Goal: Task Accomplishment & Management: Complete application form

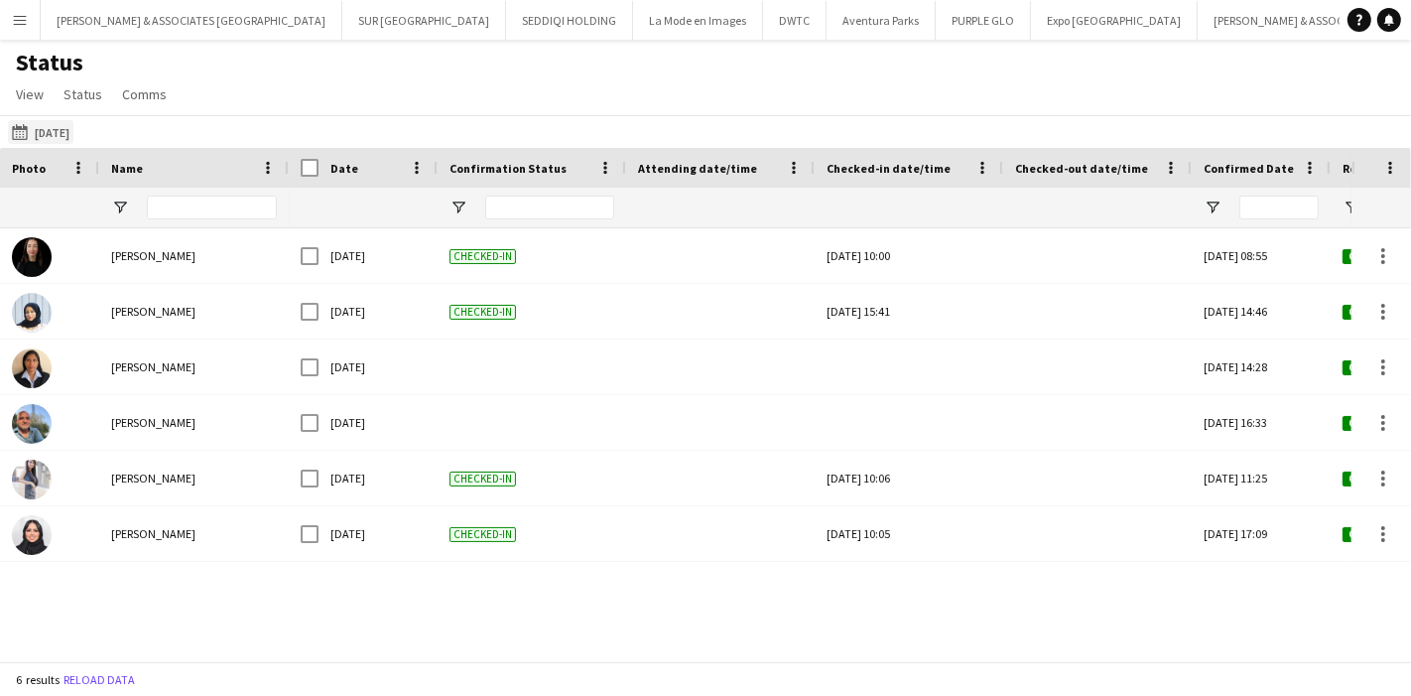
click at [35, 137] on button "04-09-2025 to 10-09-2025 Yesterday" at bounding box center [41, 132] width 66 height 24
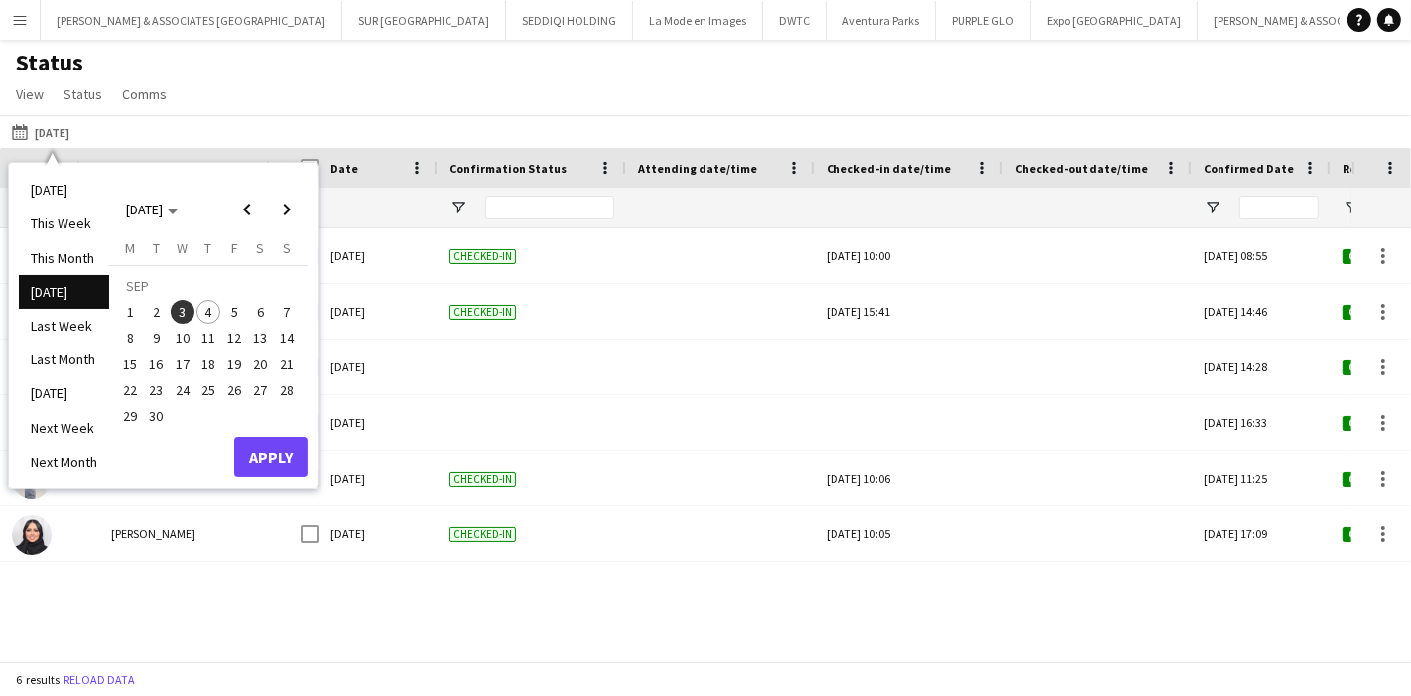
click at [219, 302] on button "4" at bounding box center [209, 312] width 26 height 26
click at [252, 450] on button "Apply" at bounding box center [270, 457] width 73 height 40
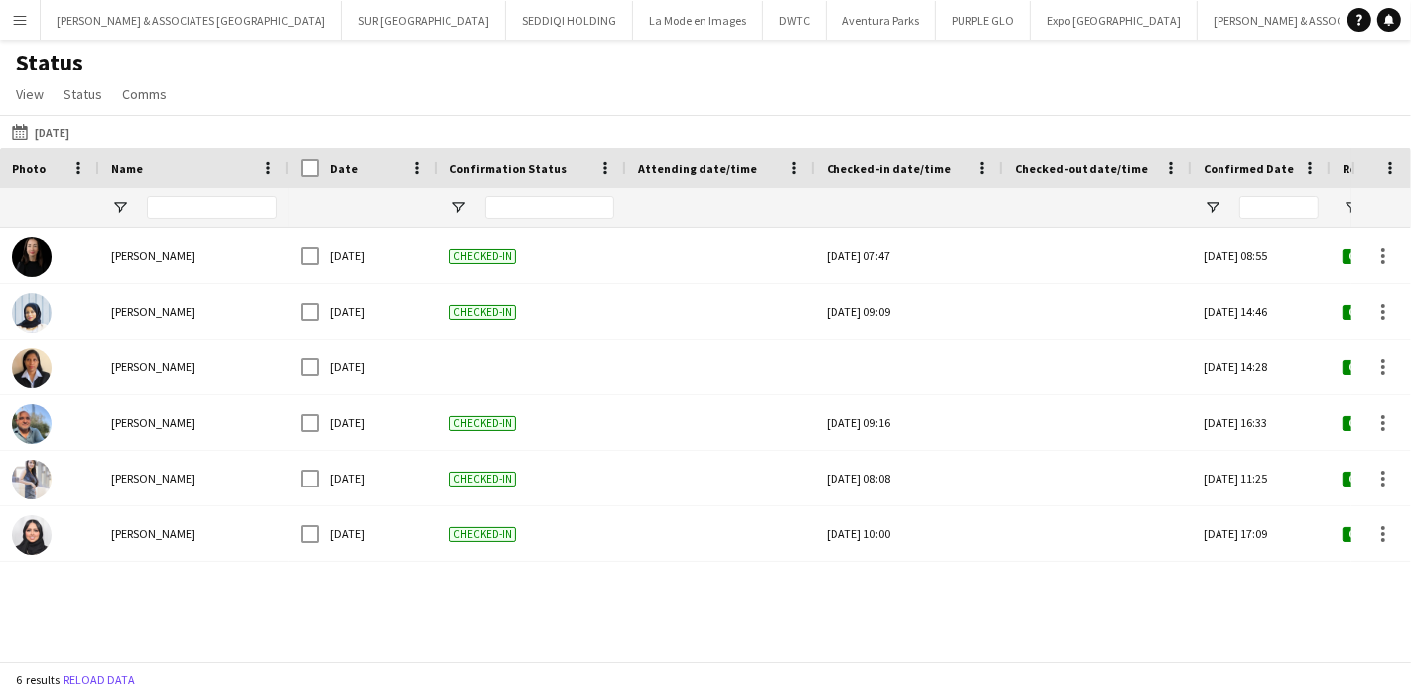
drag, startPoint x: 442, startPoint y: 664, endPoint x: 454, endPoint y: 662, distance: 12.1
click at [454, 662] on div "6 results Reload data" at bounding box center [705, 679] width 1411 height 34
click at [763, 30] on button "DWTC Close" at bounding box center [795, 20] width 64 height 39
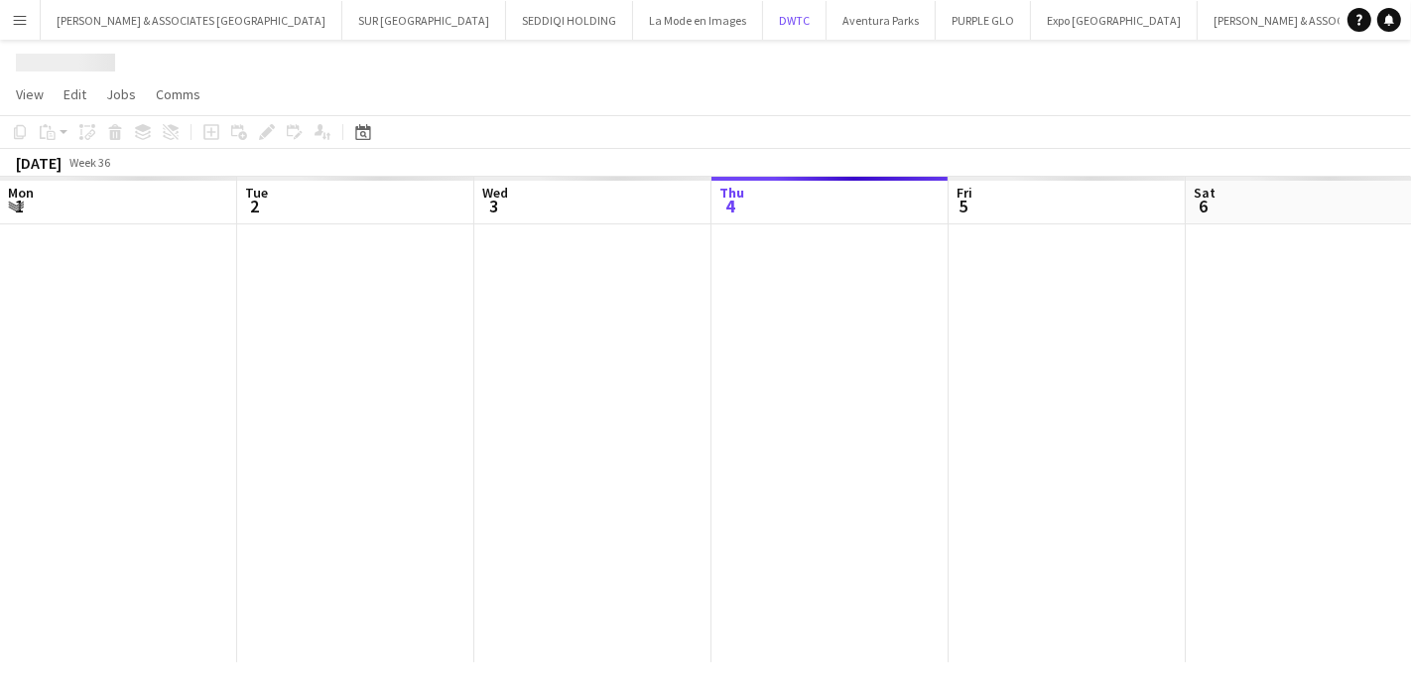
scroll to position [0, 473]
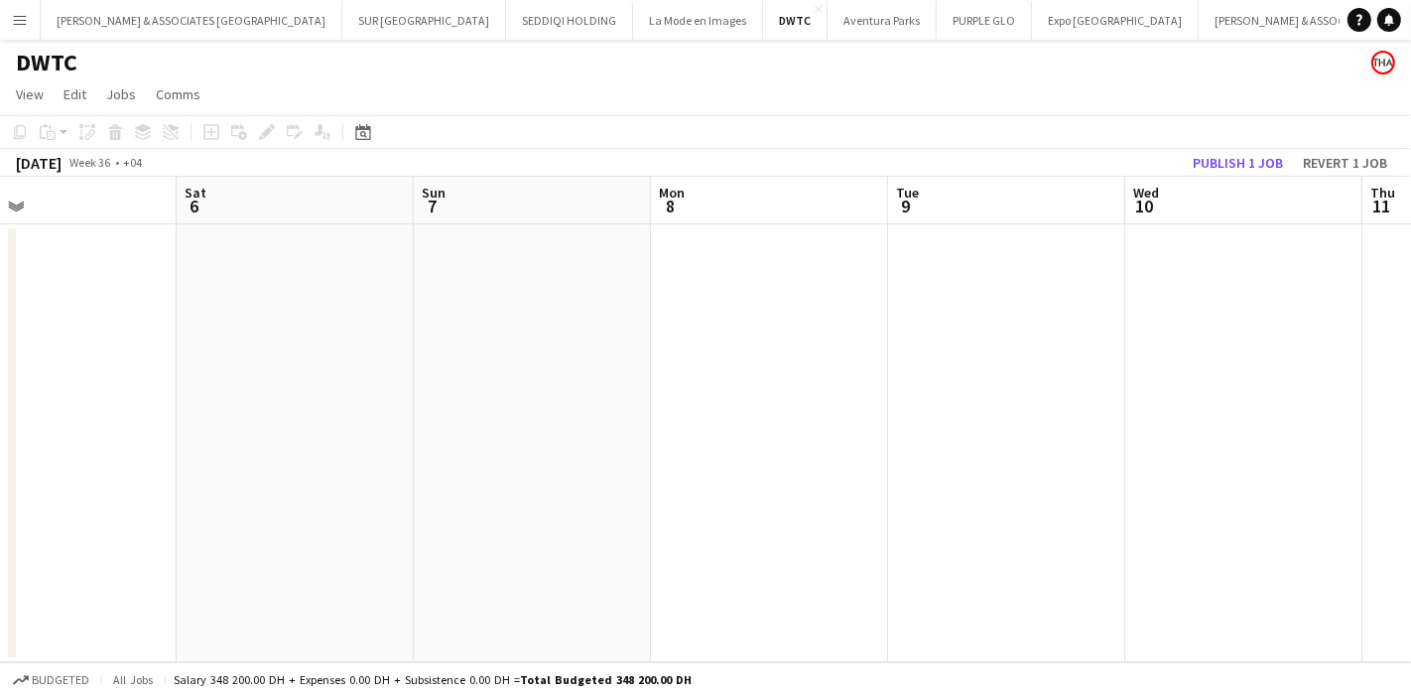
drag, startPoint x: 958, startPoint y: 447, endPoint x: 422, endPoint y: 417, distance: 536.8
click at [422, 417] on app-calendar-viewport "Tue 2 Wed 3 Thu 4 Fri 5 Sat 6 Sun 7 Mon 8 Tue 9 Wed 10 Thu 11 Fri 12" at bounding box center [705, 419] width 1411 height 485
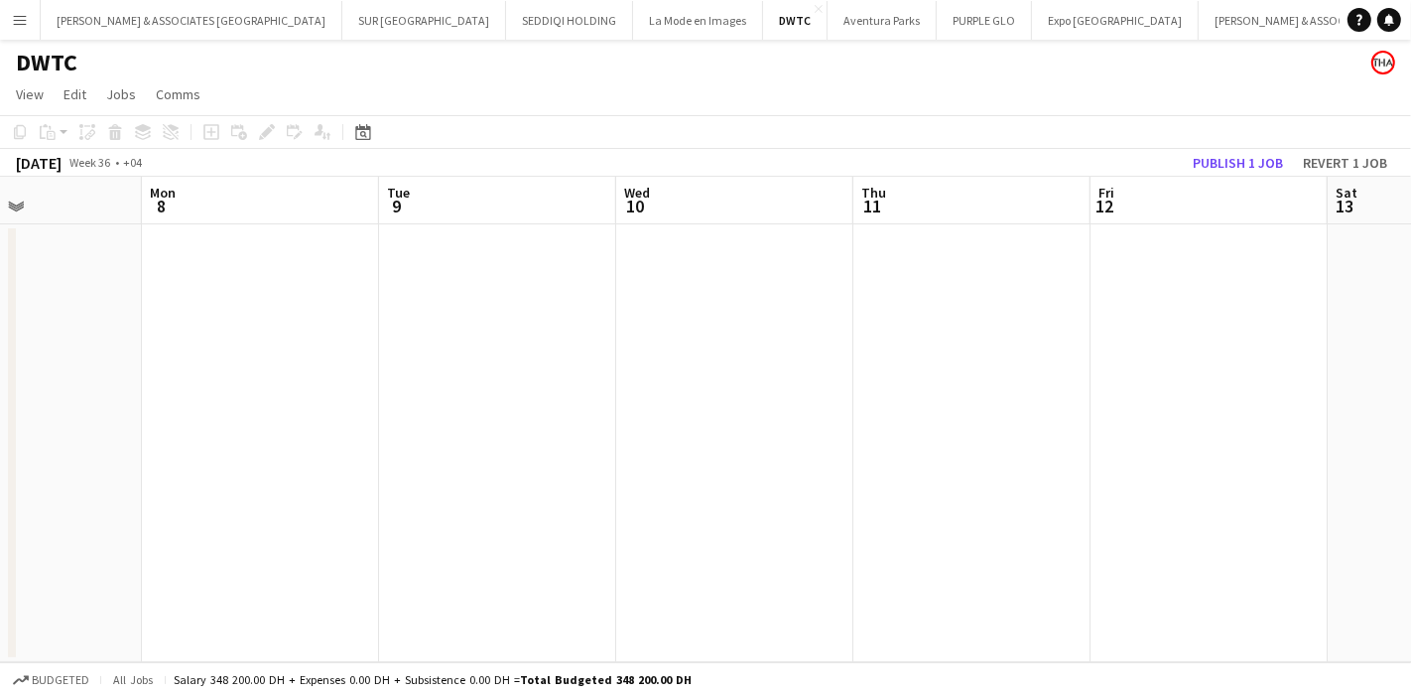
drag, startPoint x: 669, startPoint y: 404, endPoint x: 399, endPoint y: 397, distance: 270.0
click at [399, 397] on app-calendar-viewport "Thu 4 Fri 5 Sat 6 Sun 7 Mon 8 Tue 9 Wed 10 Thu 11 Fri 12 Sat 13 Sun 14" at bounding box center [705, 419] width 1411 height 485
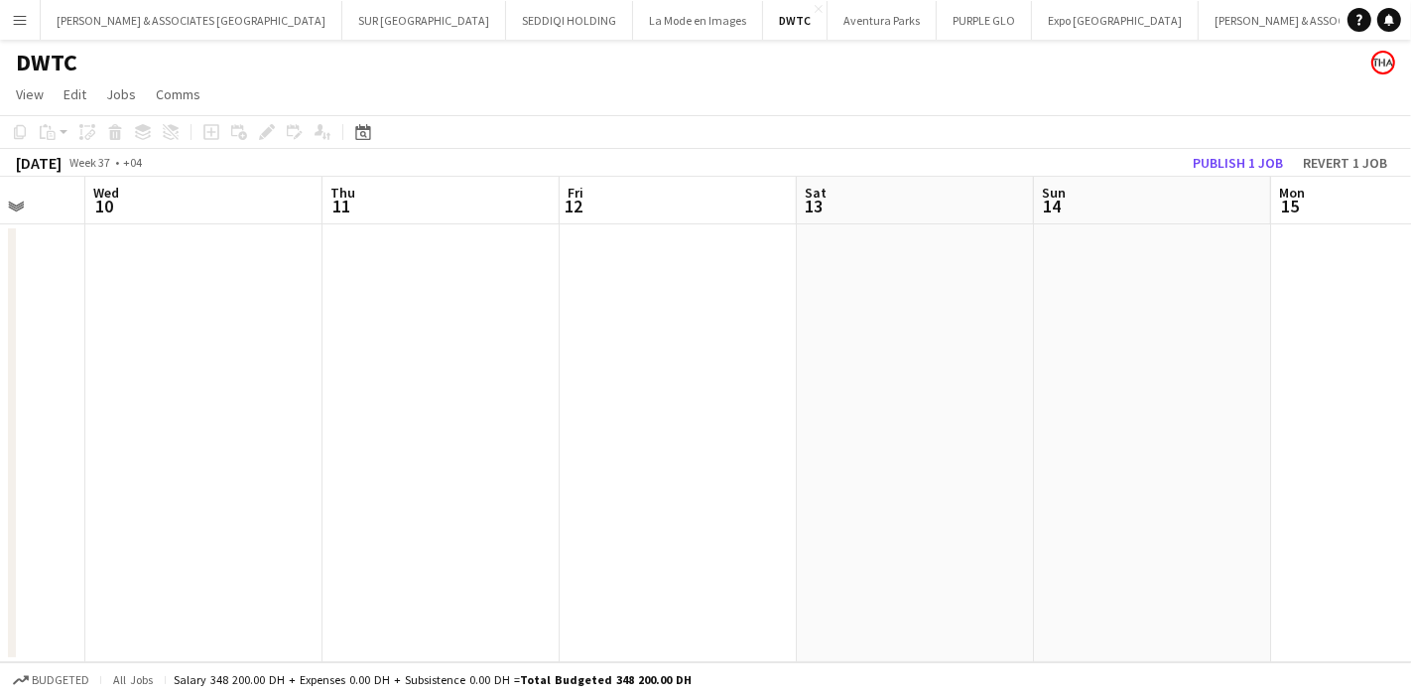
scroll to position [0, 746]
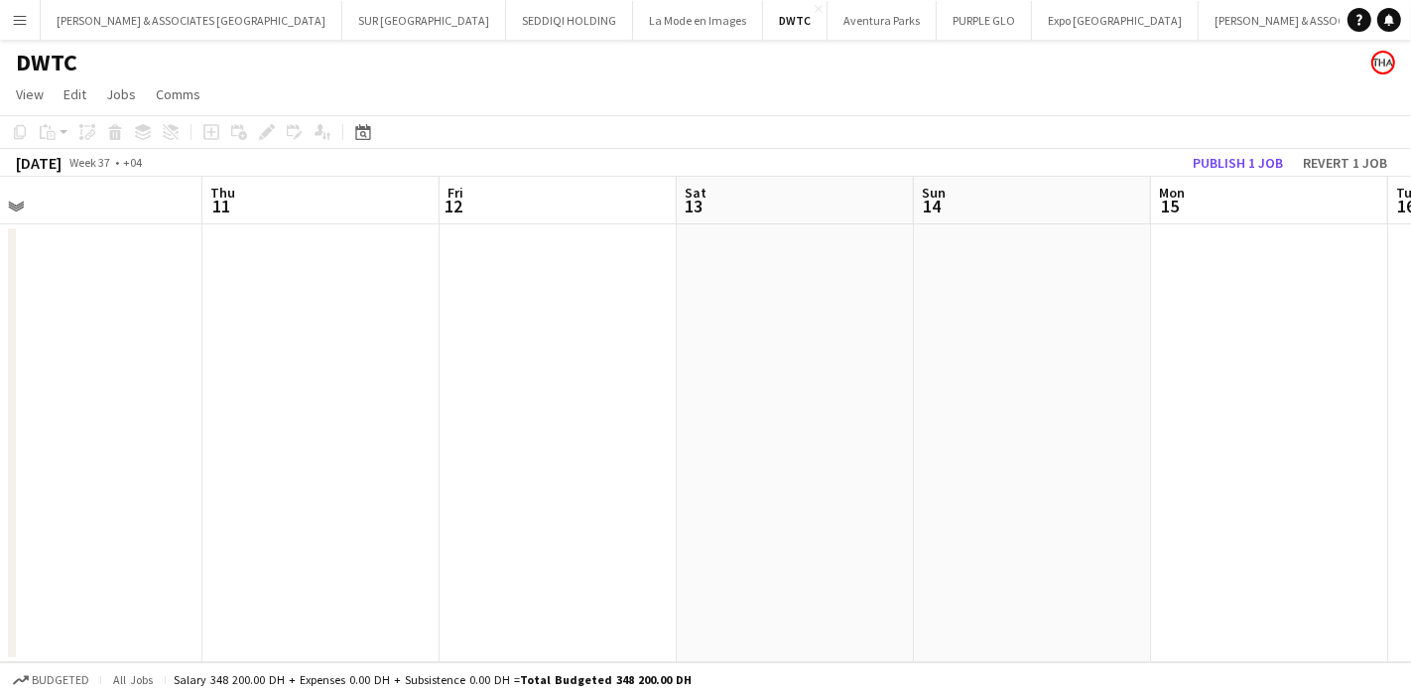
drag, startPoint x: 1022, startPoint y: 384, endPoint x: 377, endPoint y: 400, distance: 645.3
click at [377, 400] on app-calendar-viewport "Sun 7 Mon 8 Tue 9 Wed 10 Thu 11 Fri 12 Sat 13 Sun 14 Mon 15 Tue 16 Wed 17" at bounding box center [705, 419] width 1411 height 485
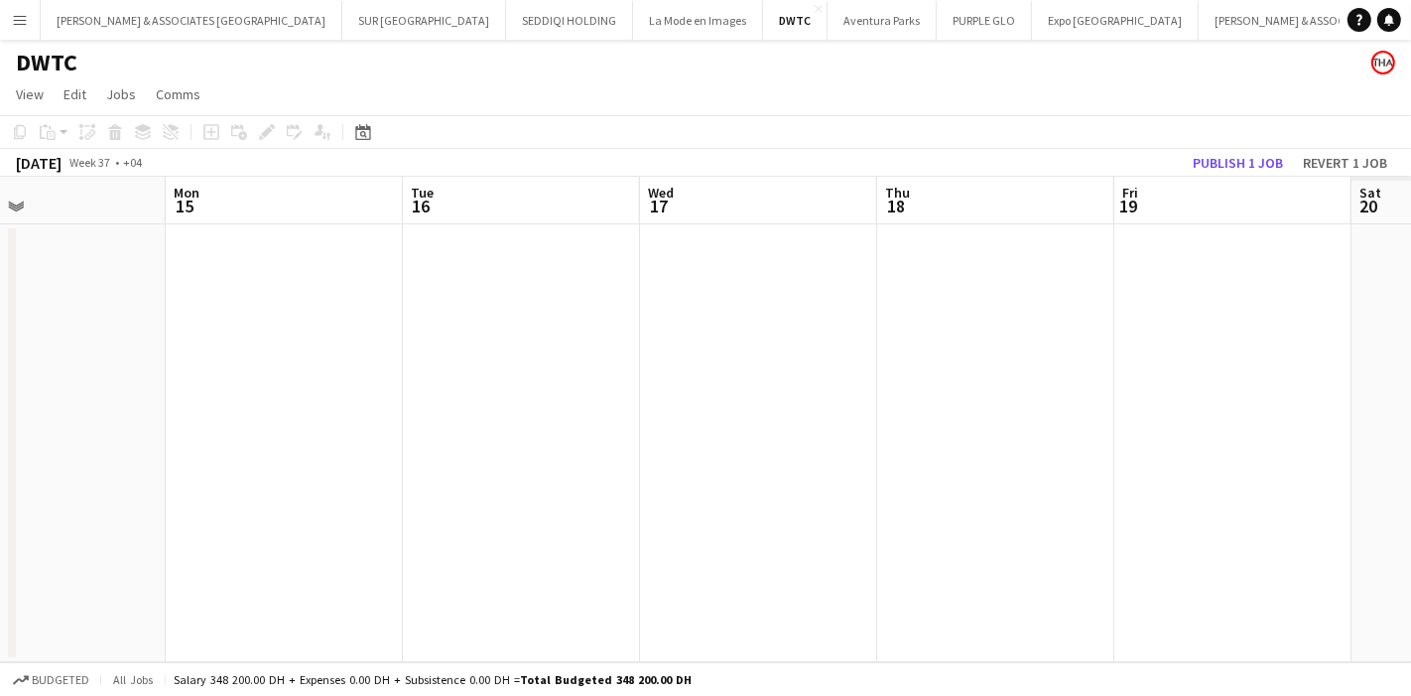
drag, startPoint x: 992, startPoint y: 404, endPoint x: 125, endPoint y: 404, distance: 866.4
click at [125, 404] on app-calendar-viewport "Thu 11 Fri 12 Sat 13 Sun 14 Mon 15 Tue 16 Wed 17 Thu 18 Fri 19 Sat 20 Sun 21" at bounding box center [705, 419] width 1411 height 485
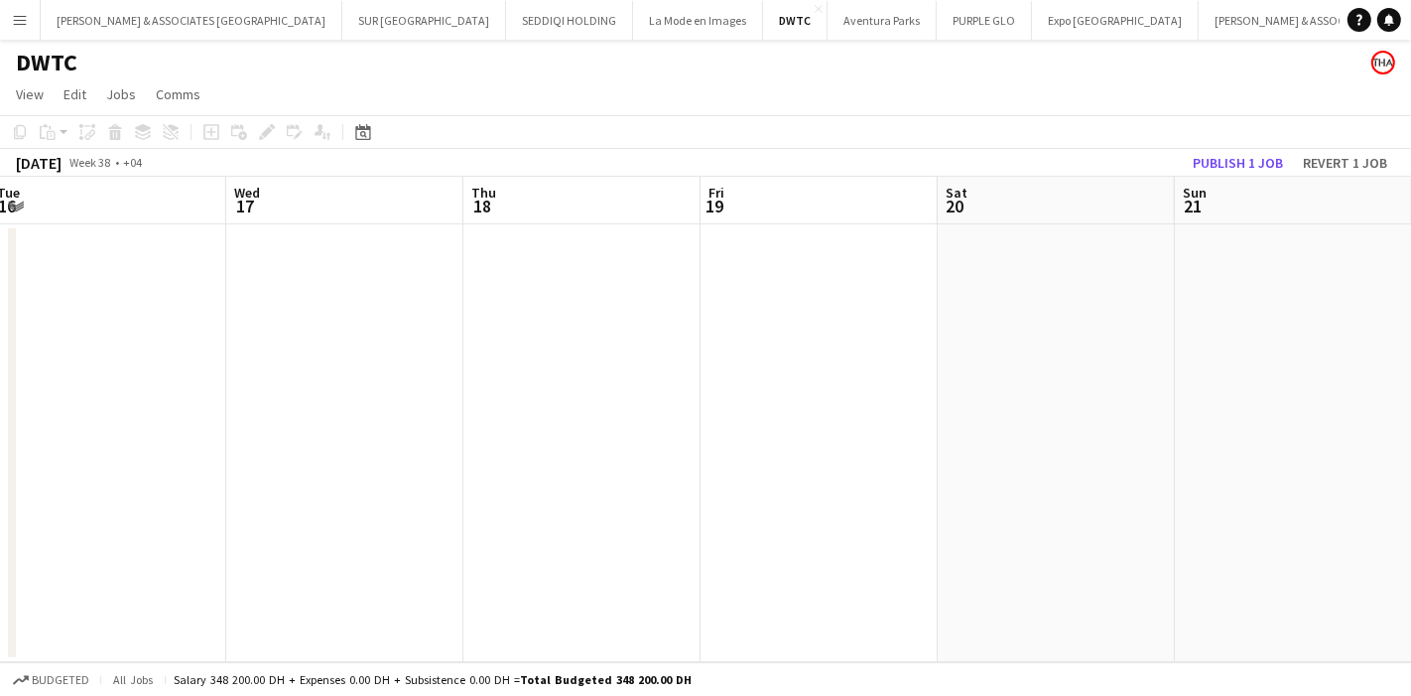
drag, startPoint x: 493, startPoint y: 394, endPoint x: 234, endPoint y: 394, distance: 259.0
click at [234, 394] on app-calendar-viewport "Sat 13 Sun 14 Mon 15 Tue 16 Wed 17 Thu 18 Fri 19 Sat 20 Sun 21 Mon 22 Tue 23" at bounding box center [705, 419] width 1411 height 485
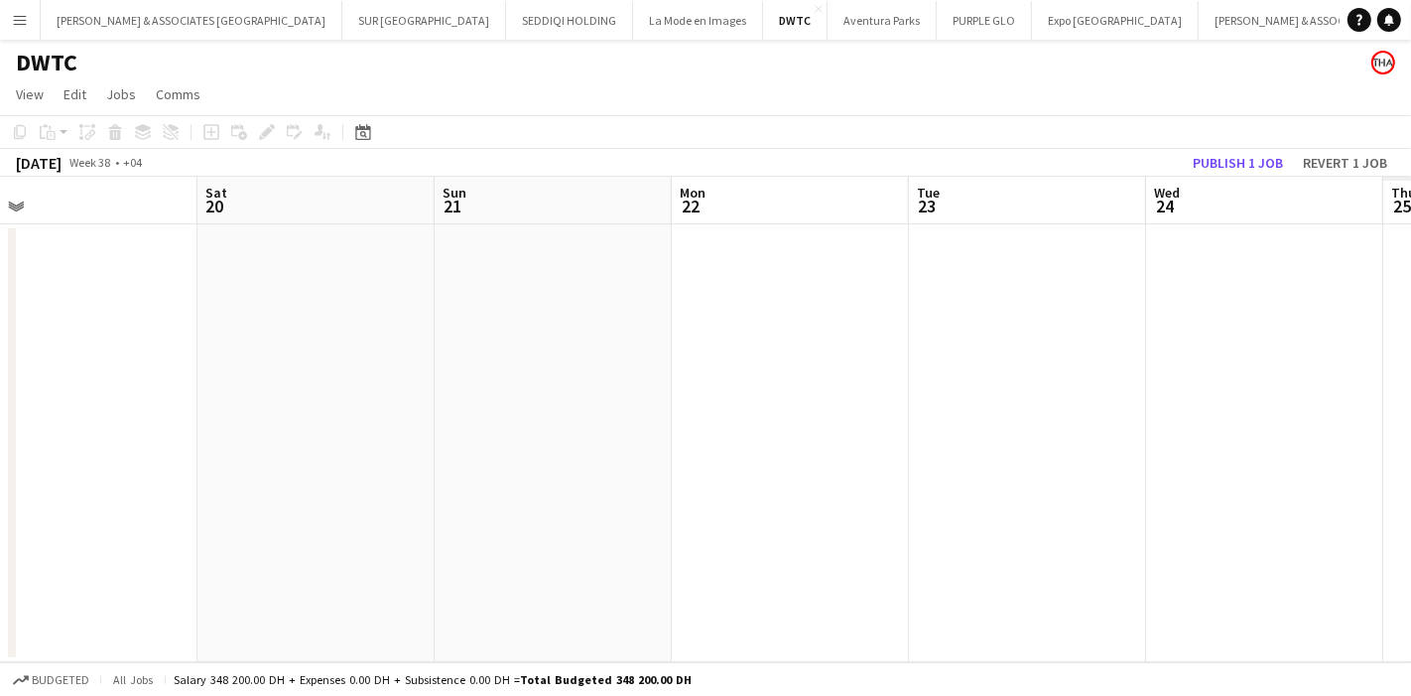
drag, startPoint x: 451, startPoint y: 407, endPoint x: 29, endPoint y: 401, distance: 421.9
click at [29, 401] on app-calendar-viewport "Tue 16 Wed 17 Thu 18 Fri 19 Sat 20 Sun 21 Mon 22 Tue 23 Wed 24 Thu 25 Fri 26" at bounding box center [705, 419] width 1411 height 485
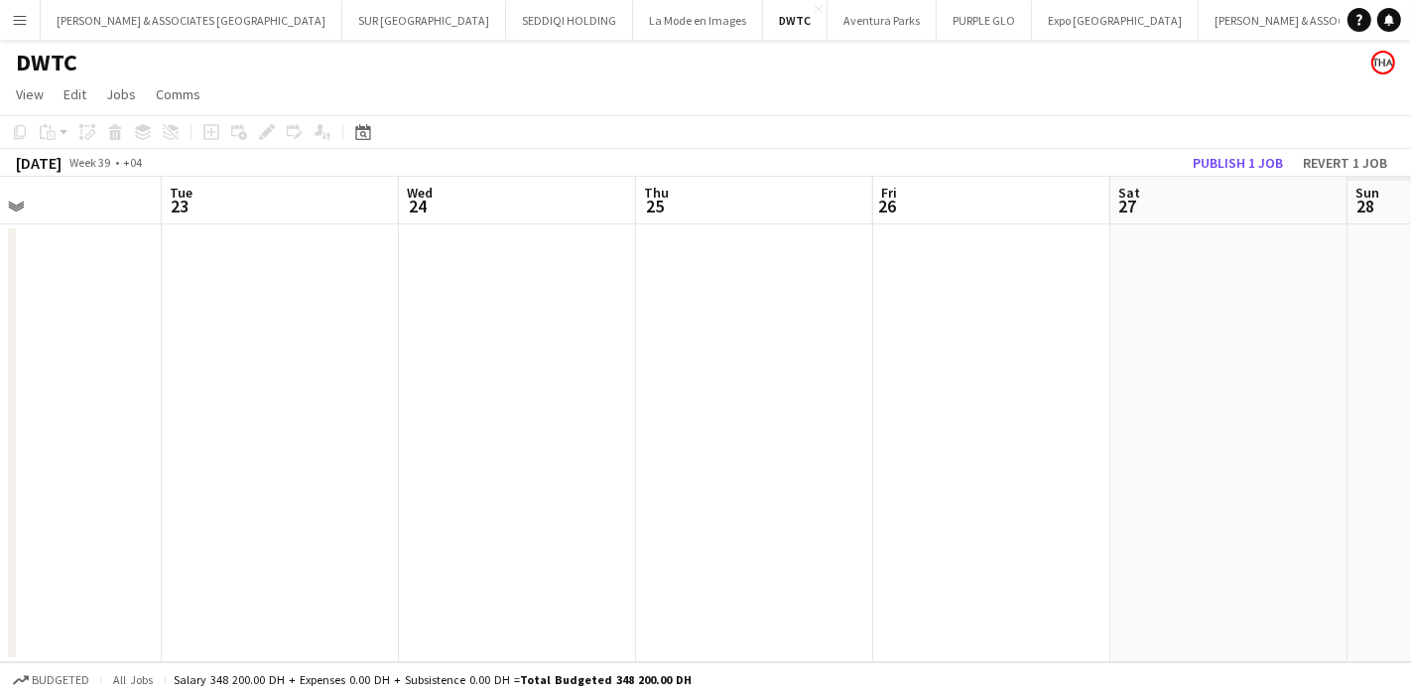
drag, startPoint x: 765, startPoint y: 372, endPoint x: 281, endPoint y: 387, distance: 484.6
click at [281, 387] on app-calendar-viewport "Fri 19 Sat 20 Sun 21 Mon 22 Tue 23 Wed 24 Thu 25 Fri 26 Sat 27 Sun 28 Mon 29" at bounding box center [705, 419] width 1411 height 485
drag, startPoint x: 507, startPoint y: 384, endPoint x: 437, endPoint y: 384, distance: 70.5
click at [437, 384] on app-calendar-viewport "Sun 21 Mon 22 Tue 23 Wed 24 Thu 25 Fri 26 Sat 27 Sun 28 Mon 29 Tue 30 Wed 1" at bounding box center [705, 419] width 1411 height 485
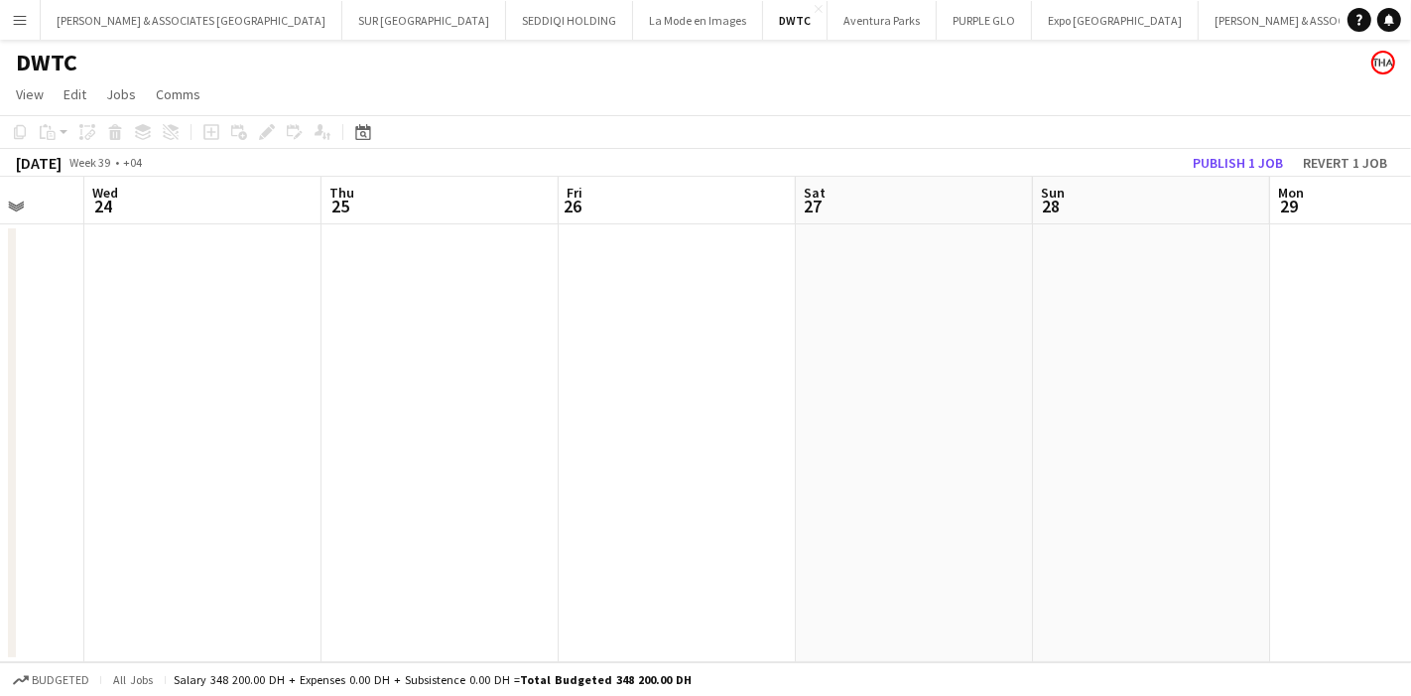
click at [439, 376] on app-date-cell at bounding box center [440, 443] width 237 height 438
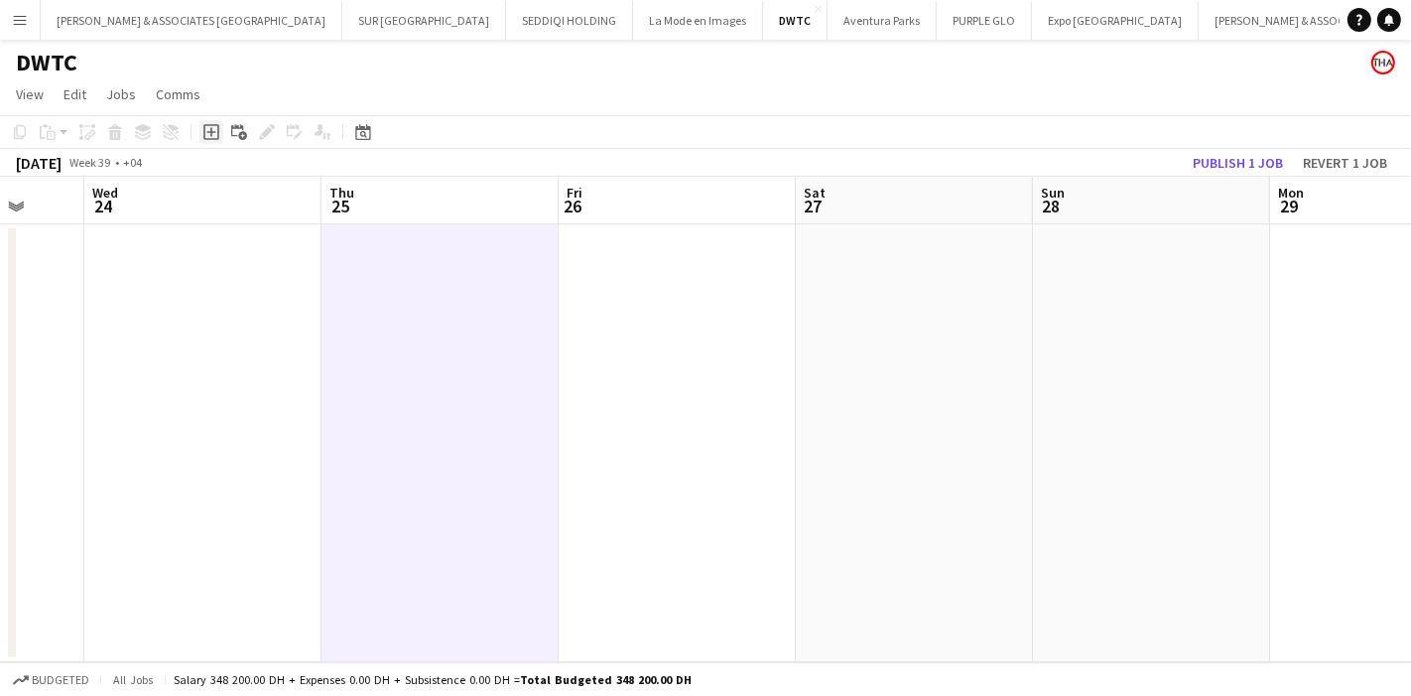
click at [211, 137] on icon "Add job" at bounding box center [211, 132] width 16 height 16
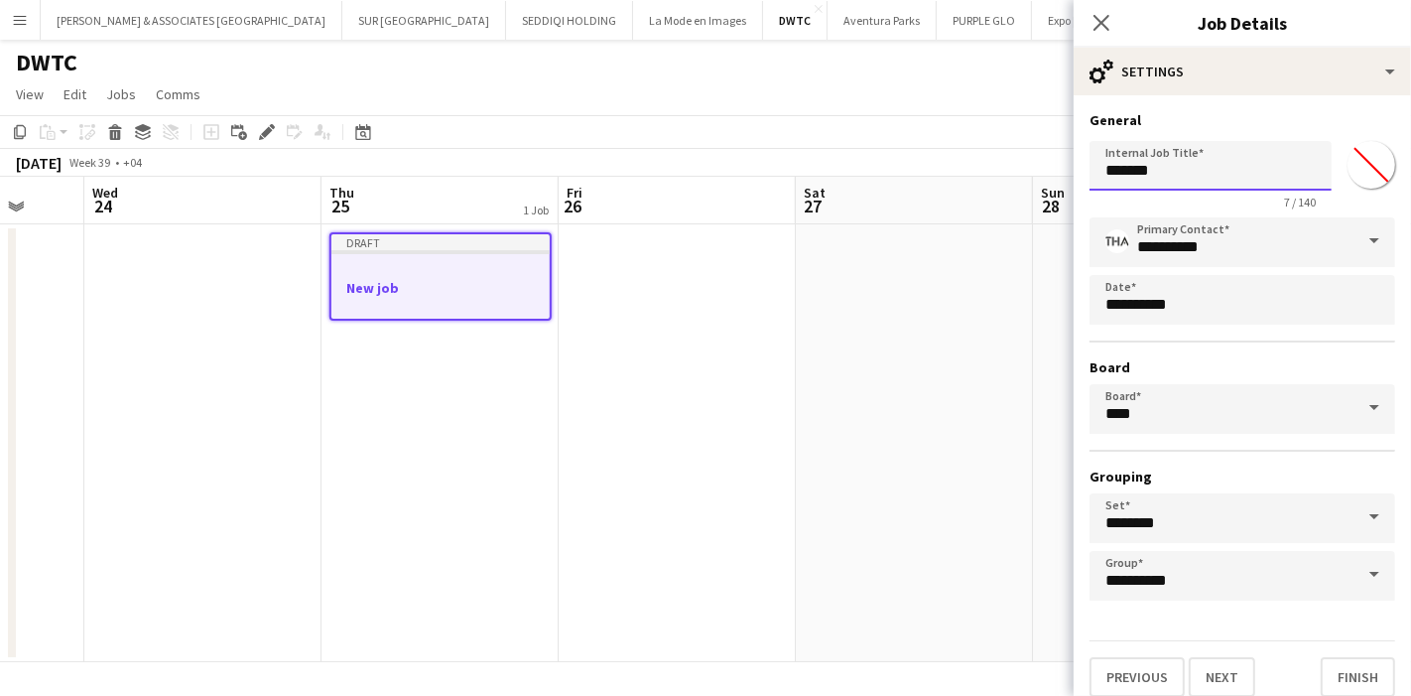
click at [1180, 177] on input "*******" at bounding box center [1211, 166] width 242 height 50
type input "**********"
click at [1225, 678] on button "Next" at bounding box center [1222, 677] width 66 height 40
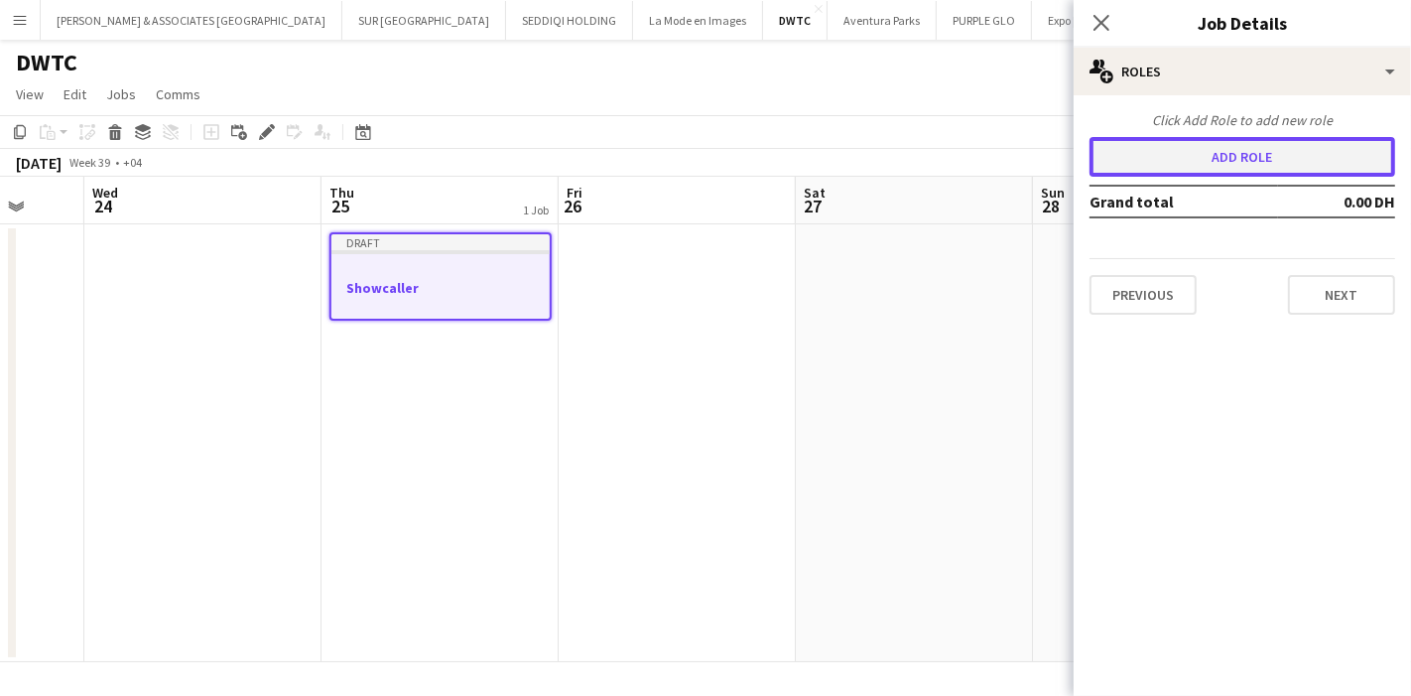
click at [1276, 165] on button "Add role" at bounding box center [1243, 157] width 306 height 40
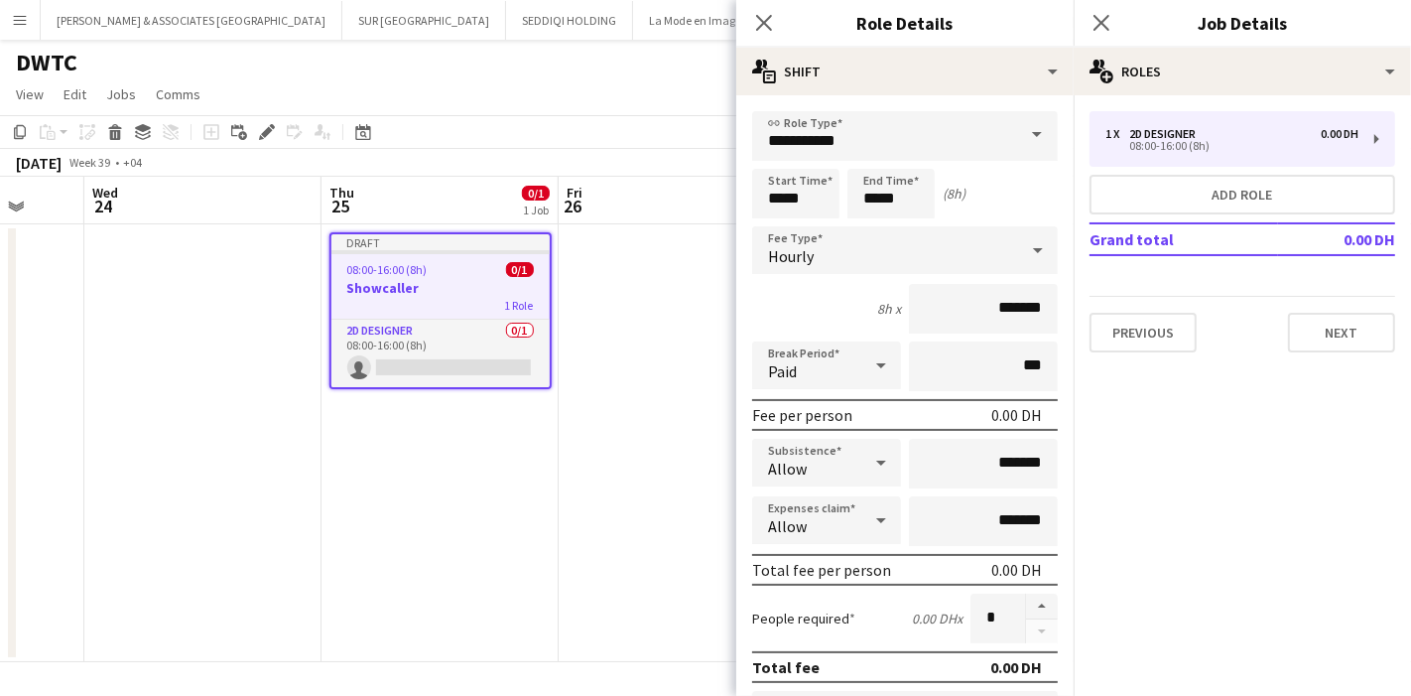
click at [1016, 141] on span at bounding box center [1037, 135] width 42 height 48
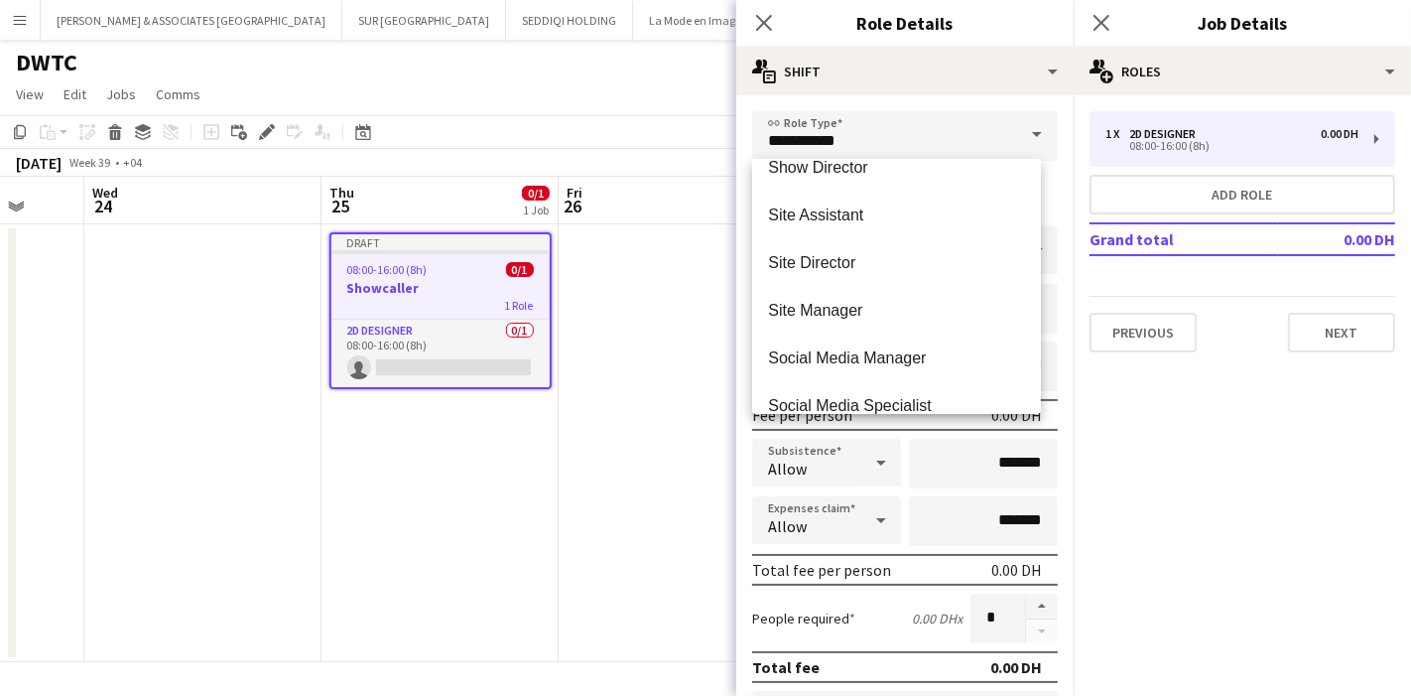
scroll to position [5476, 0]
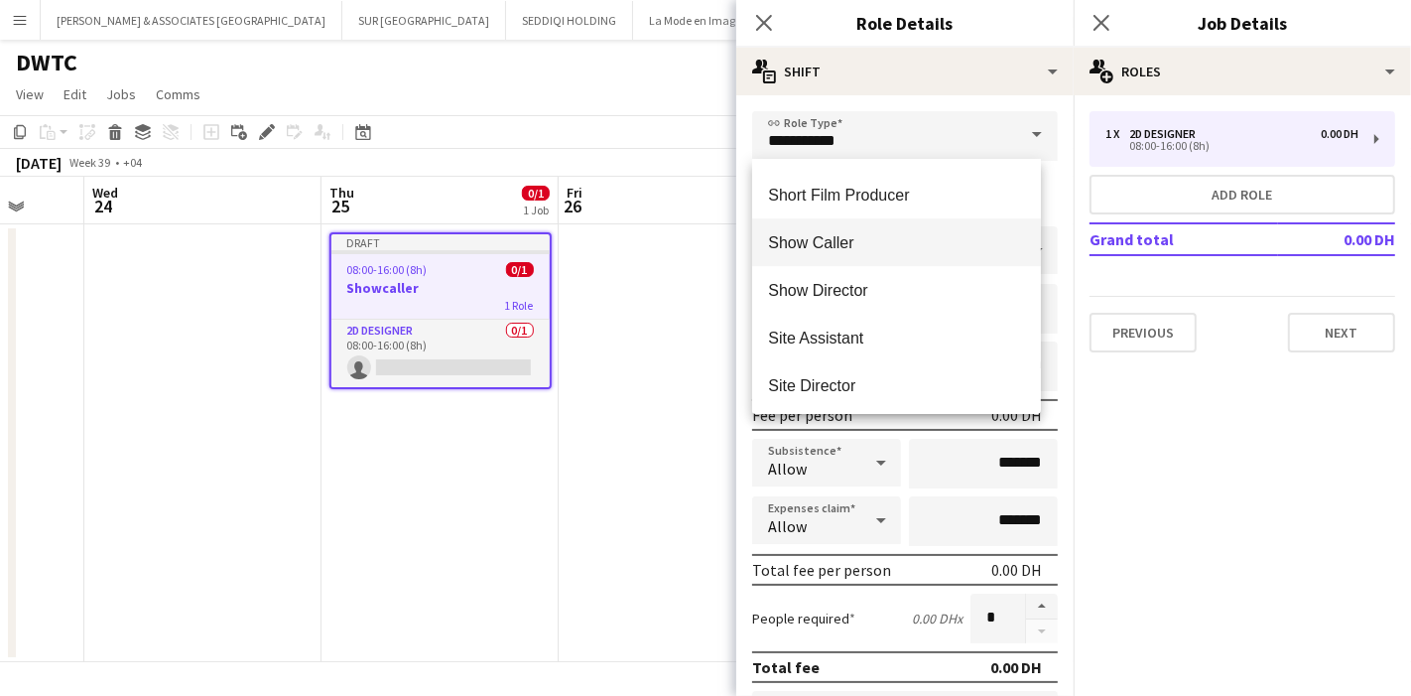
click at [836, 248] on span "Show Caller" at bounding box center [896, 242] width 257 height 19
type input "**********"
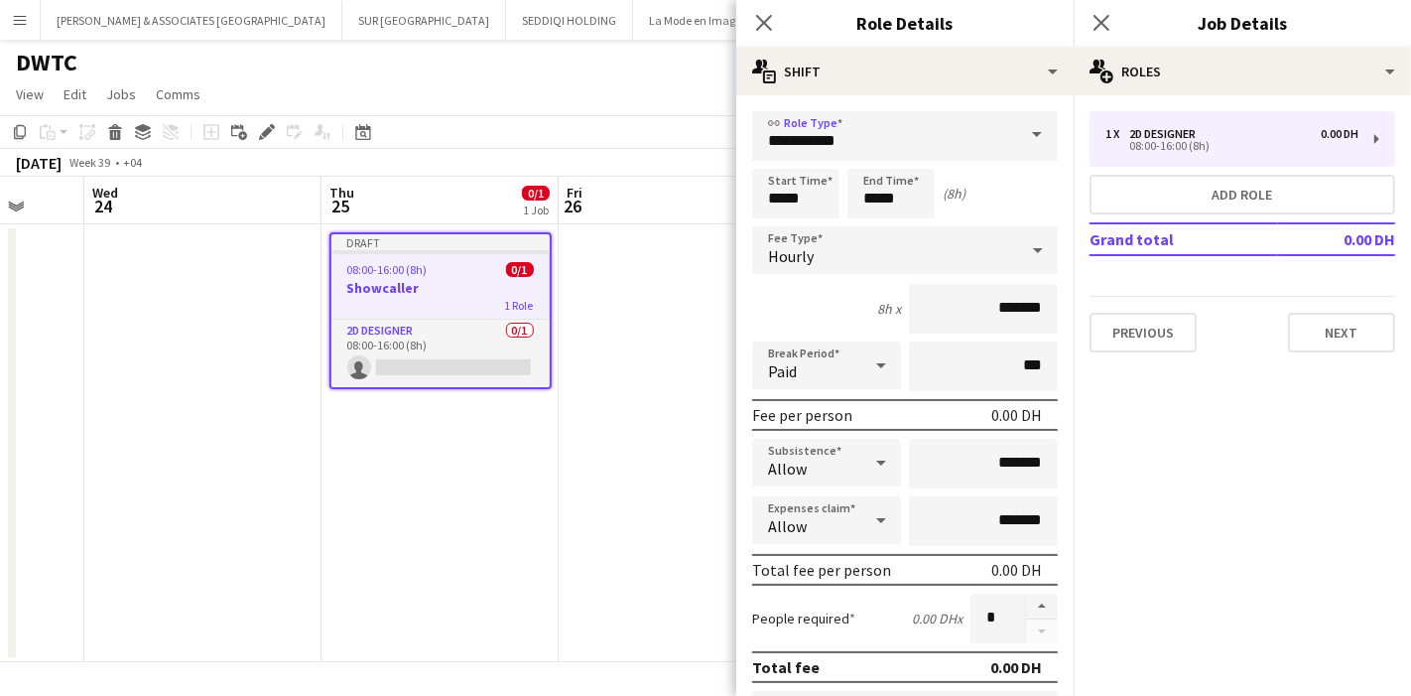
click at [960, 229] on div "Hourly" at bounding box center [885, 250] width 266 height 48
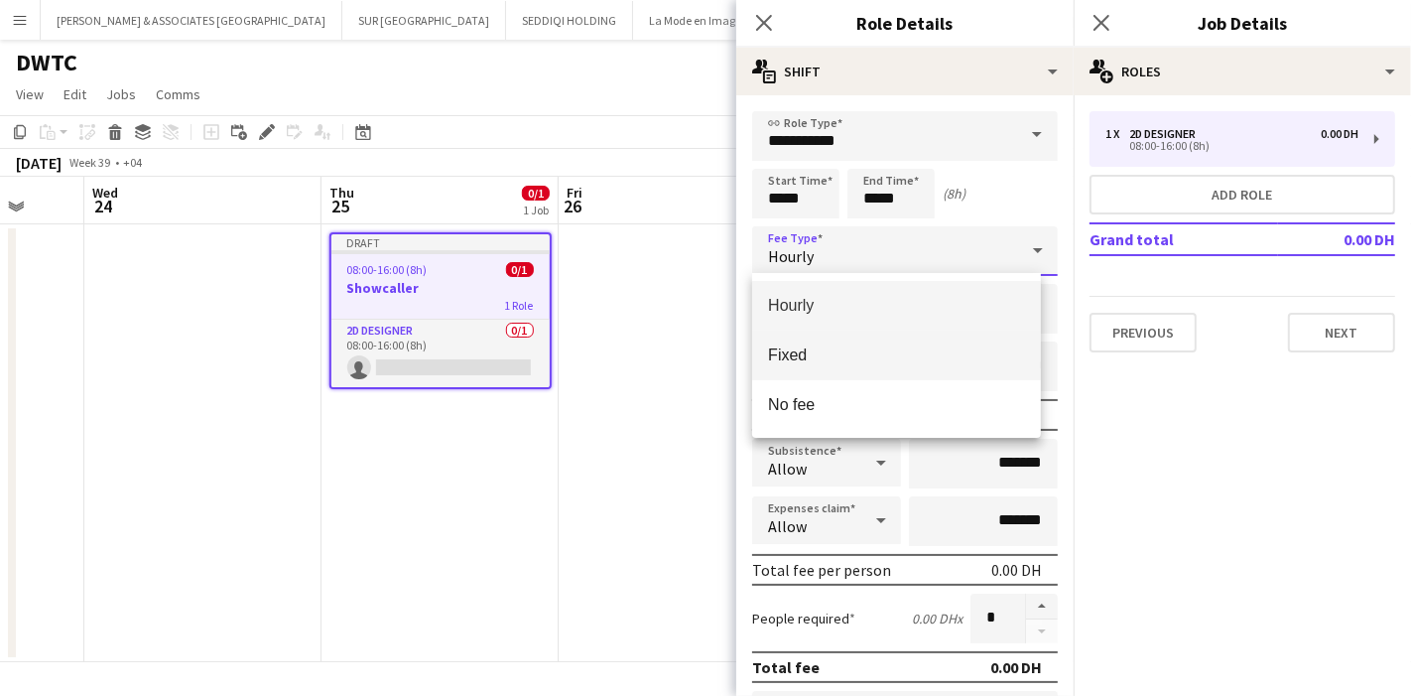
click at [887, 341] on mat-option "Fixed" at bounding box center [896, 356] width 289 height 50
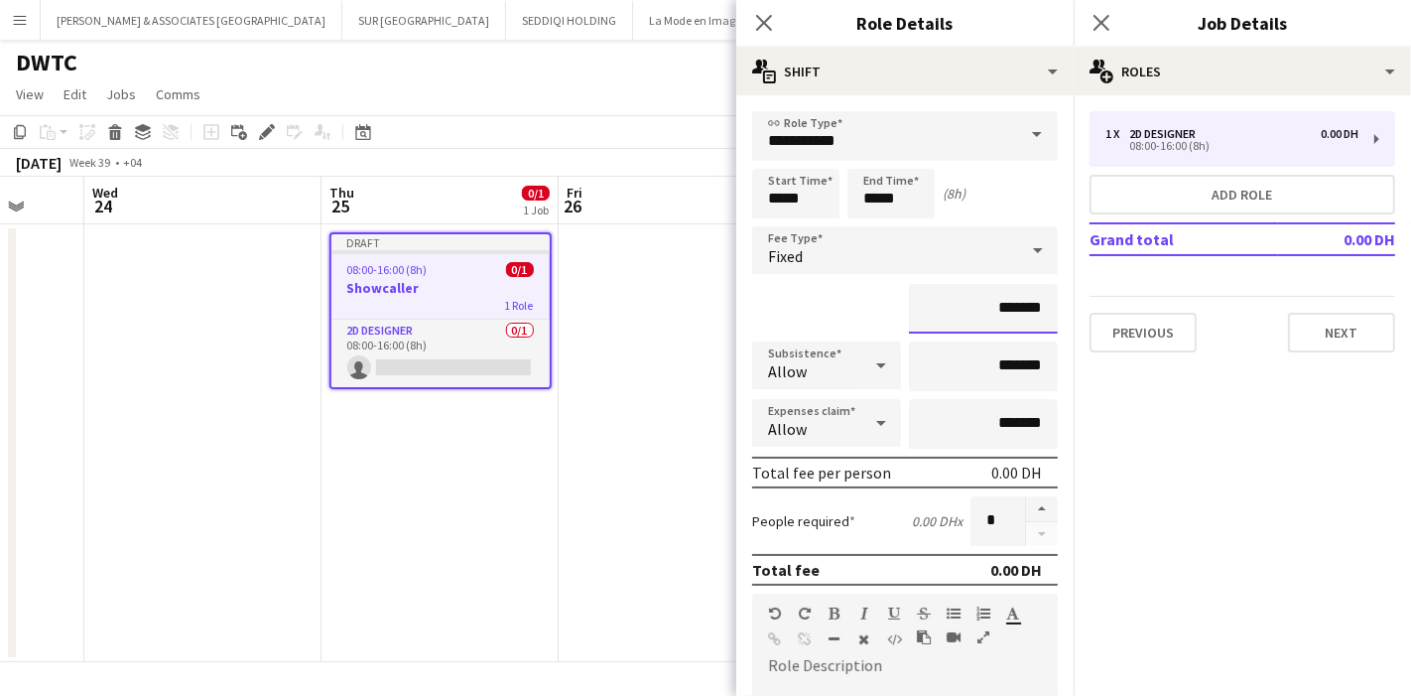
click at [978, 306] on input "*******" at bounding box center [983, 309] width 149 height 50
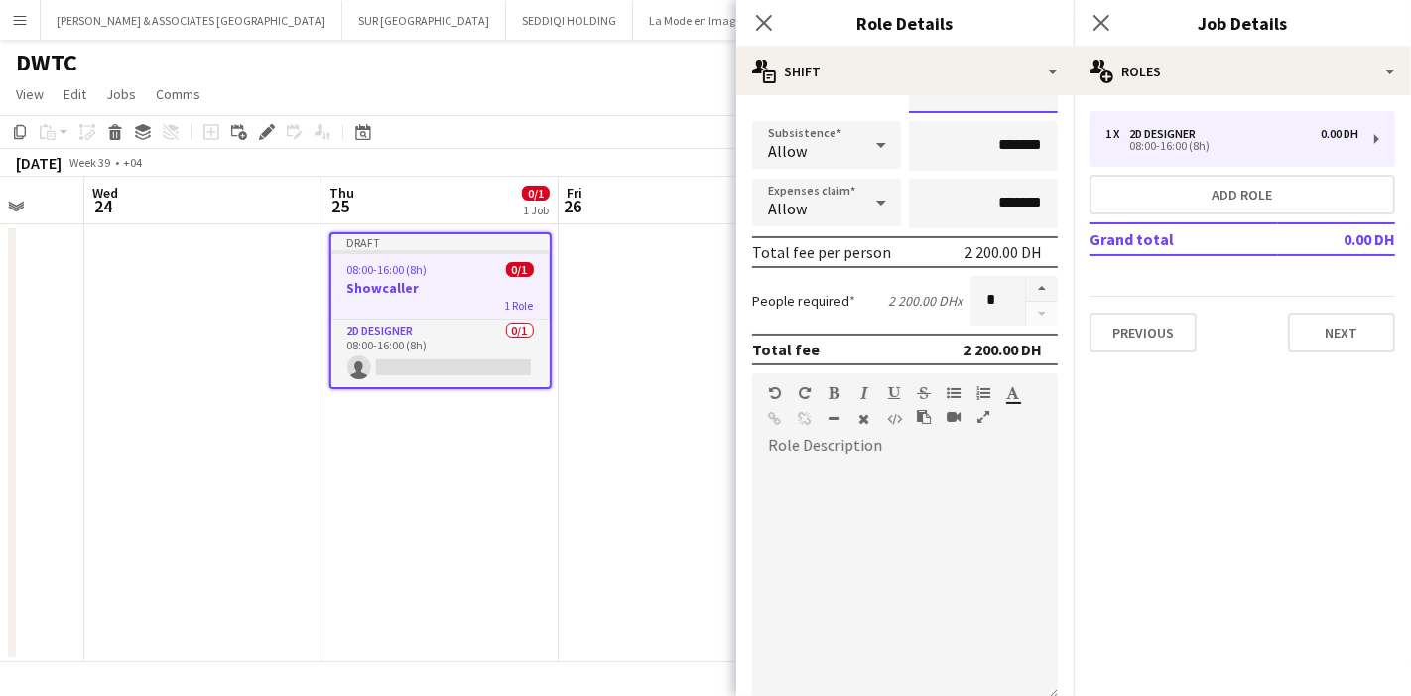
scroll to position [110, 0]
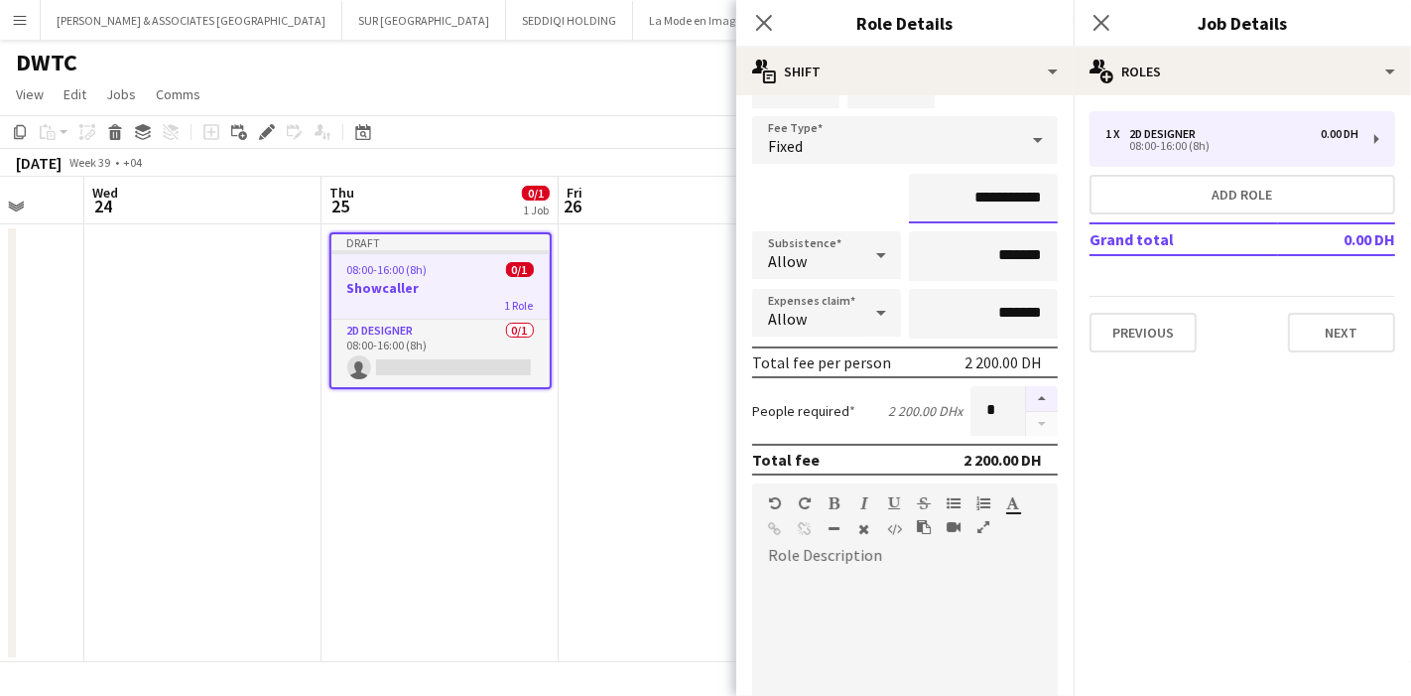
type input "**********"
click at [1026, 395] on button "button" at bounding box center [1042, 399] width 32 height 26
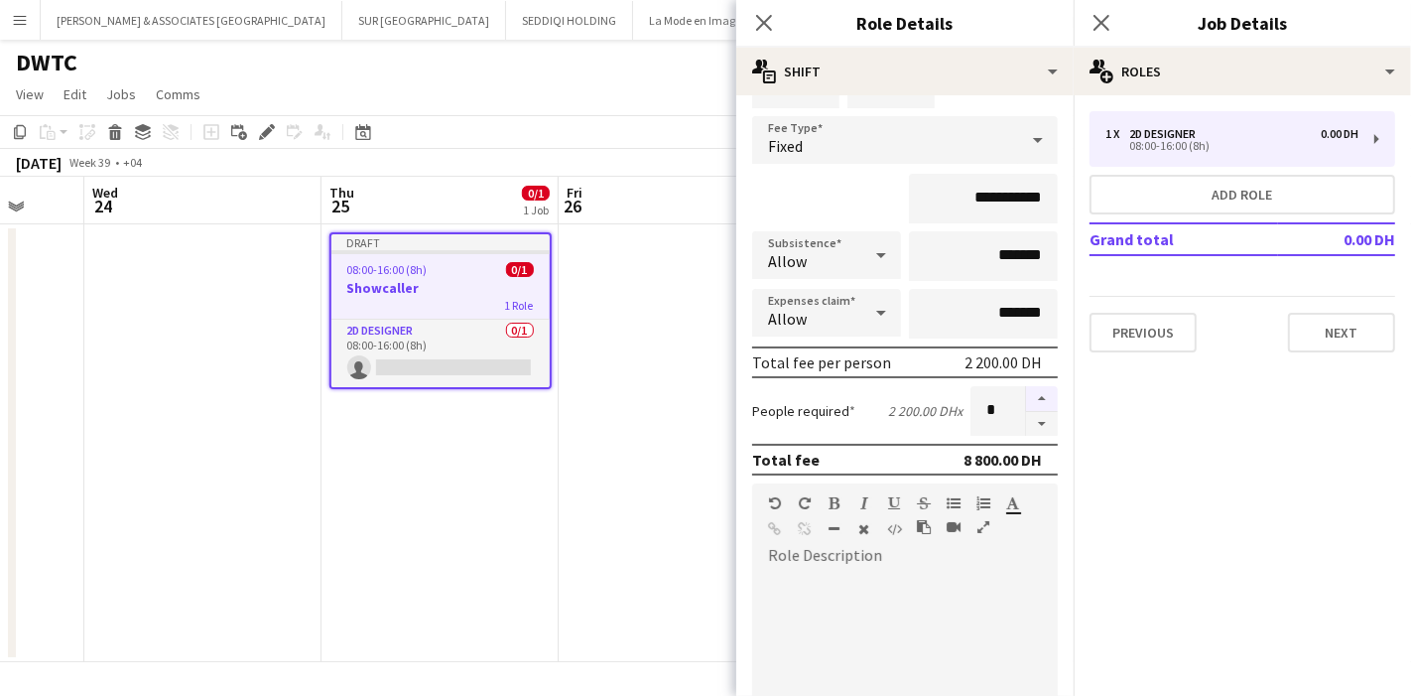
type input "*"
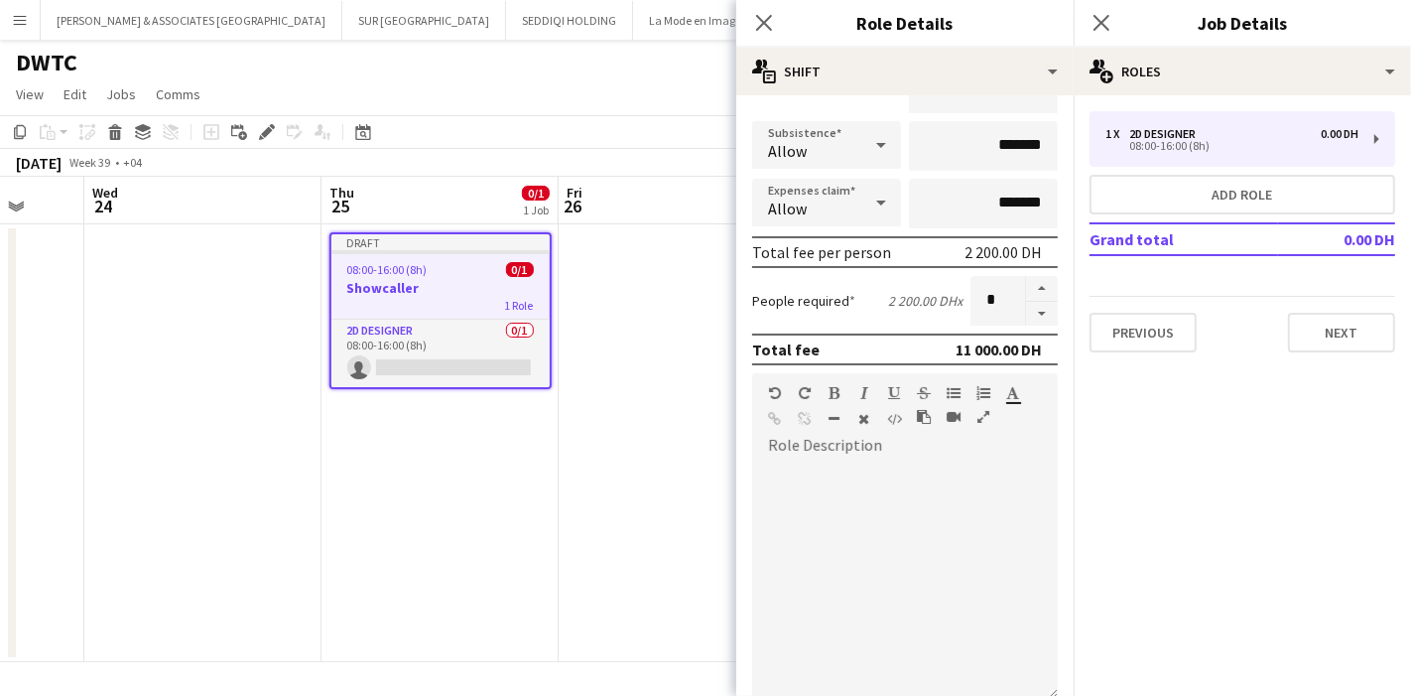
scroll to position [443, 0]
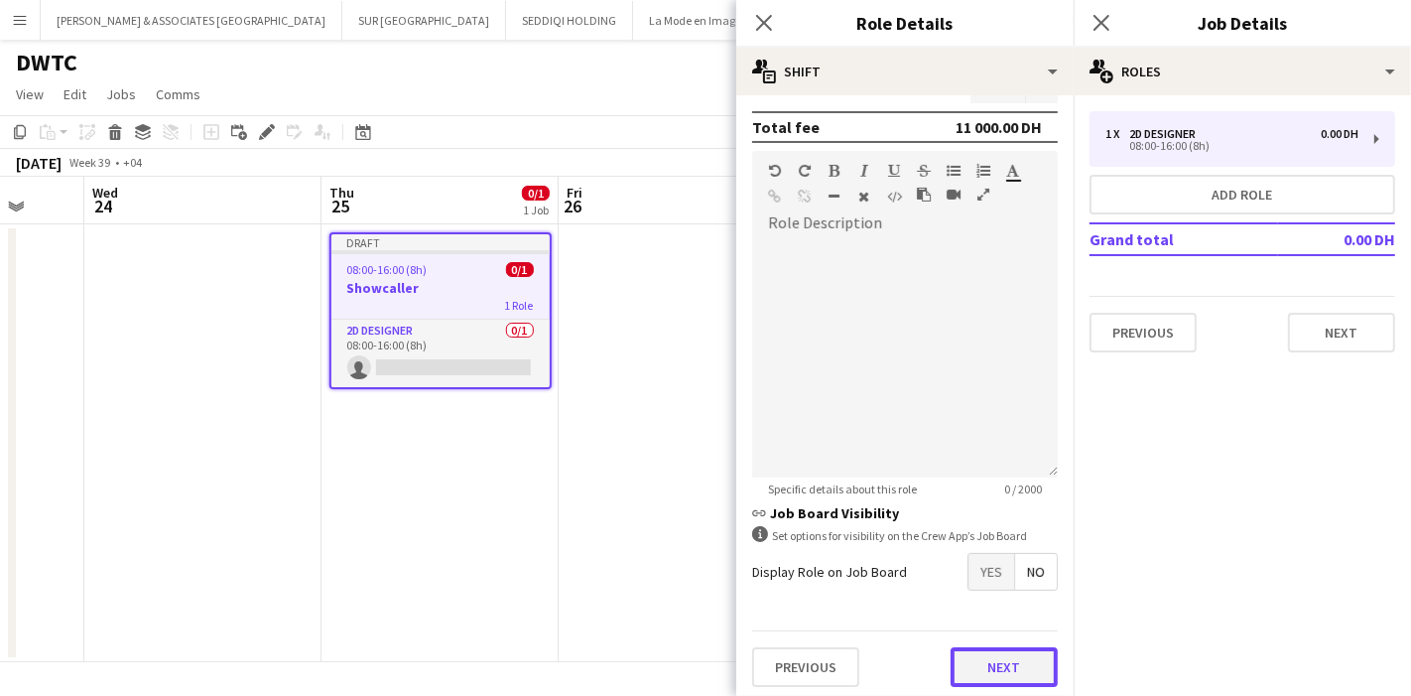
click at [970, 653] on button "Next" at bounding box center [1004, 667] width 107 height 40
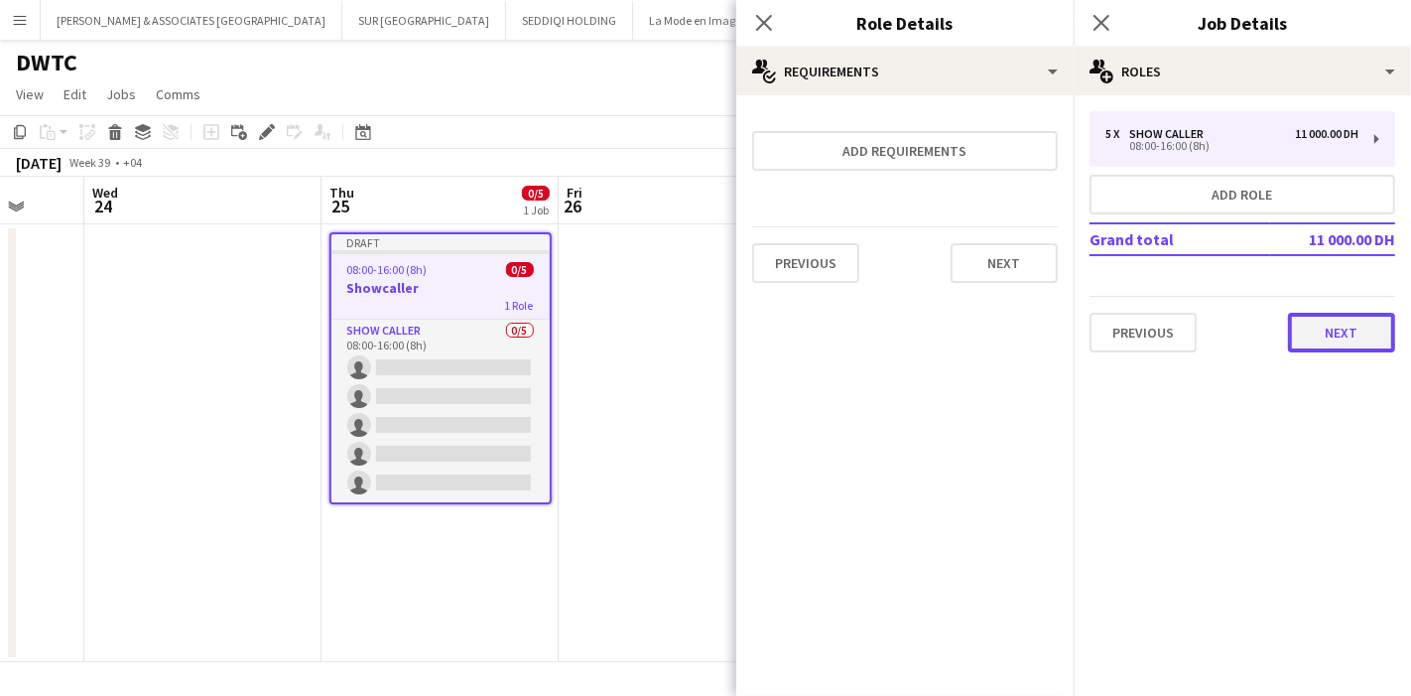
click at [1334, 330] on button "Next" at bounding box center [1341, 333] width 107 height 40
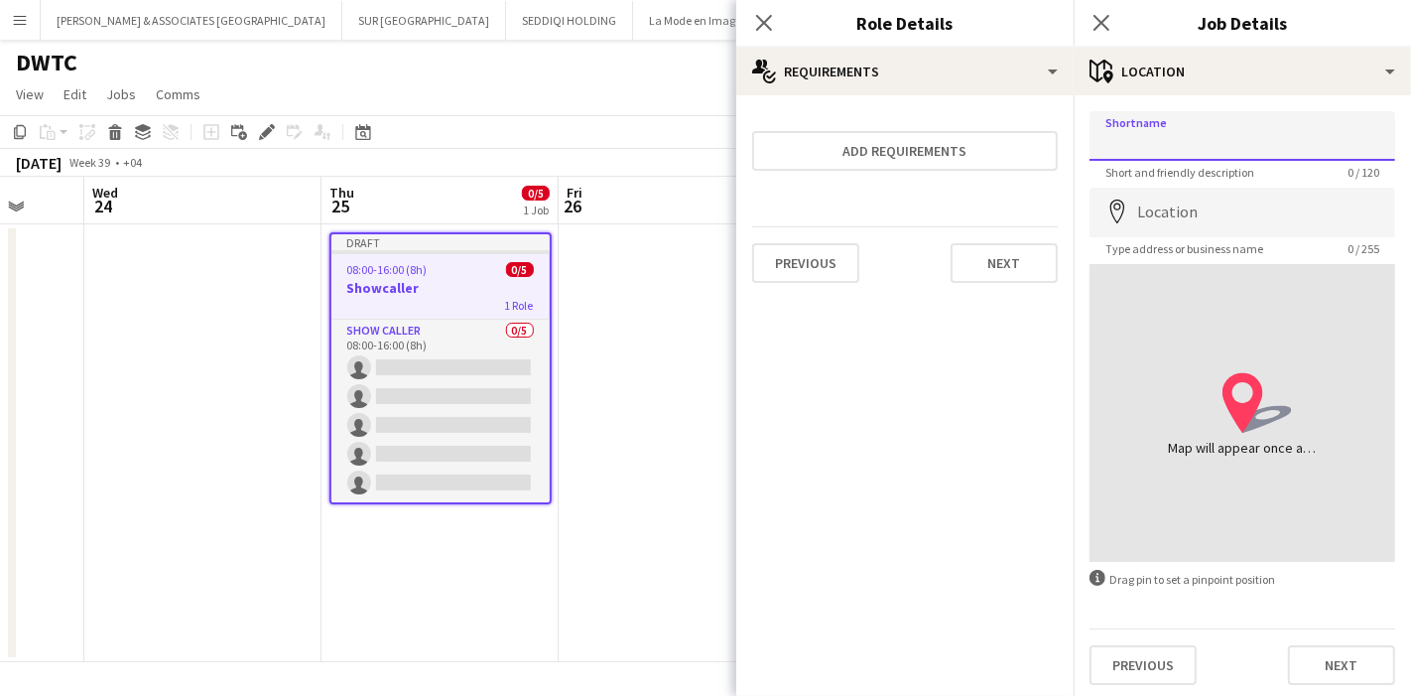
click at [1199, 138] on input "Shortname" at bounding box center [1243, 136] width 306 height 50
type input "******"
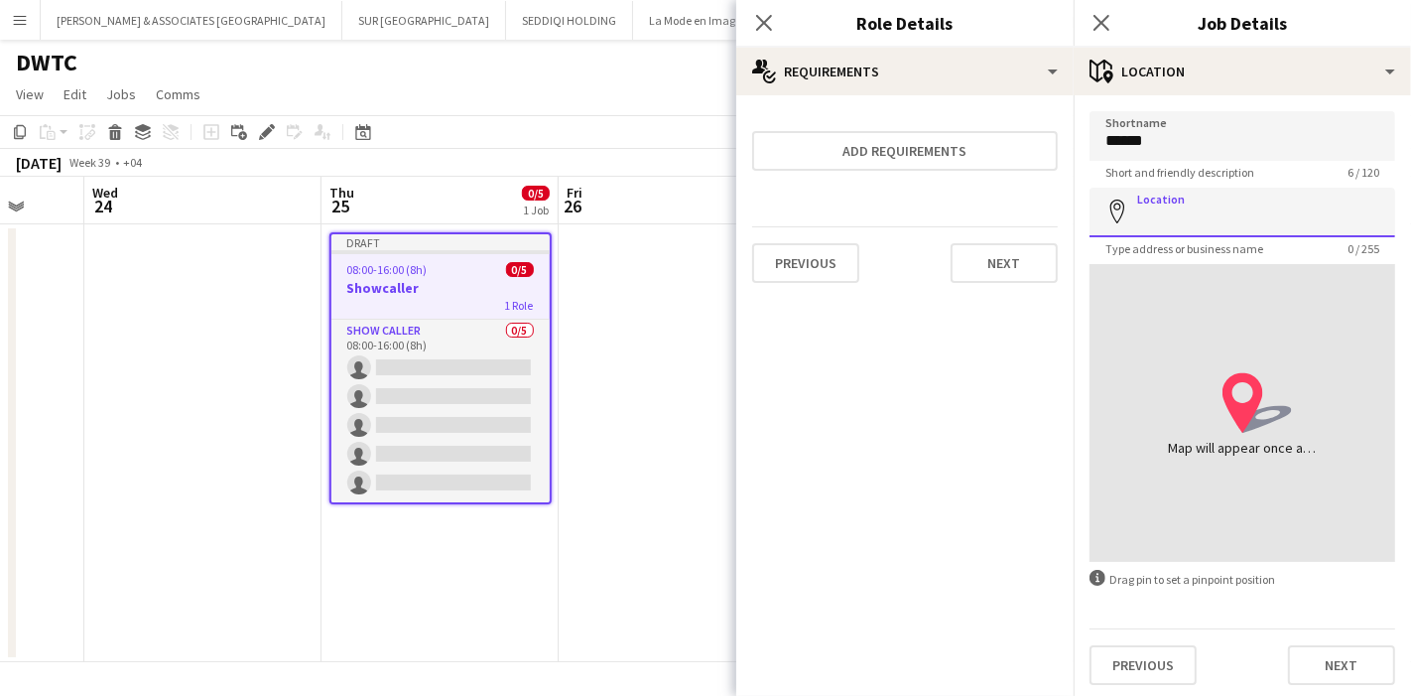
click at [1199, 203] on input "Location" at bounding box center [1243, 213] width 306 height 50
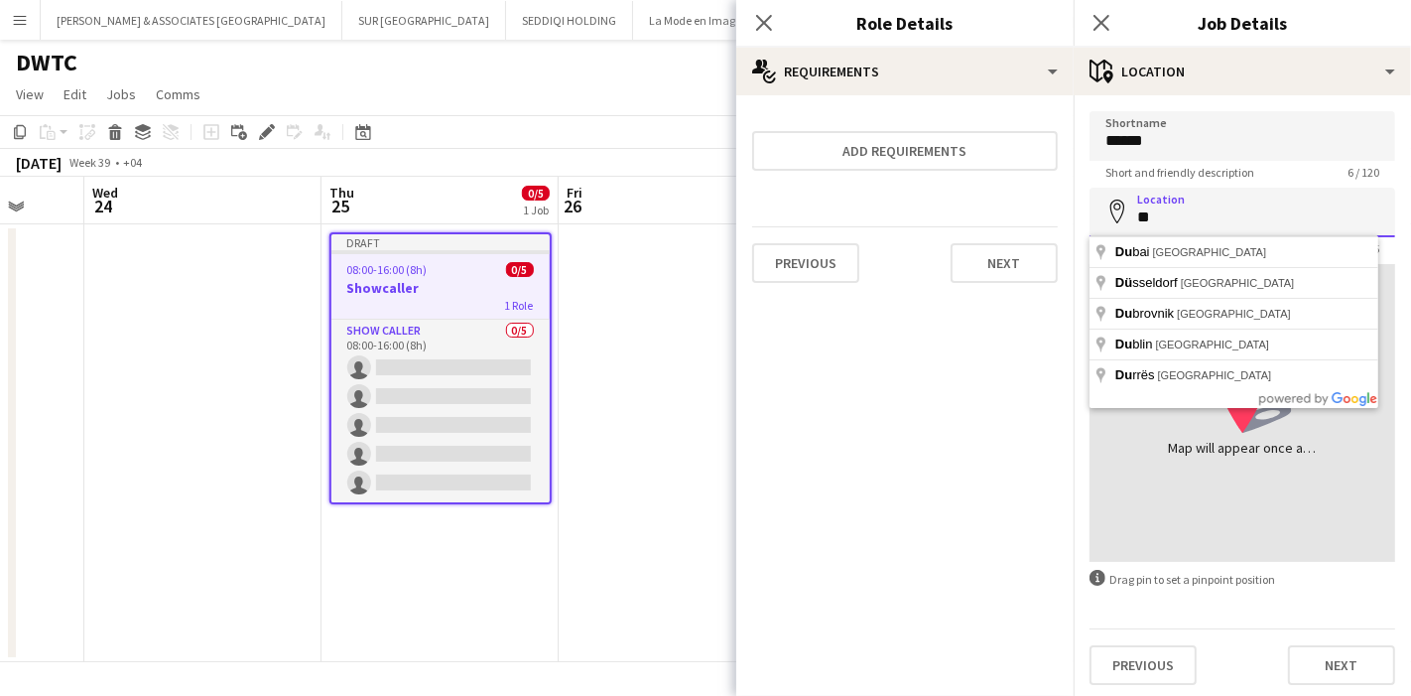
type input "*"
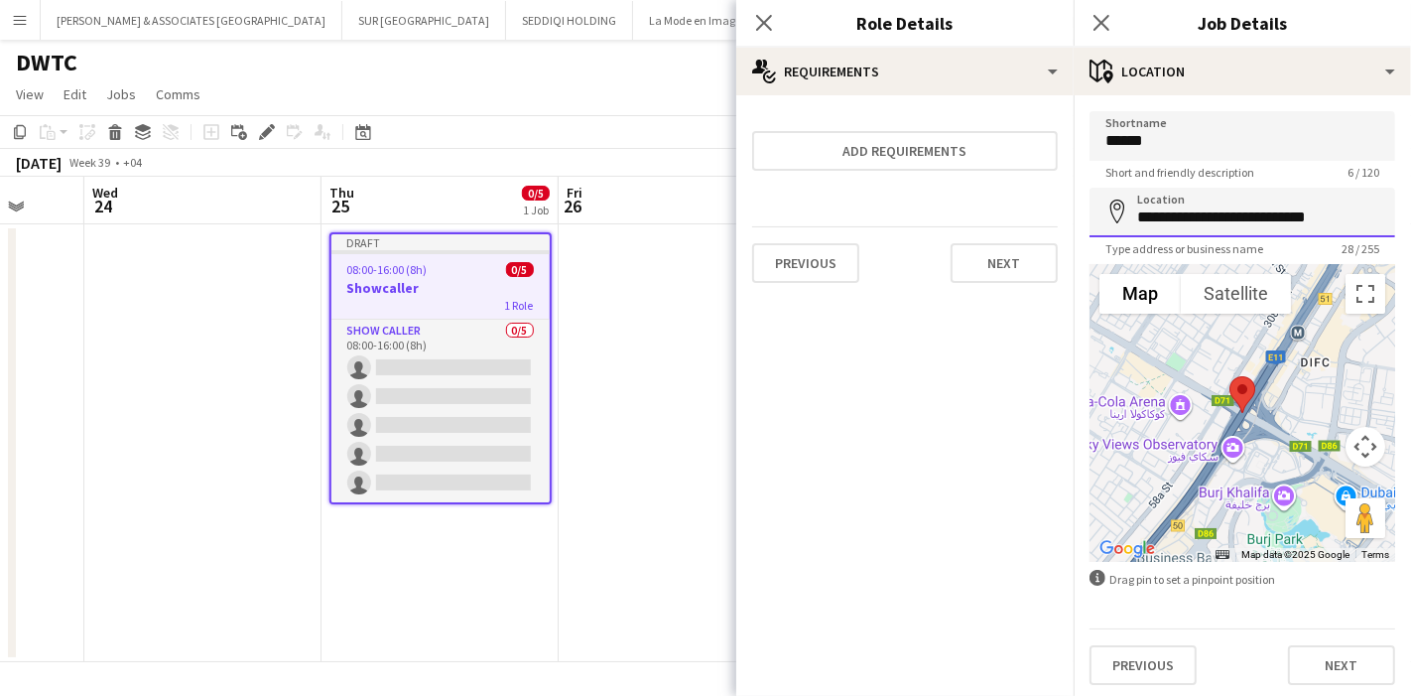
click at [1330, 210] on input "**********" at bounding box center [1243, 213] width 306 height 50
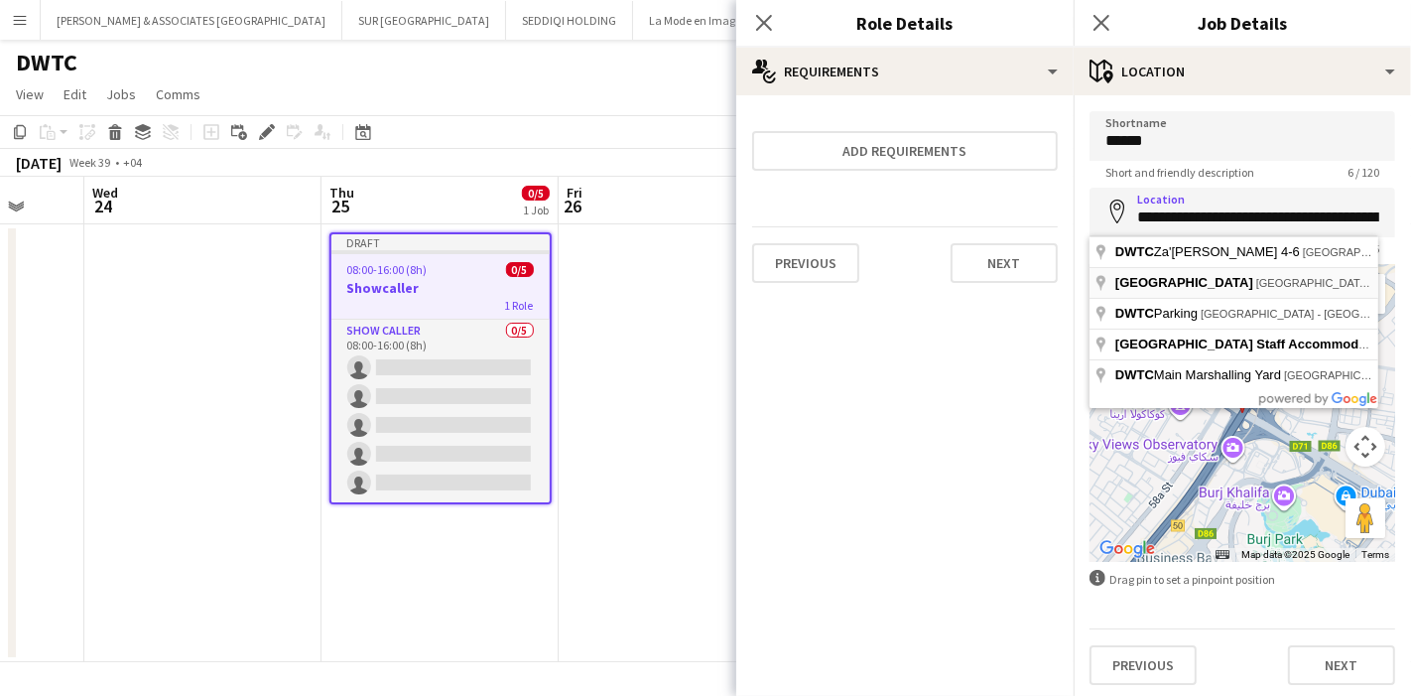
type input "**********"
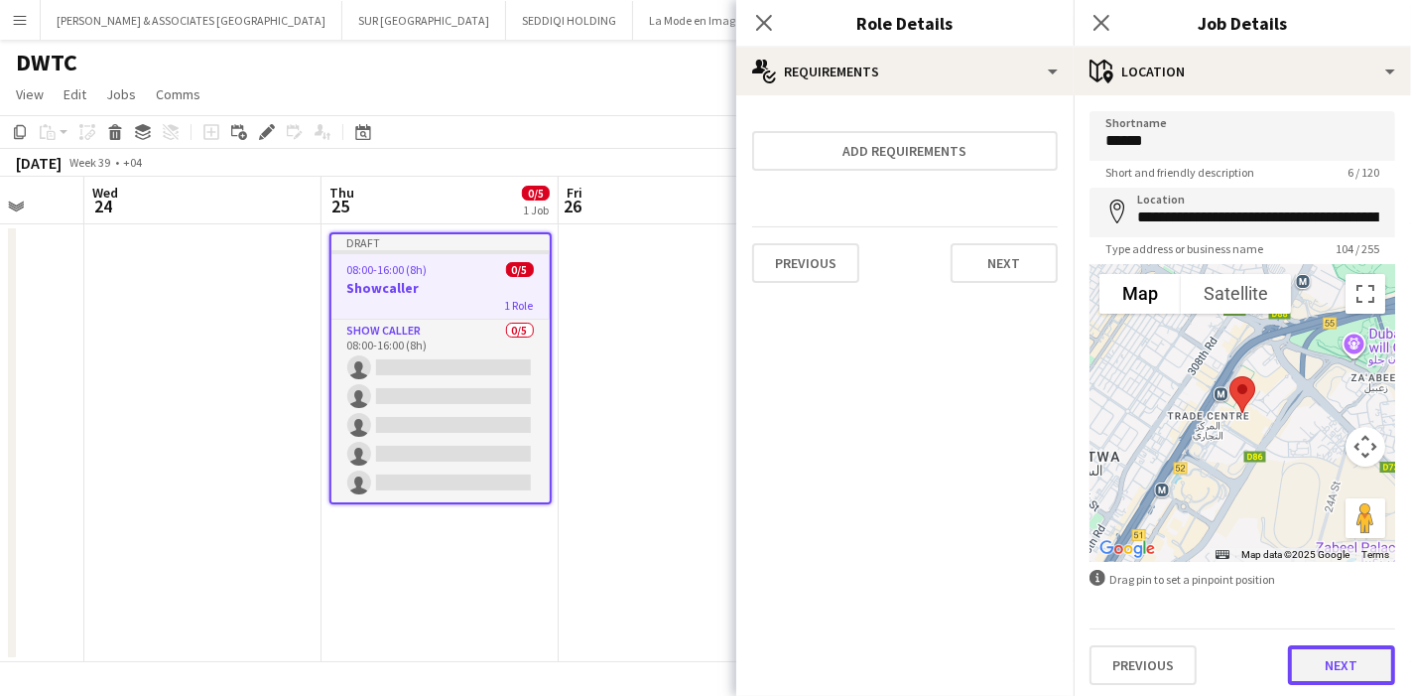
click at [1339, 657] on button "Next" at bounding box center [1341, 665] width 107 height 40
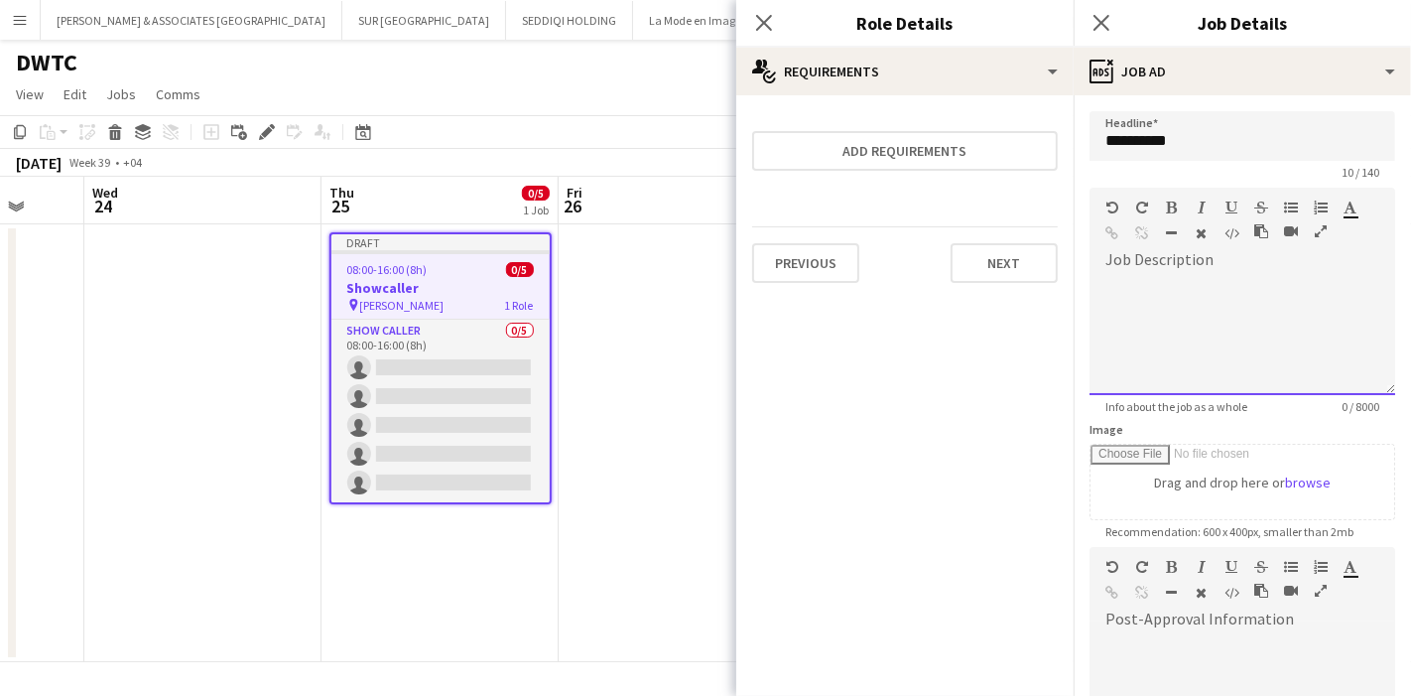
click at [1258, 305] on div at bounding box center [1243, 335] width 306 height 119
click at [1321, 236] on icon "button" at bounding box center [1321, 231] width 12 height 14
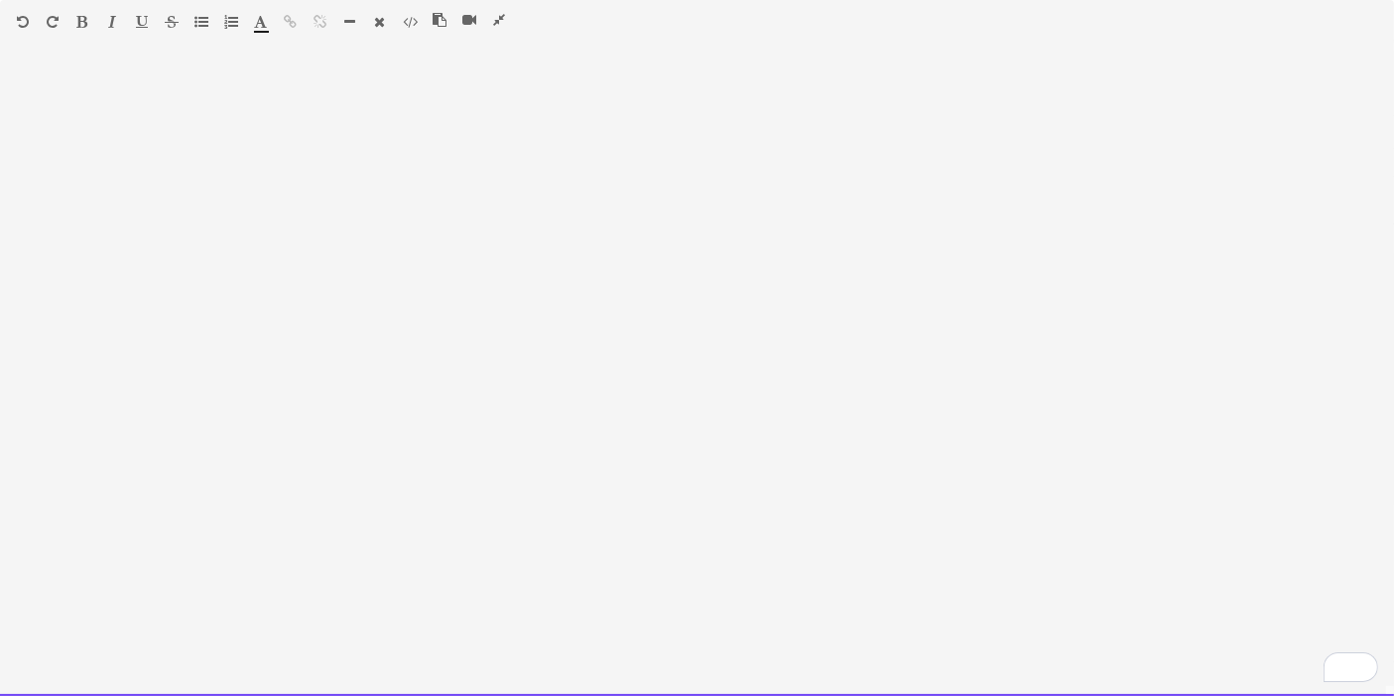
click at [344, 253] on div "To enrich screen reader interactions, please activate Accessibility in Grammarl…" at bounding box center [697, 380] width 1394 height 631
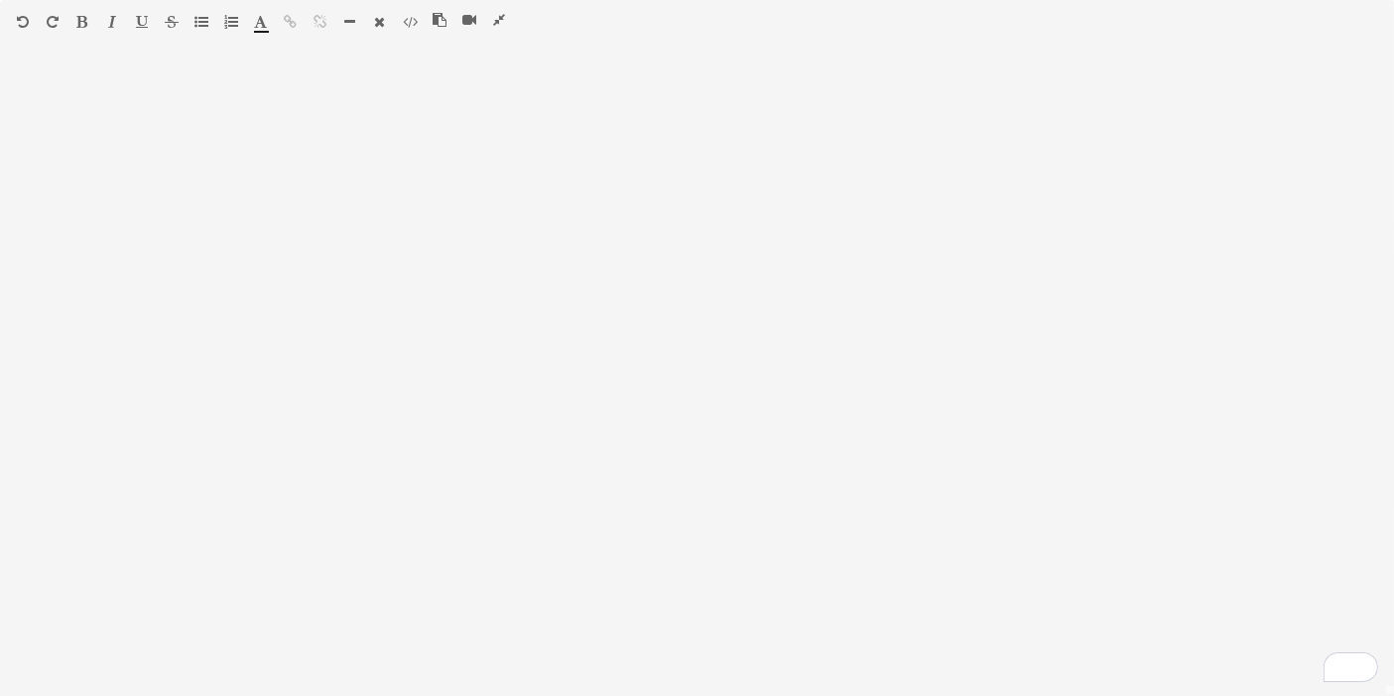
click at [495, 16] on icon "button" at bounding box center [499, 20] width 12 height 14
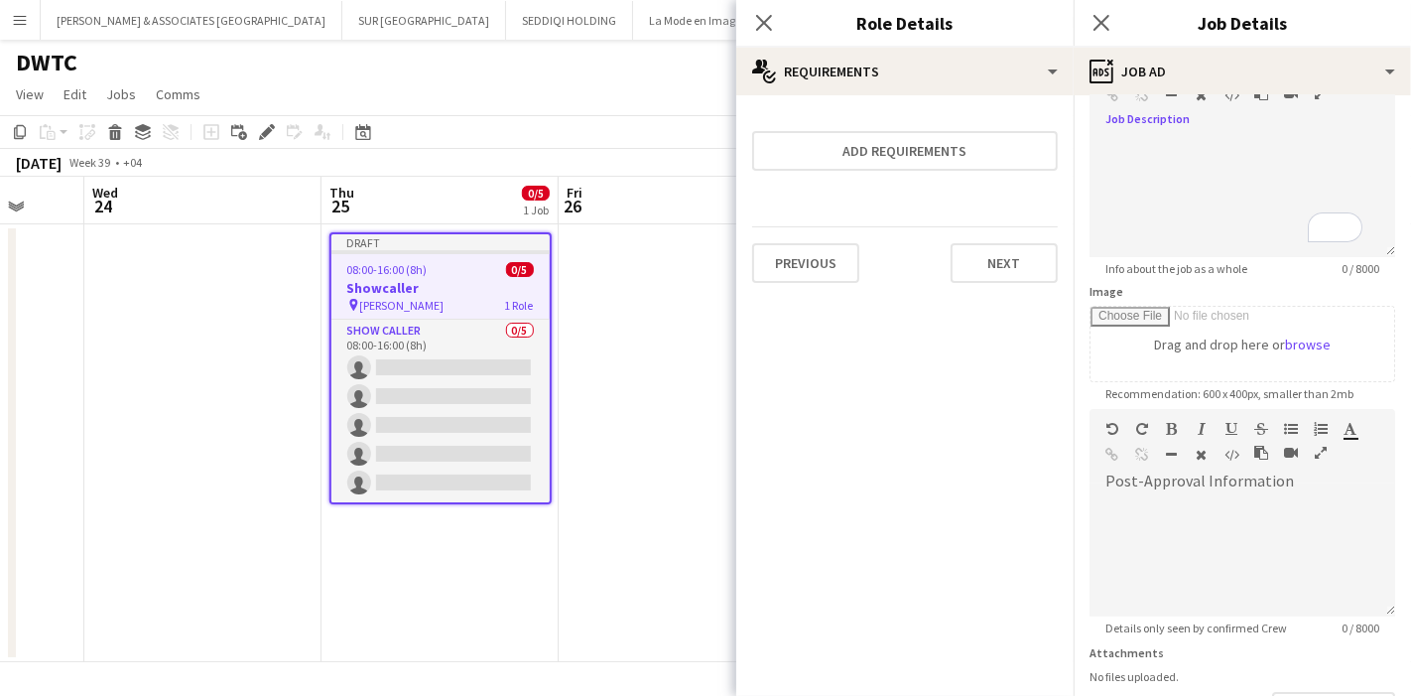
scroll to position [316, 0]
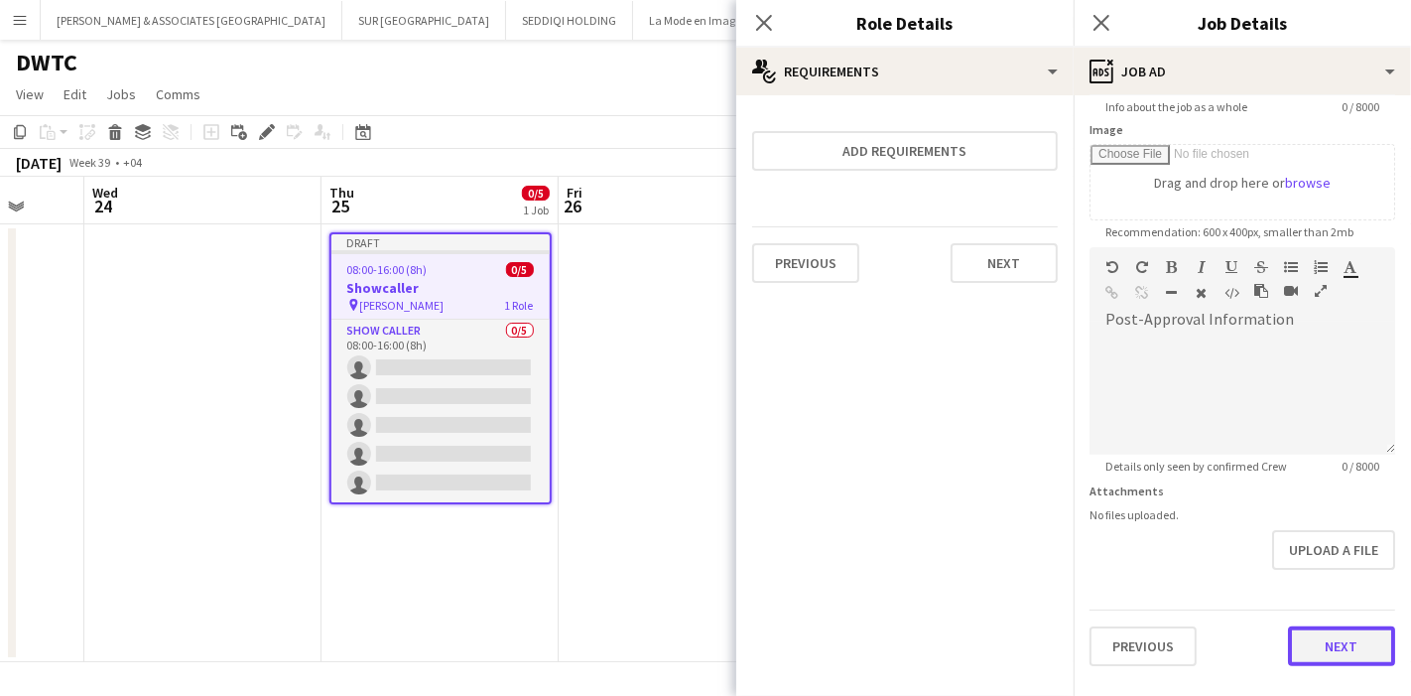
click at [1329, 628] on button "Next" at bounding box center [1341, 646] width 107 height 40
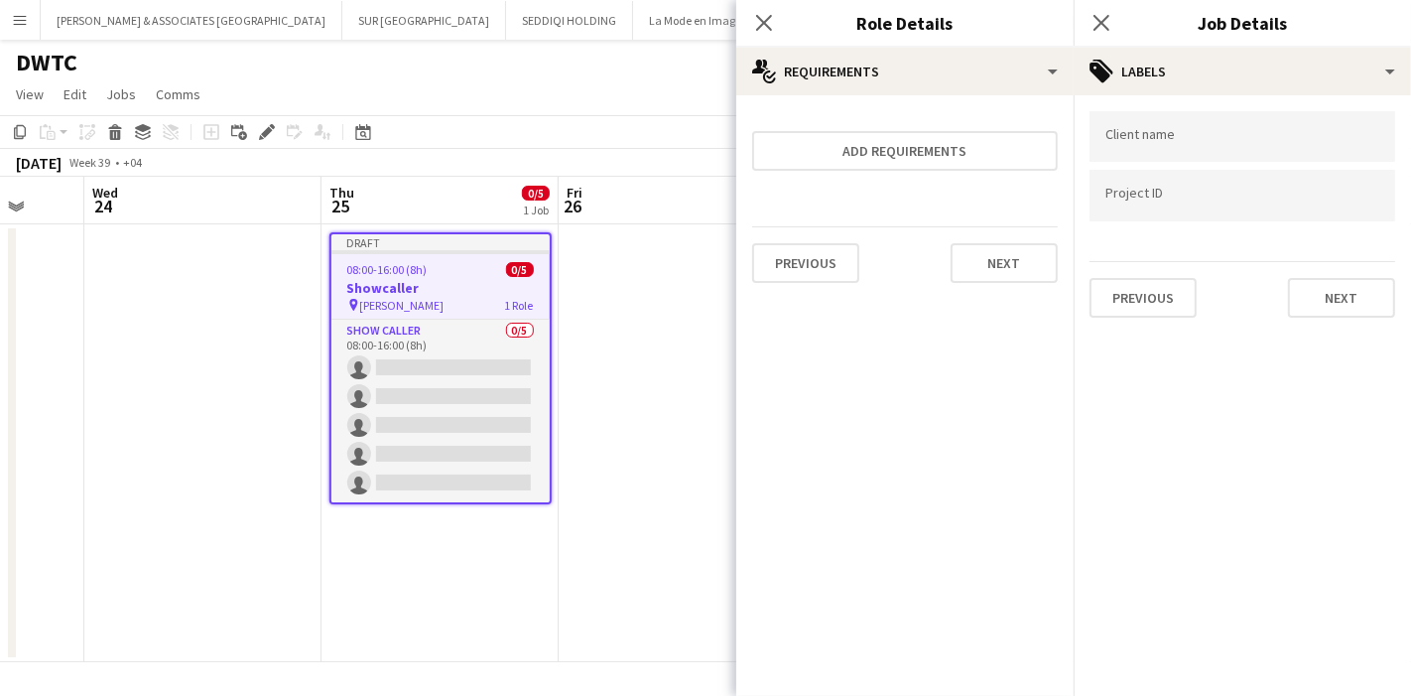
scroll to position [0, 0]
click at [1149, 302] on button "Previous" at bounding box center [1143, 298] width 107 height 40
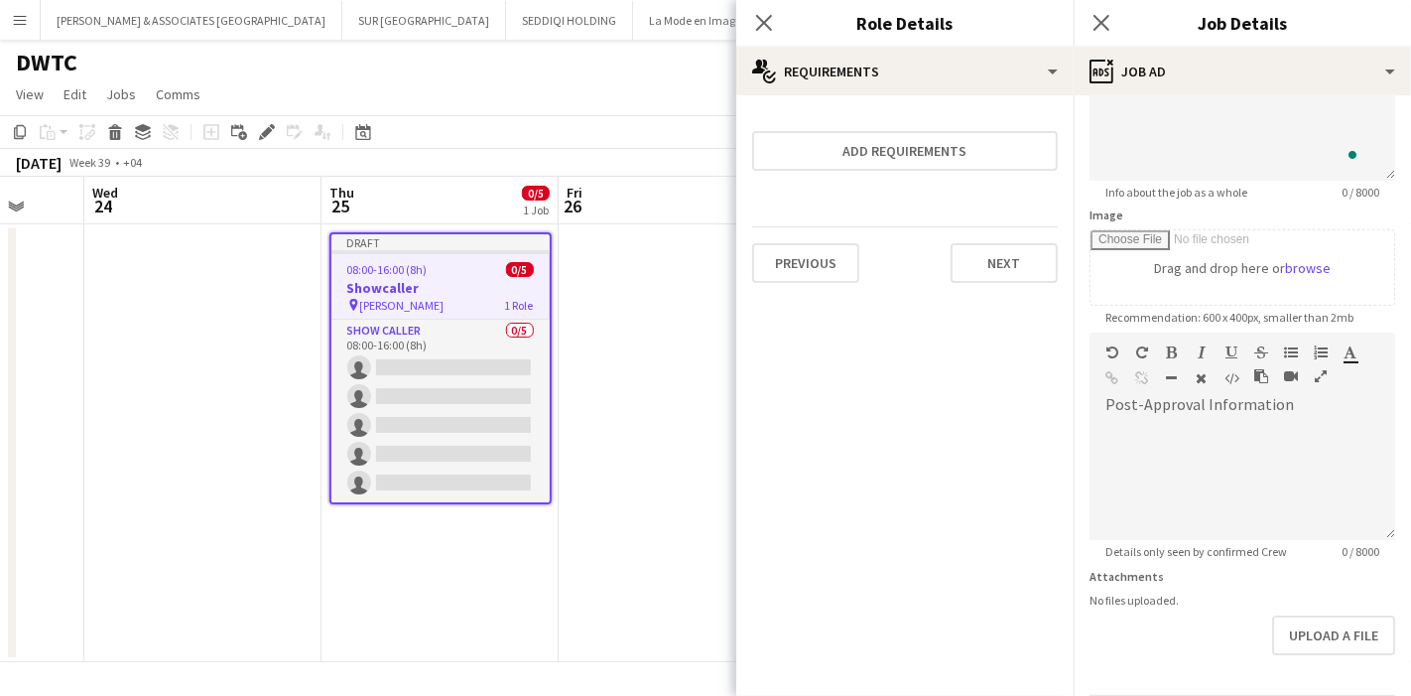
scroll to position [376, 0]
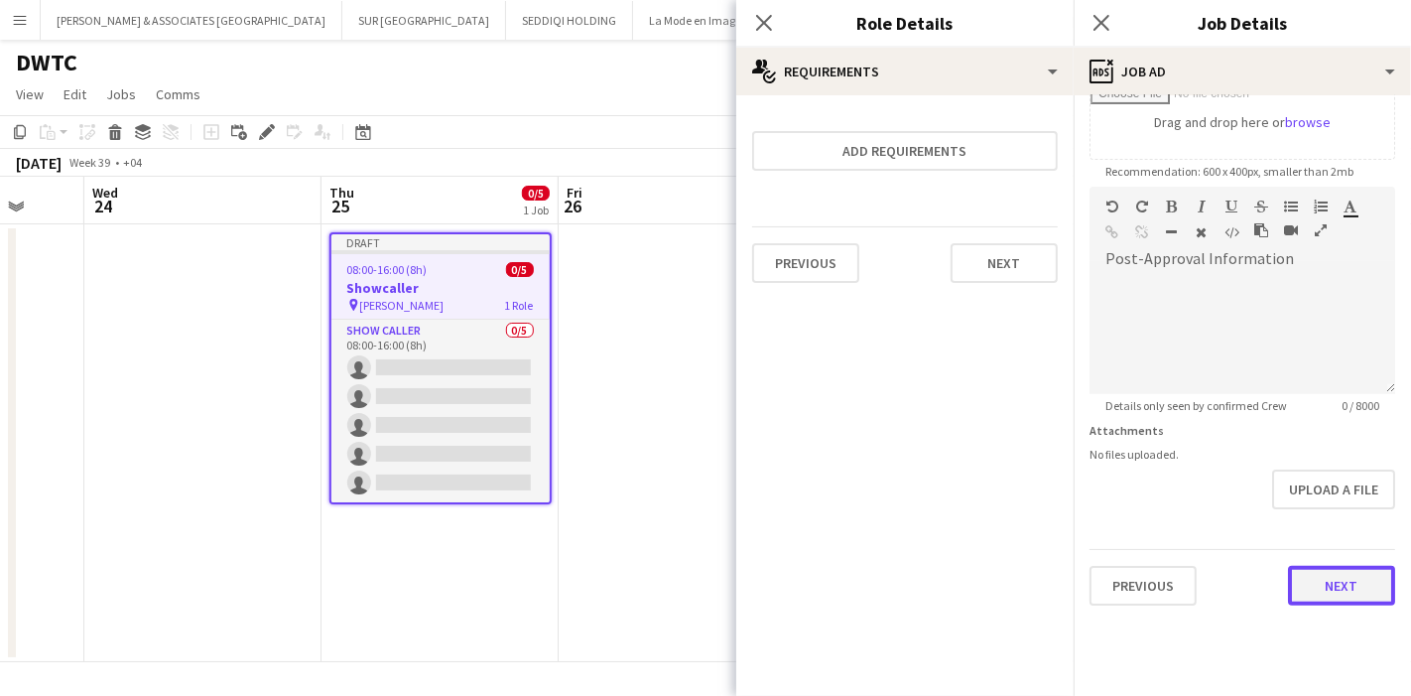
click at [1332, 566] on button "Next" at bounding box center [1341, 586] width 107 height 40
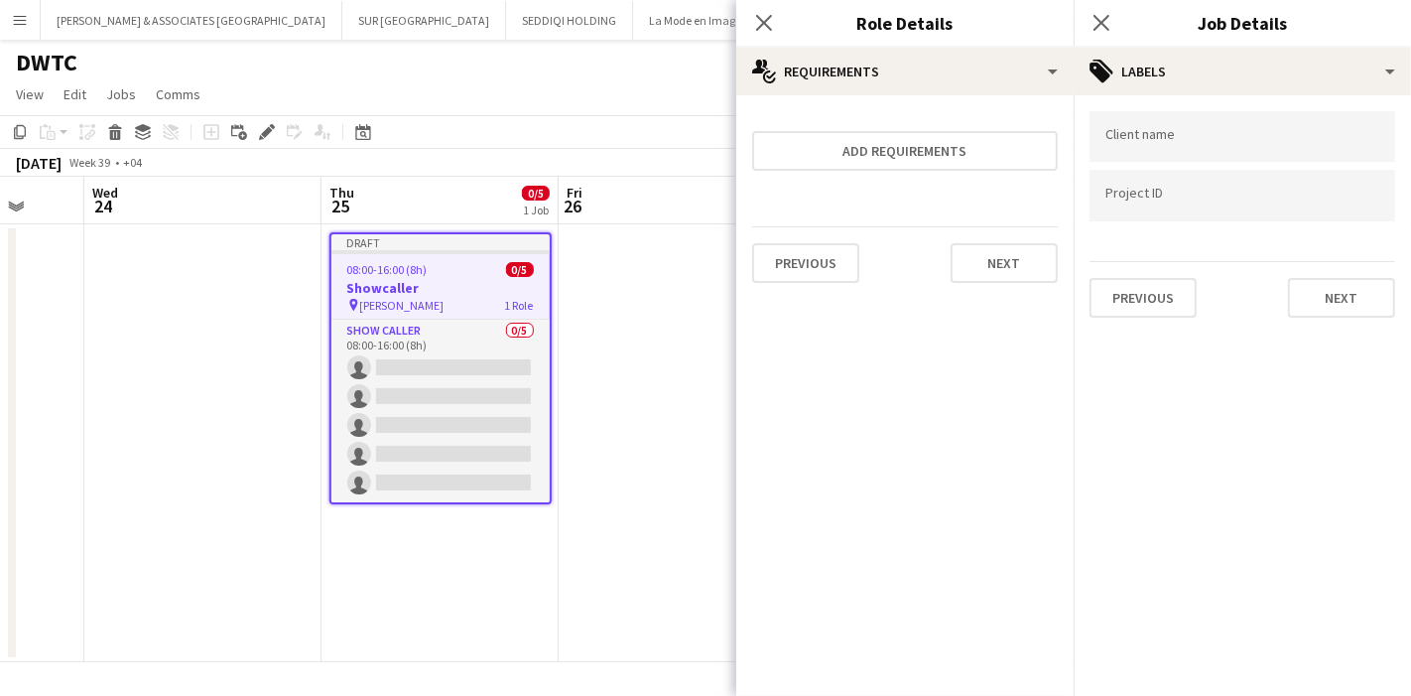
scroll to position [0, 0]
click at [1166, 120] on div at bounding box center [1243, 136] width 306 height 51
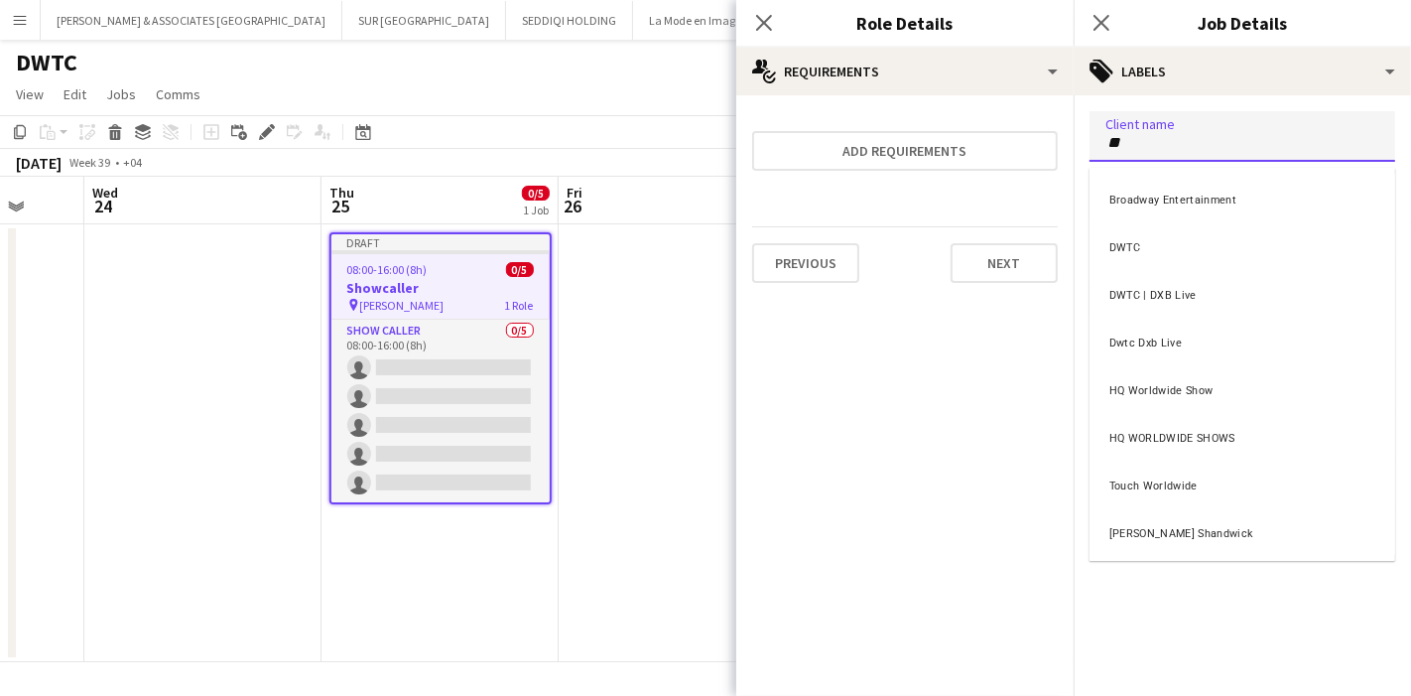
type input "**"
click at [1133, 235] on div "DWTC" at bounding box center [1243, 245] width 306 height 48
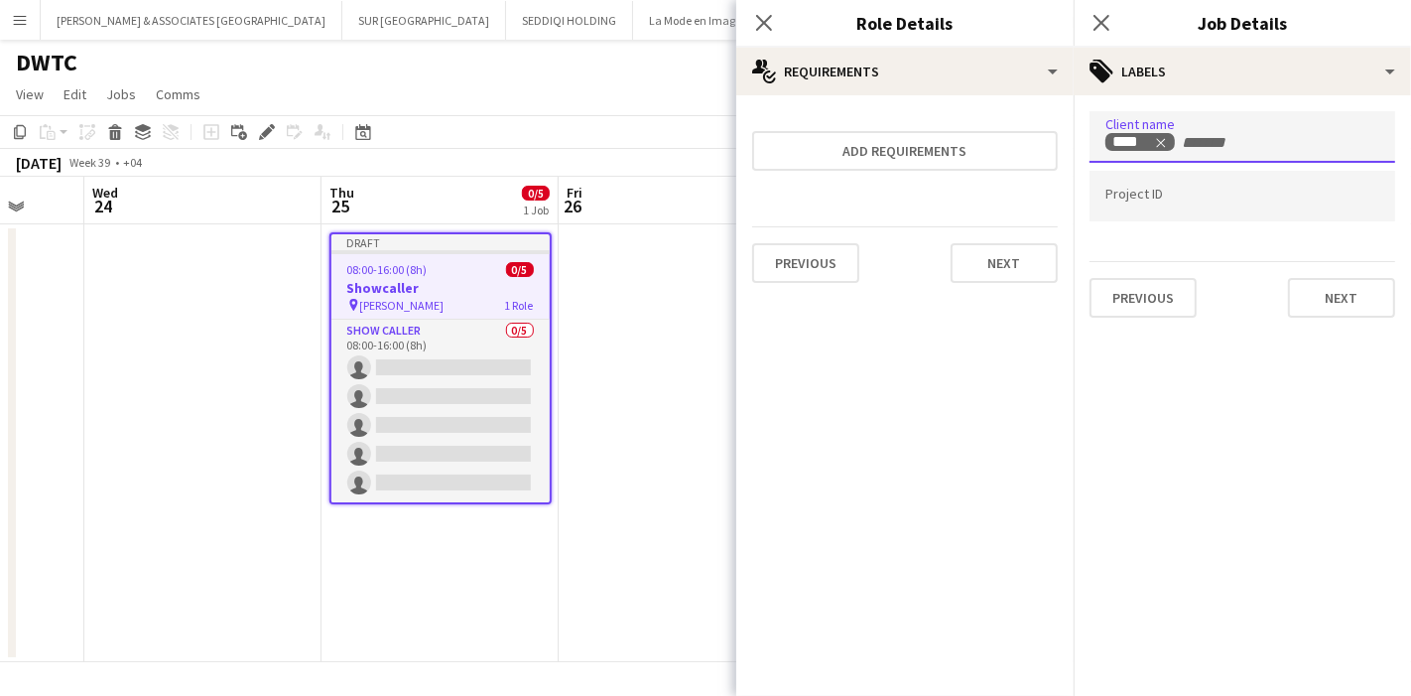
click at [1148, 201] on input "Type to search project ID labels..." at bounding box center [1243, 197] width 274 height 18
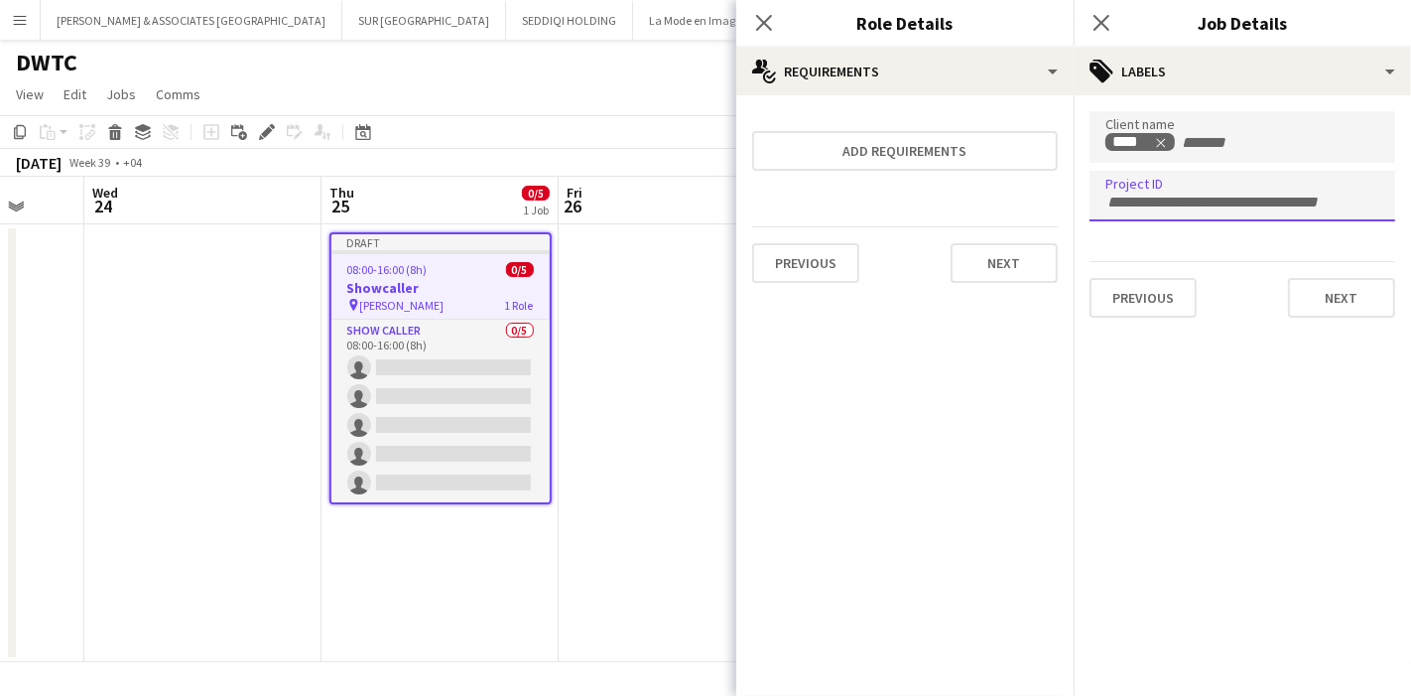
paste input "**********"
click at [1284, 347] on div at bounding box center [1242, 348] width 337 height 696
click at [1264, 208] on input "**********" at bounding box center [1243, 203] width 274 height 18
type input "**********"
click at [1313, 294] on button "Next" at bounding box center [1341, 298] width 107 height 40
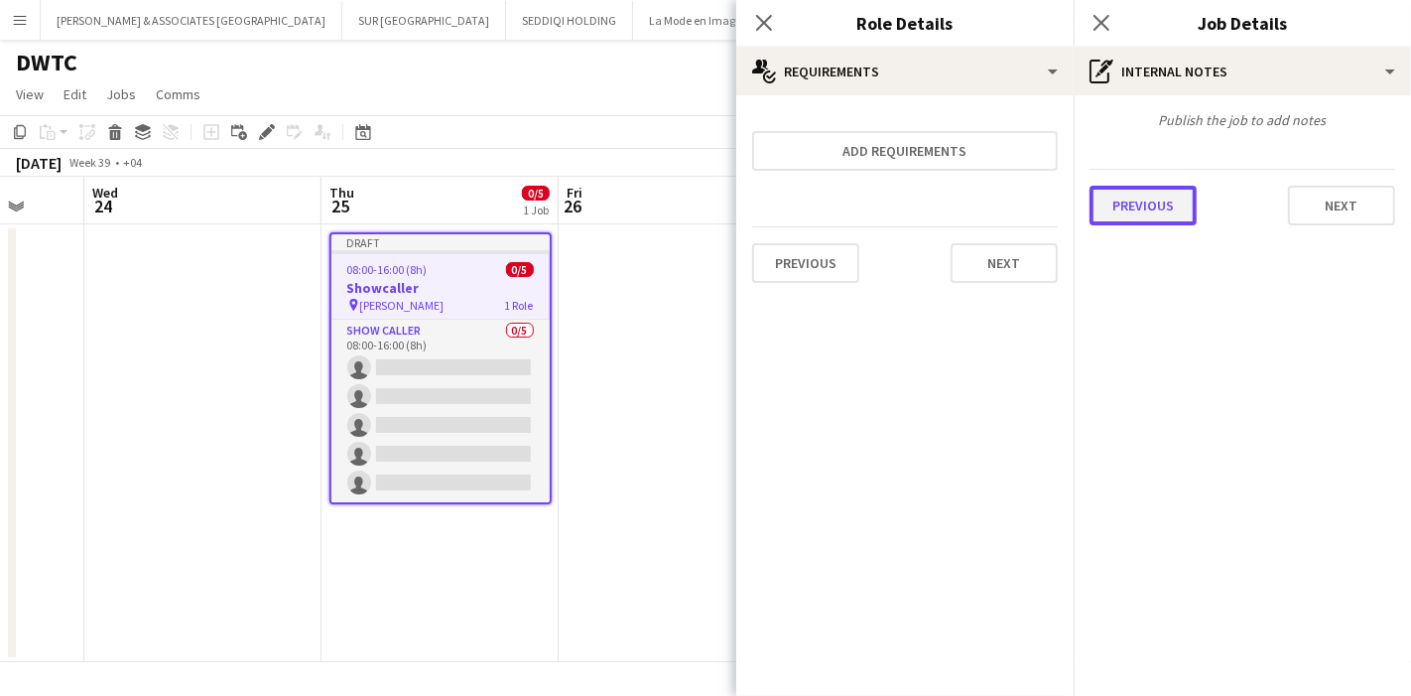
click at [1179, 194] on button "Previous" at bounding box center [1143, 206] width 107 height 40
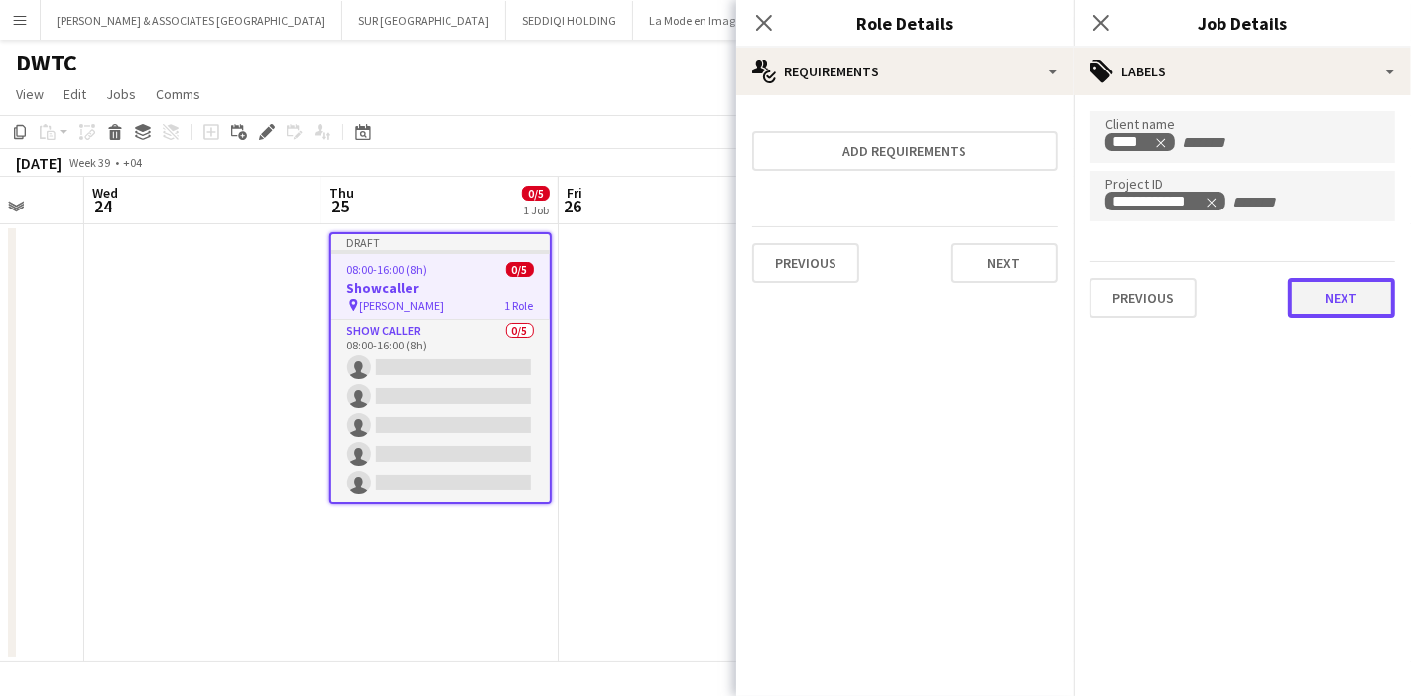
click at [1381, 304] on button "Next" at bounding box center [1341, 298] width 107 height 40
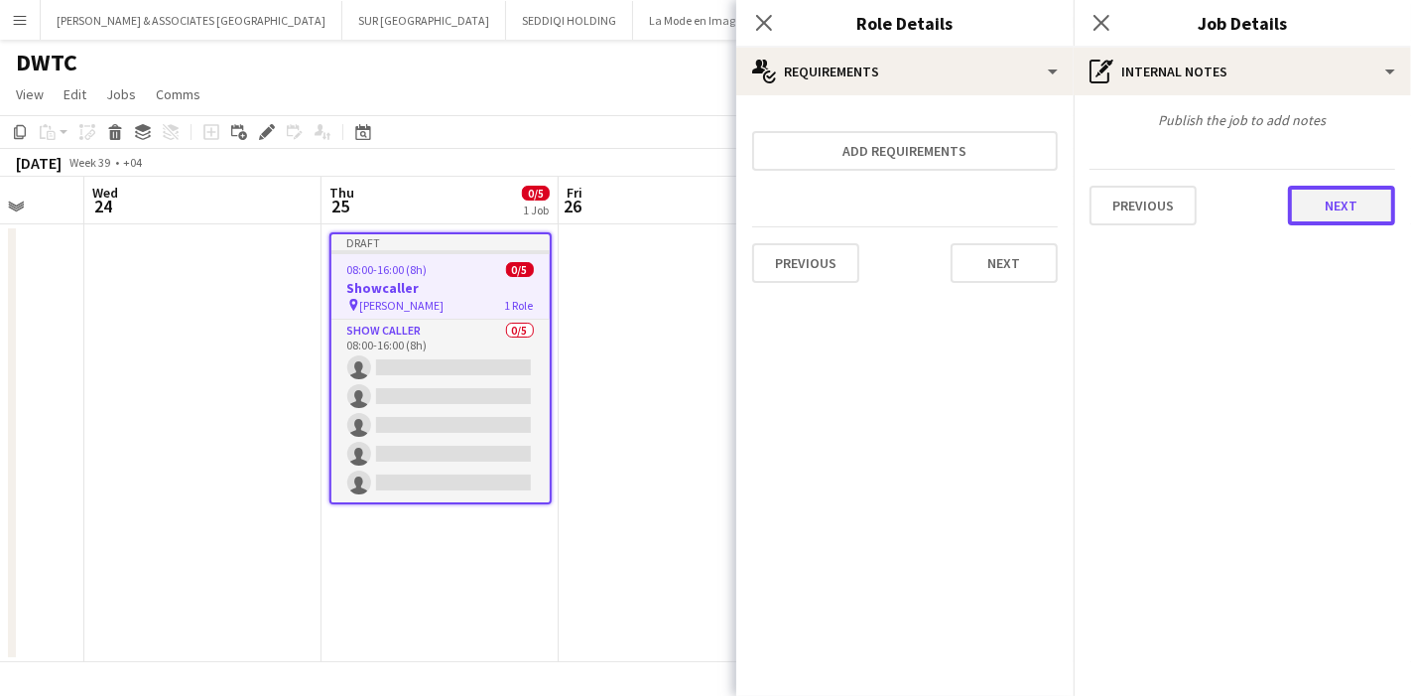
click at [1319, 213] on button "Next" at bounding box center [1341, 206] width 107 height 40
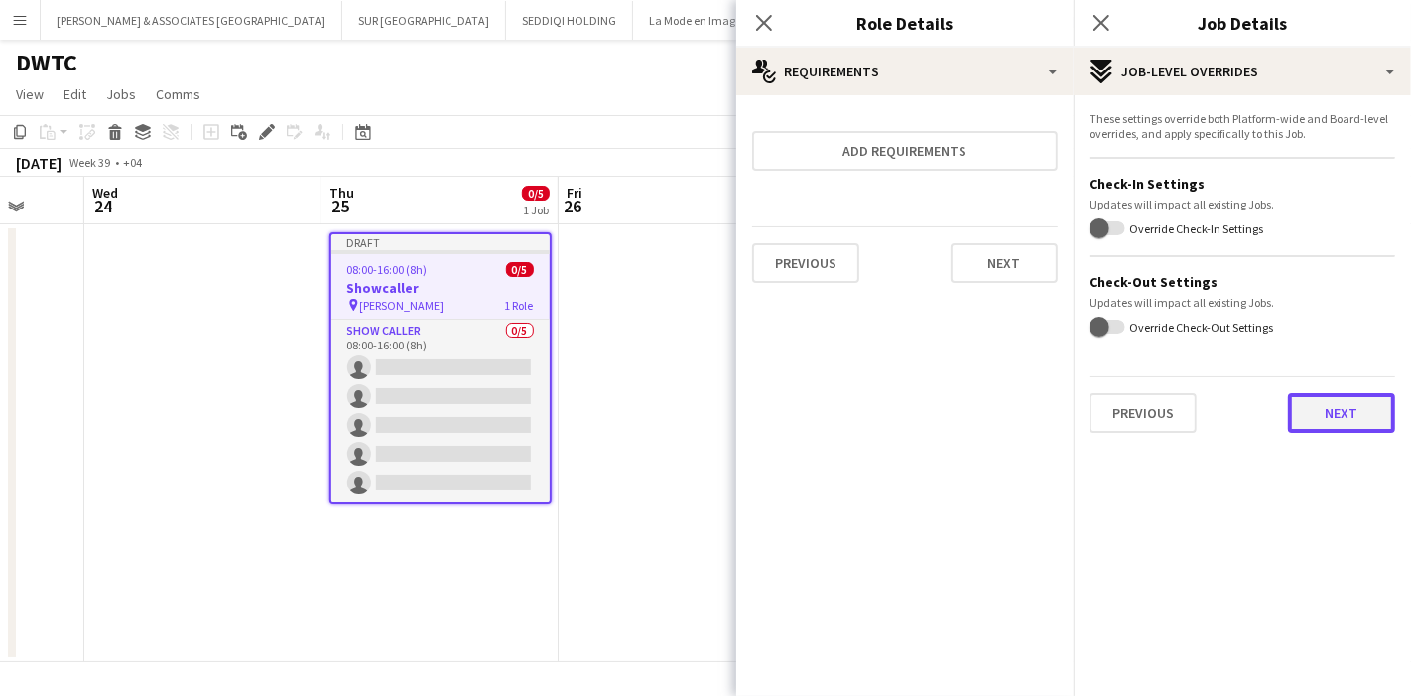
click at [1344, 410] on button "Next" at bounding box center [1341, 413] width 107 height 40
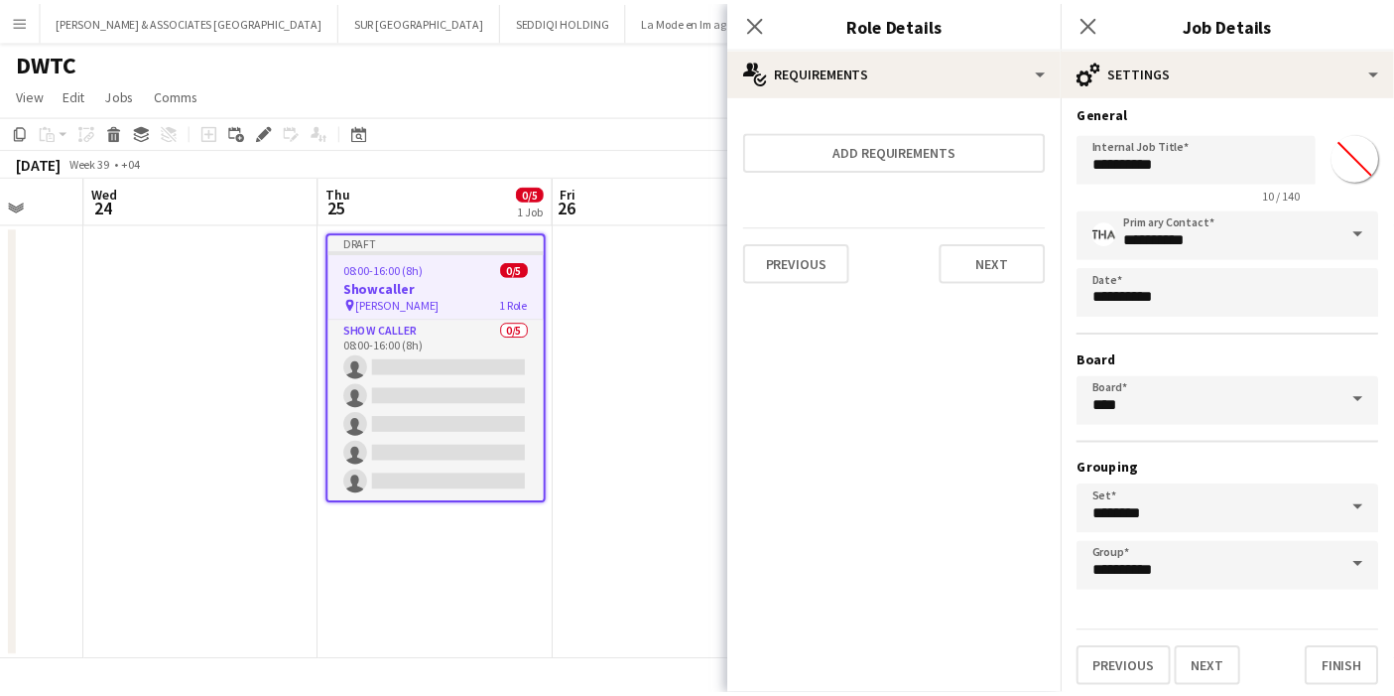
scroll to position [11, 0]
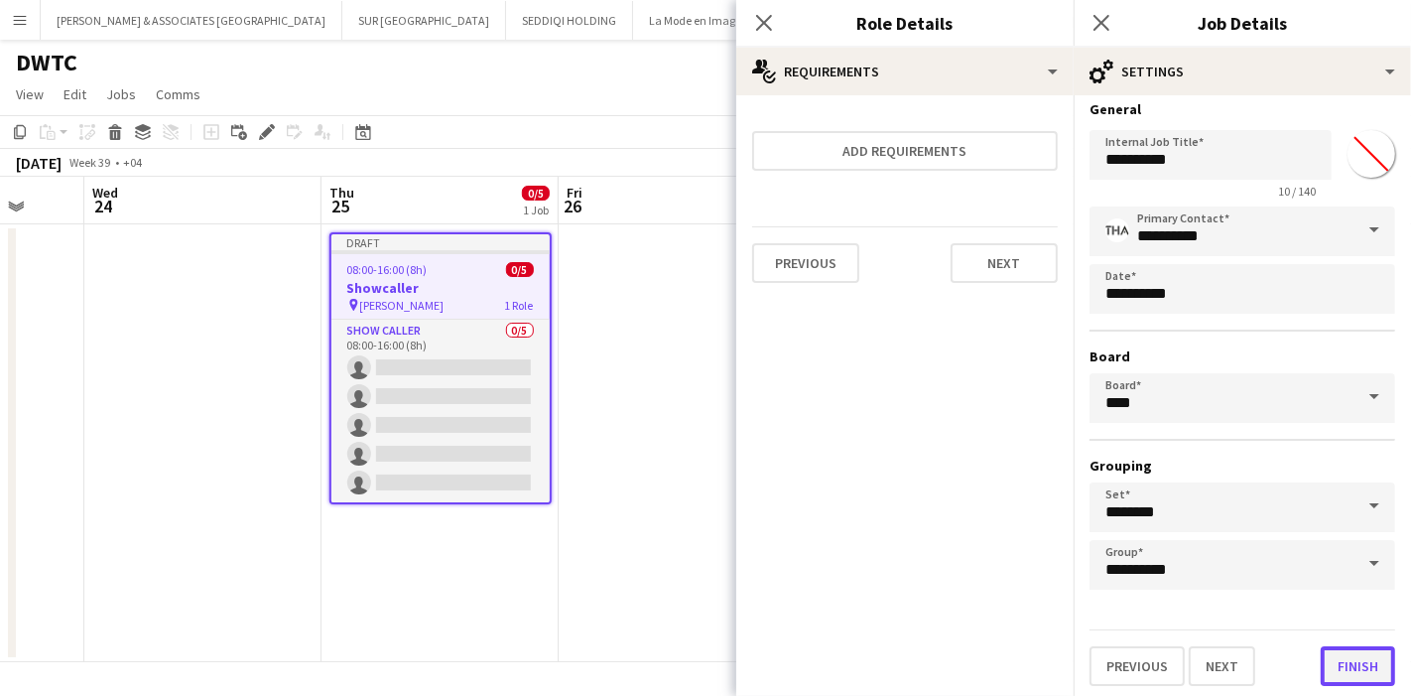
click at [1344, 663] on button "Finish" at bounding box center [1358, 666] width 74 height 40
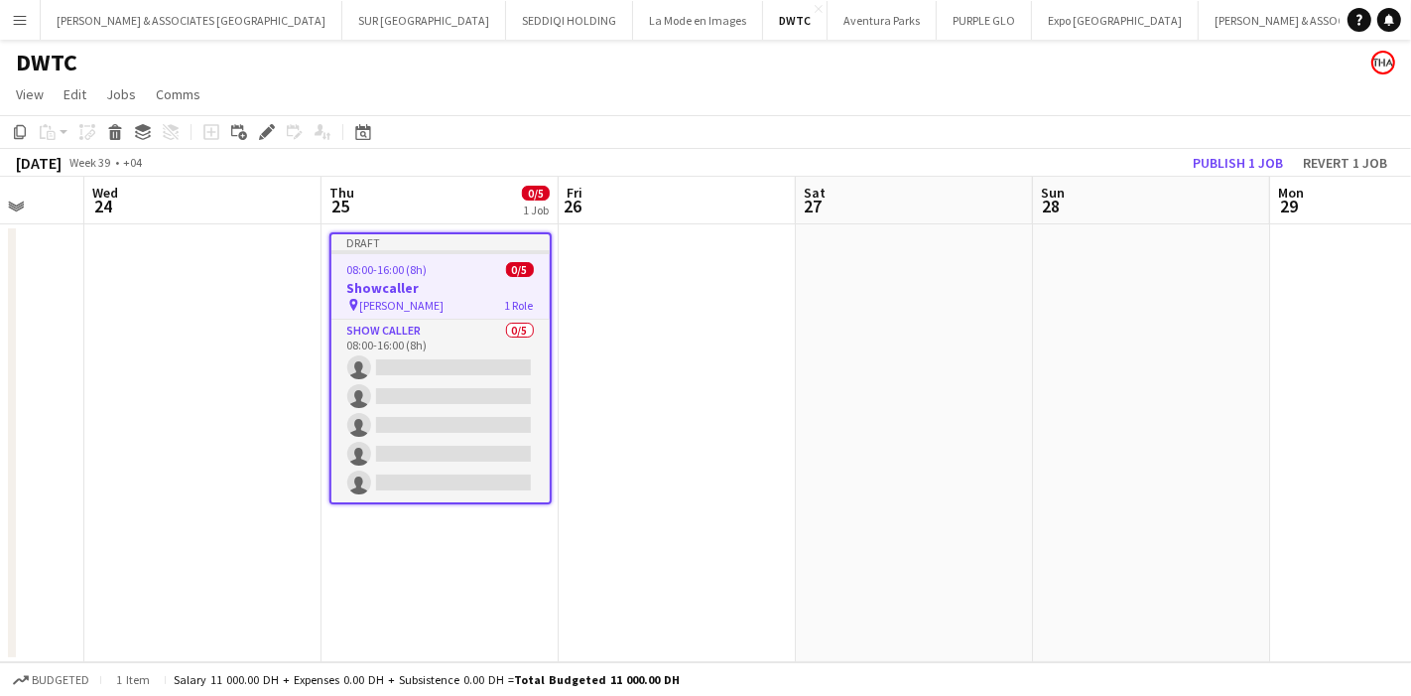
click at [490, 556] on app-date-cell "Draft 08:00-16:00 (8h) 0/5 Showcaller pin MEIDAM 1 Role Show Caller 0/5 08:00-1…" at bounding box center [440, 443] width 237 height 438
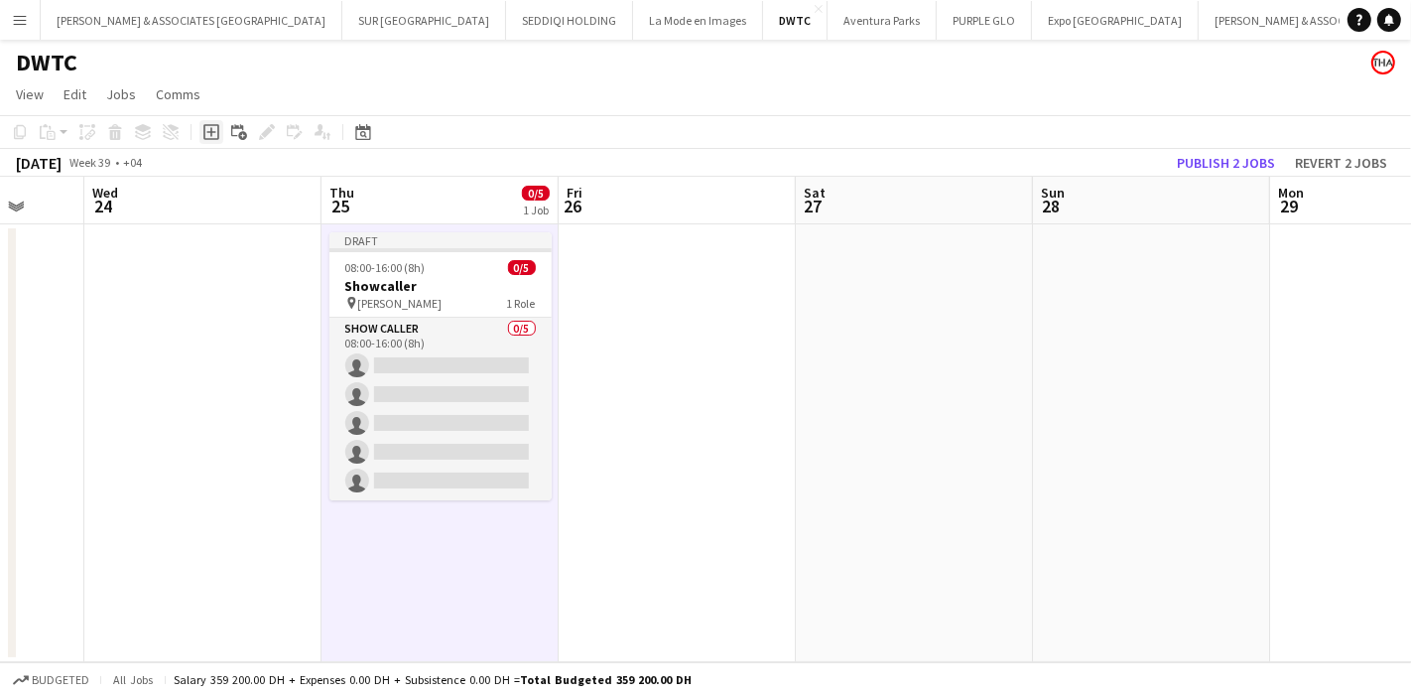
click at [212, 143] on div "Add job" at bounding box center [211, 132] width 24 height 24
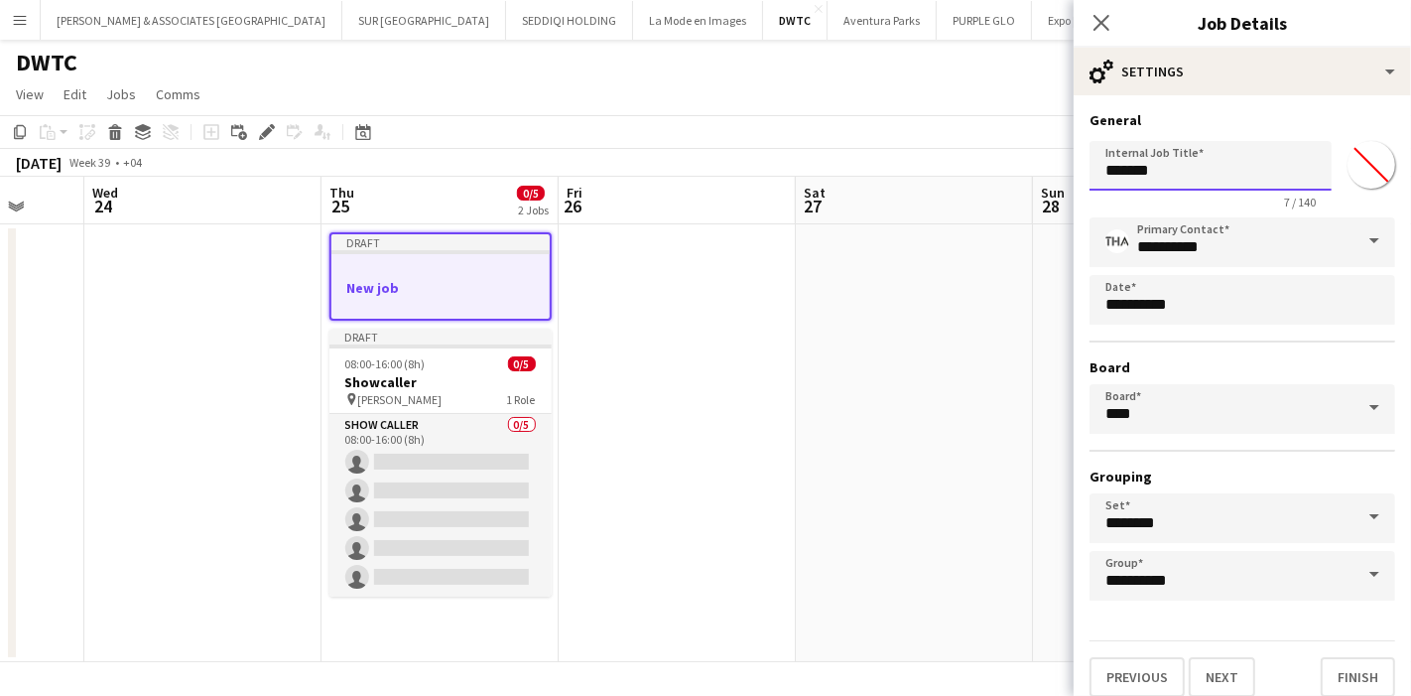
click at [1184, 169] on input "*******" at bounding box center [1211, 166] width 242 height 50
type input "*"
type input "**********"
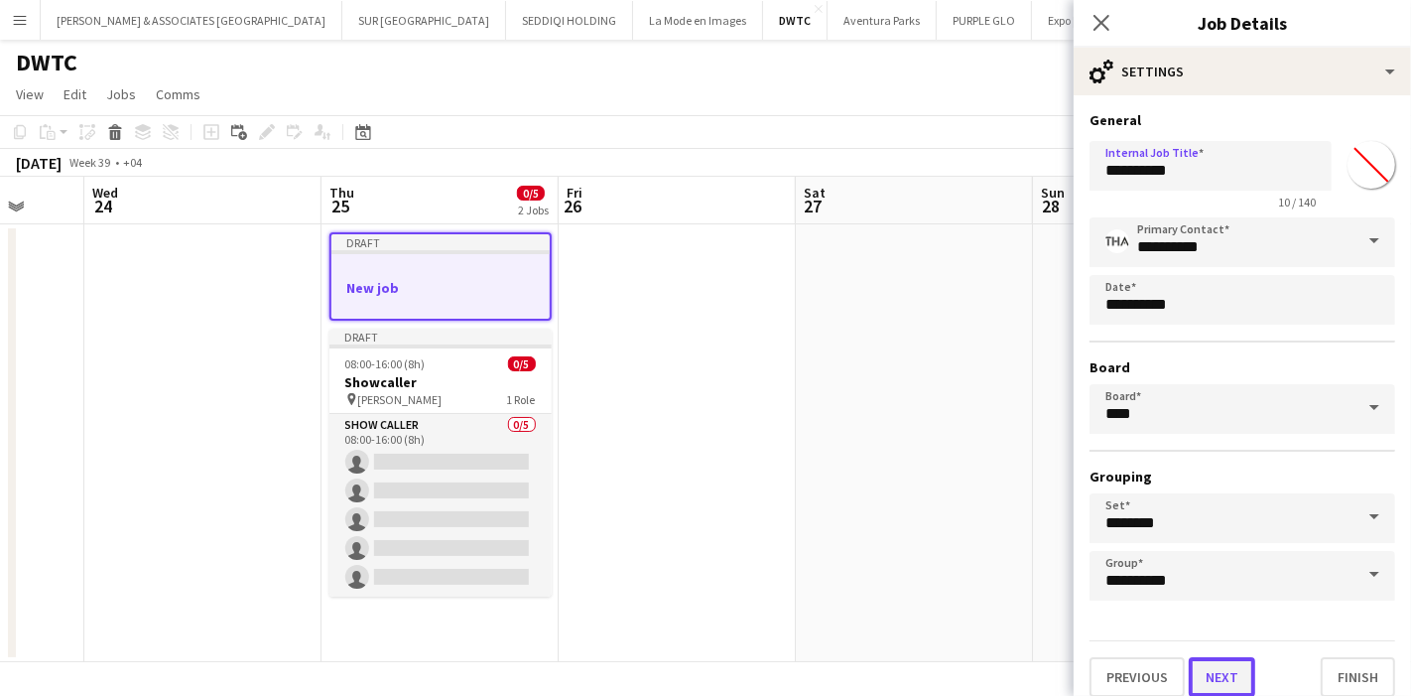
click at [1232, 668] on button "Next" at bounding box center [1222, 677] width 66 height 40
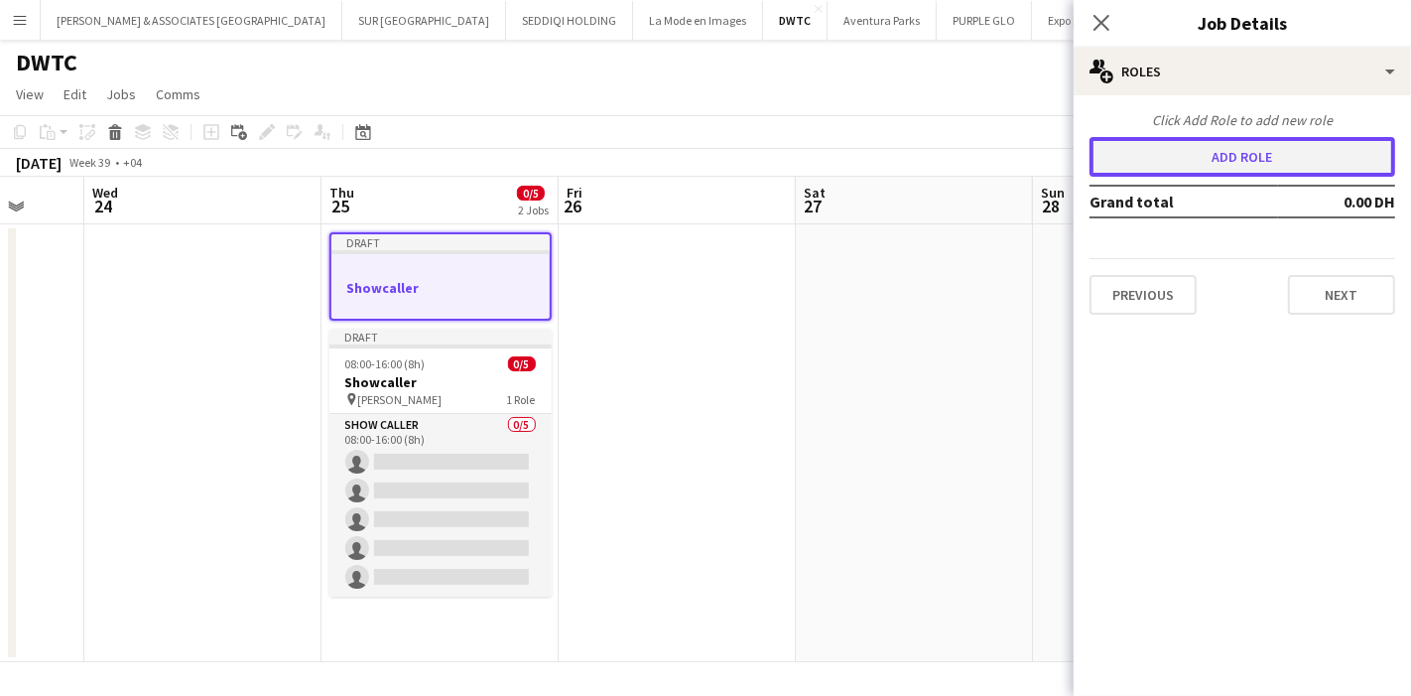
click at [1278, 141] on button "Add role" at bounding box center [1243, 157] width 306 height 40
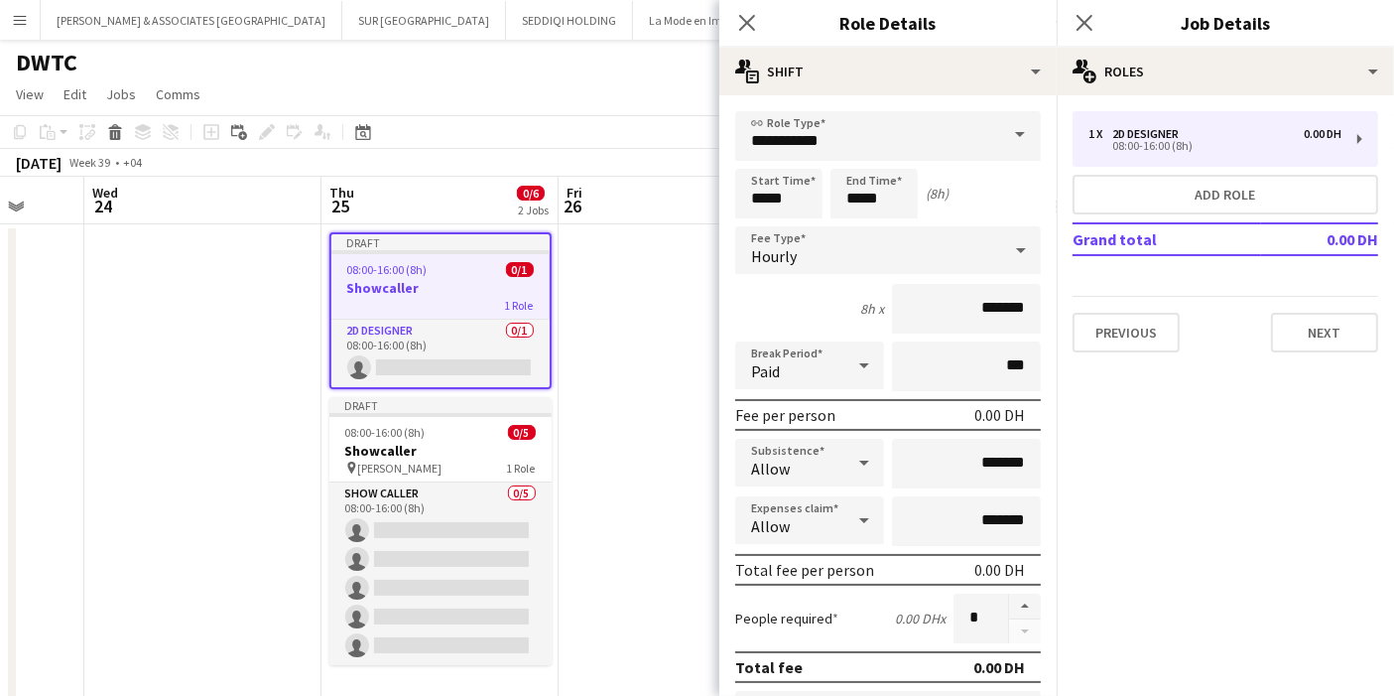
click at [999, 129] on span at bounding box center [1020, 135] width 42 height 48
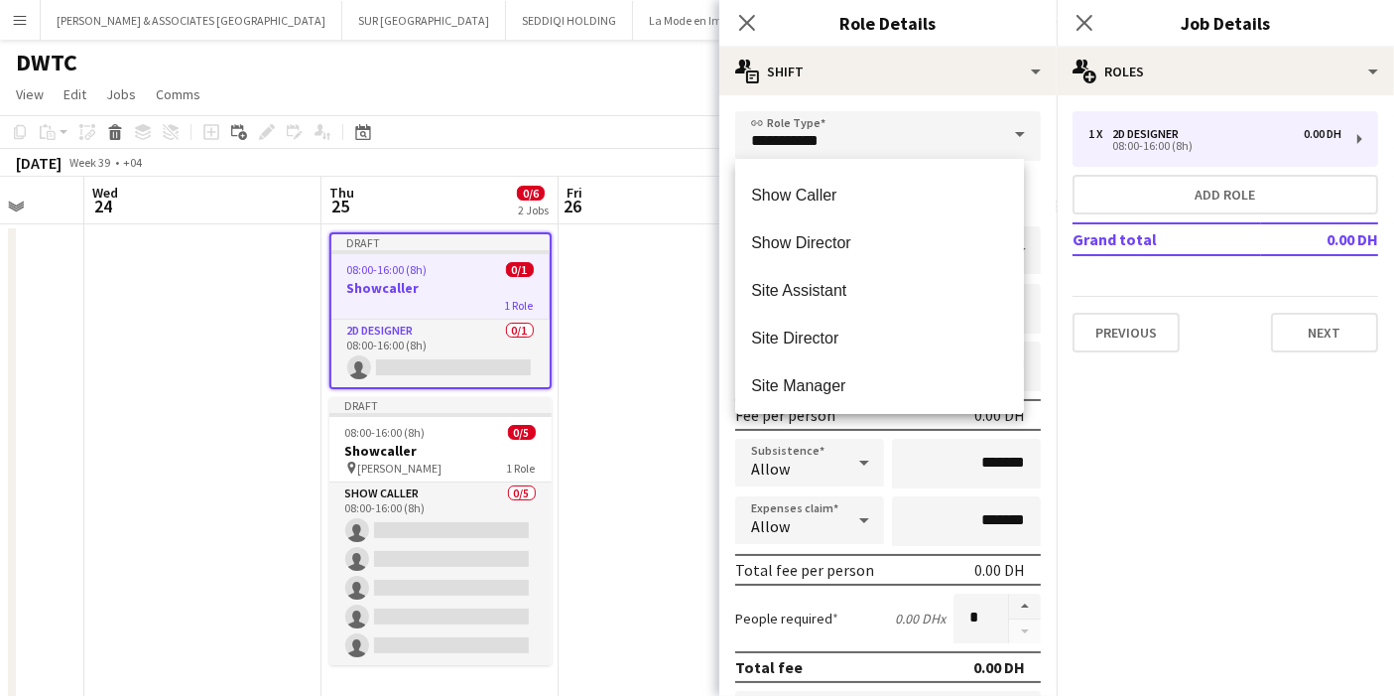
scroll to position [5513, 0]
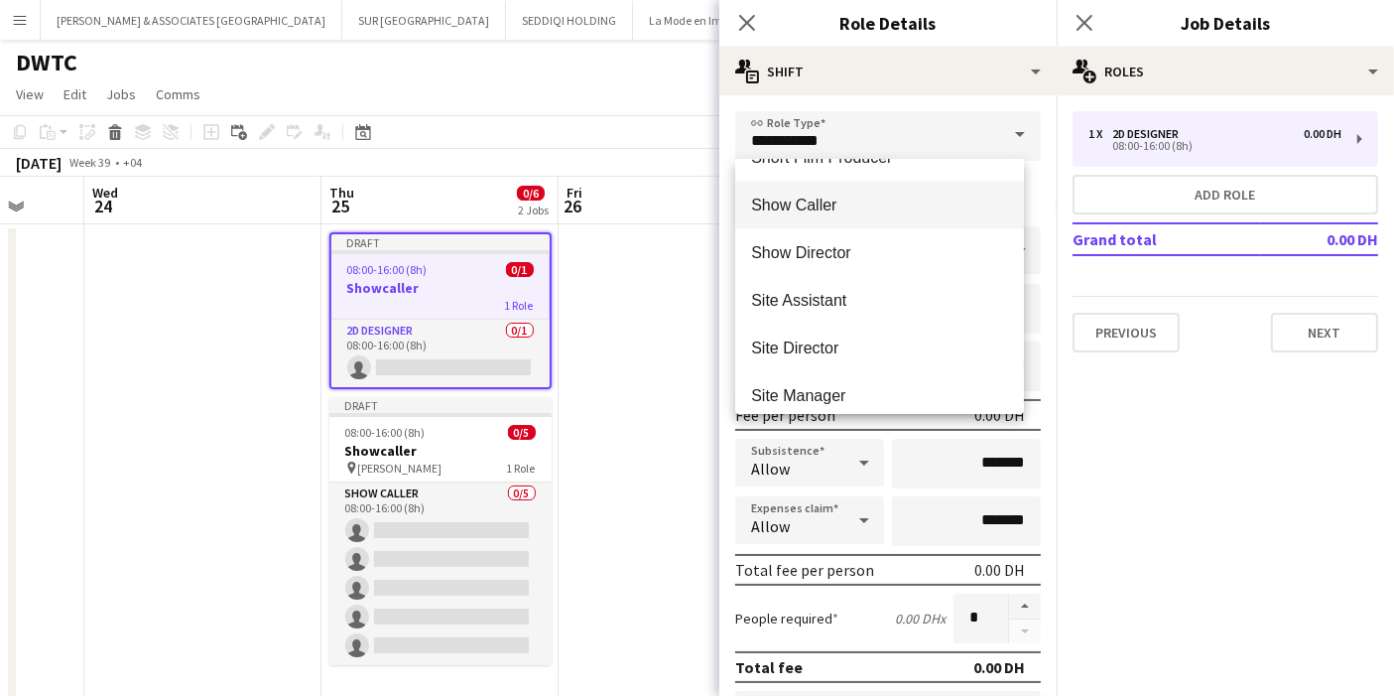
click at [816, 209] on span "Show Caller" at bounding box center [879, 205] width 257 height 19
type input "**********"
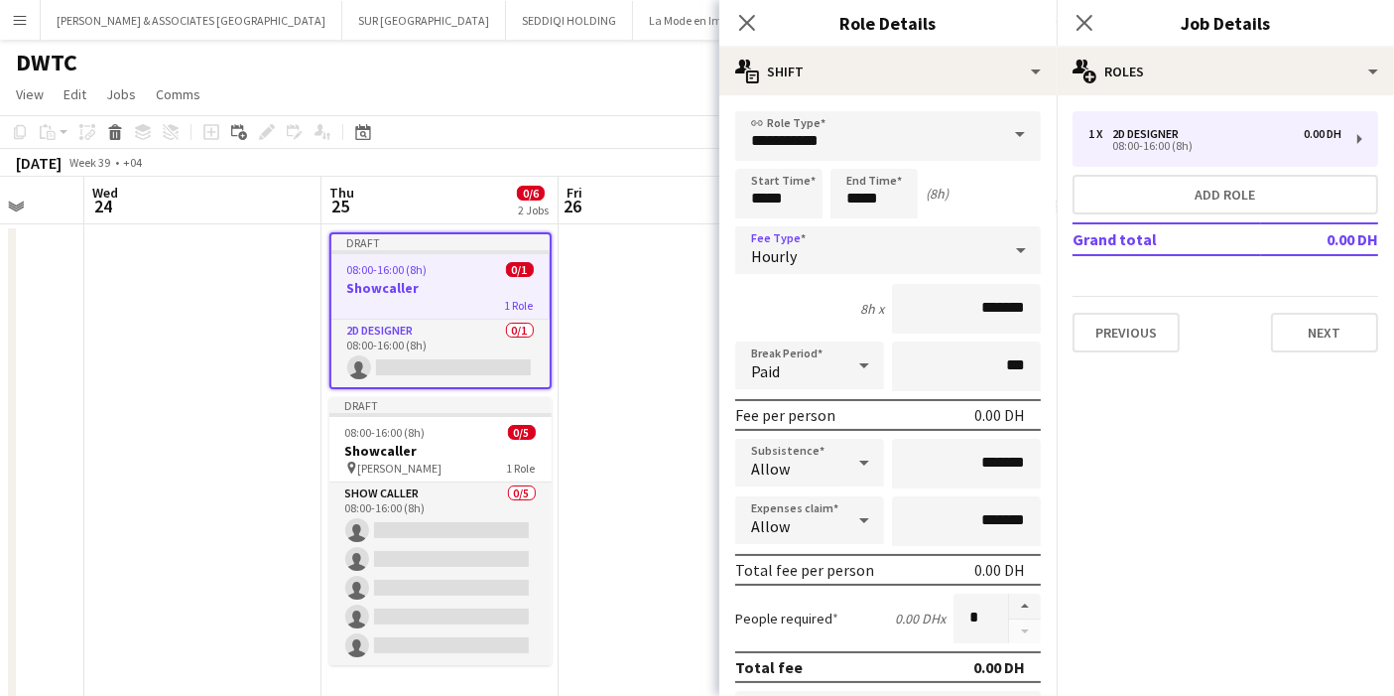
click at [1009, 241] on icon at bounding box center [1021, 250] width 24 height 40
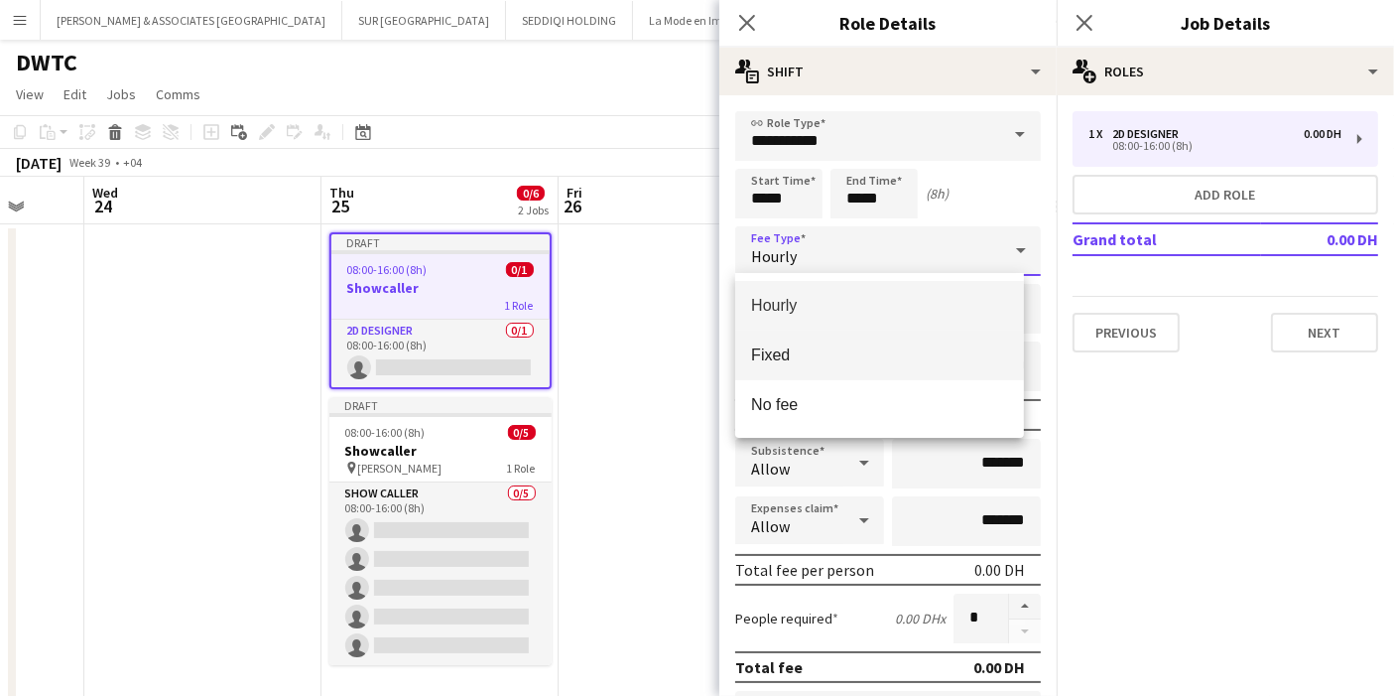
click at [865, 341] on mat-option "Fixed" at bounding box center [879, 356] width 289 height 50
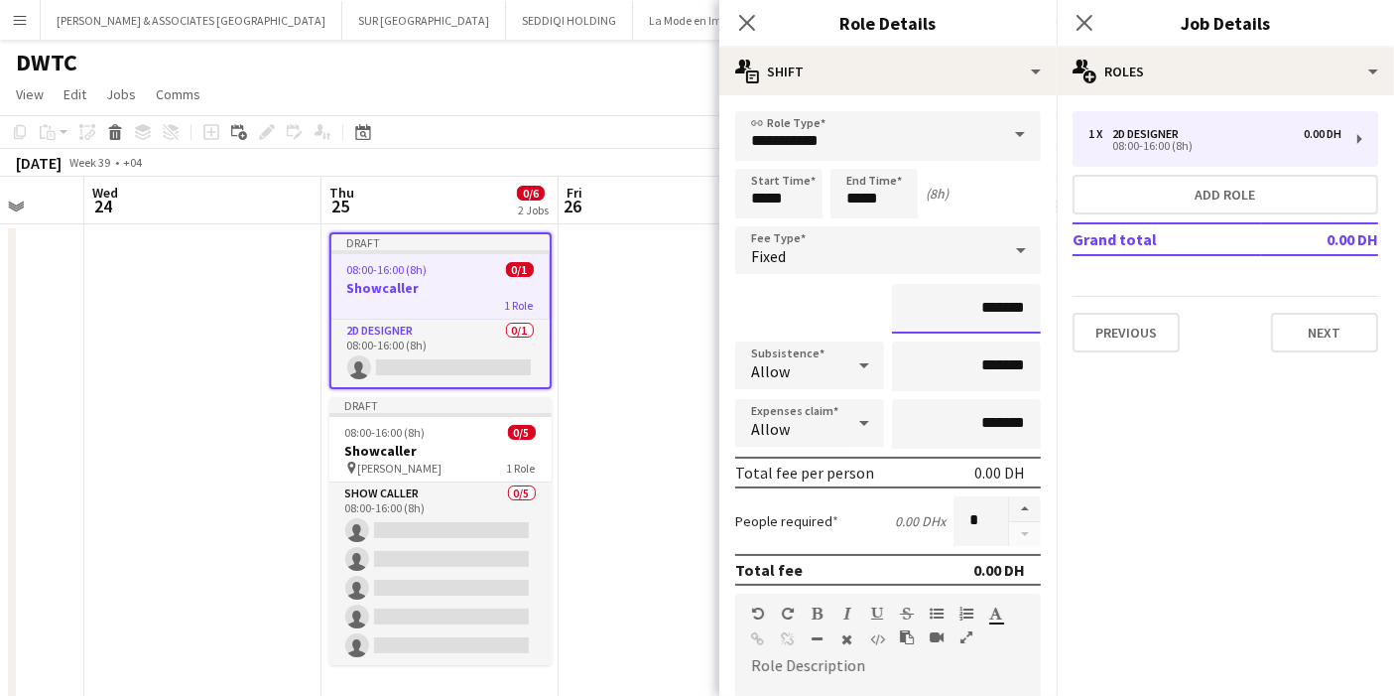
click at [961, 304] on input "*******" at bounding box center [966, 309] width 149 height 50
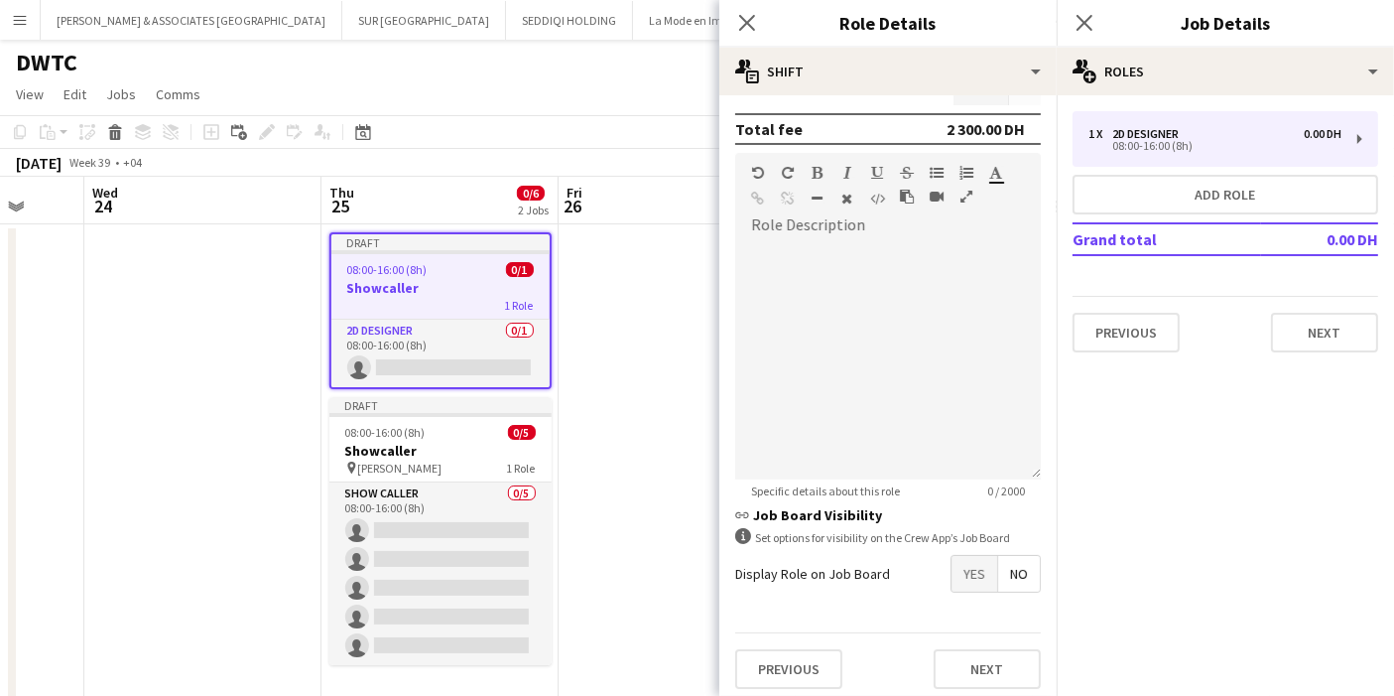
scroll to position [443, 0]
type input "**********"
click at [999, 660] on button "Next" at bounding box center [987, 667] width 107 height 40
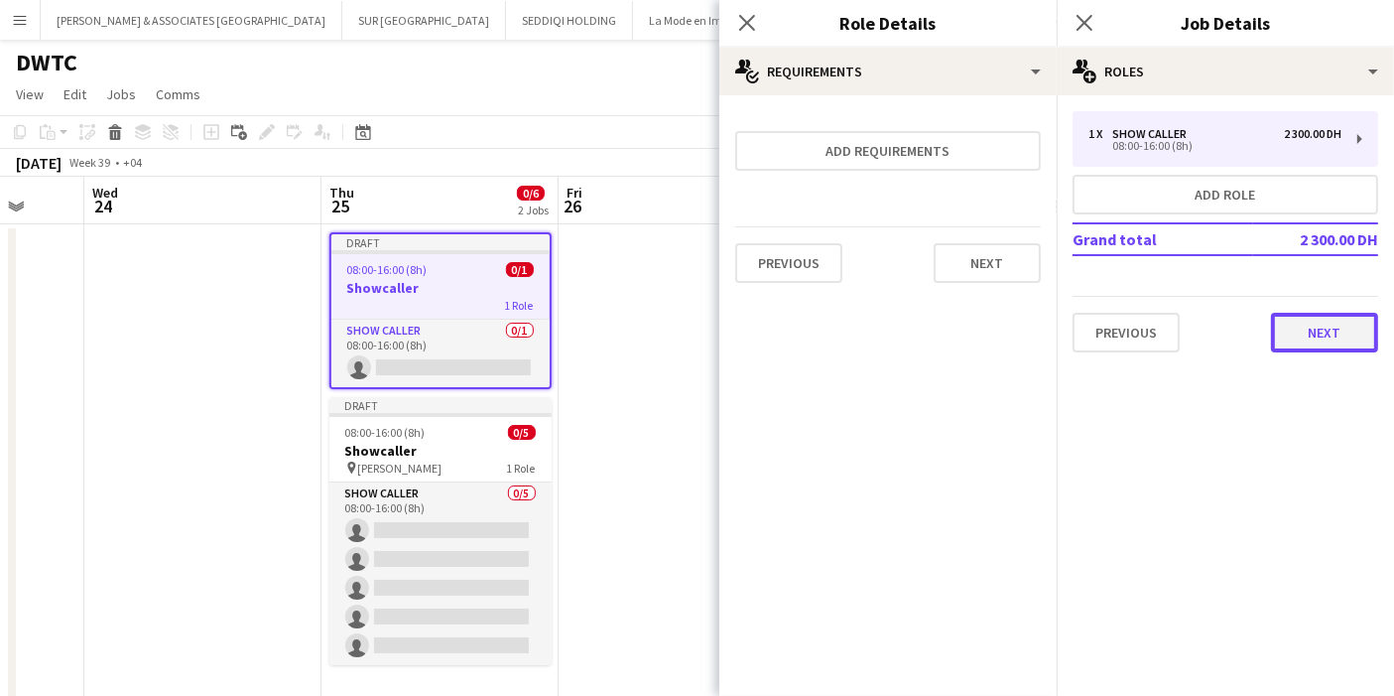
click at [1298, 322] on button "Next" at bounding box center [1324, 333] width 107 height 40
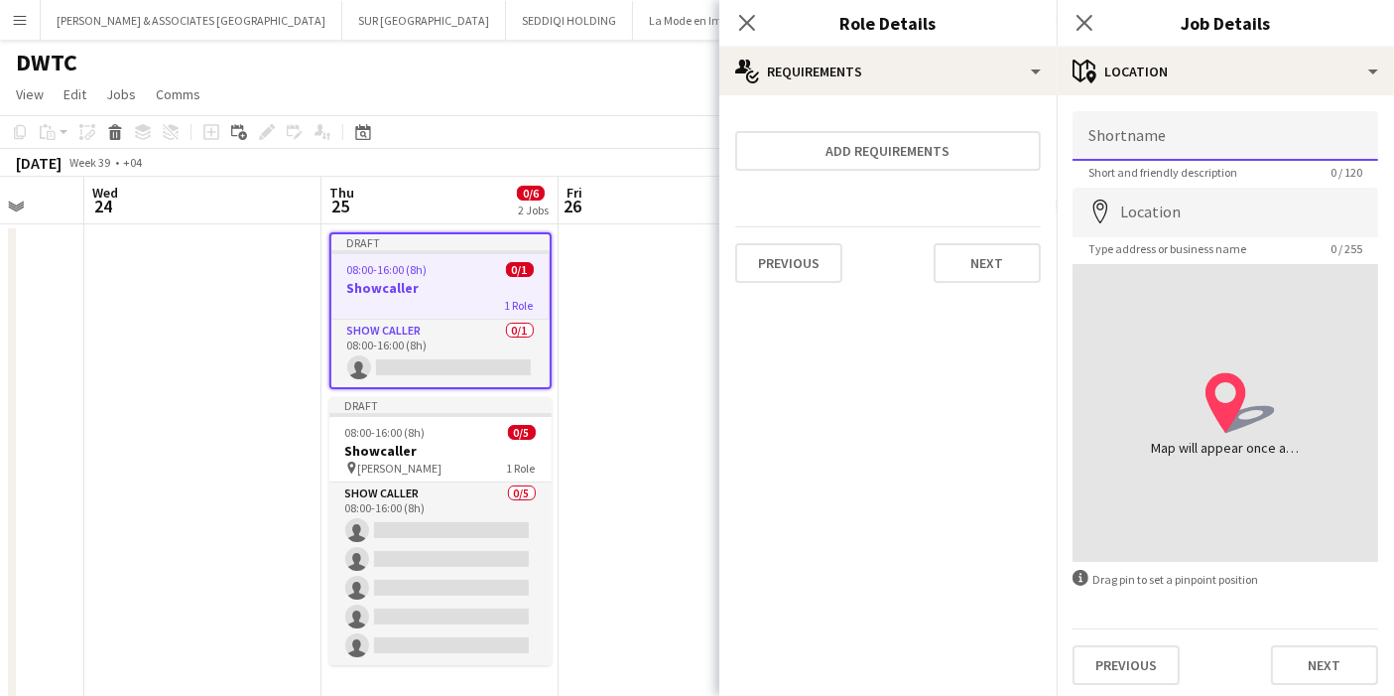
click at [1214, 131] on input "Shortname" at bounding box center [1226, 136] width 306 height 50
type input "******"
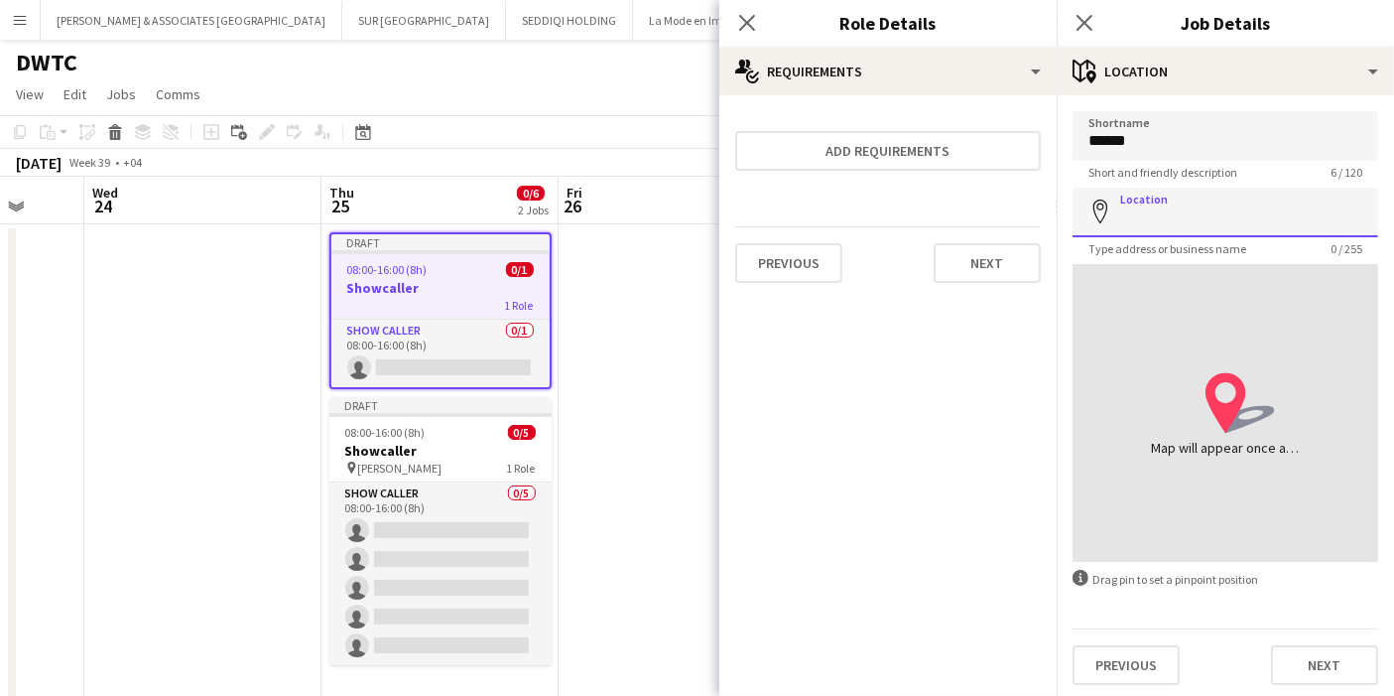
click at [1185, 222] on input "Location" at bounding box center [1226, 213] width 306 height 50
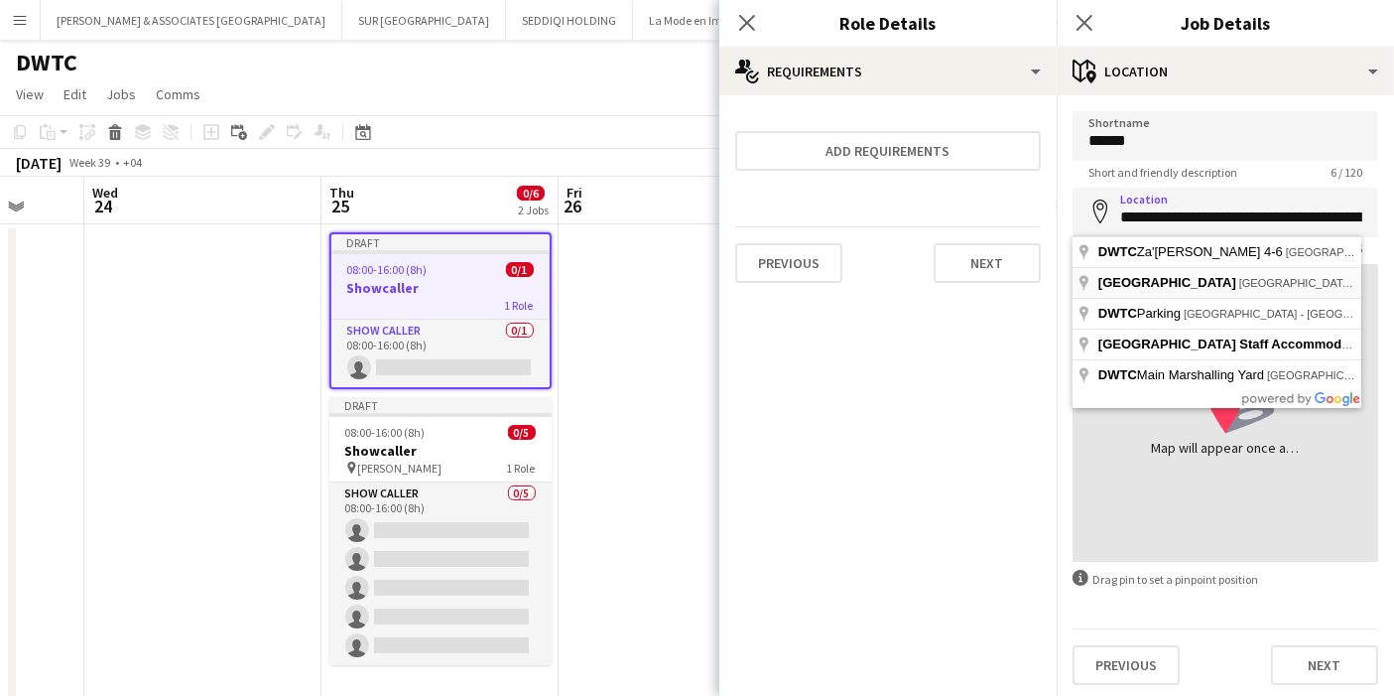
type input "**********"
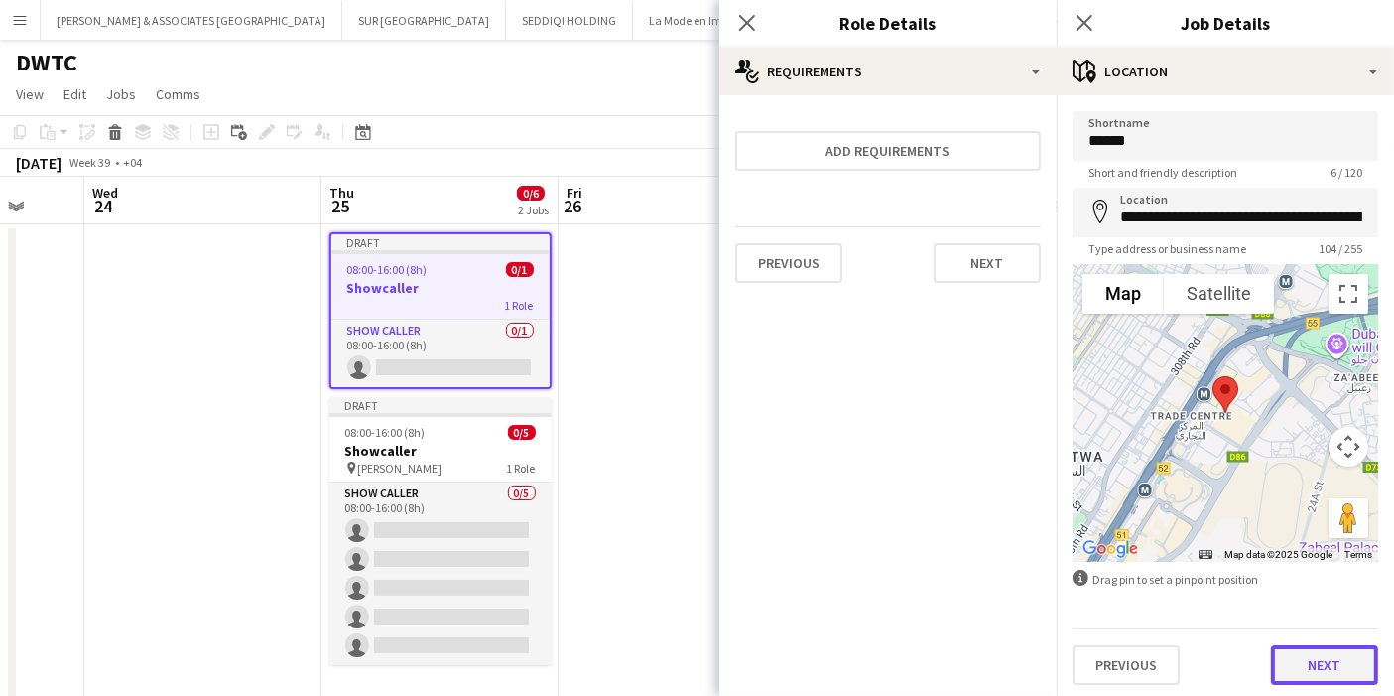
click at [1304, 656] on button "Next" at bounding box center [1324, 665] width 107 height 40
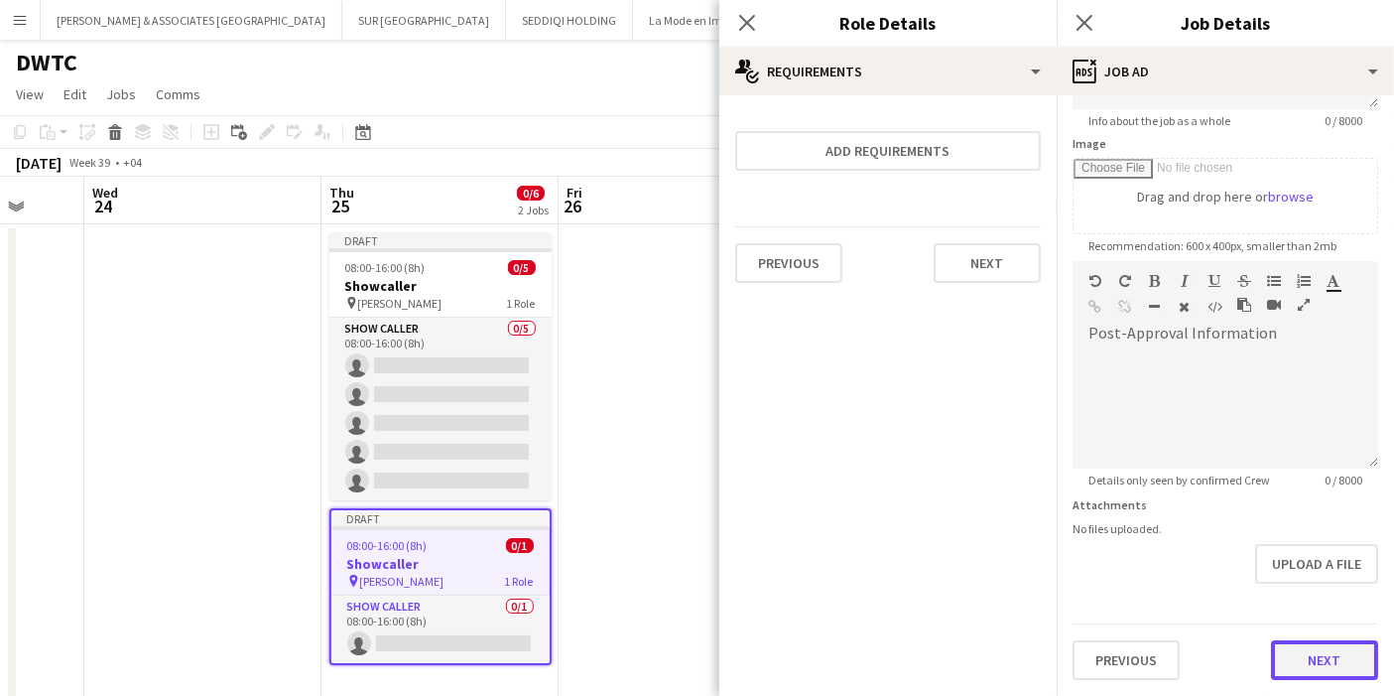
click at [1293, 582] on form "**********" at bounding box center [1225, 252] width 337 height 855
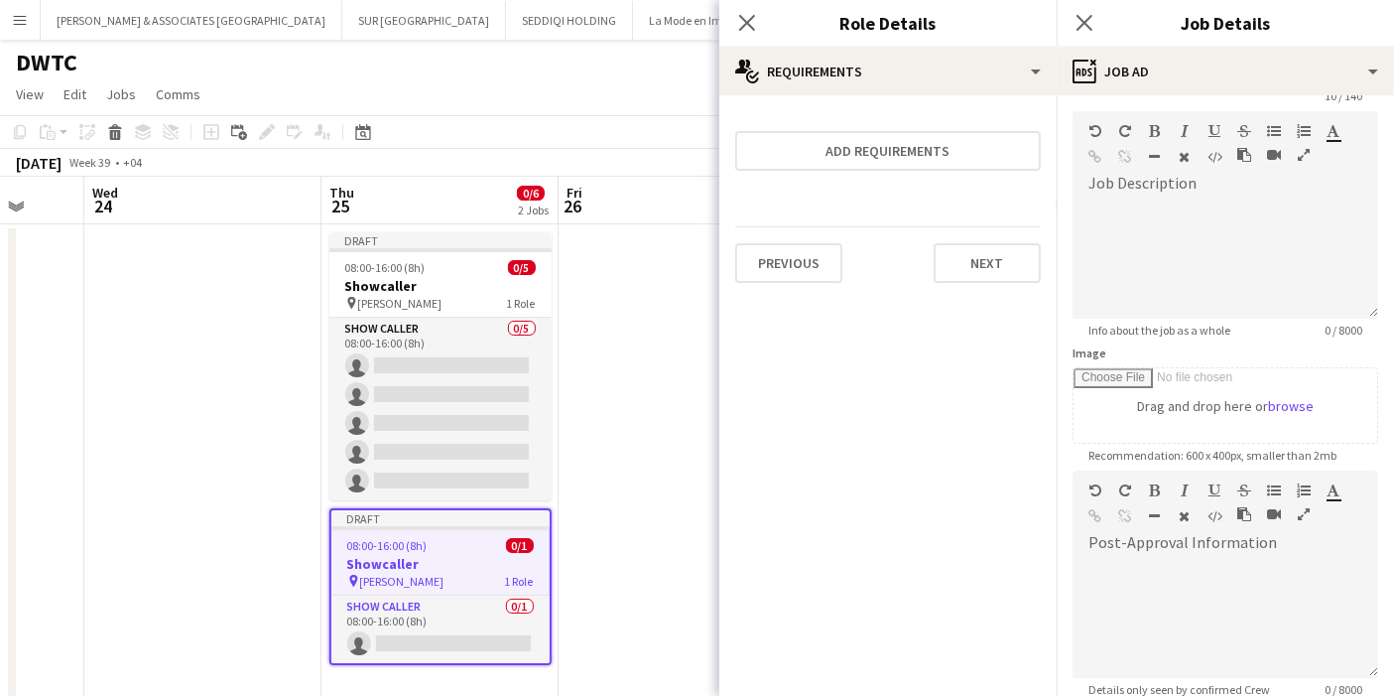
scroll to position [282, 0]
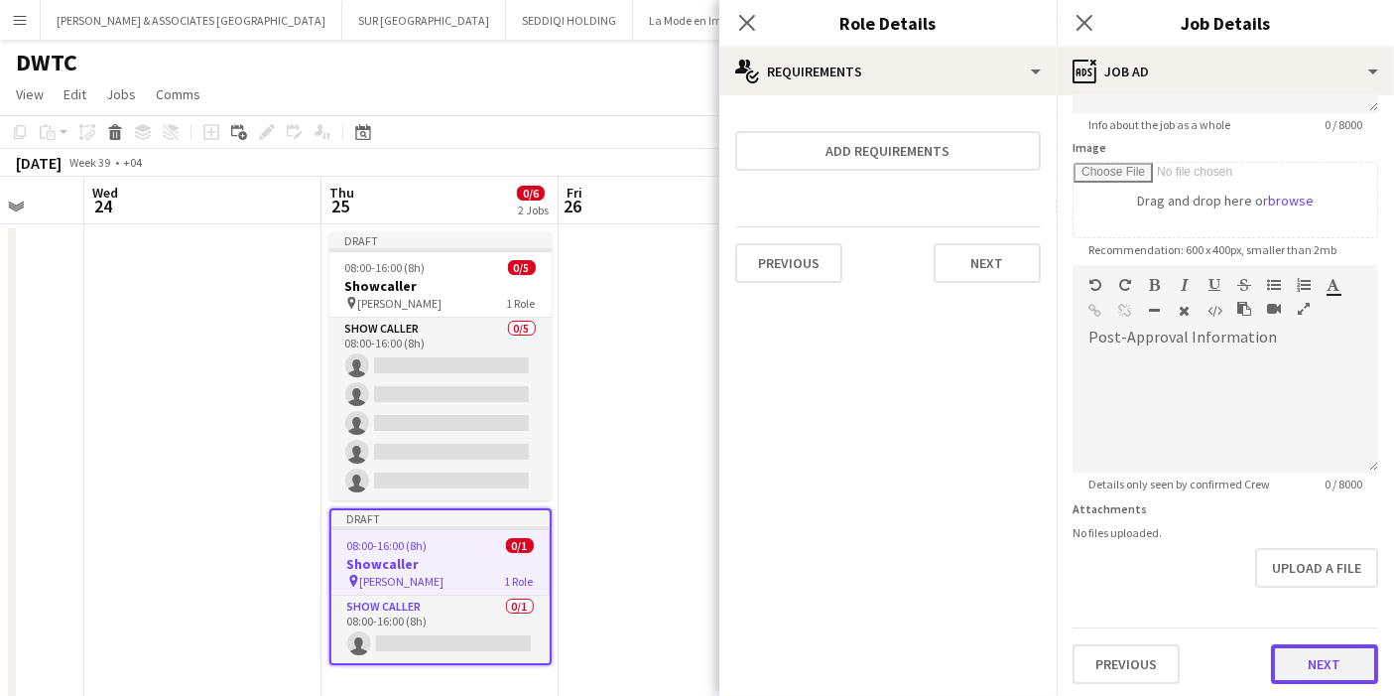
click at [1310, 657] on button "Next" at bounding box center [1324, 664] width 107 height 40
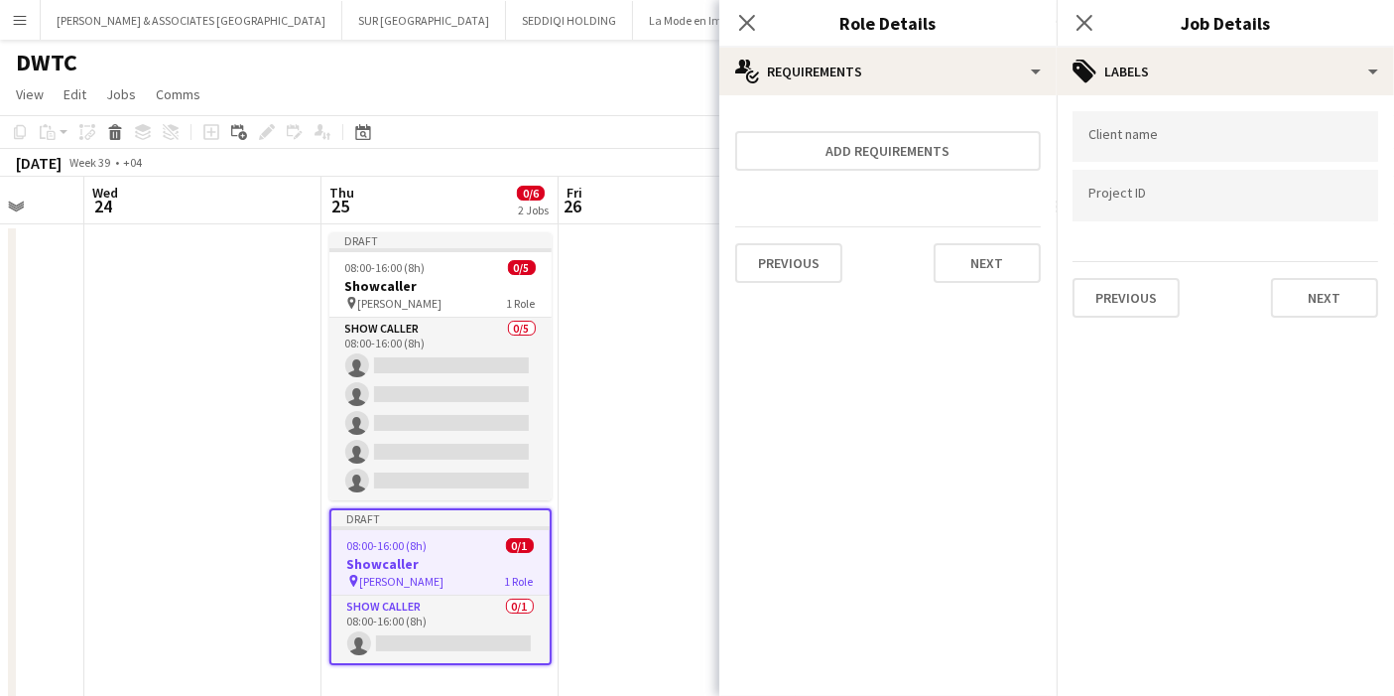
scroll to position [0, 0]
click at [1163, 126] on div at bounding box center [1226, 136] width 306 height 51
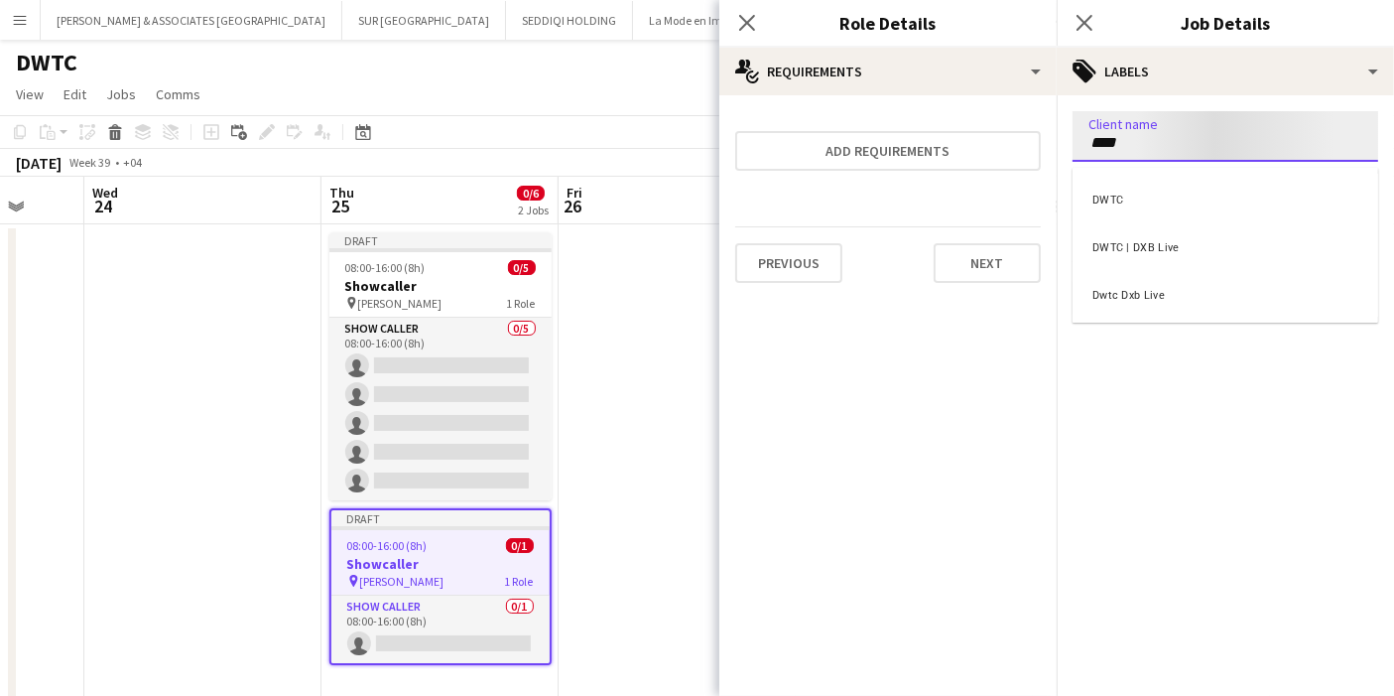
type input "****"
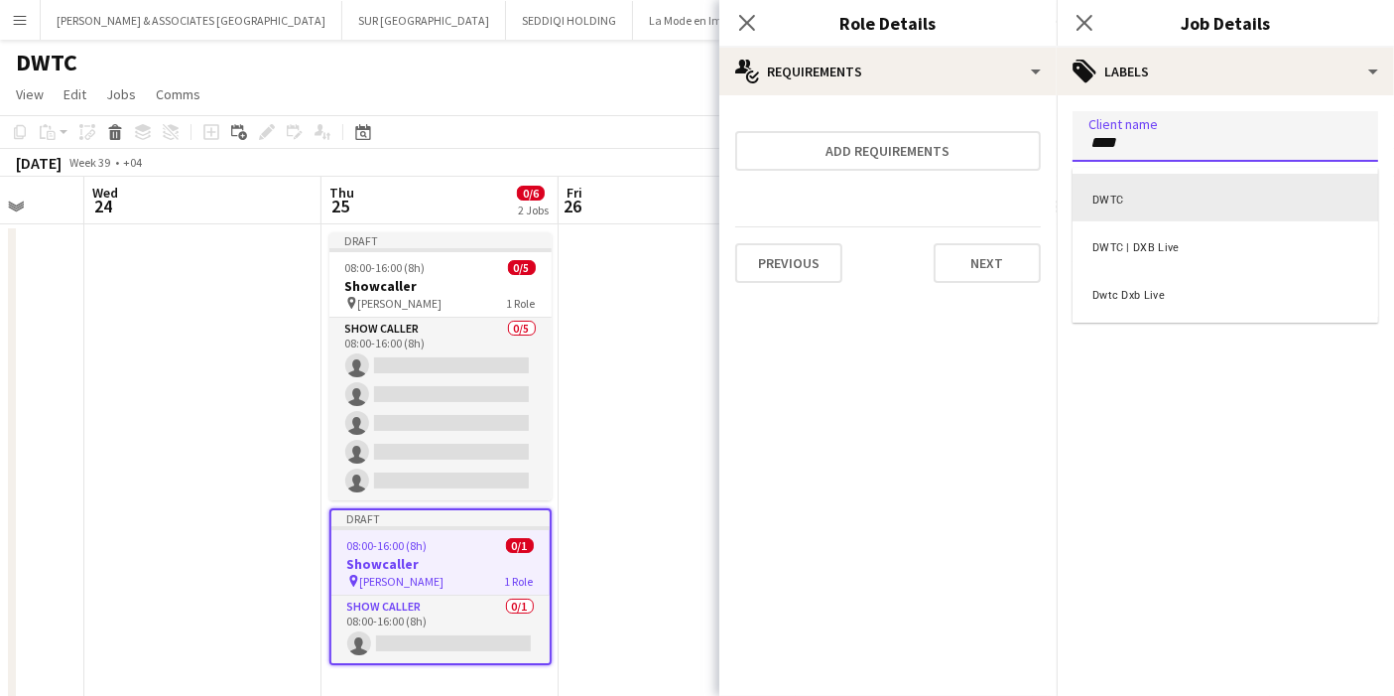
click at [1104, 207] on div "DWTC" at bounding box center [1226, 198] width 306 height 48
click at [1116, 189] on form at bounding box center [1226, 195] width 274 height 21
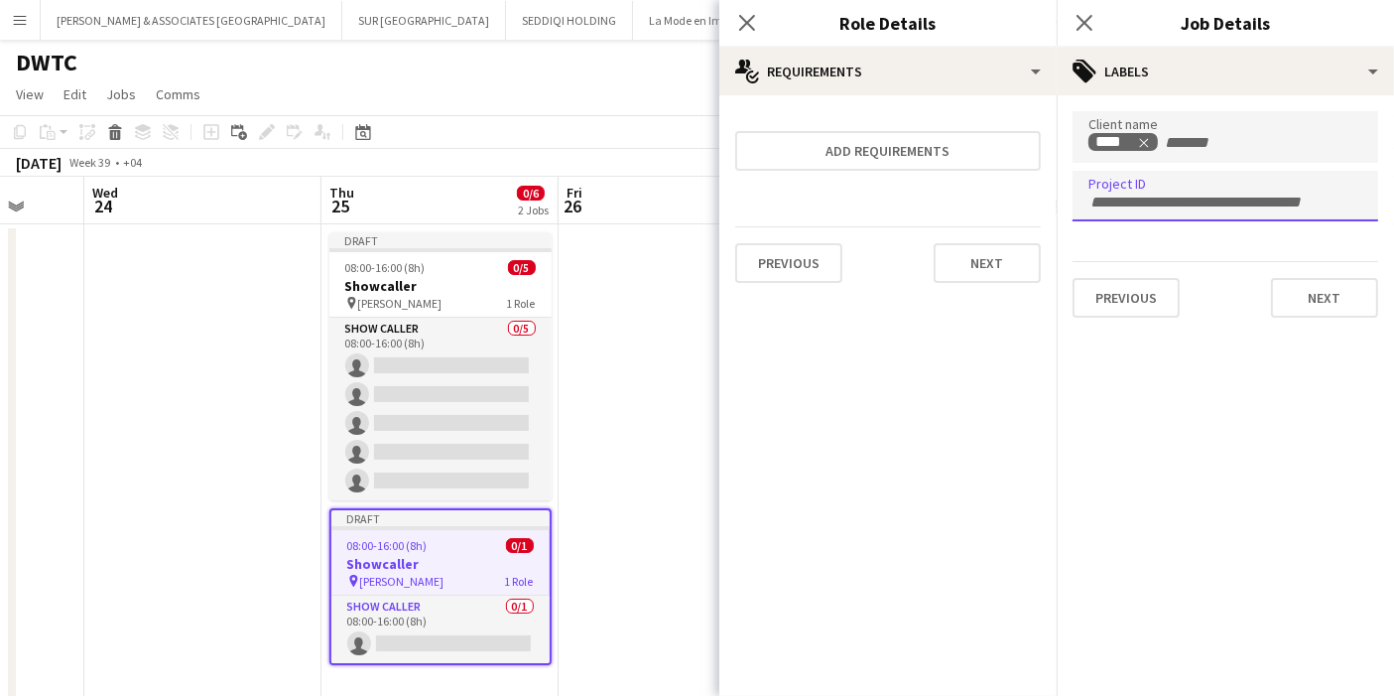
paste input "**********"
type input "**********"
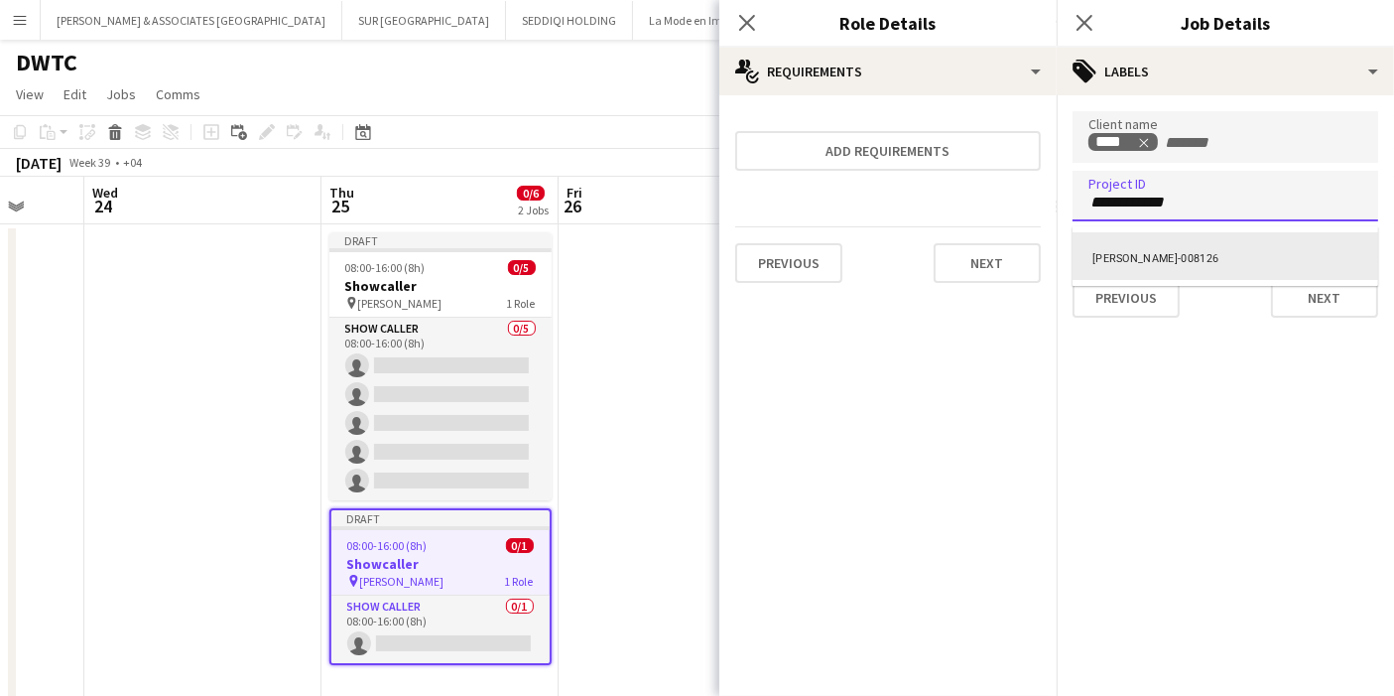
click at [1173, 250] on div "AJ-EE-008126" at bounding box center [1226, 256] width 306 height 48
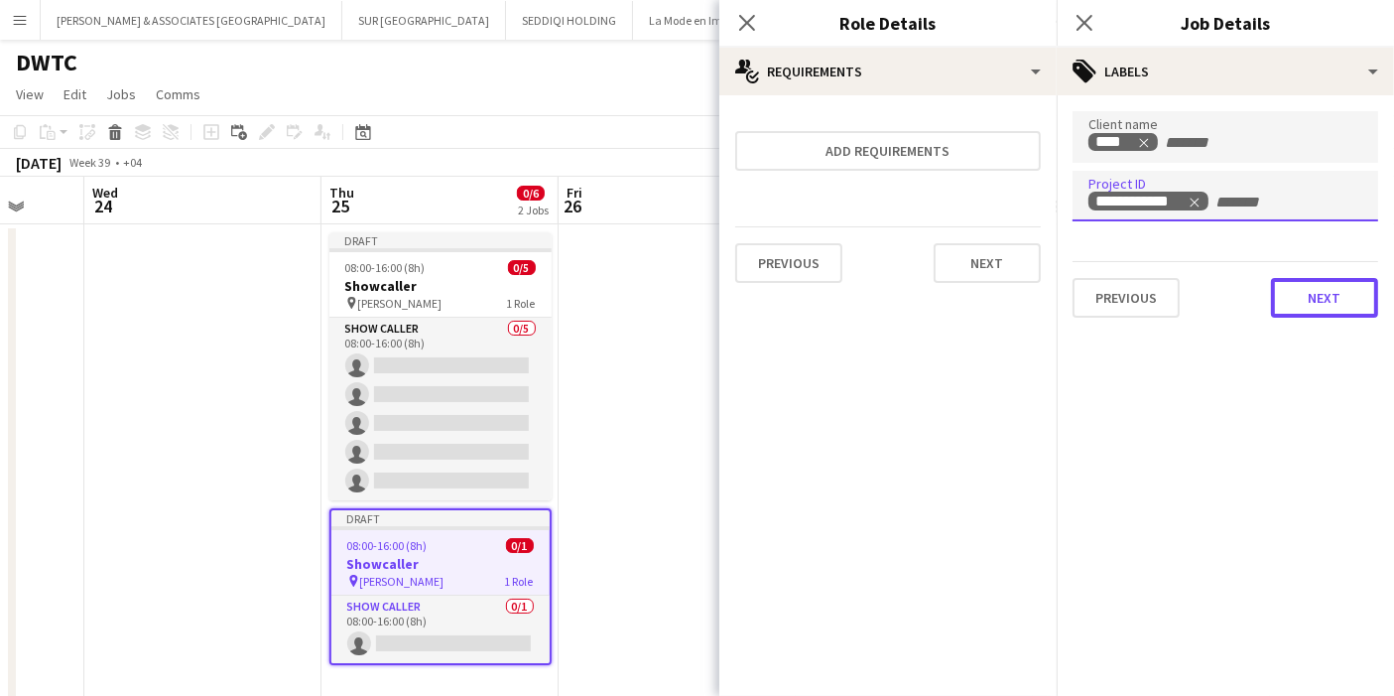
click at [1305, 296] on button "Next" at bounding box center [1324, 298] width 107 height 40
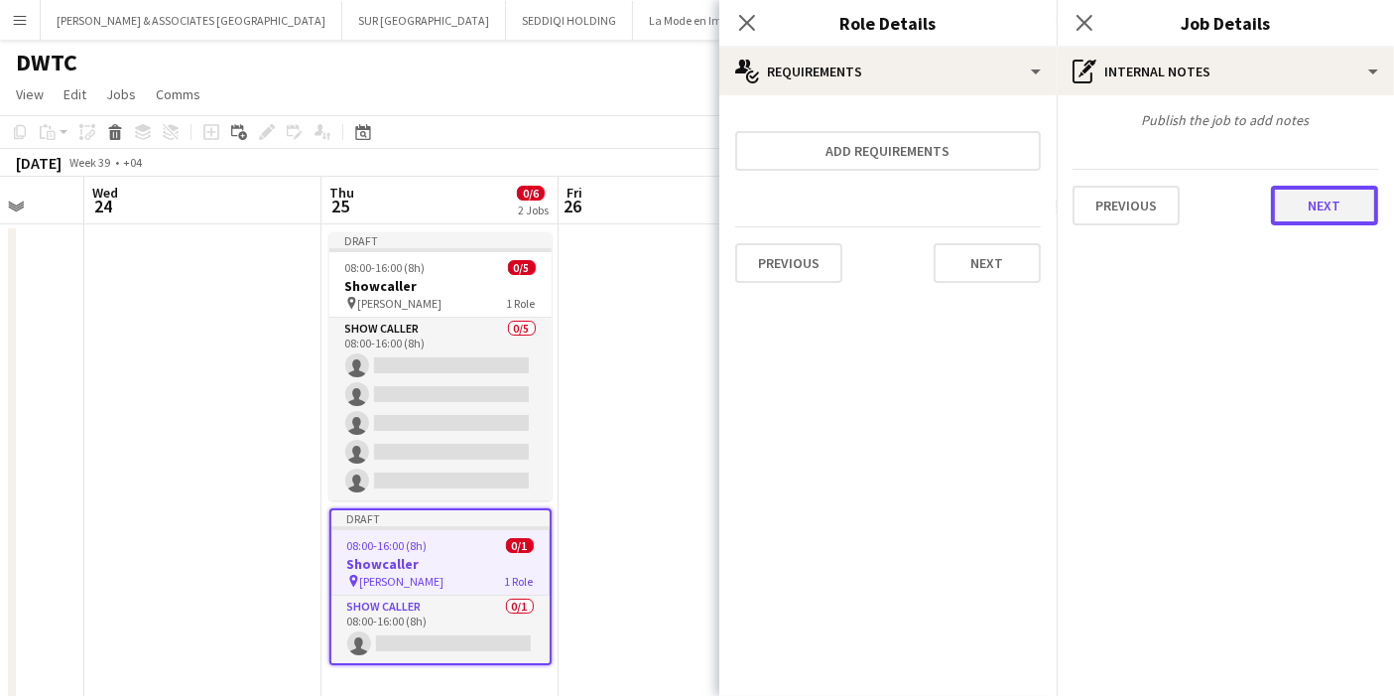
click at [1309, 213] on button "Next" at bounding box center [1324, 206] width 107 height 40
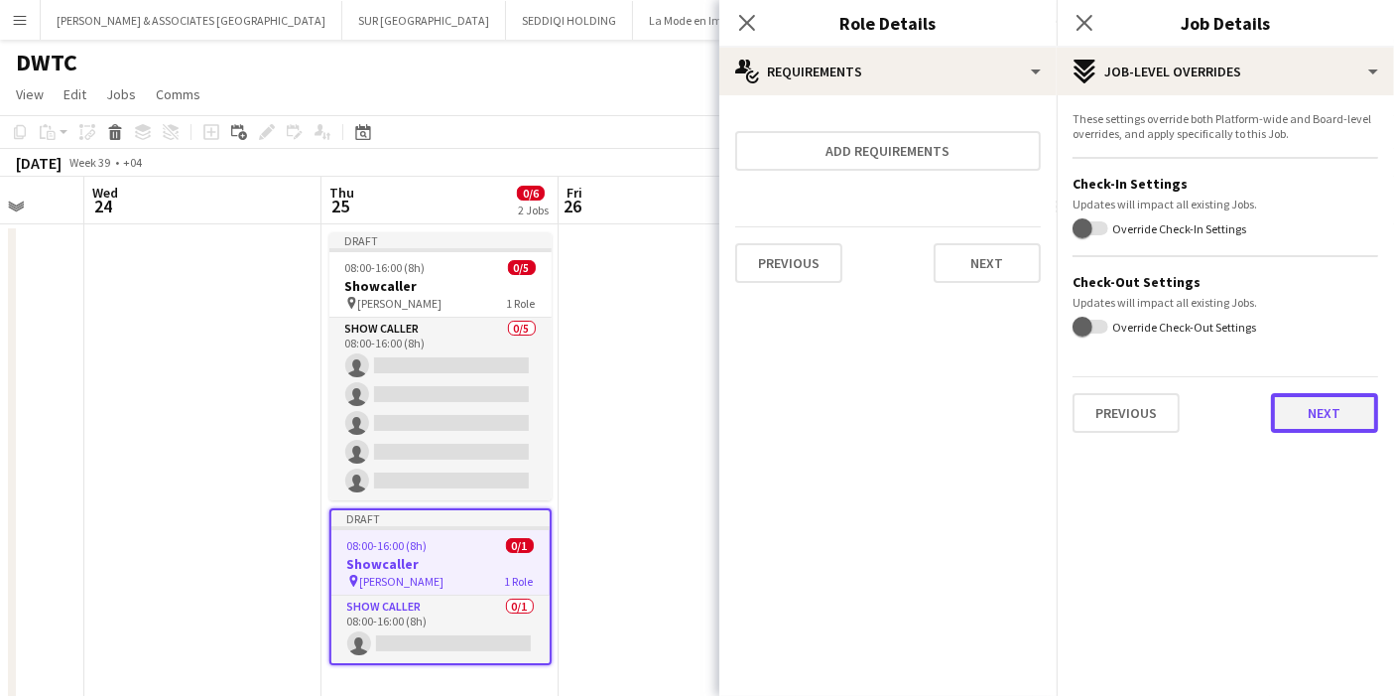
click at [1314, 417] on button "Next" at bounding box center [1324, 413] width 107 height 40
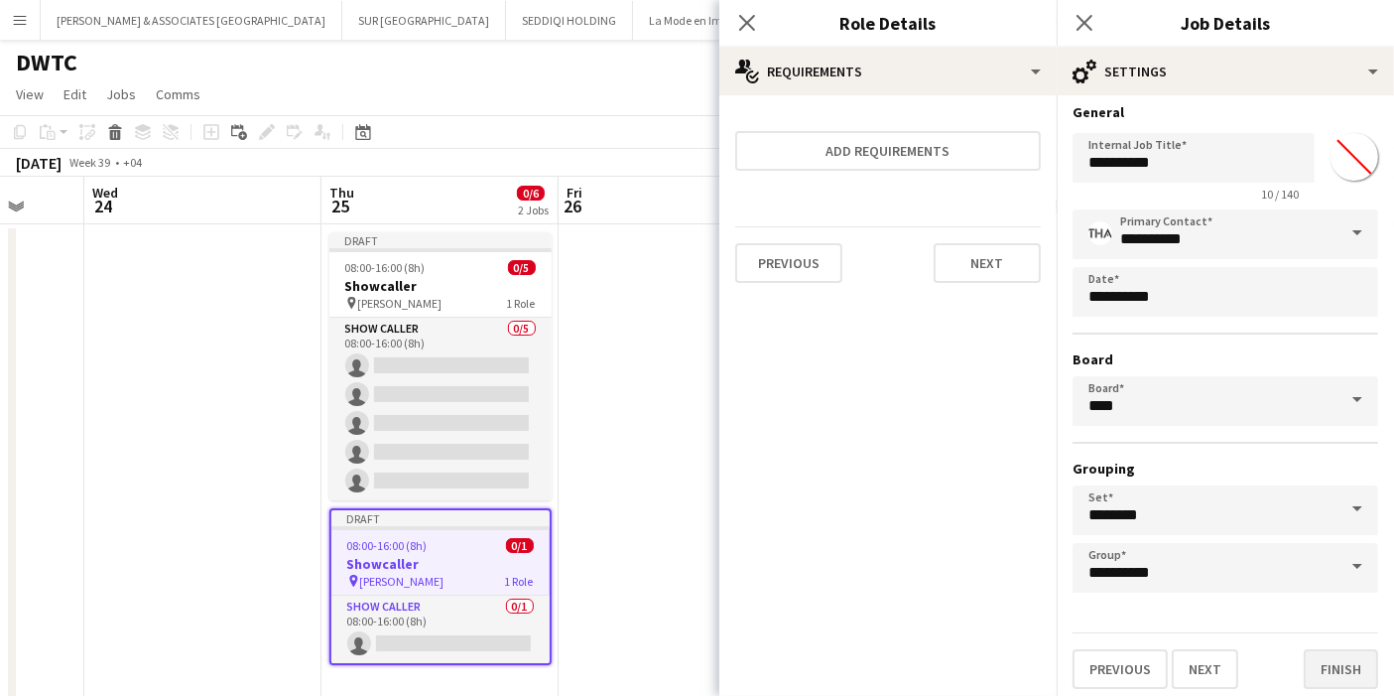
scroll to position [11, 0]
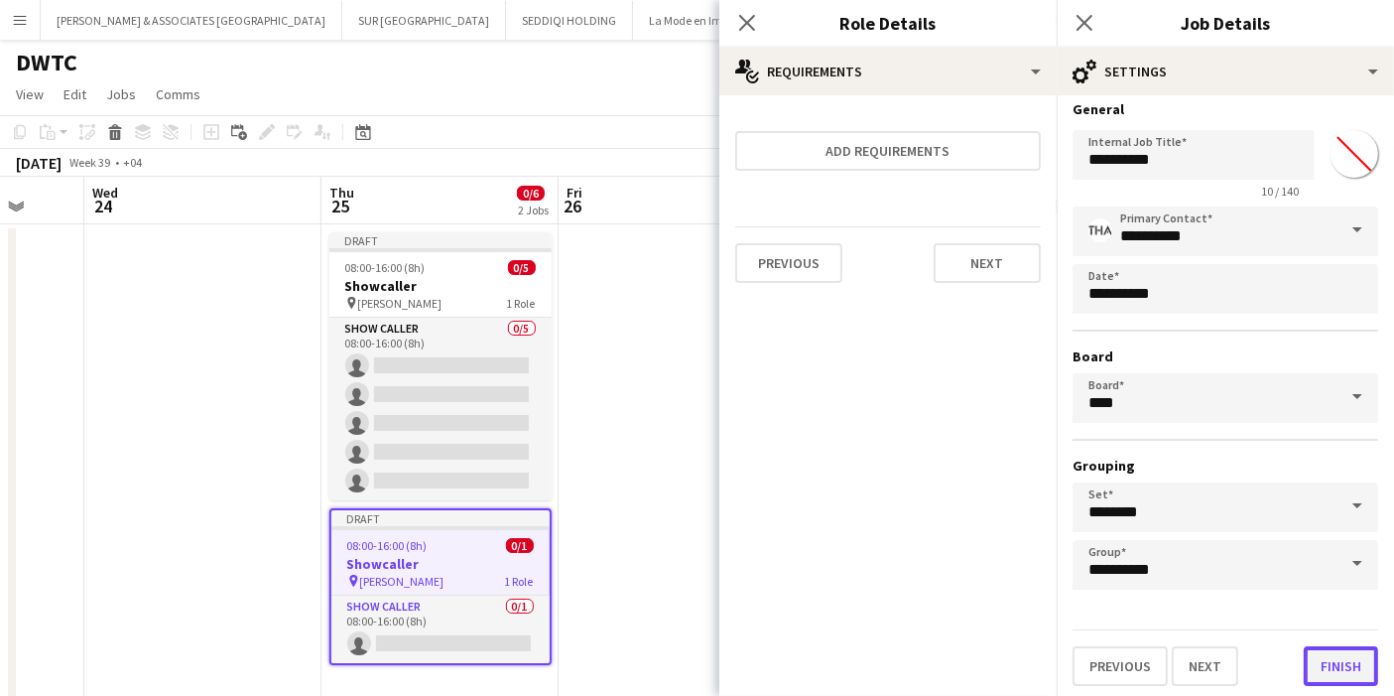
click at [1322, 646] on button "Finish" at bounding box center [1341, 666] width 74 height 40
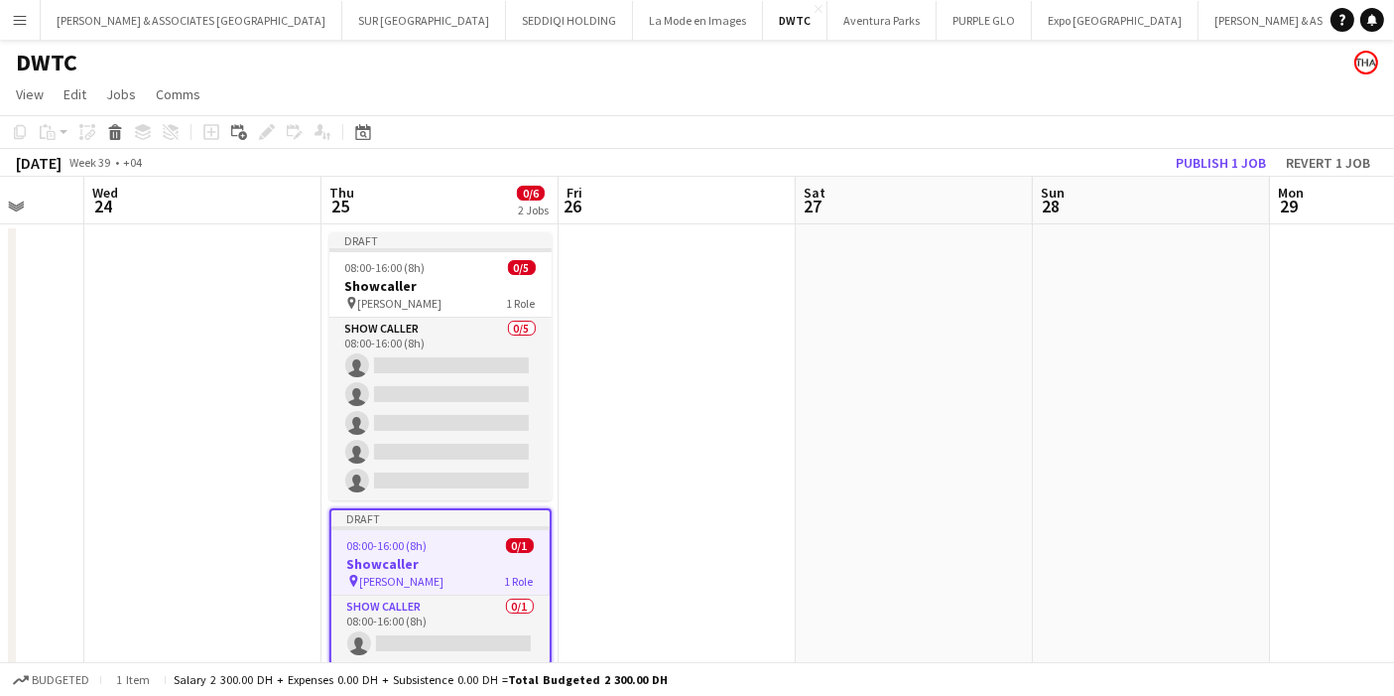
scroll to position [41, 0]
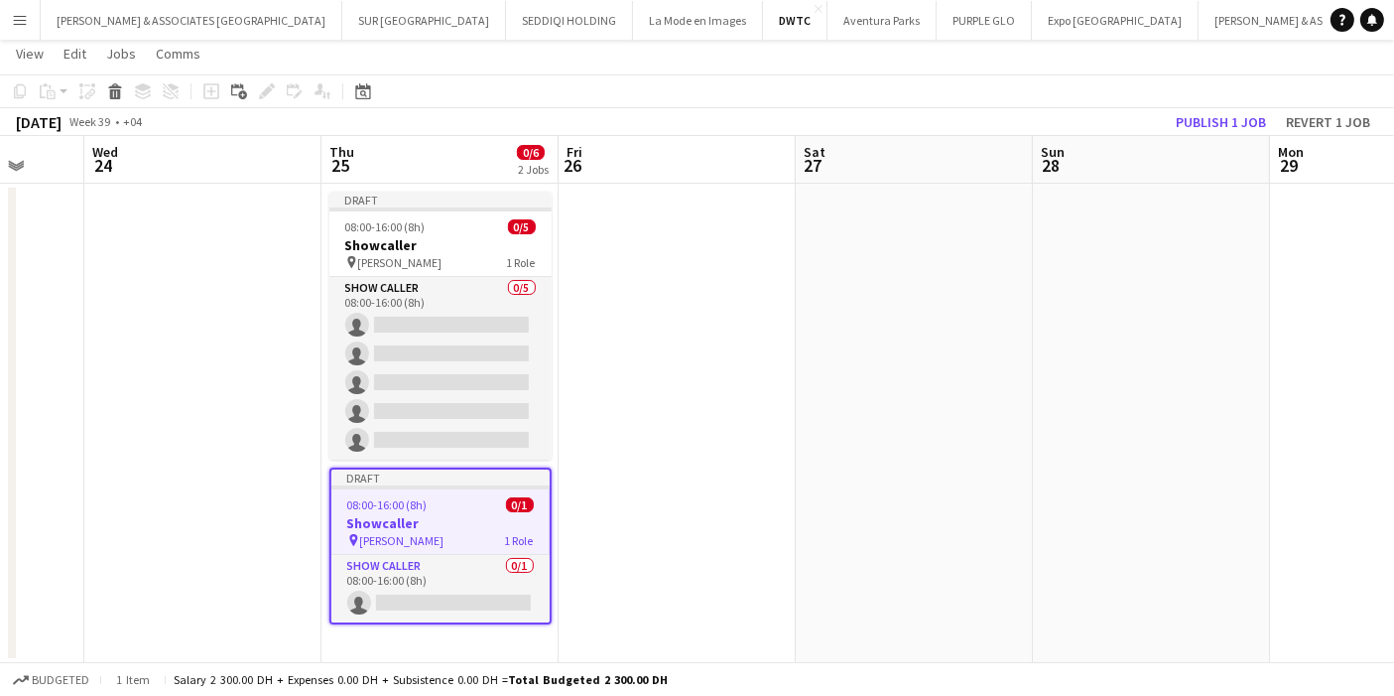
click at [424, 479] on div "Draft" at bounding box center [440, 477] width 218 height 16
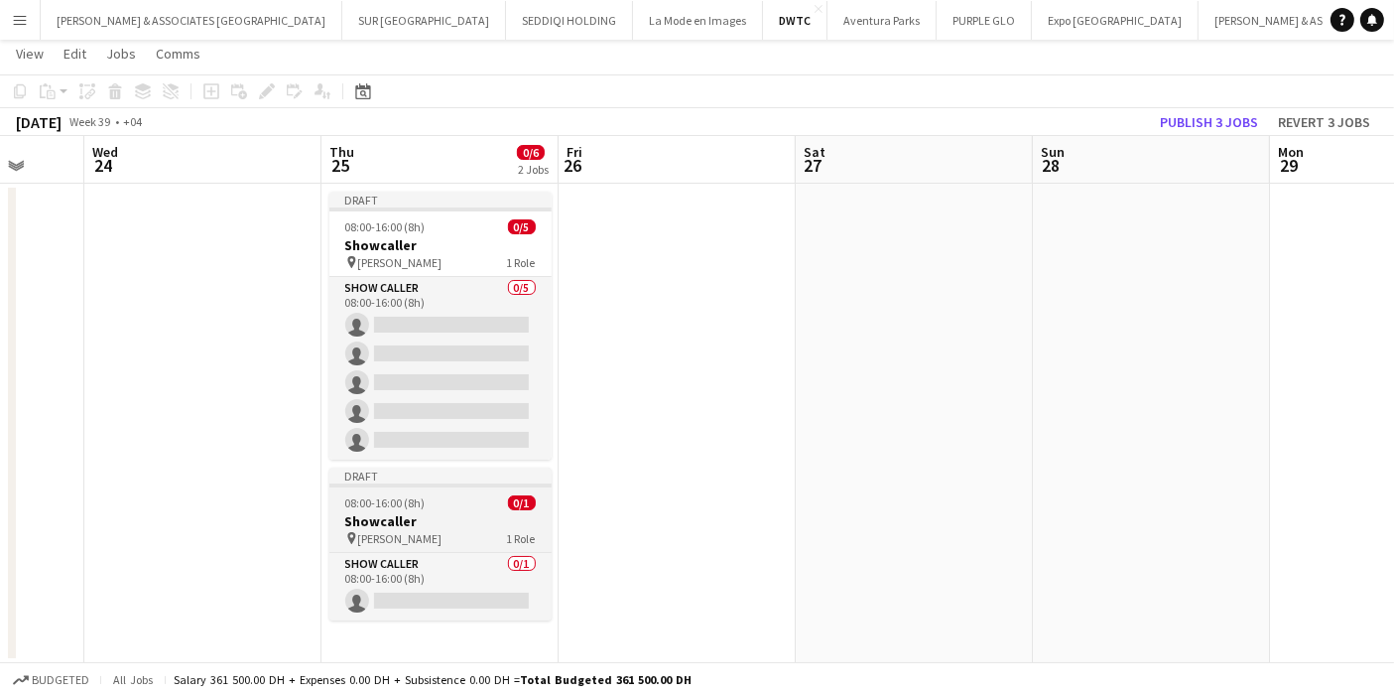
click at [424, 479] on div "Draft" at bounding box center [441, 475] width 222 height 16
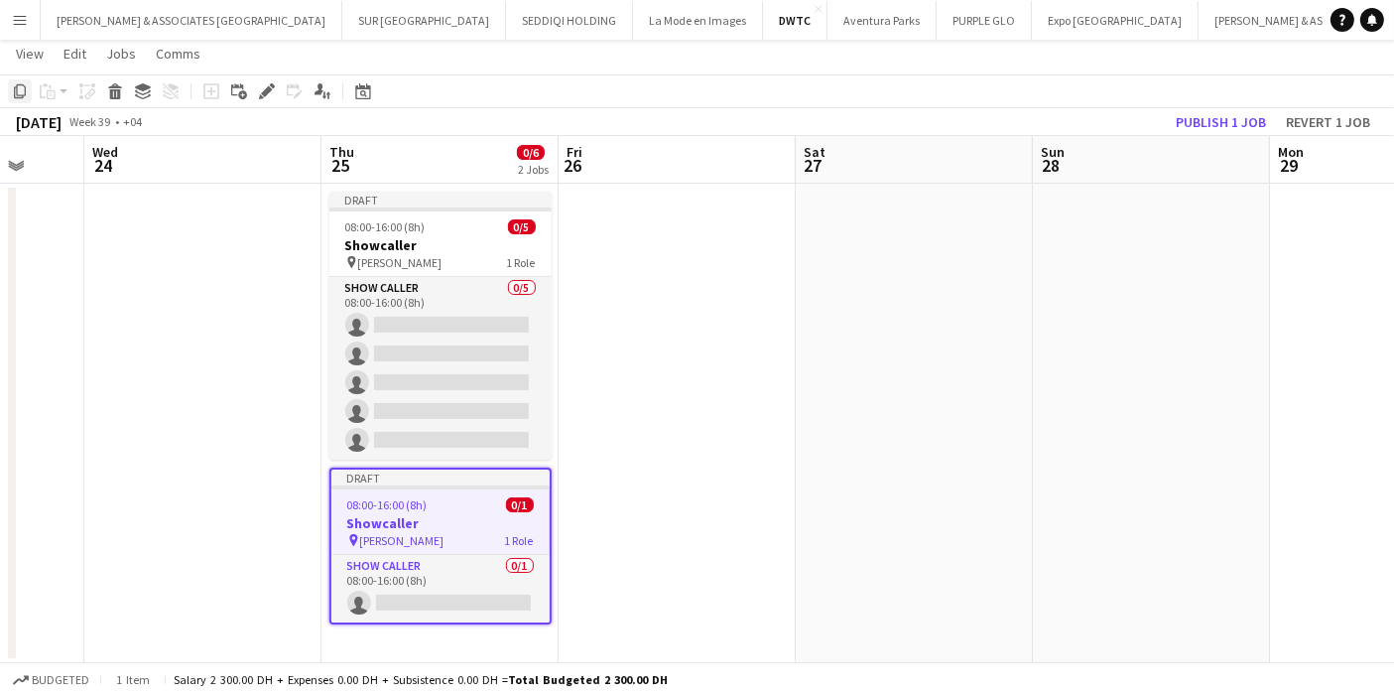
click at [16, 100] on div "Copy" at bounding box center [20, 91] width 24 height 24
click at [193, 272] on app-date-cell at bounding box center [202, 423] width 237 height 479
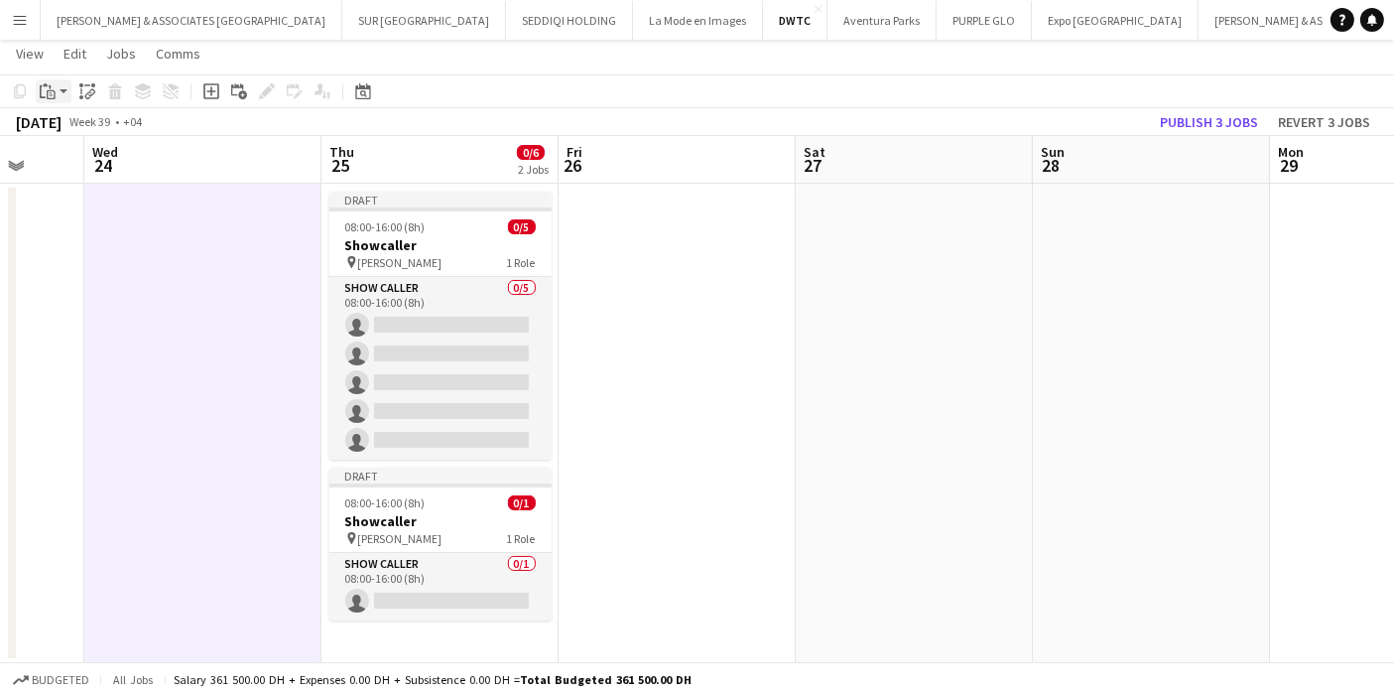
click at [53, 91] on icon "Paste" at bounding box center [48, 91] width 16 height 16
click at [614, 129] on div "September 2025 Week 39 • +04 Publish 3 jobs Revert 3 jobs" at bounding box center [697, 122] width 1394 height 28
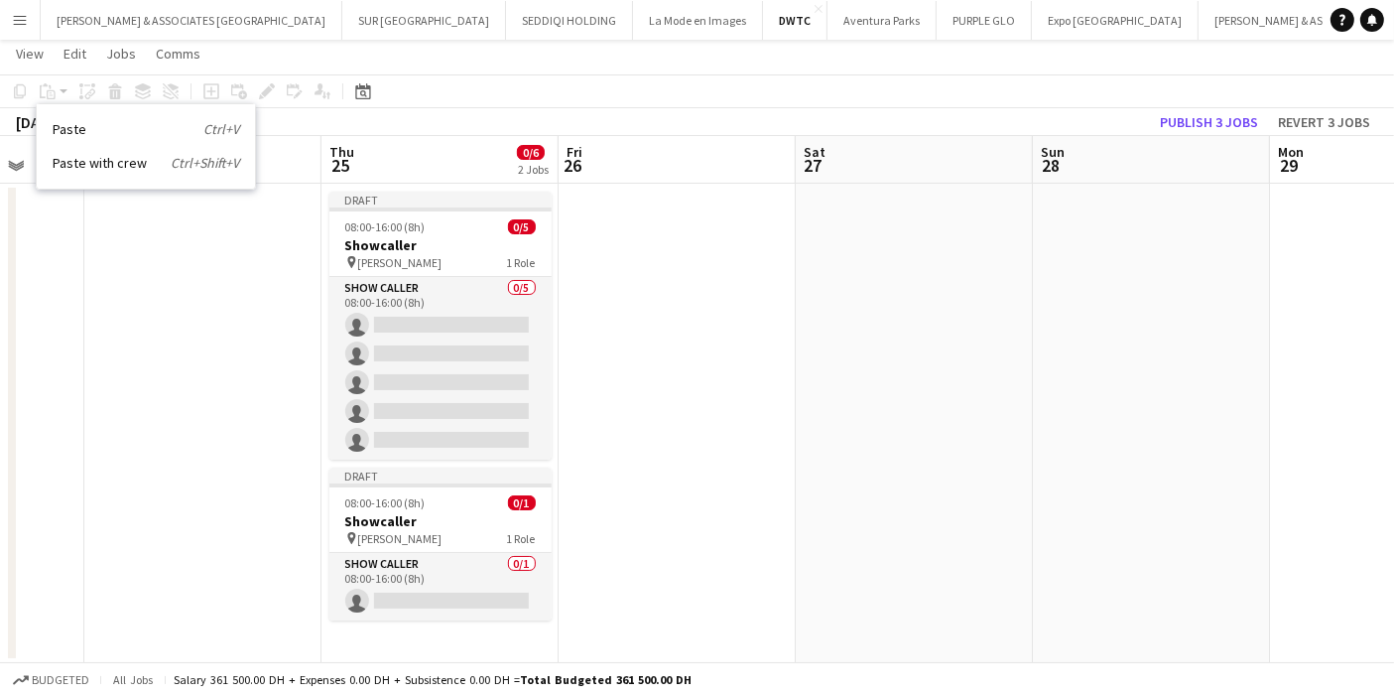
click at [541, 108] on div "September 2025 Week 39 • +04 Publish 3 jobs Revert 3 jobs" at bounding box center [697, 122] width 1394 height 28
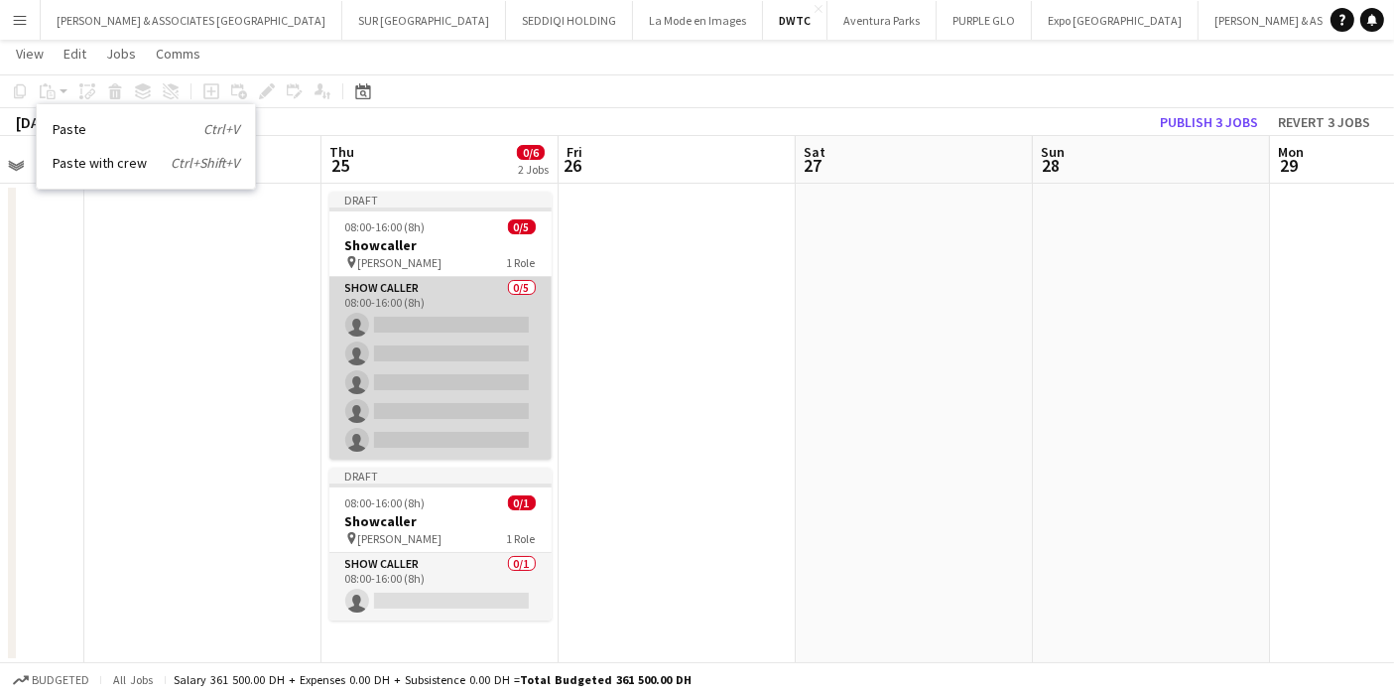
click at [476, 293] on app-card-role "Show Caller 0/5 08:00-16:00 (8h) single-neutral-actions single-neutral-actions …" at bounding box center [441, 368] width 222 height 183
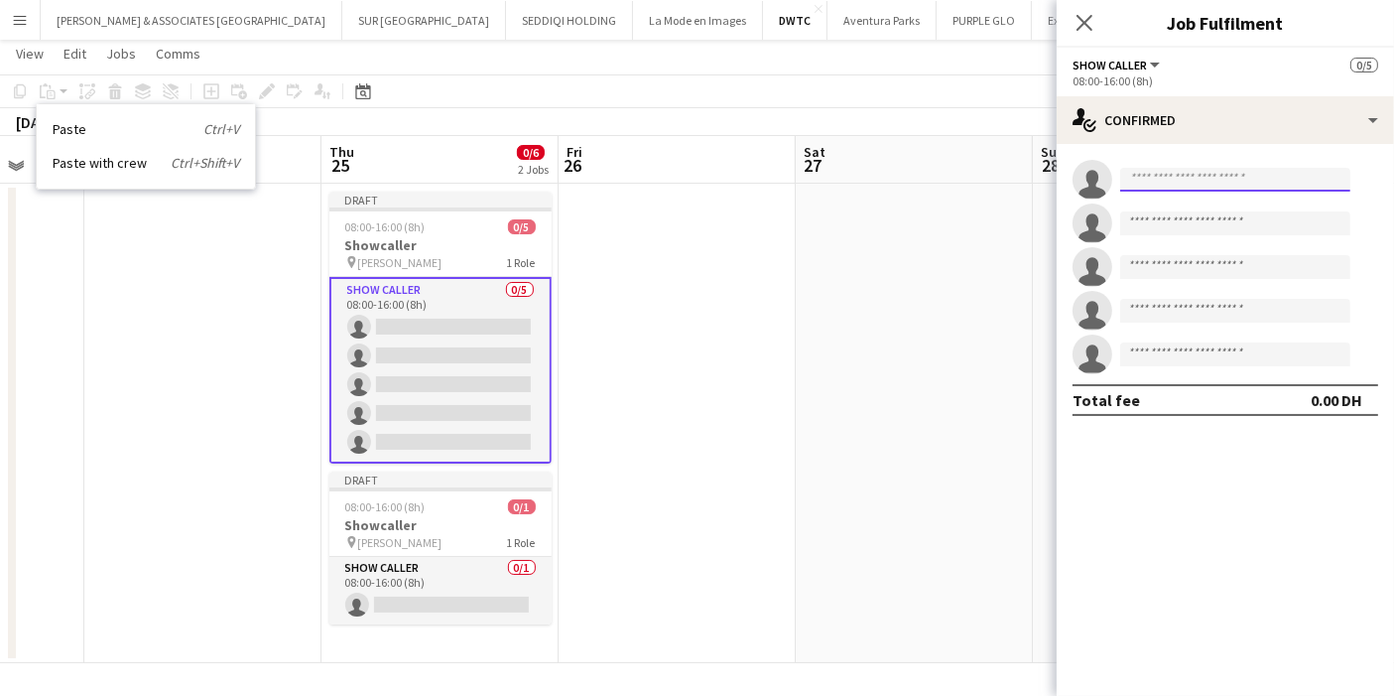
click at [1162, 181] on input at bounding box center [1236, 180] width 230 height 24
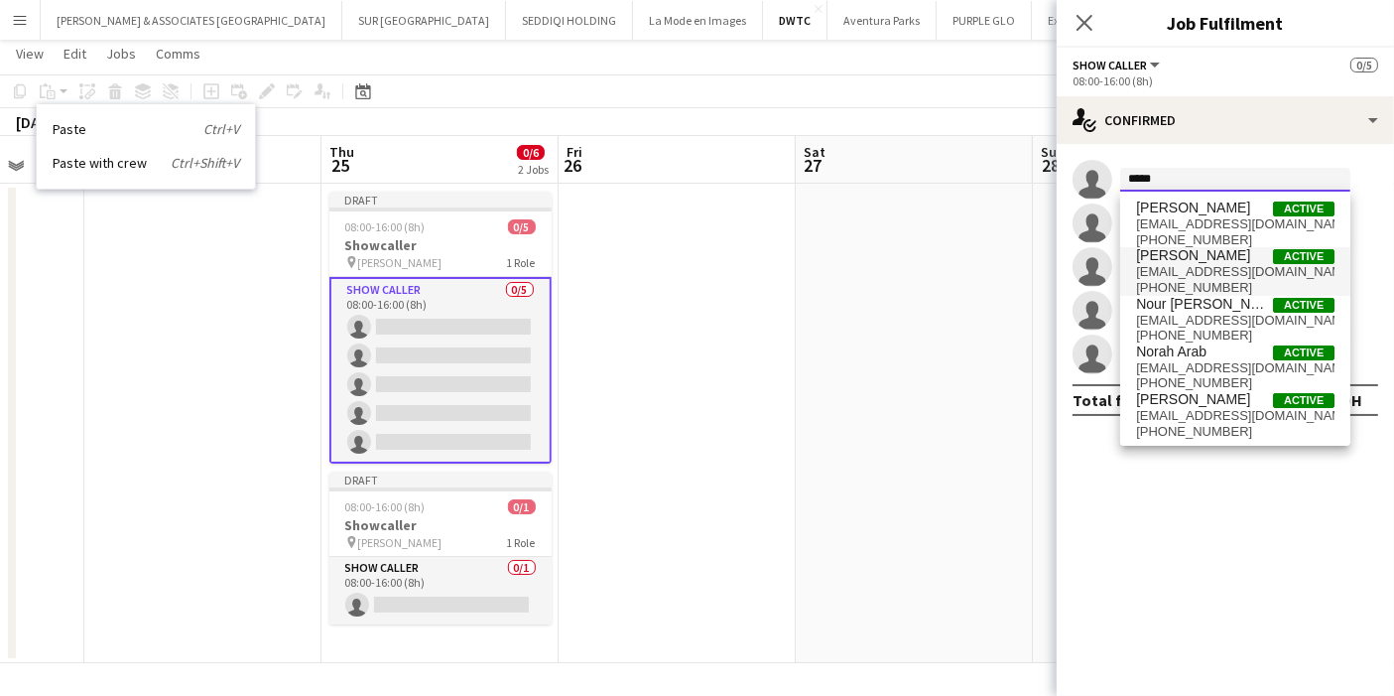
type input "****"
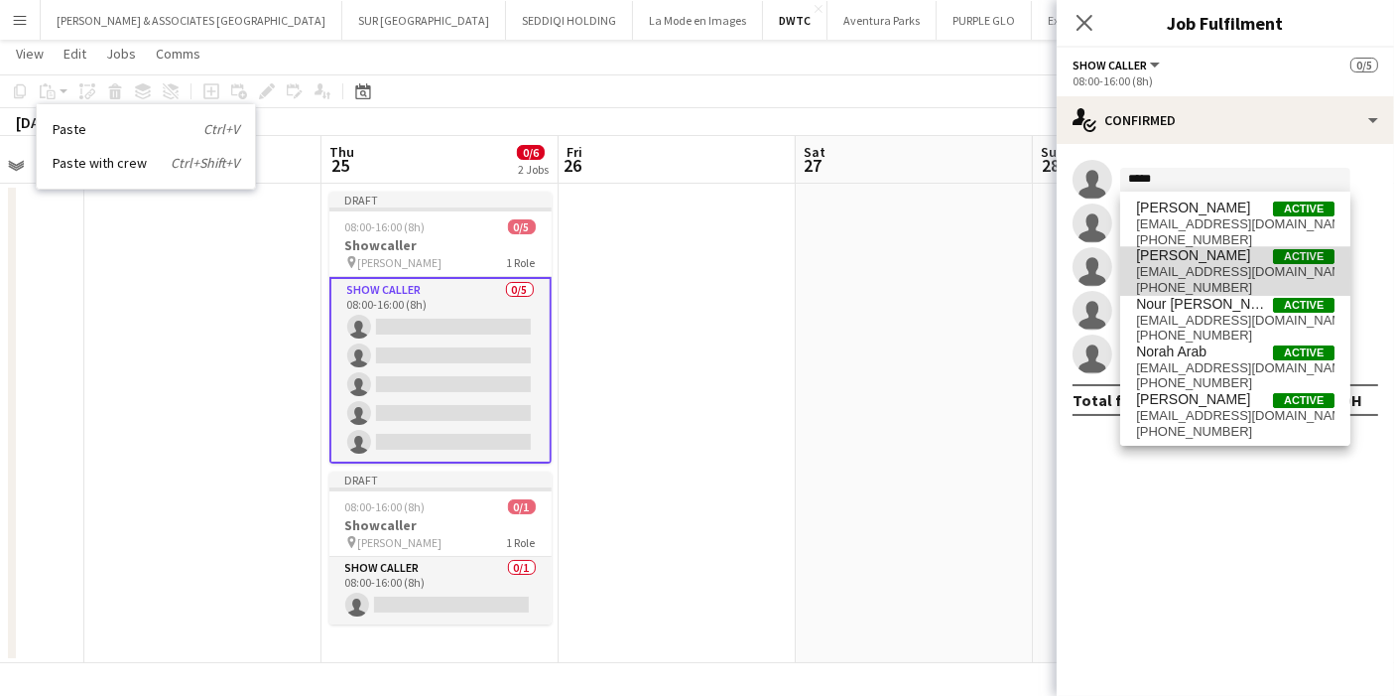
click at [1186, 261] on span "nour ahmed" at bounding box center [1193, 255] width 114 height 17
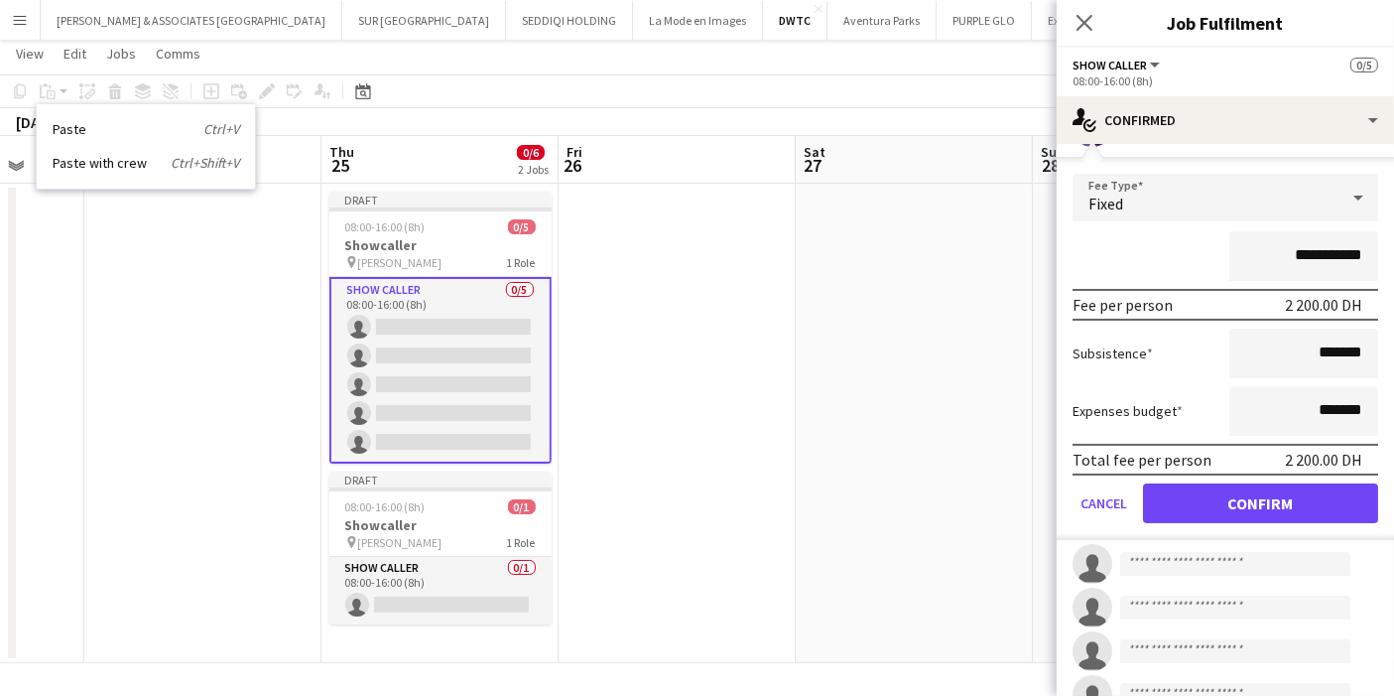
scroll to position [0, 0]
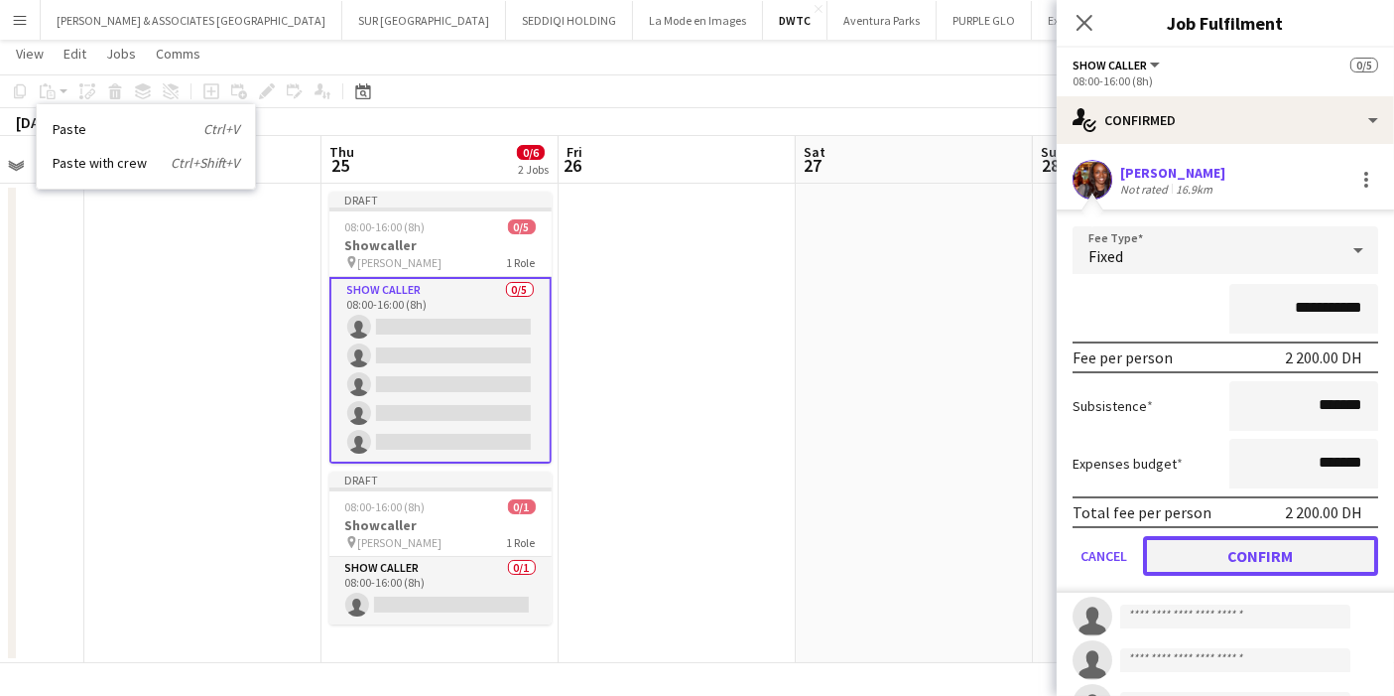
click at [1269, 548] on button "Confirm" at bounding box center [1260, 556] width 235 height 40
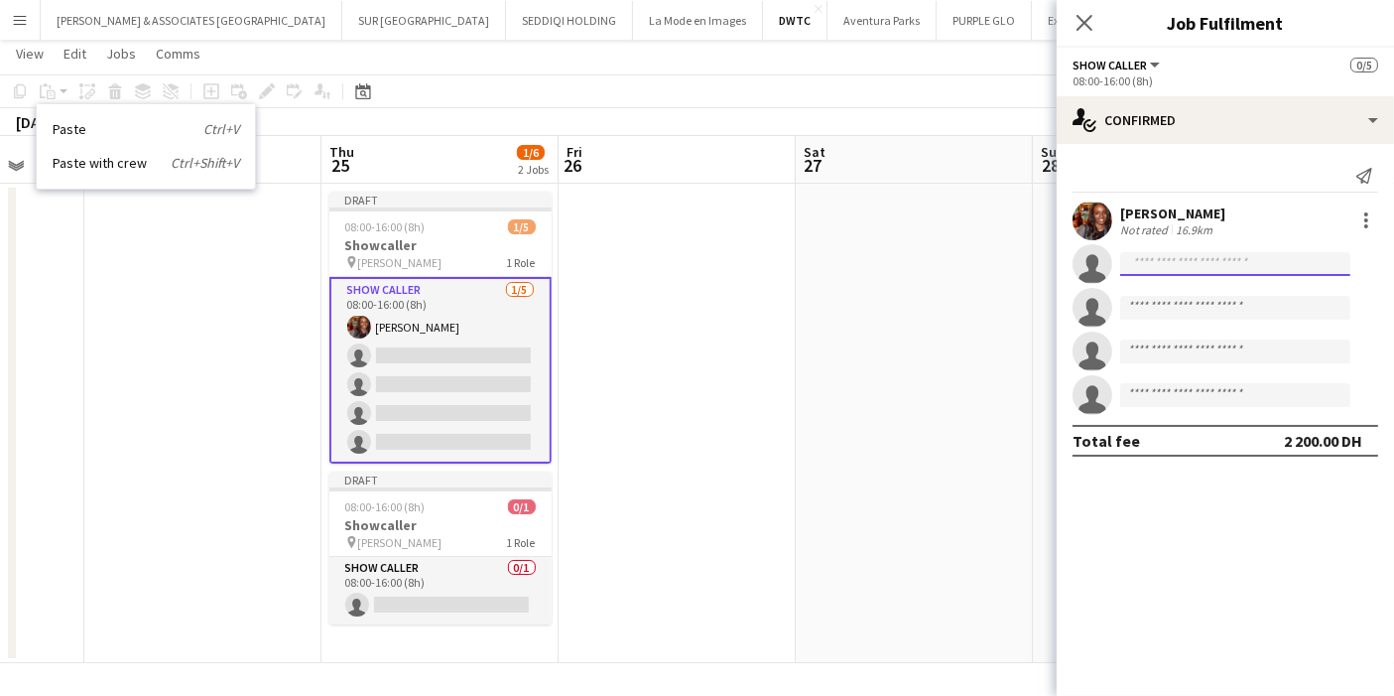
click at [1208, 257] on input at bounding box center [1236, 264] width 230 height 24
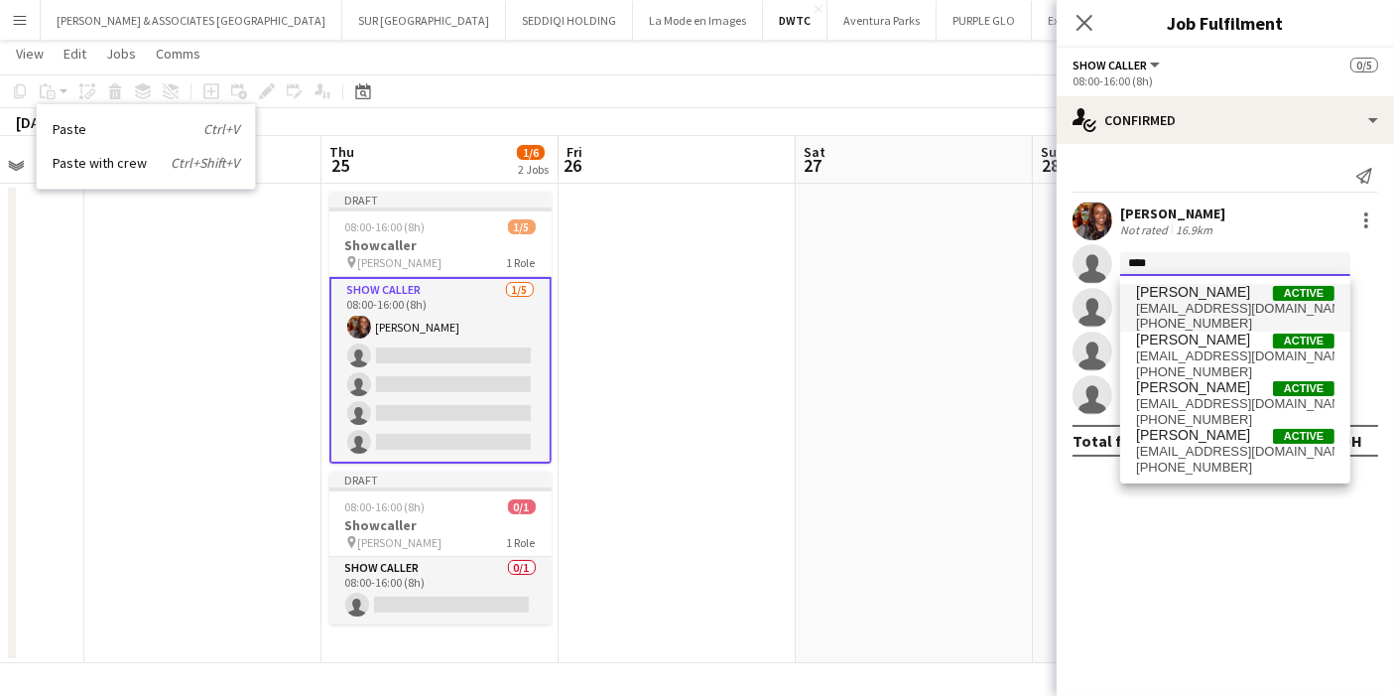
type input "****"
click at [1204, 302] on span "gcollesi@gmail.com" at bounding box center [1235, 309] width 198 height 16
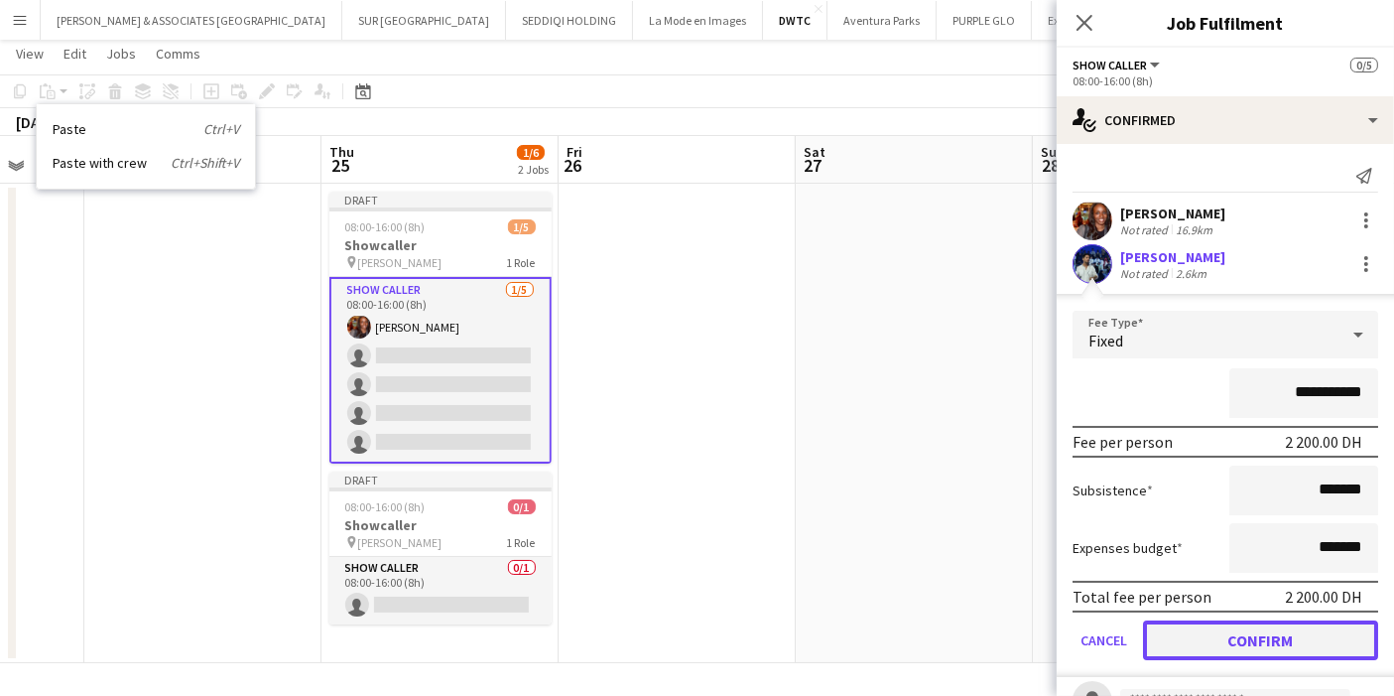
click at [1254, 645] on button "Confirm" at bounding box center [1260, 640] width 235 height 40
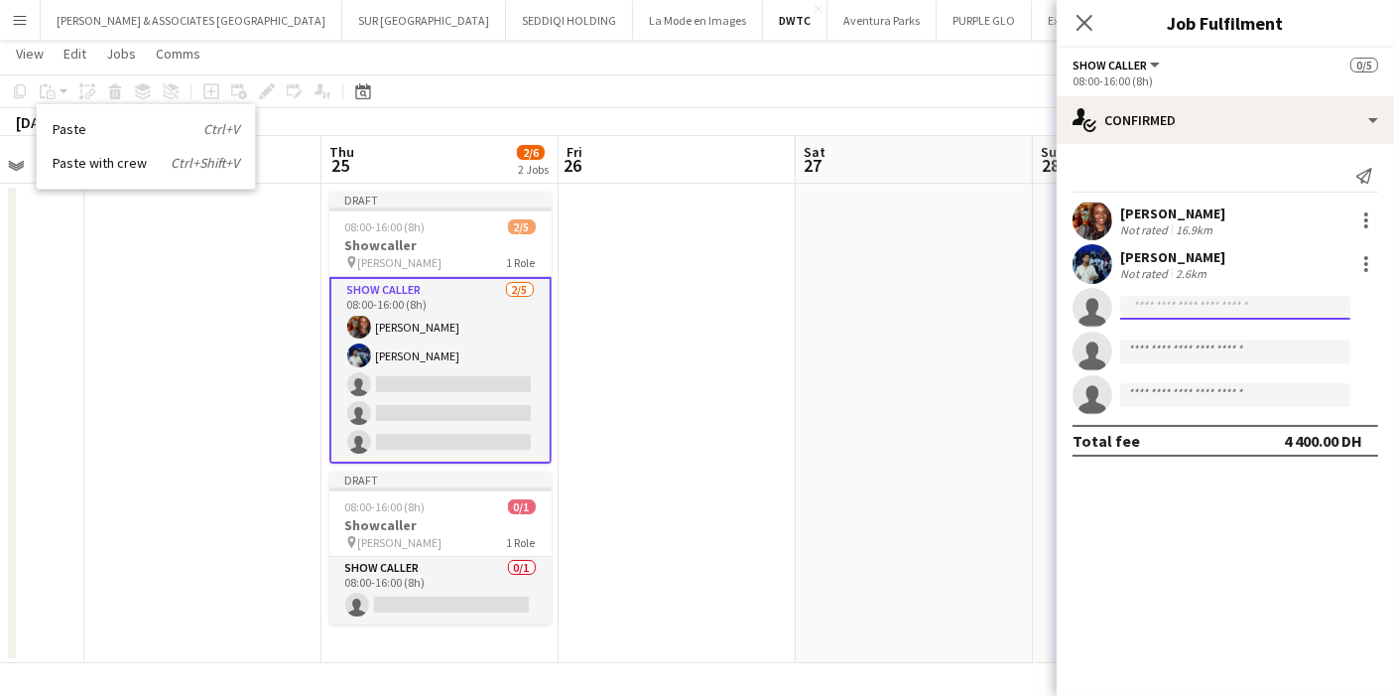
click at [1174, 307] on input at bounding box center [1236, 308] width 230 height 24
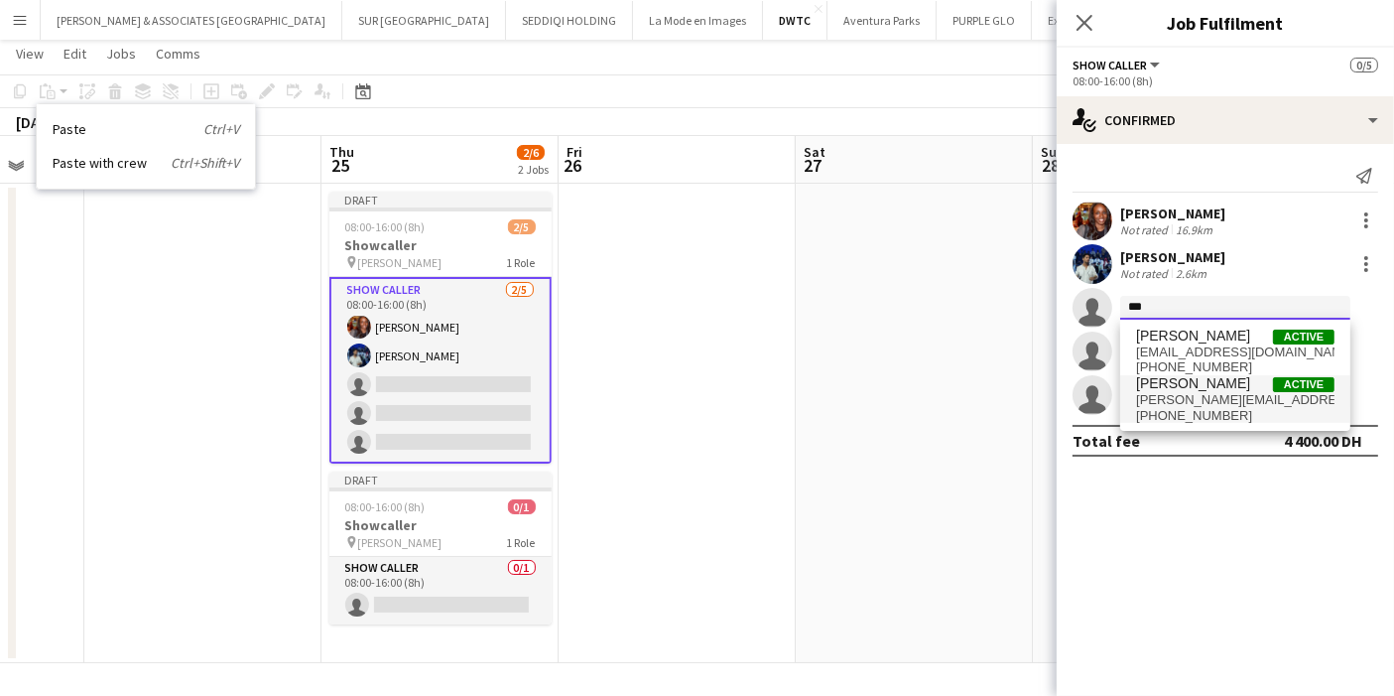
type input "***"
click at [1174, 405] on span "ilya.zaytsev1995@gmail.com" at bounding box center [1235, 400] width 198 height 16
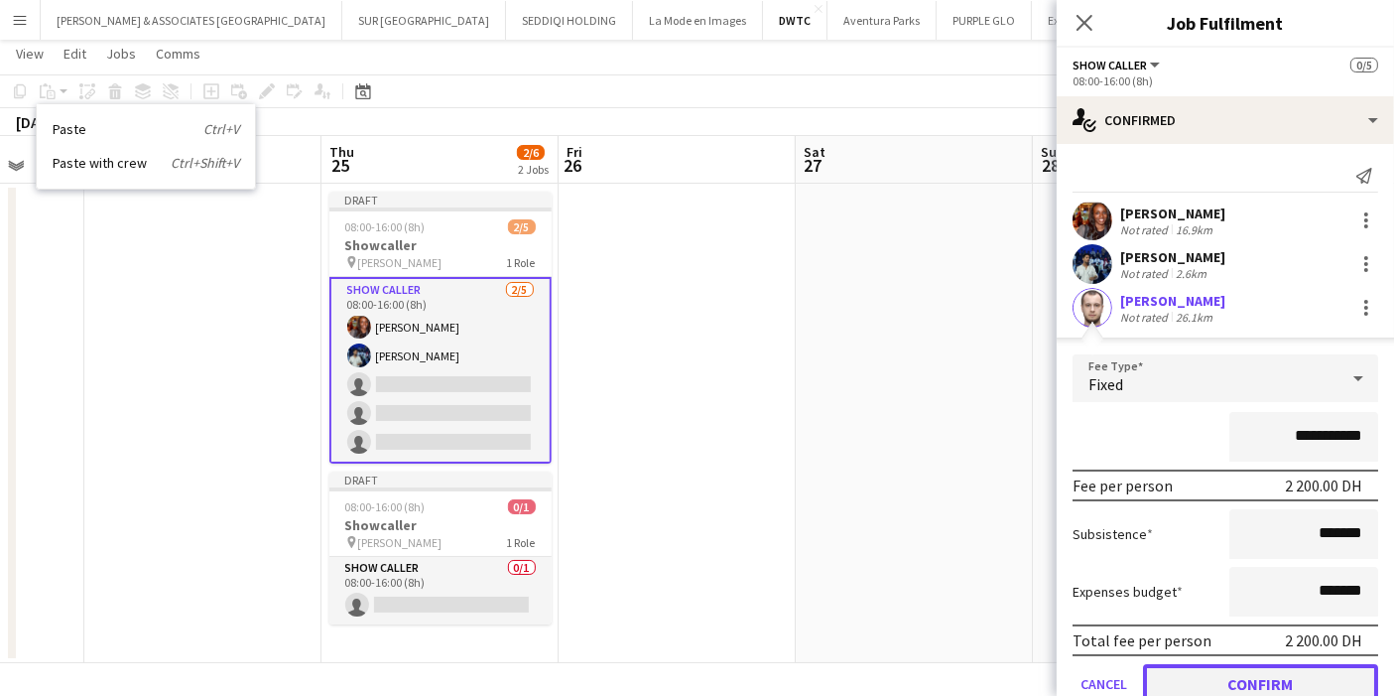
click at [1251, 674] on button "Confirm" at bounding box center [1260, 684] width 235 height 40
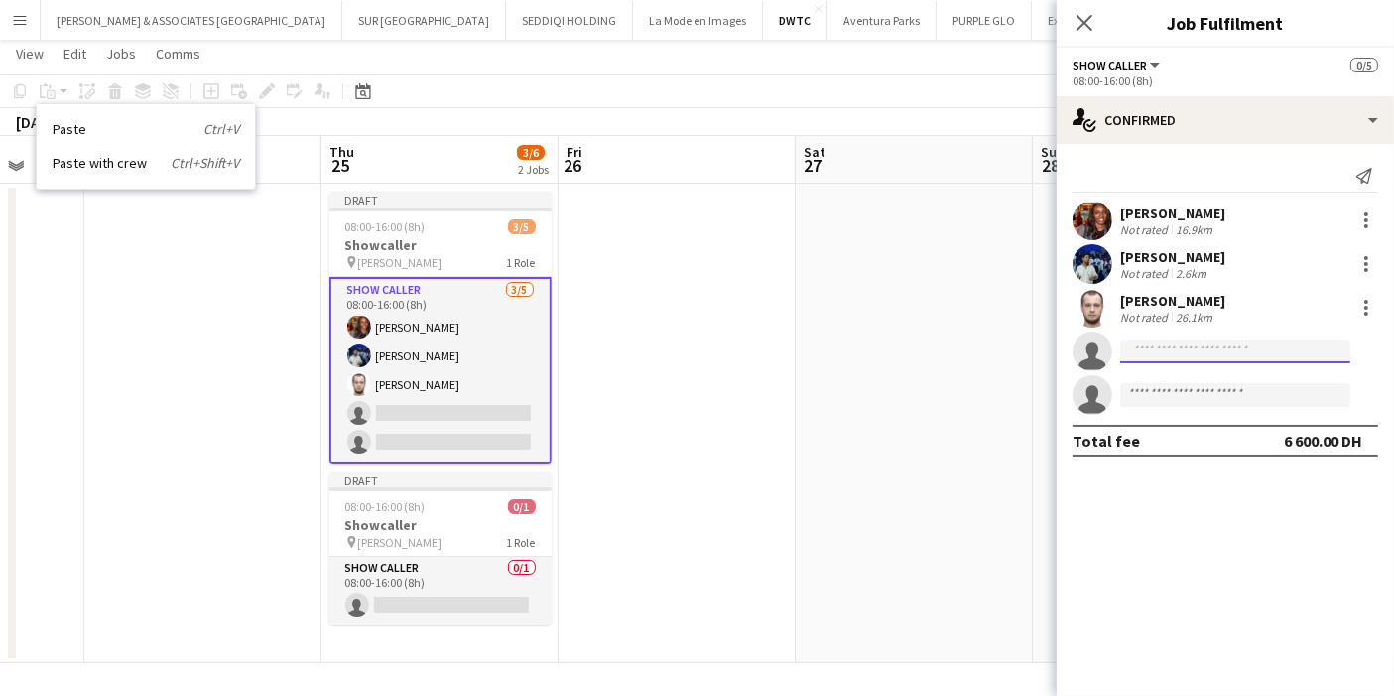
click at [1157, 349] on input at bounding box center [1236, 351] width 230 height 24
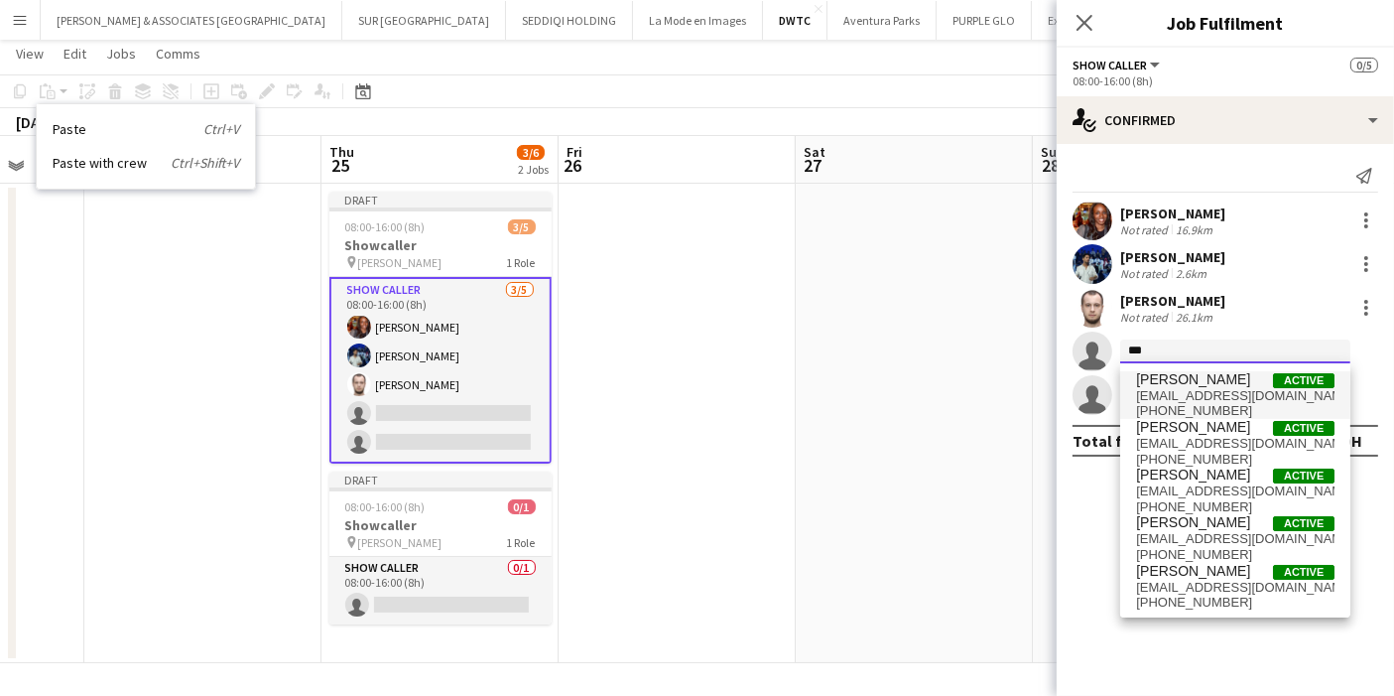
type input "***"
click at [1200, 403] on span "+971504396111" at bounding box center [1235, 411] width 198 height 16
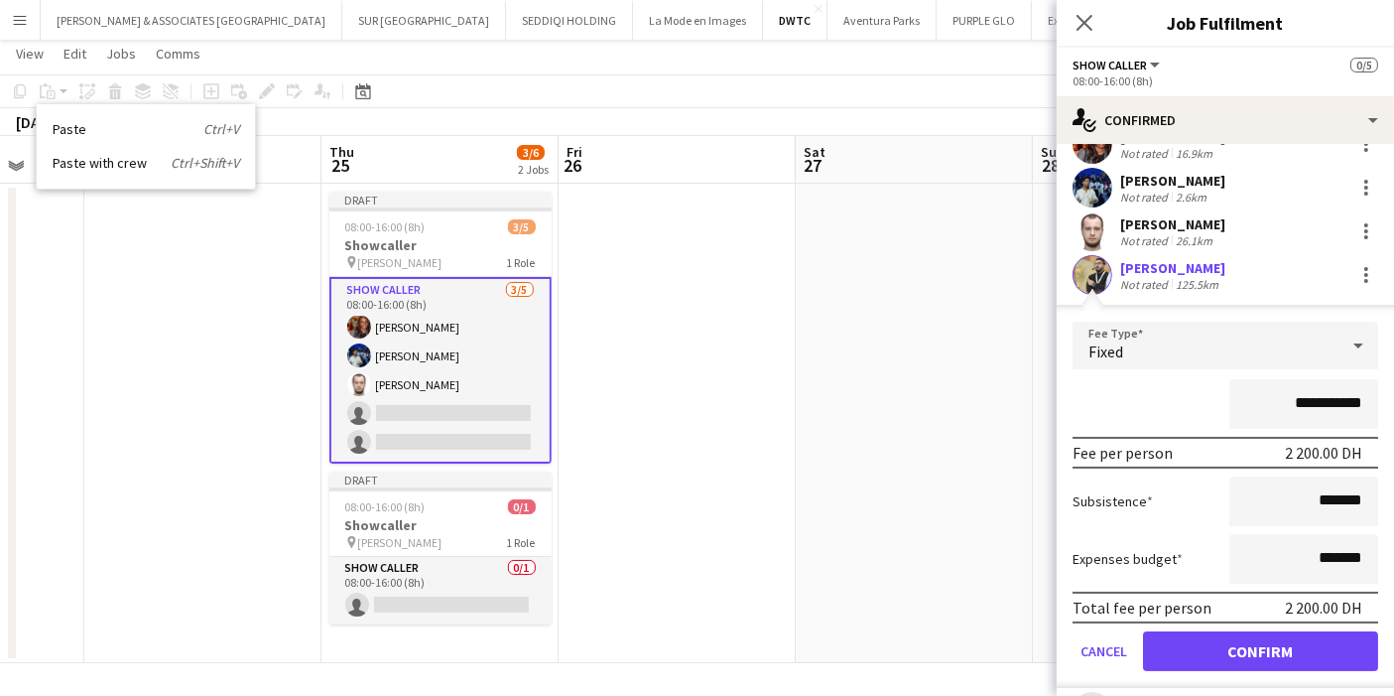
scroll to position [165, 0]
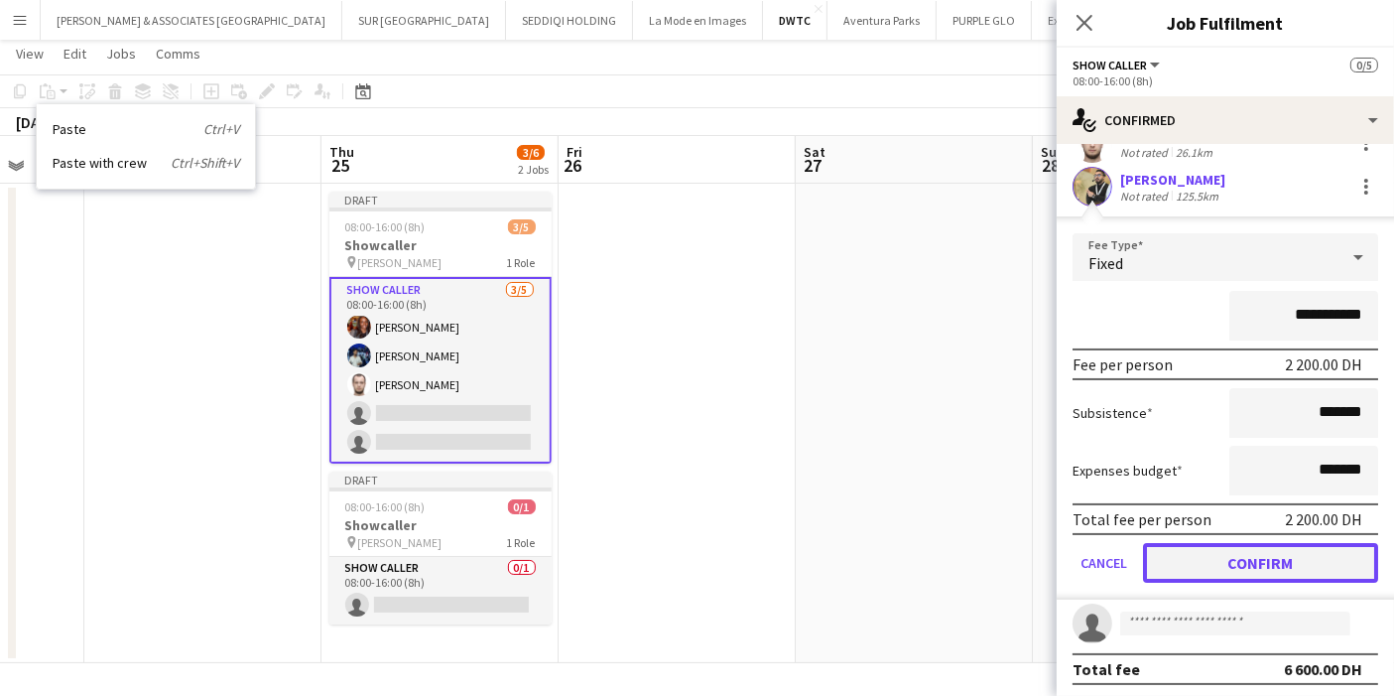
click at [1261, 559] on button "Confirm" at bounding box center [1260, 563] width 235 height 40
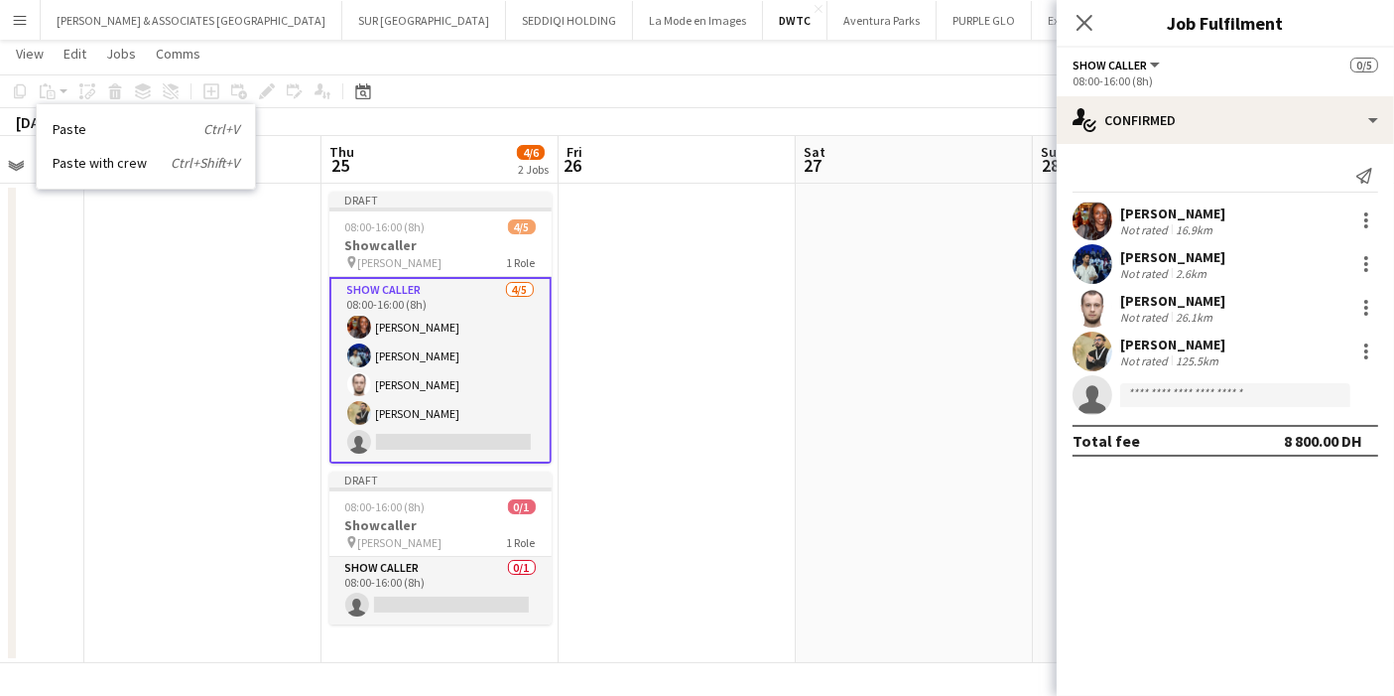
scroll to position [0, 0]
click at [1174, 392] on input at bounding box center [1236, 395] width 230 height 24
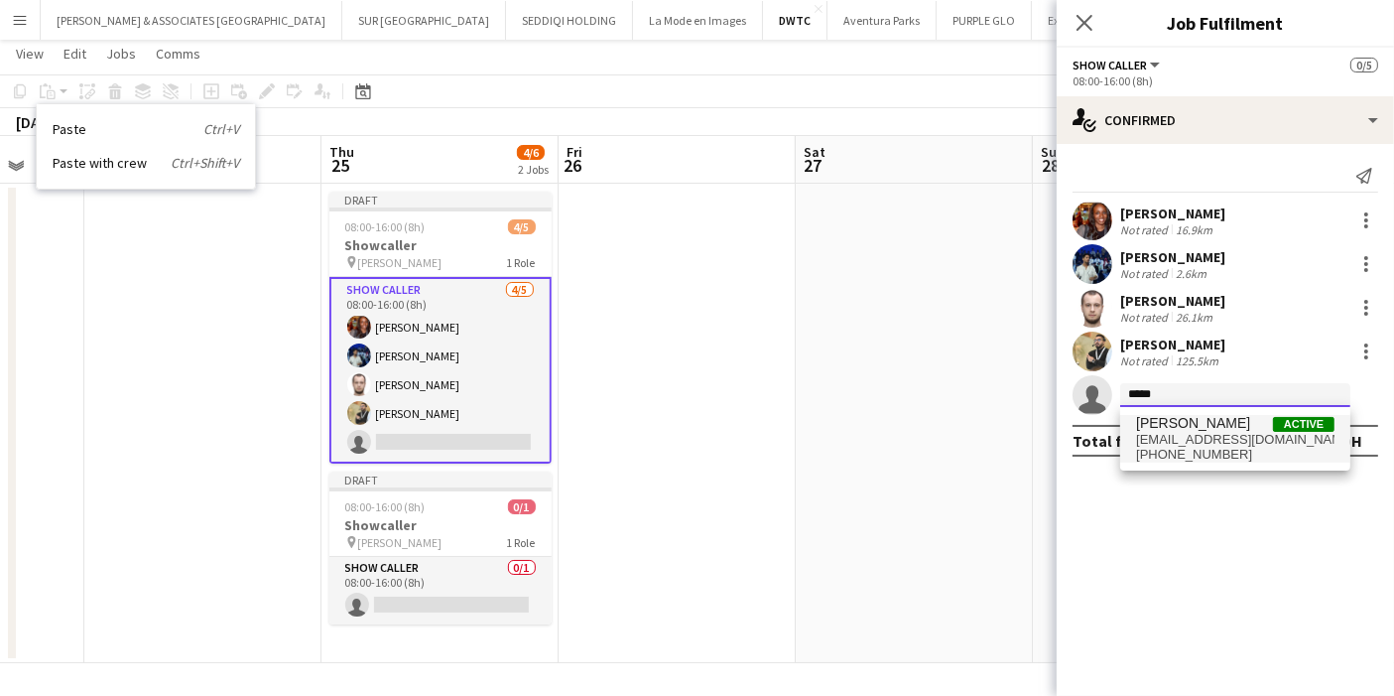
type input "*****"
click at [1179, 442] on span "sfaranp@gmail.com" at bounding box center [1235, 440] width 198 height 16
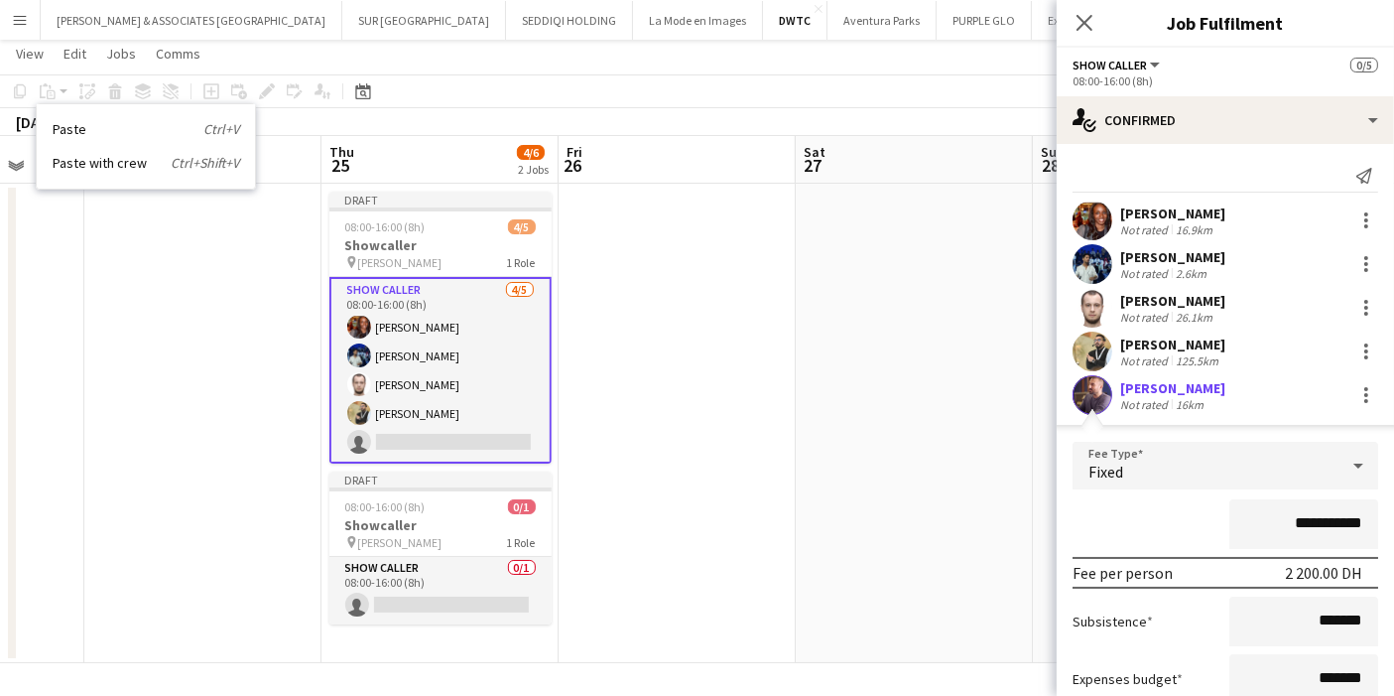
scroll to position [165, 0]
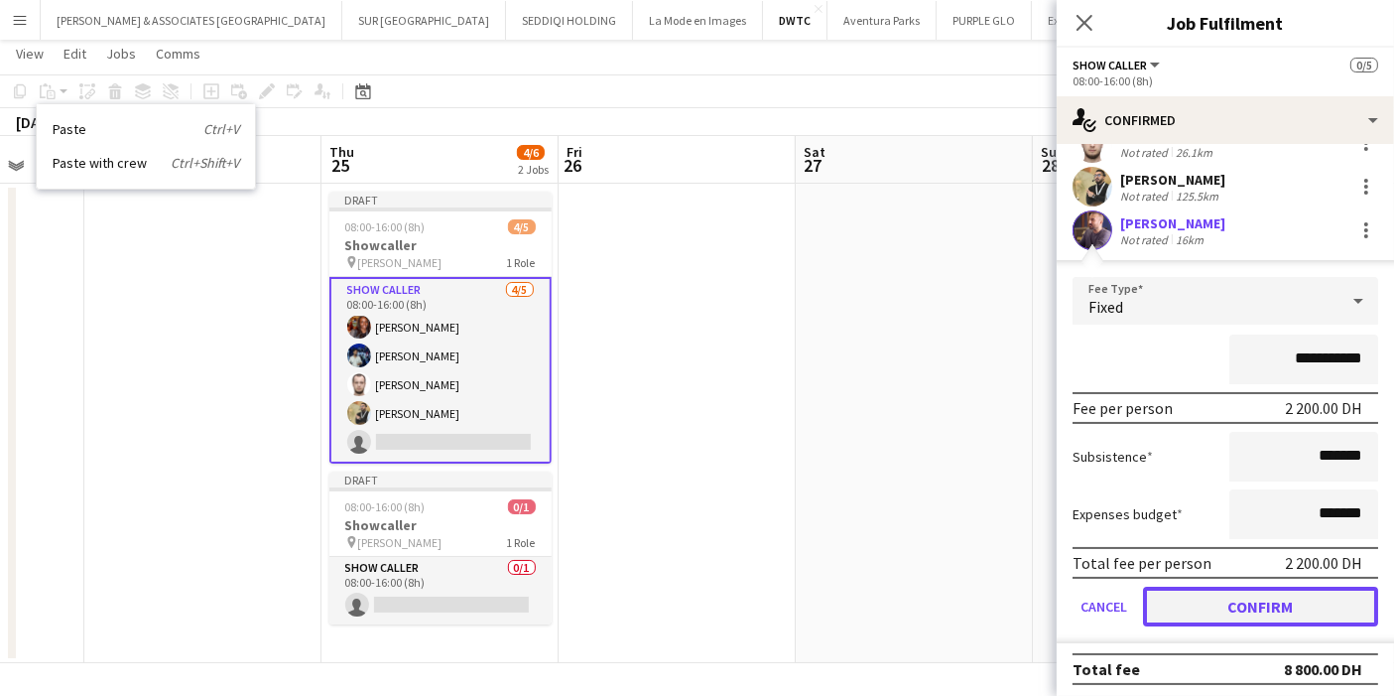
click at [1306, 602] on button "Confirm" at bounding box center [1260, 607] width 235 height 40
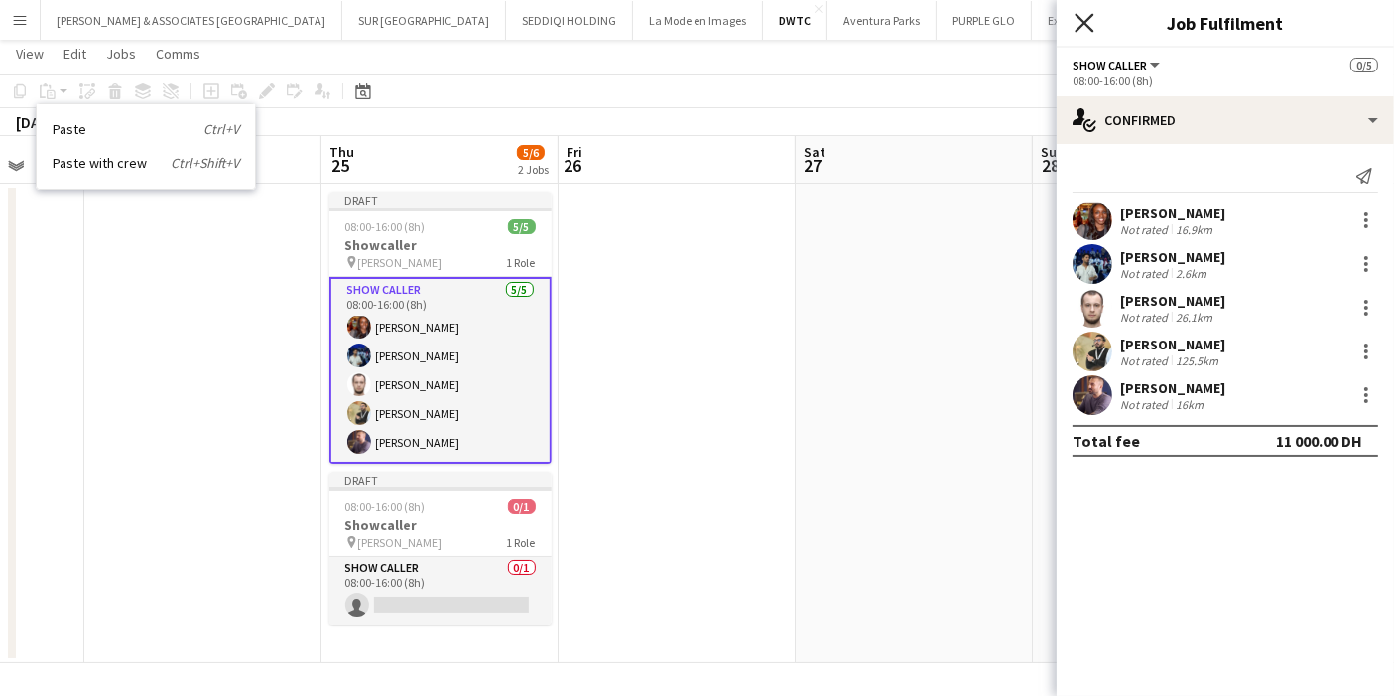
click at [1077, 15] on icon at bounding box center [1084, 22] width 19 height 19
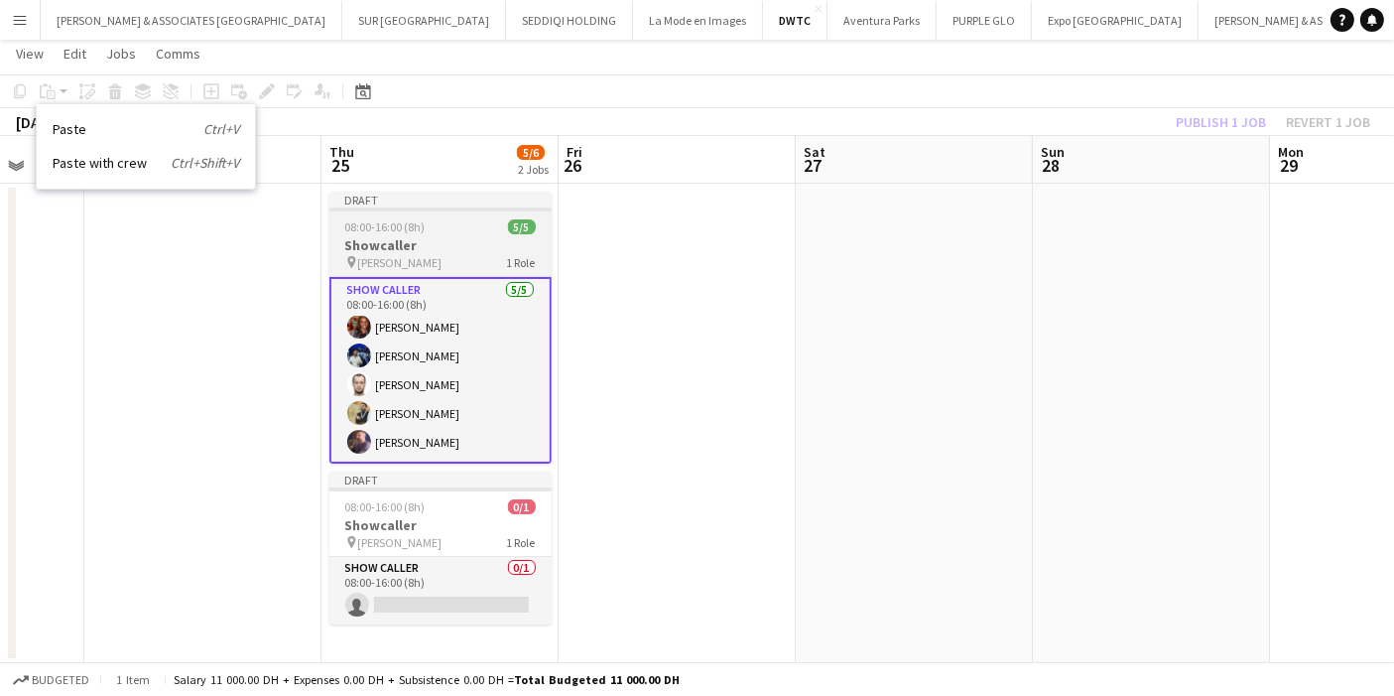
click at [431, 211] on app-job-card "Draft 08:00-16:00 (8h) 5/5 Showcaller pin MEIDAM 1 Role Show Caller 5/5 08:00-1…" at bounding box center [441, 328] width 222 height 272
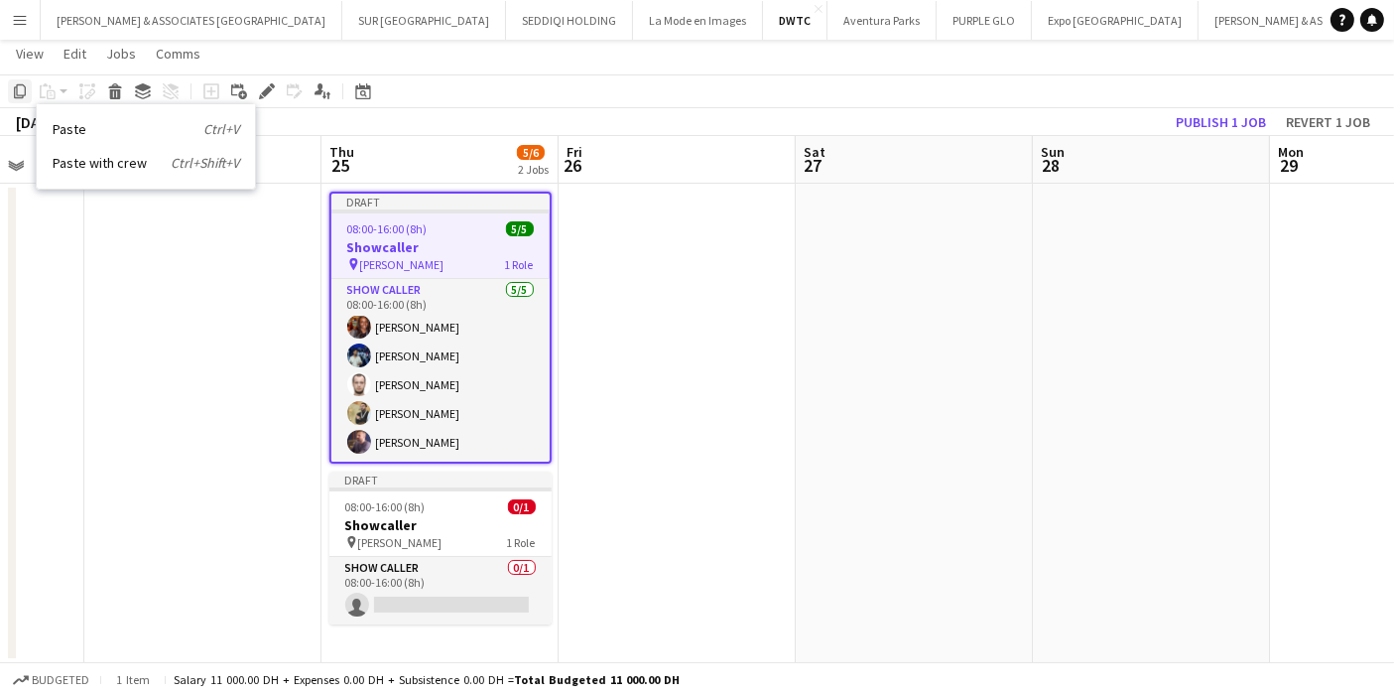
click at [23, 89] on icon "Copy" at bounding box center [20, 91] width 16 height 16
click at [629, 274] on app-date-cell at bounding box center [677, 423] width 237 height 479
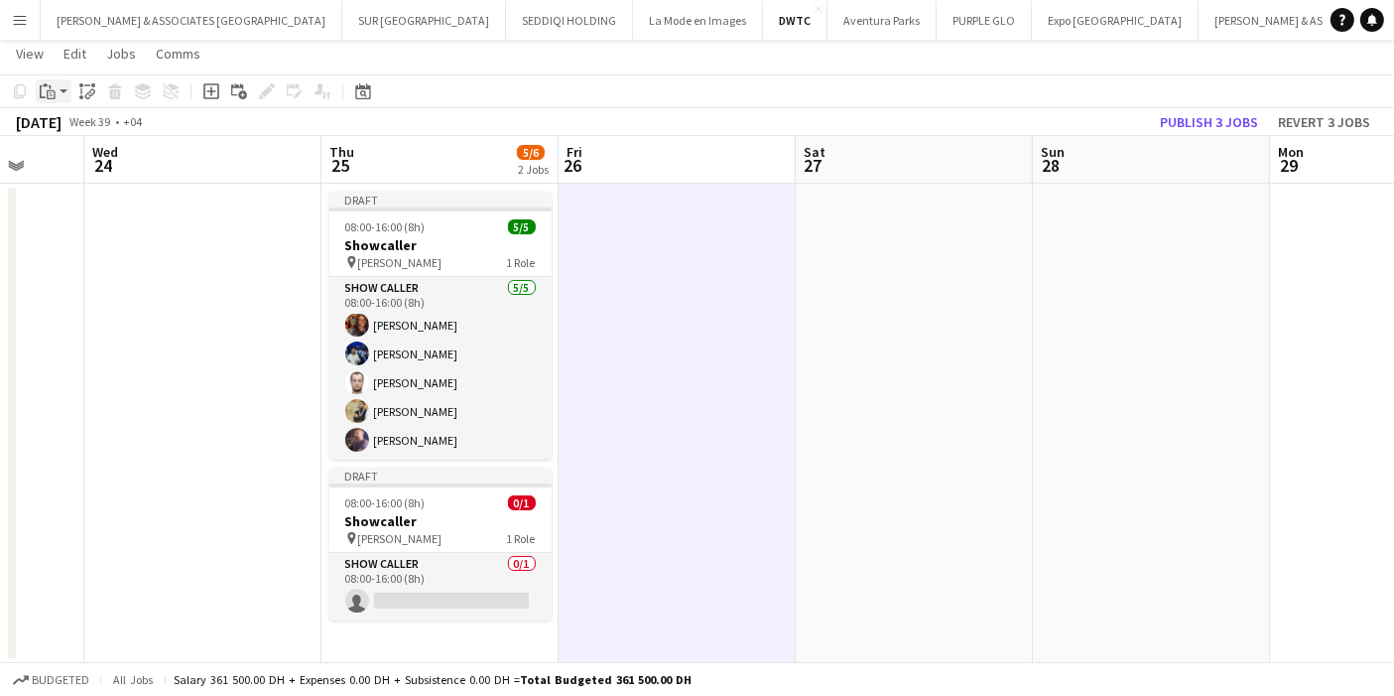
click at [48, 84] on icon "Paste" at bounding box center [48, 91] width 16 height 16
click at [118, 165] on link "Paste with crew Ctrl+Shift+V" at bounding box center [146, 163] width 187 height 18
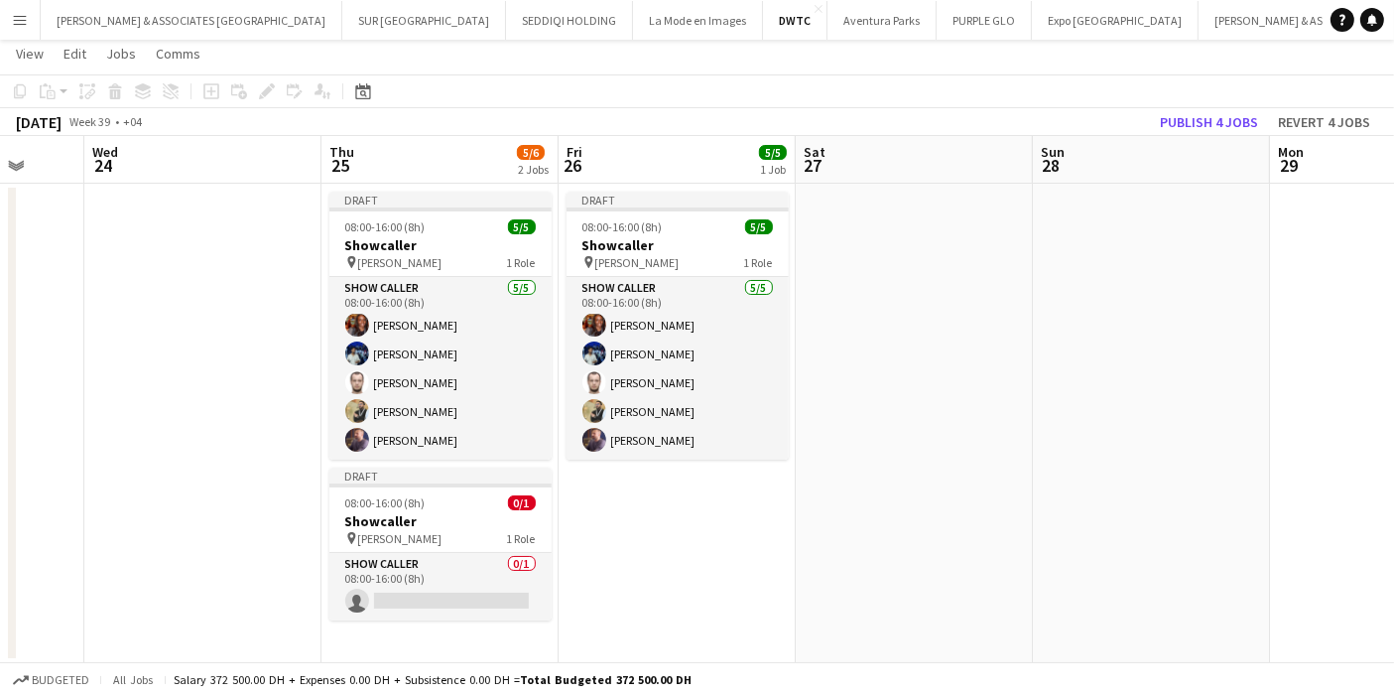
click at [861, 279] on app-date-cell at bounding box center [914, 423] width 237 height 479
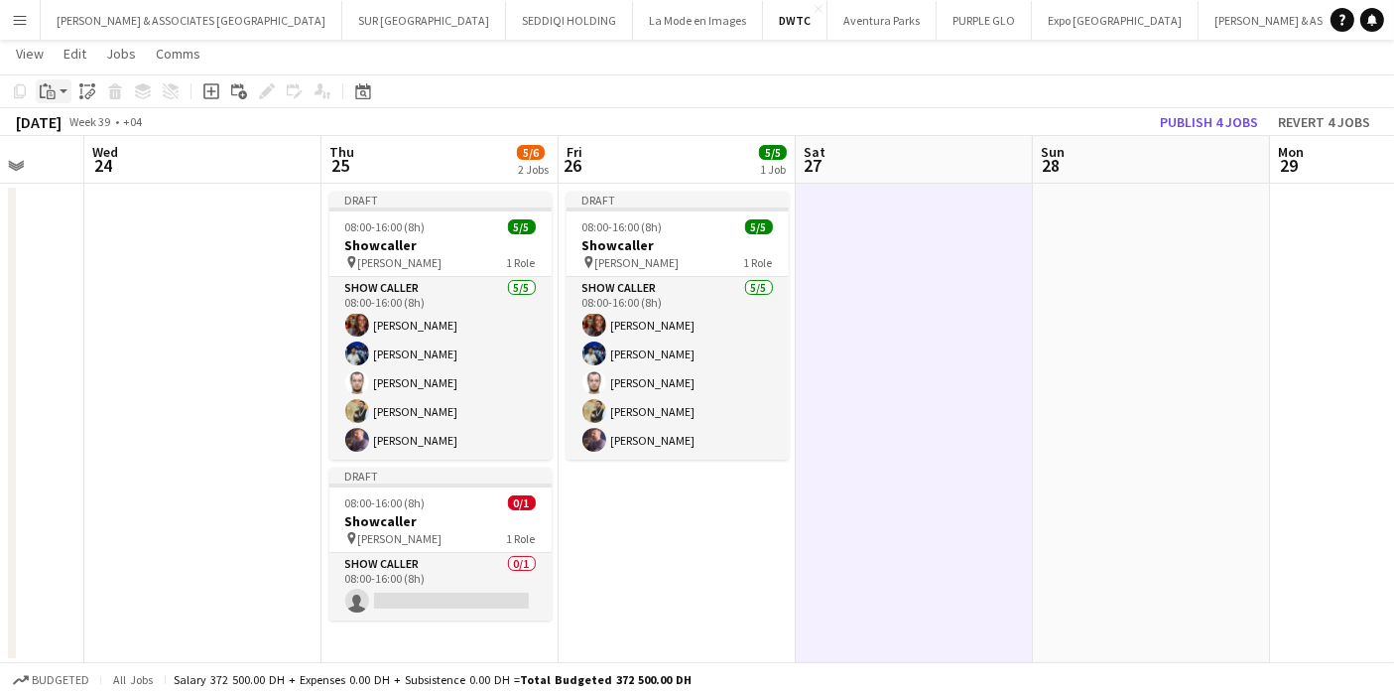
click at [56, 91] on div "Paste" at bounding box center [48, 91] width 24 height 24
click at [99, 160] on link "Paste with crew Ctrl+Shift+V" at bounding box center [146, 163] width 187 height 18
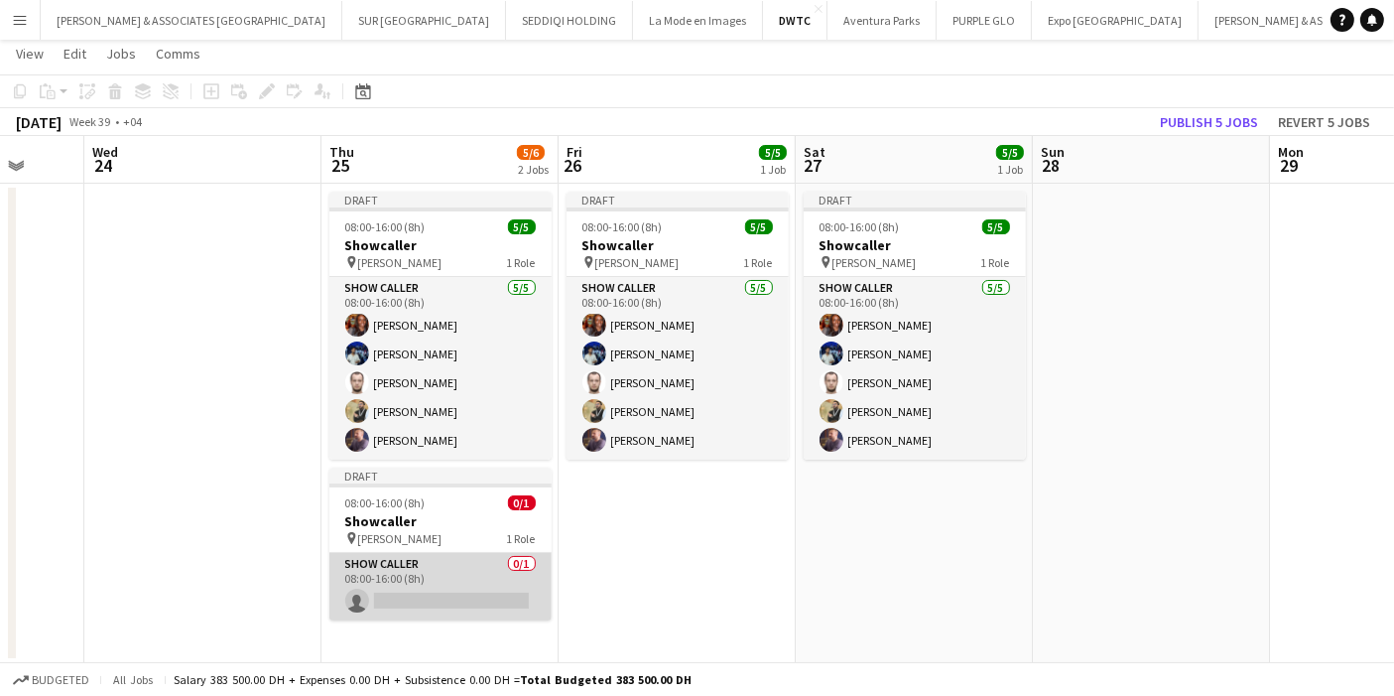
click at [445, 572] on app-card-role "Show Caller 0/1 08:00-16:00 (8h) single-neutral-actions" at bounding box center [441, 586] width 222 height 67
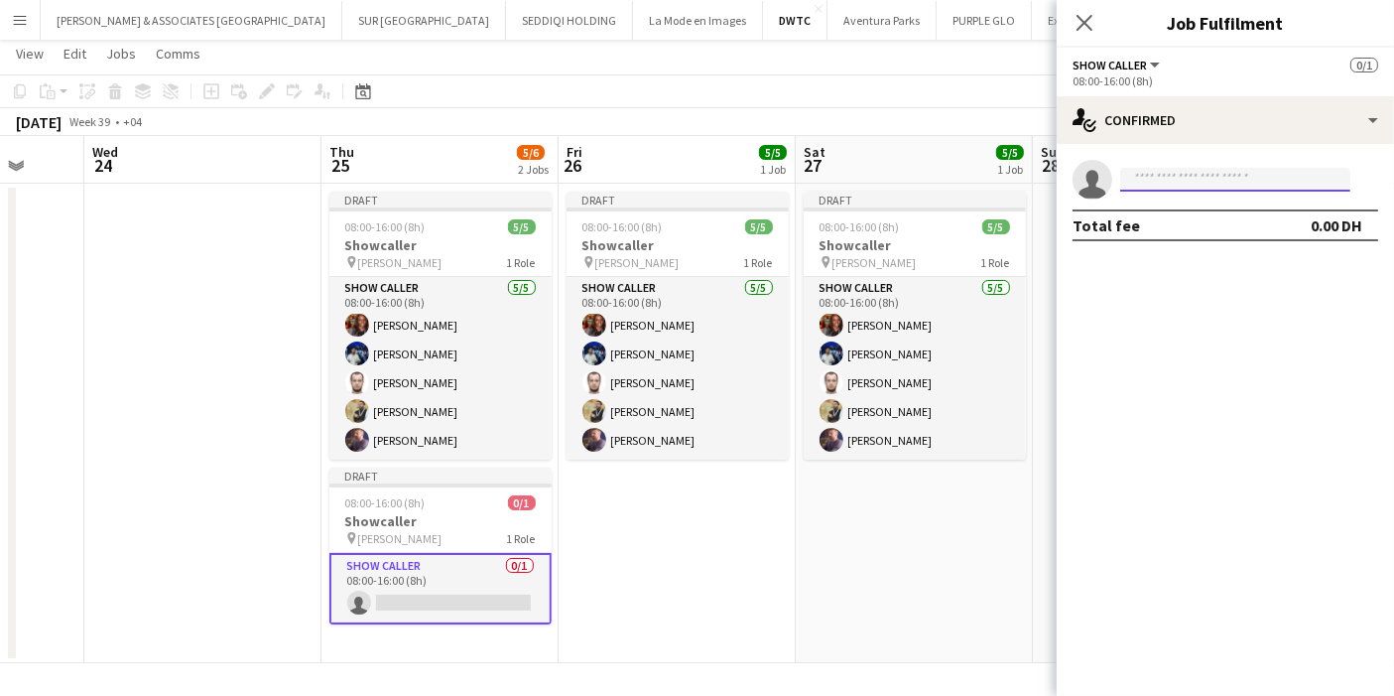
click at [1219, 175] on input at bounding box center [1236, 180] width 230 height 24
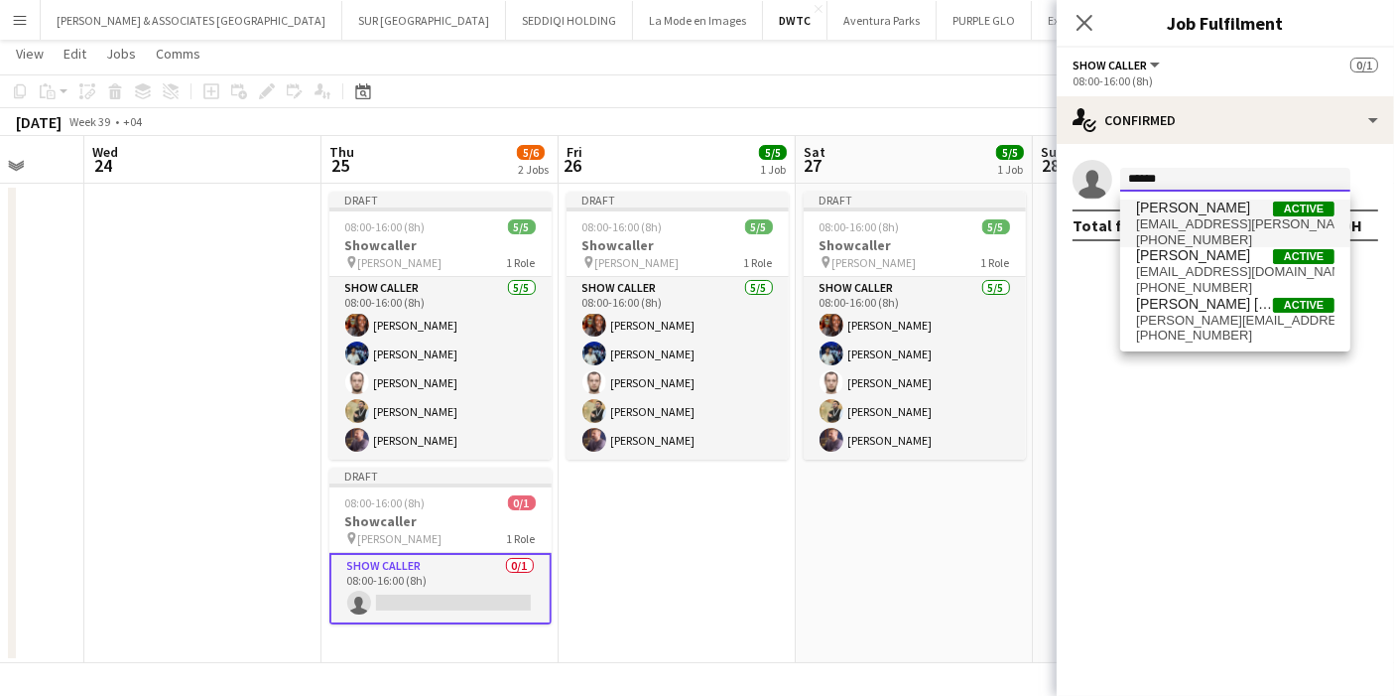
type input "******"
click at [1200, 224] on span "elikhandro.maria@gmail.com" at bounding box center [1235, 224] width 198 height 16
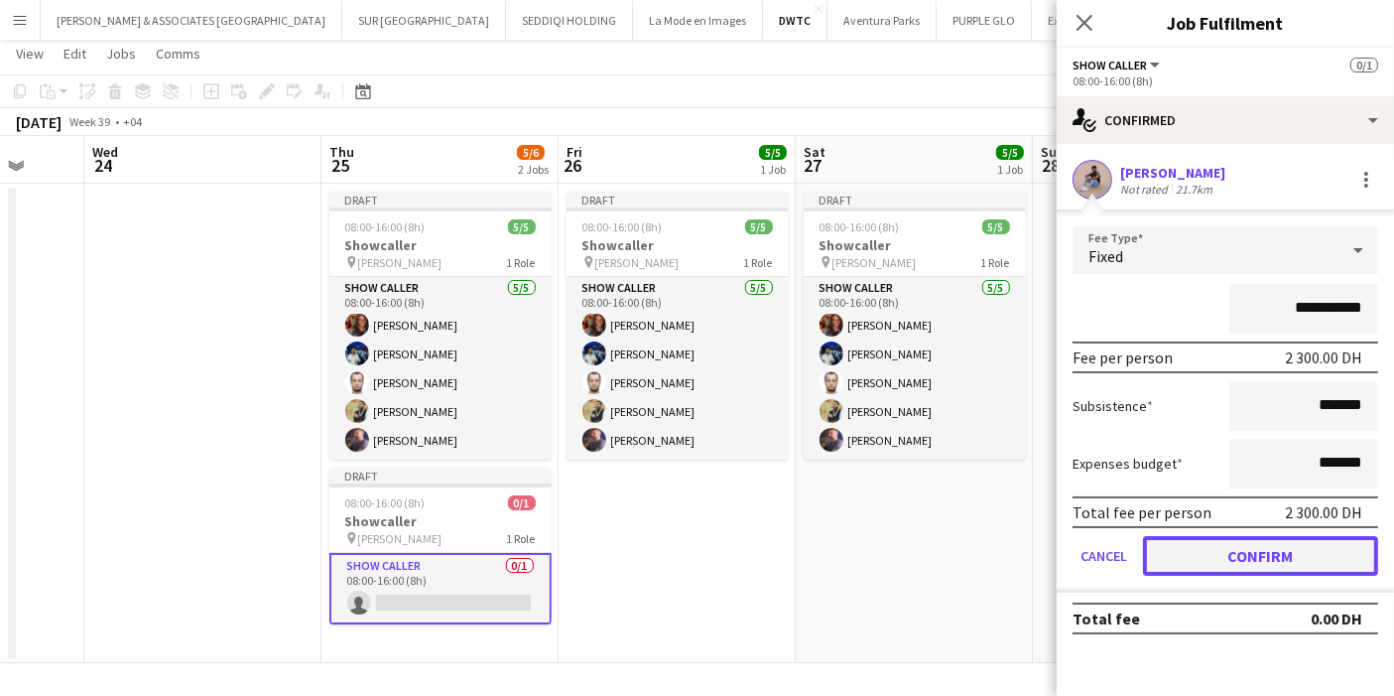
click at [1257, 562] on button "Confirm" at bounding box center [1260, 556] width 235 height 40
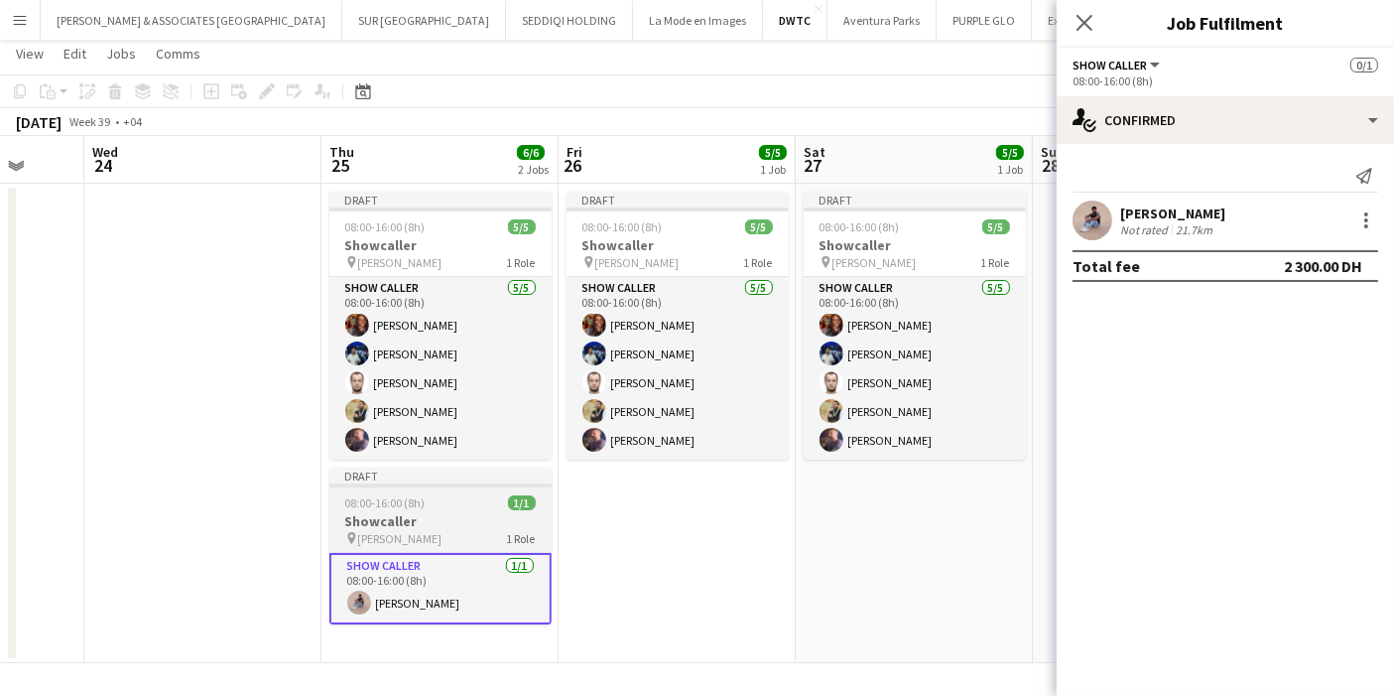
click at [460, 507] on div "08:00-16:00 (8h) 1/1" at bounding box center [441, 502] width 222 height 15
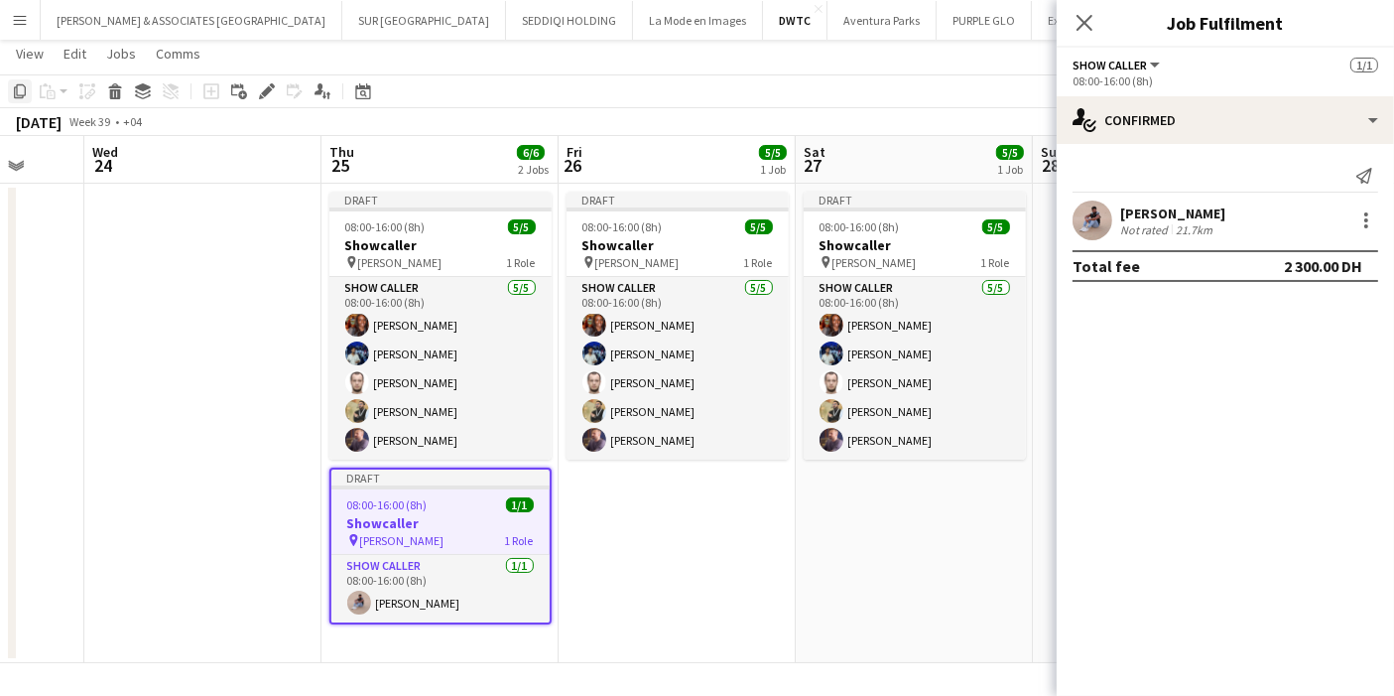
click at [21, 91] on icon "Copy" at bounding box center [20, 91] width 16 height 16
click at [223, 234] on app-date-cell at bounding box center [202, 423] width 237 height 479
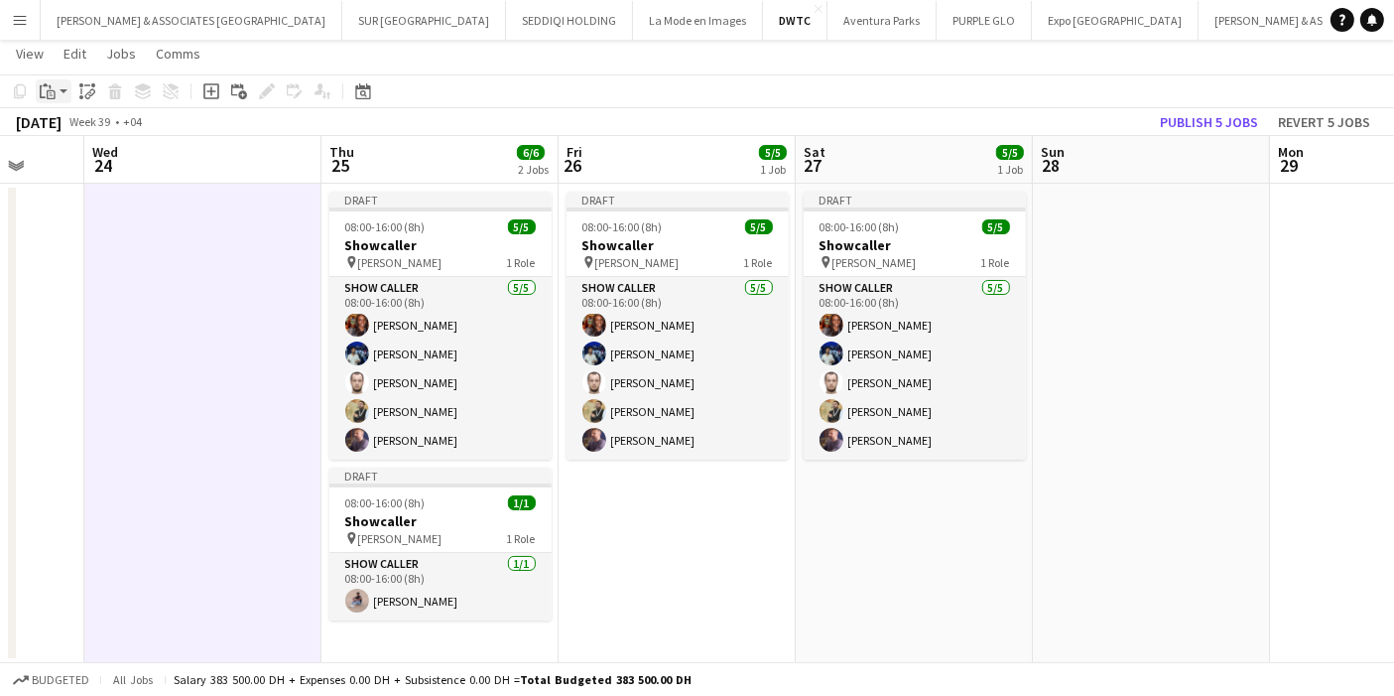
click at [57, 92] on div "Paste" at bounding box center [48, 91] width 24 height 24
click at [114, 163] on link "Paste with crew Ctrl+Shift+V" at bounding box center [146, 163] width 187 height 18
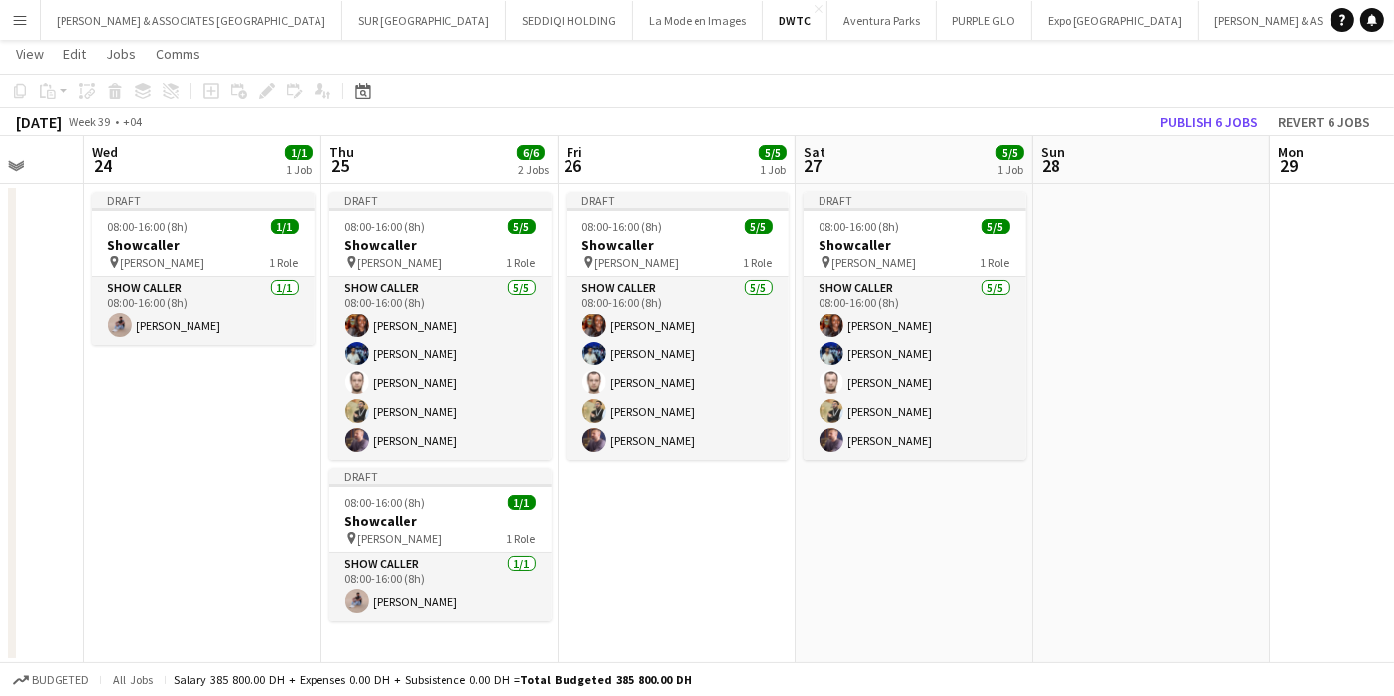
click at [655, 508] on app-date-cell "Draft 08:00-16:00 (8h) 5/5 Showcaller pin MEIDAM 1 Role Show Caller 5/5 08:00-1…" at bounding box center [677, 423] width 237 height 479
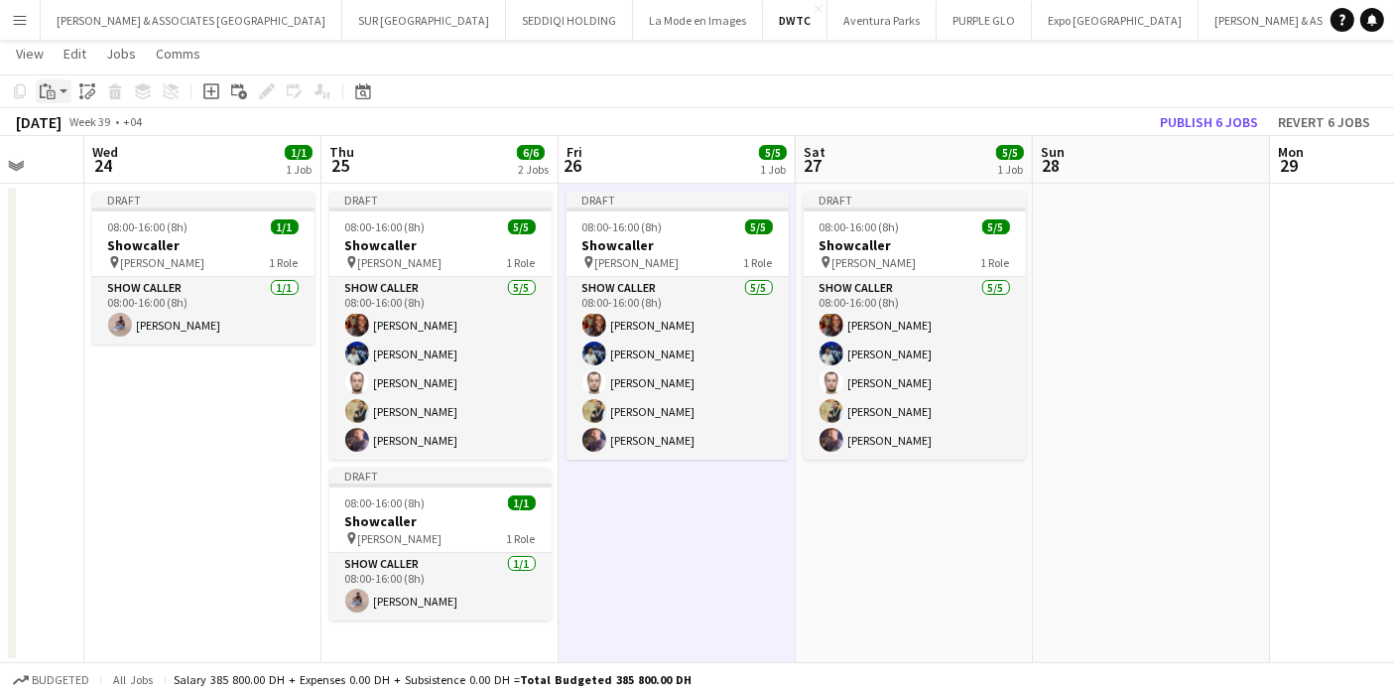
click at [59, 93] on app-action-btn "Paste" at bounding box center [54, 91] width 36 height 24
click at [109, 168] on link "Paste with crew Ctrl+Shift+V" at bounding box center [146, 163] width 187 height 18
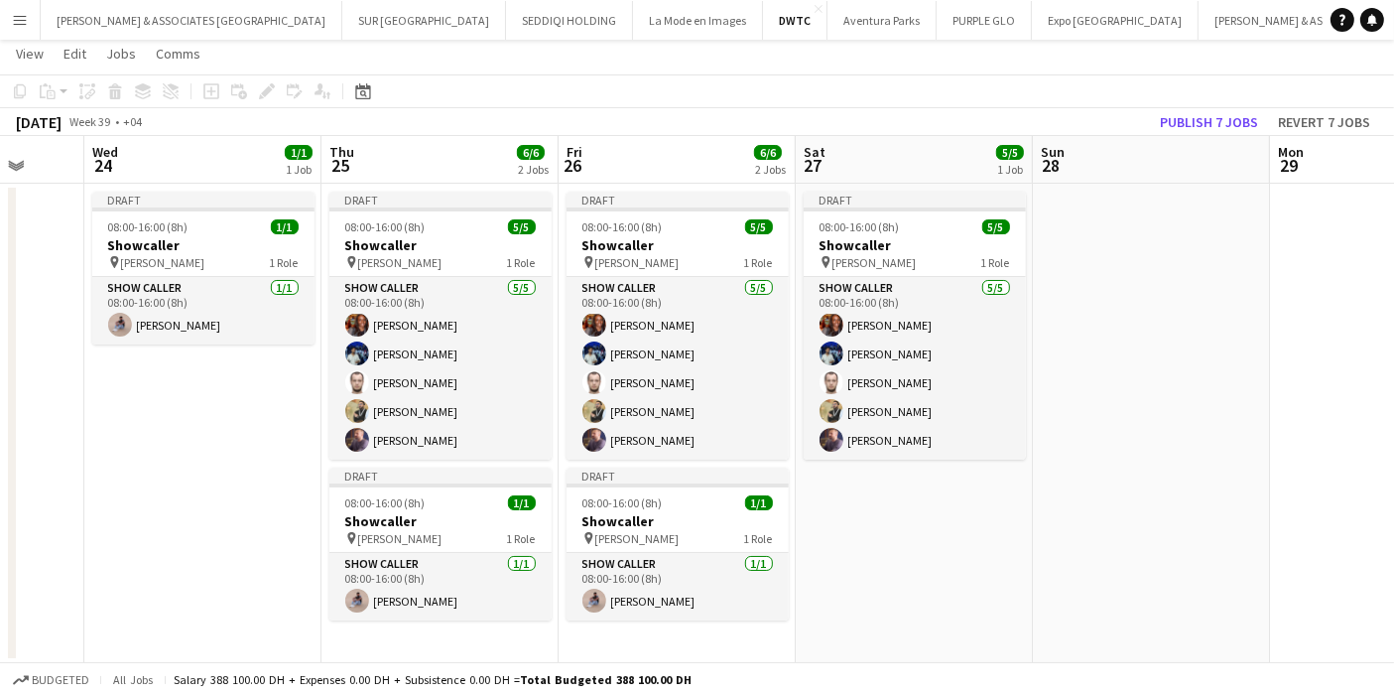
click at [878, 510] on app-date-cell "Draft 08:00-16:00 (8h) 5/5 Showcaller pin MEIDAM 1 Role Show Caller 5/5 08:00-1…" at bounding box center [914, 423] width 237 height 479
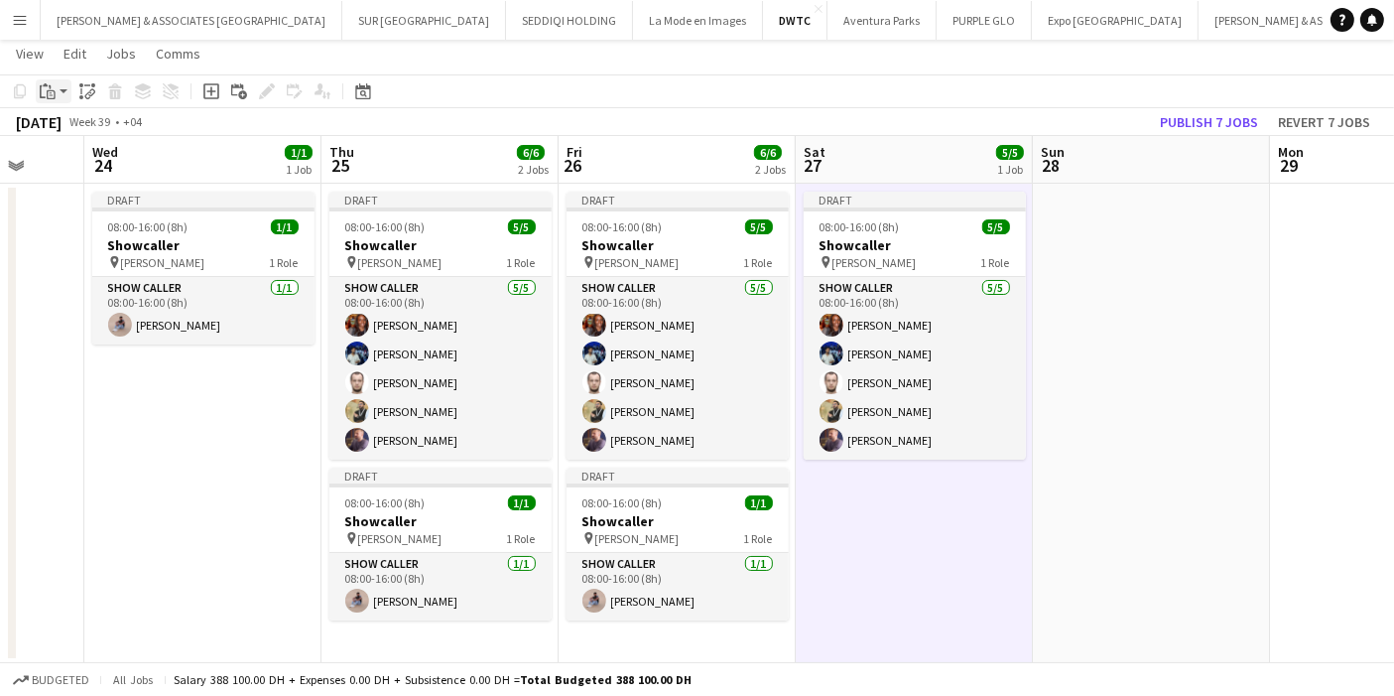
click at [50, 80] on div "Paste" at bounding box center [48, 91] width 24 height 24
click at [116, 166] on link "Paste with crew Ctrl+Shift+V" at bounding box center [146, 163] width 187 height 18
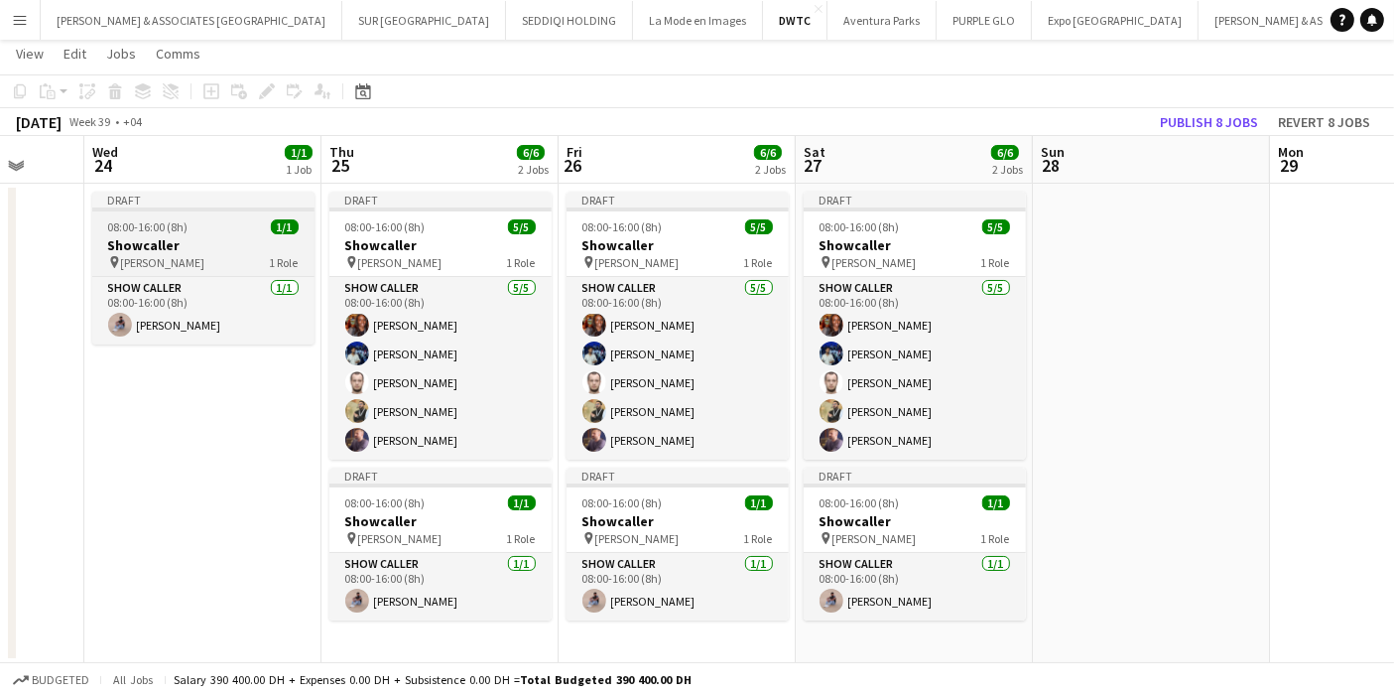
click at [199, 234] on app-job-card "Draft 08:00-16:00 (8h) 1/1 Showcaller pin MEIDAM 1 Role Show Caller 1/1 08:00-1…" at bounding box center [203, 268] width 222 height 153
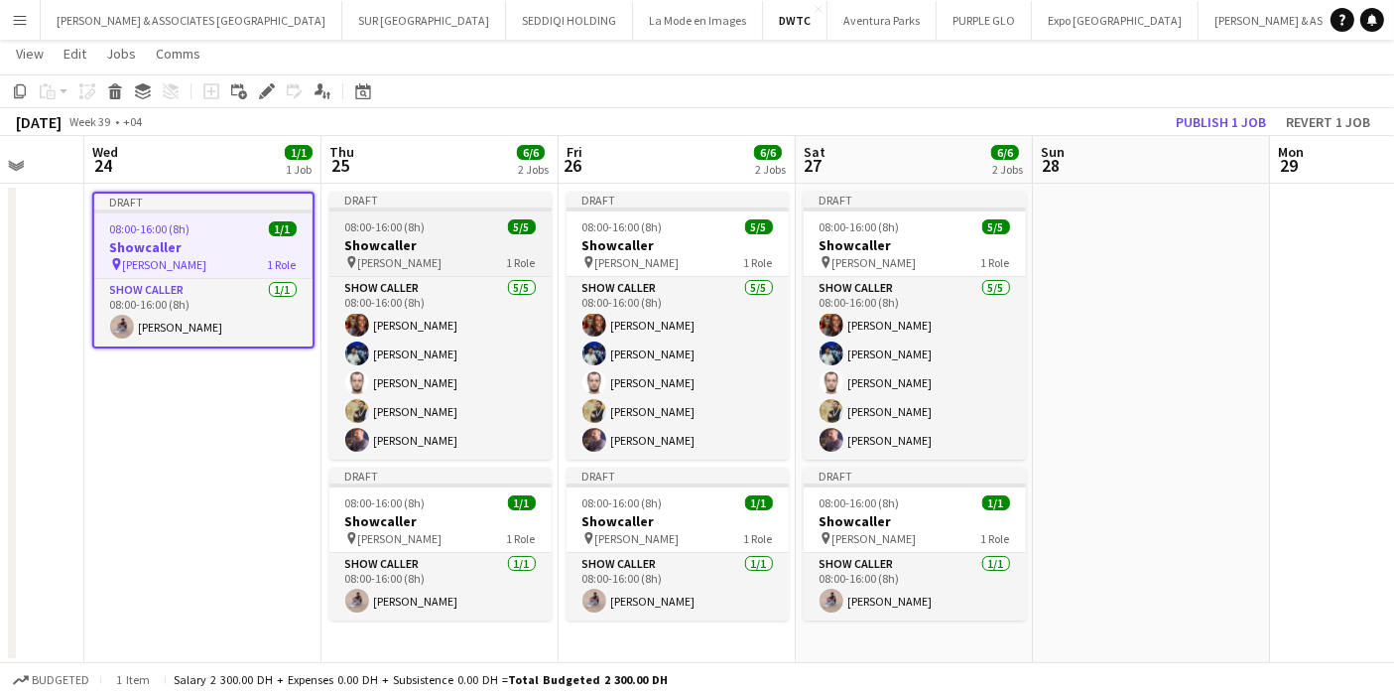
click at [439, 251] on h3 "Showcaller" at bounding box center [441, 245] width 222 height 18
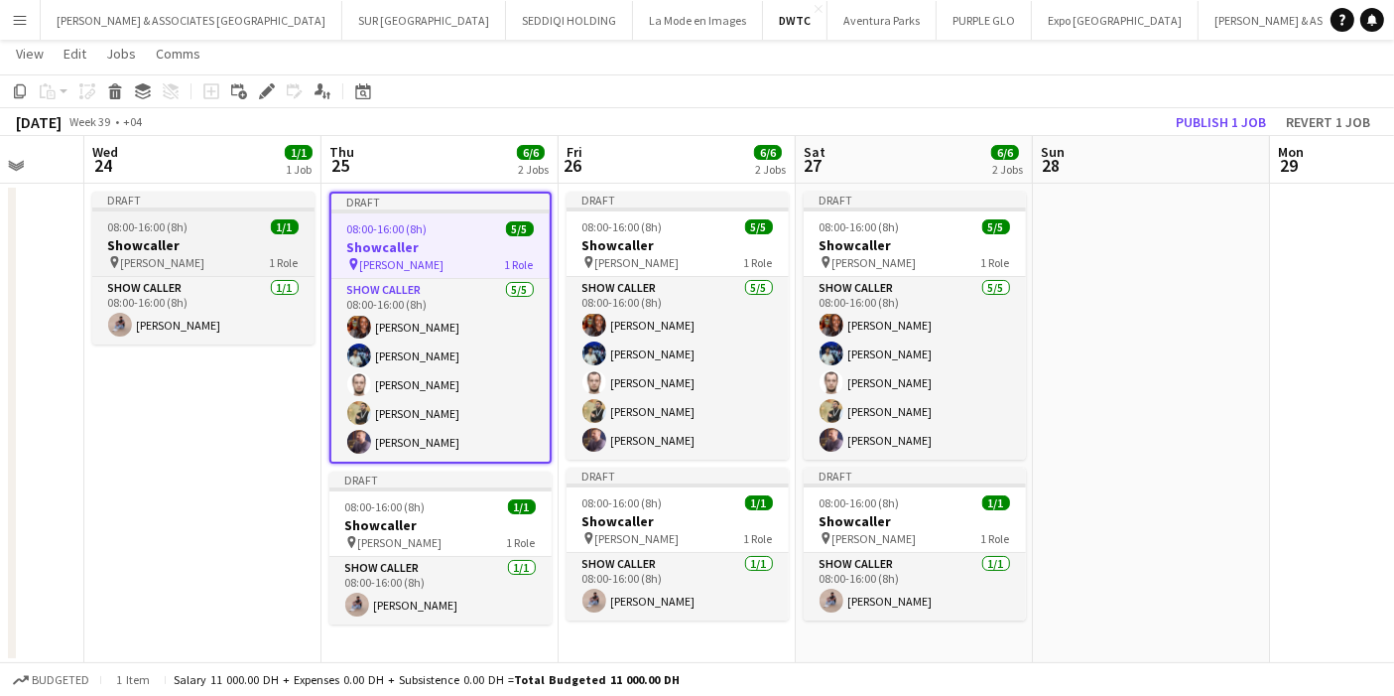
click at [244, 250] on h3 "Showcaller" at bounding box center [203, 245] width 222 height 18
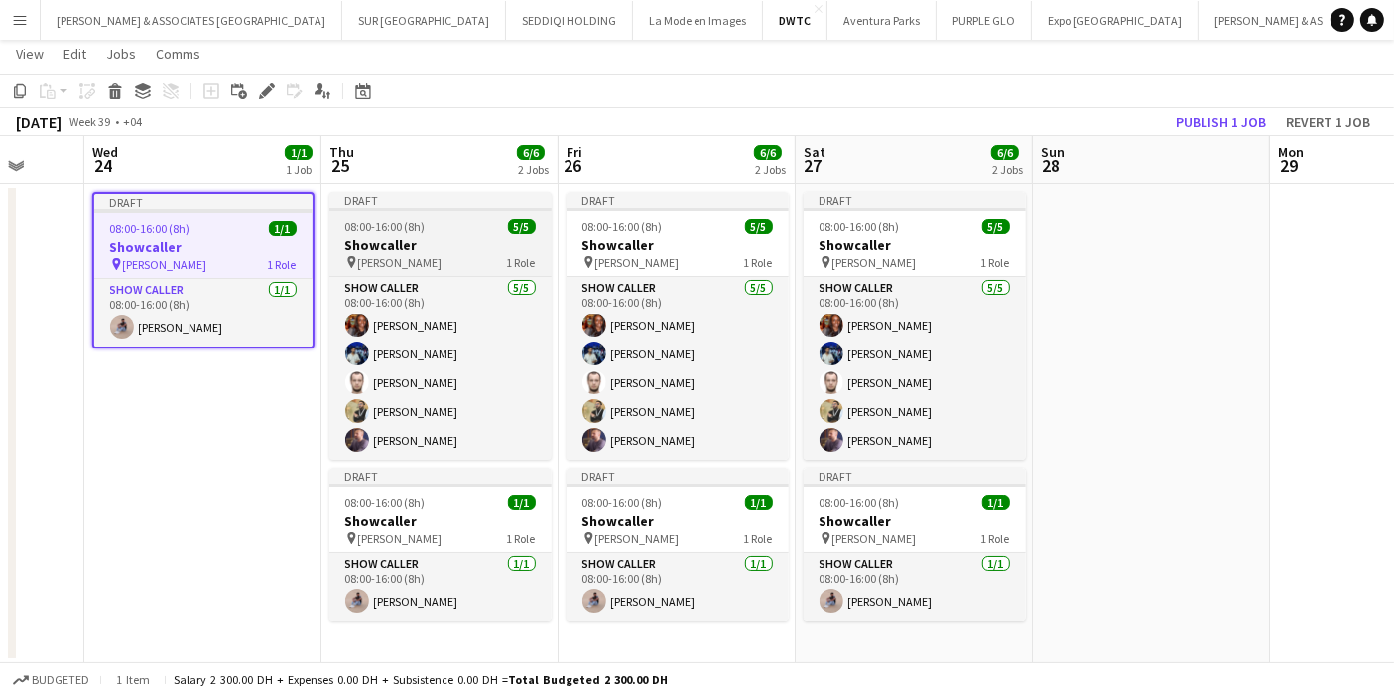
click at [398, 243] on h3 "Showcaller" at bounding box center [441, 245] width 222 height 18
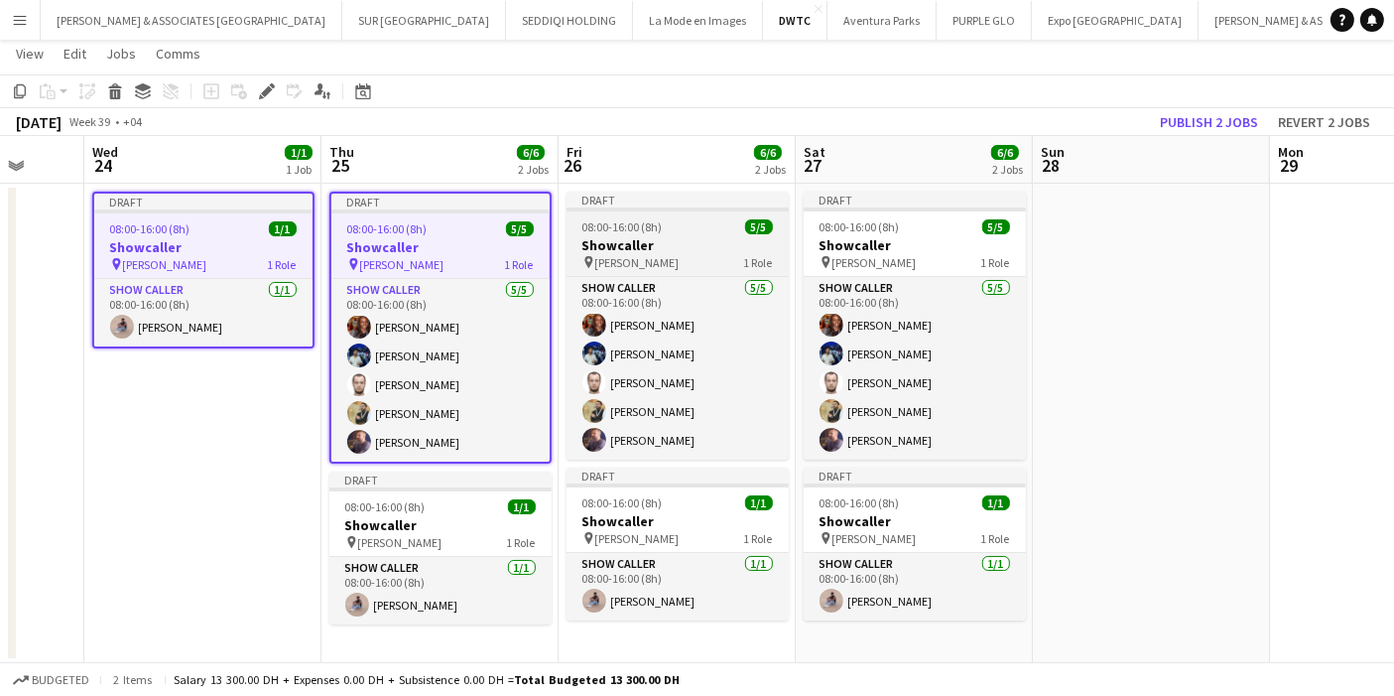
click at [633, 253] on h3 "Showcaller" at bounding box center [678, 245] width 222 height 18
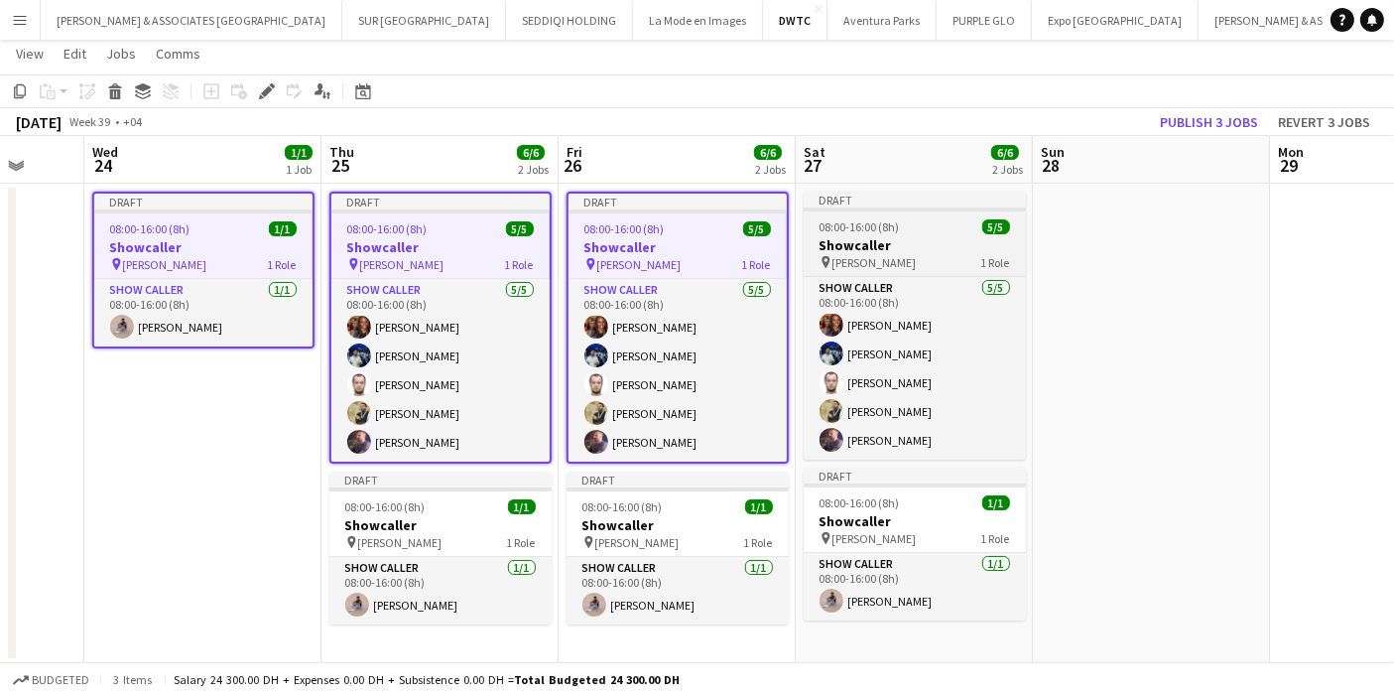
click at [851, 251] on h3 "Showcaller" at bounding box center [915, 245] width 222 height 18
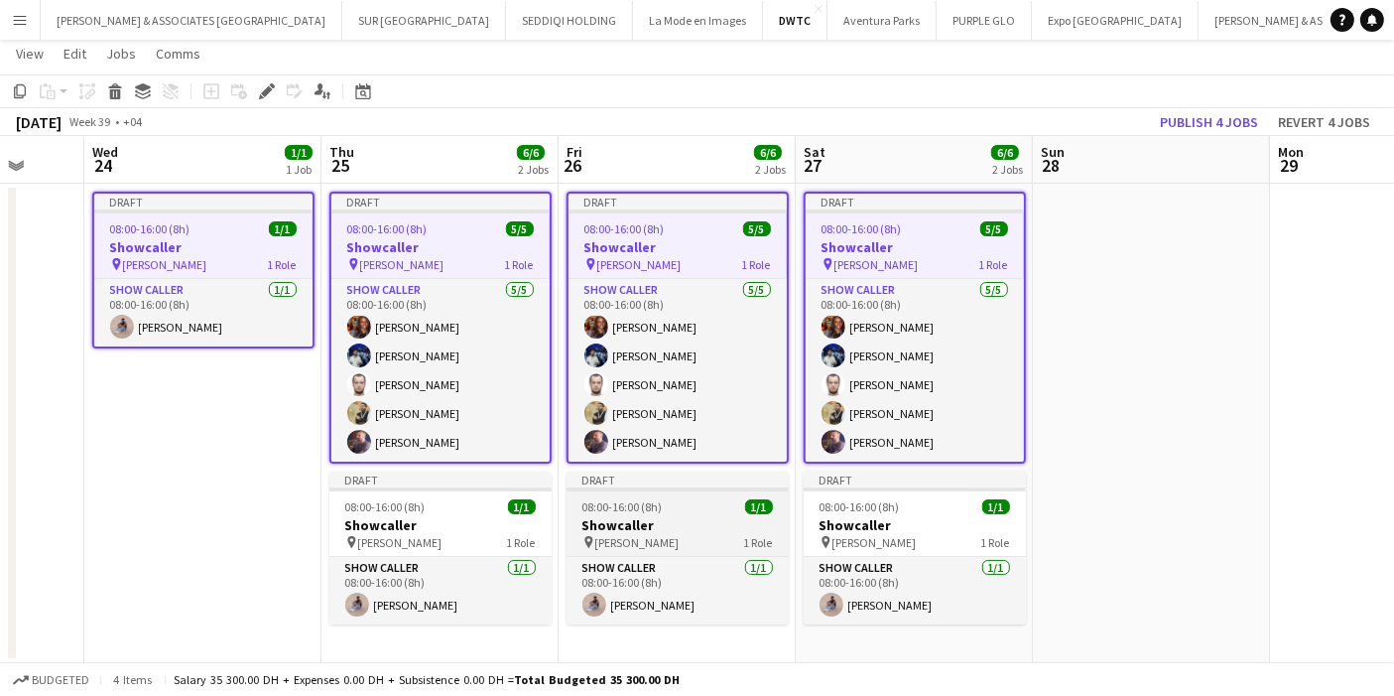
click at [696, 504] on div "08:00-16:00 (8h) 1/1" at bounding box center [678, 506] width 222 height 15
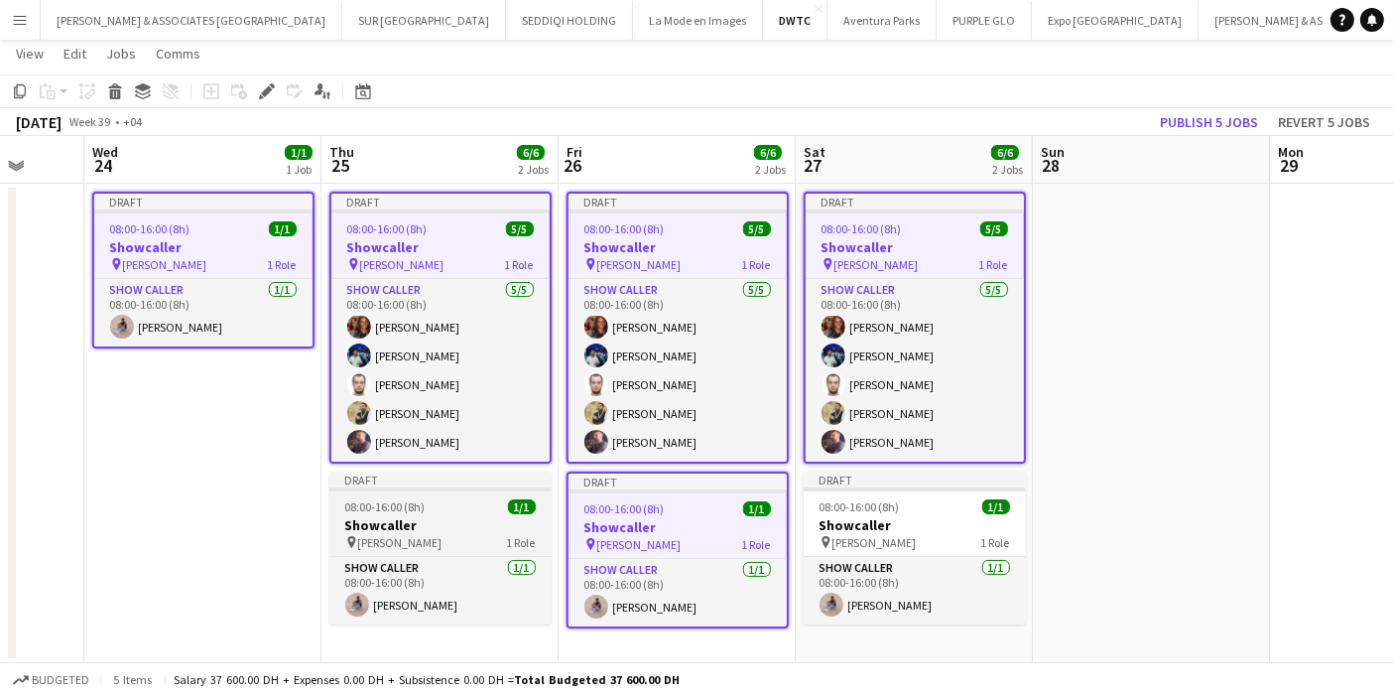
click at [460, 508] on div "08:00-16:00 (8h) 1/1" at bounding box center [441, 506] width 222 height 15
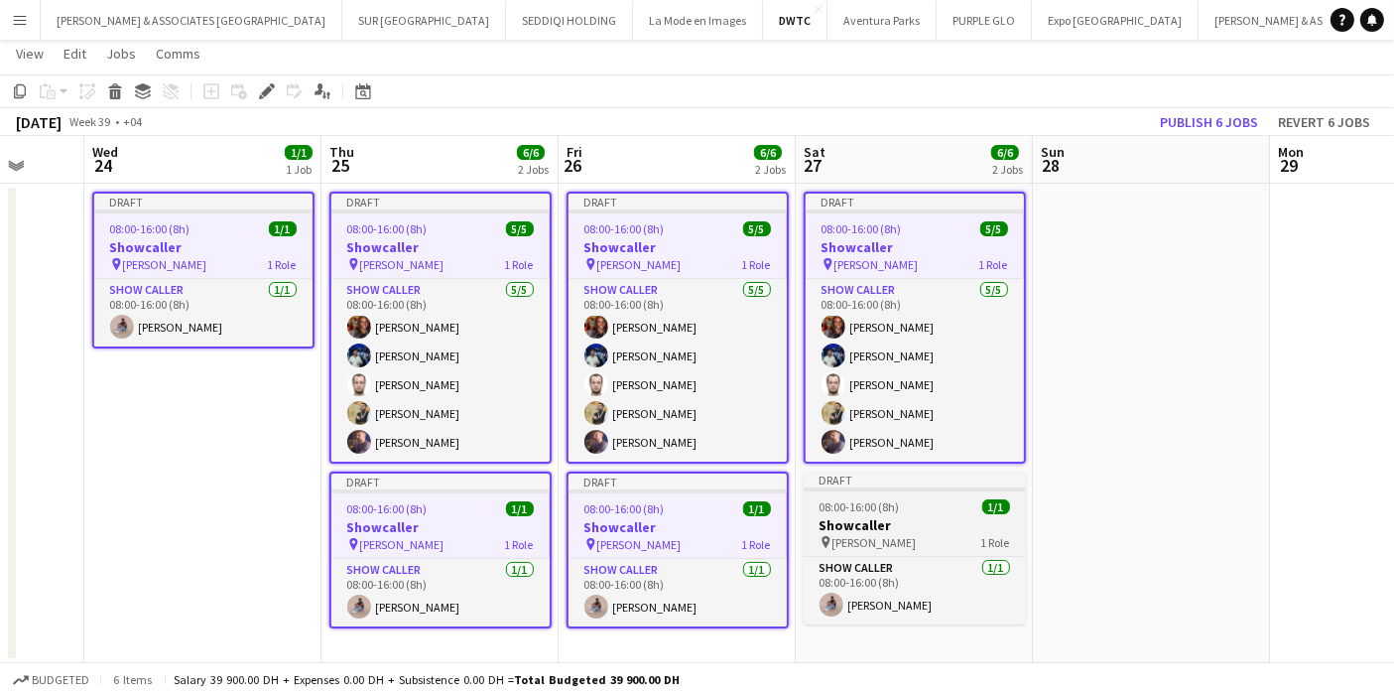
click at [859, 508] on span "08:00-16:00 (8h)" at bounding box center [860, 506] width 80 height 15
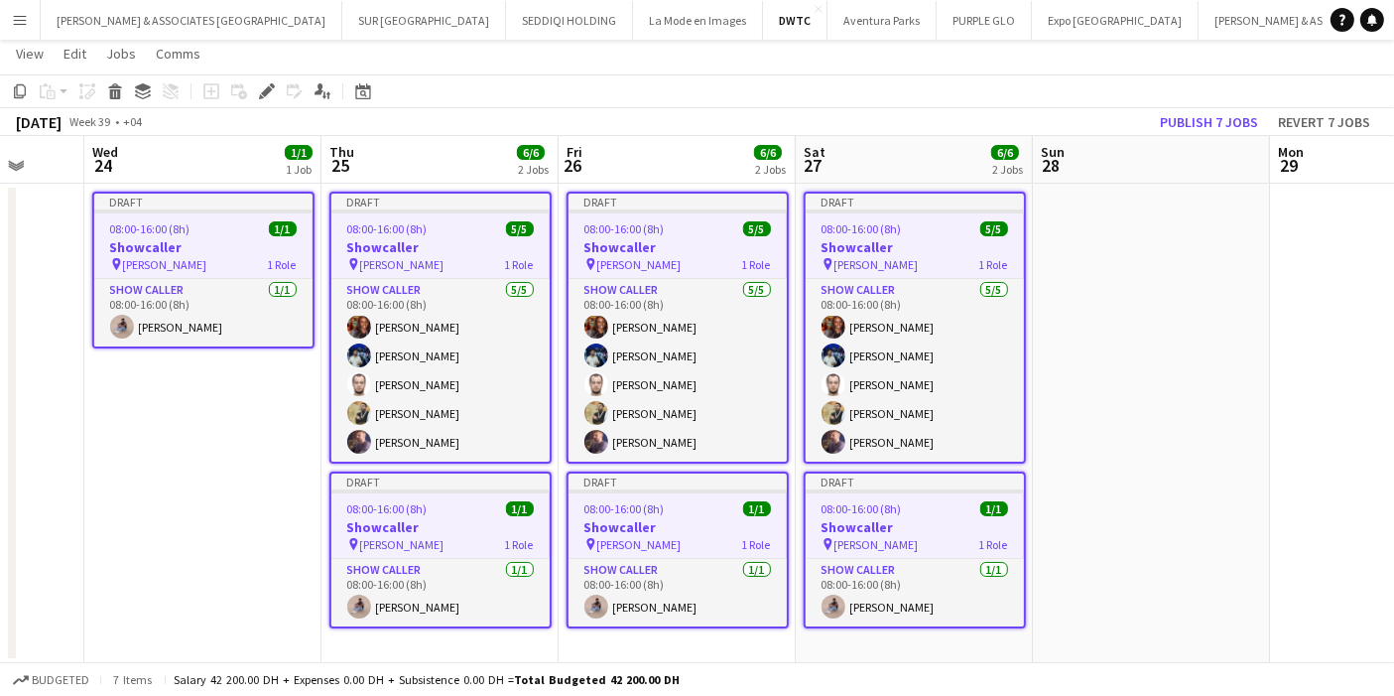
click at [218, 247] on h3 "Showcaller" at bounding box center [203, 247] width 218 height 18
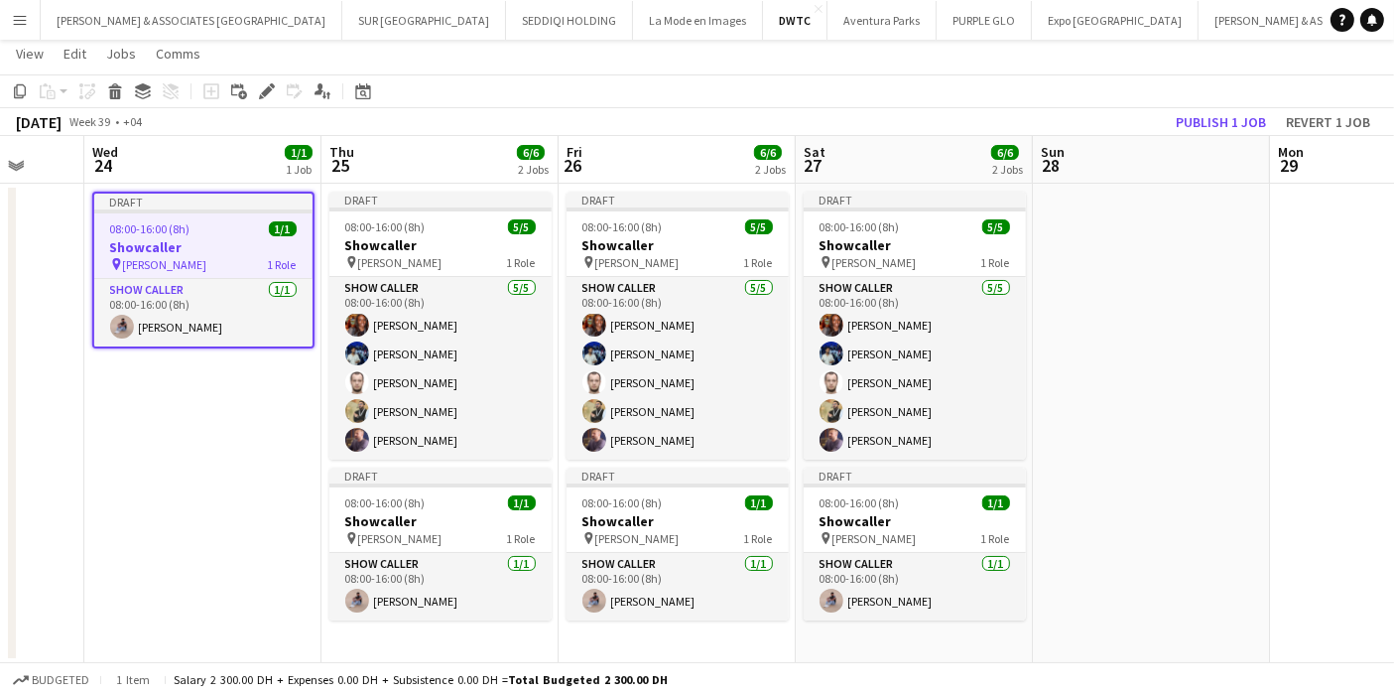
click at [218, 247] on h3 "Showcaller" at bounding box center [203, 247] width 218 height 18
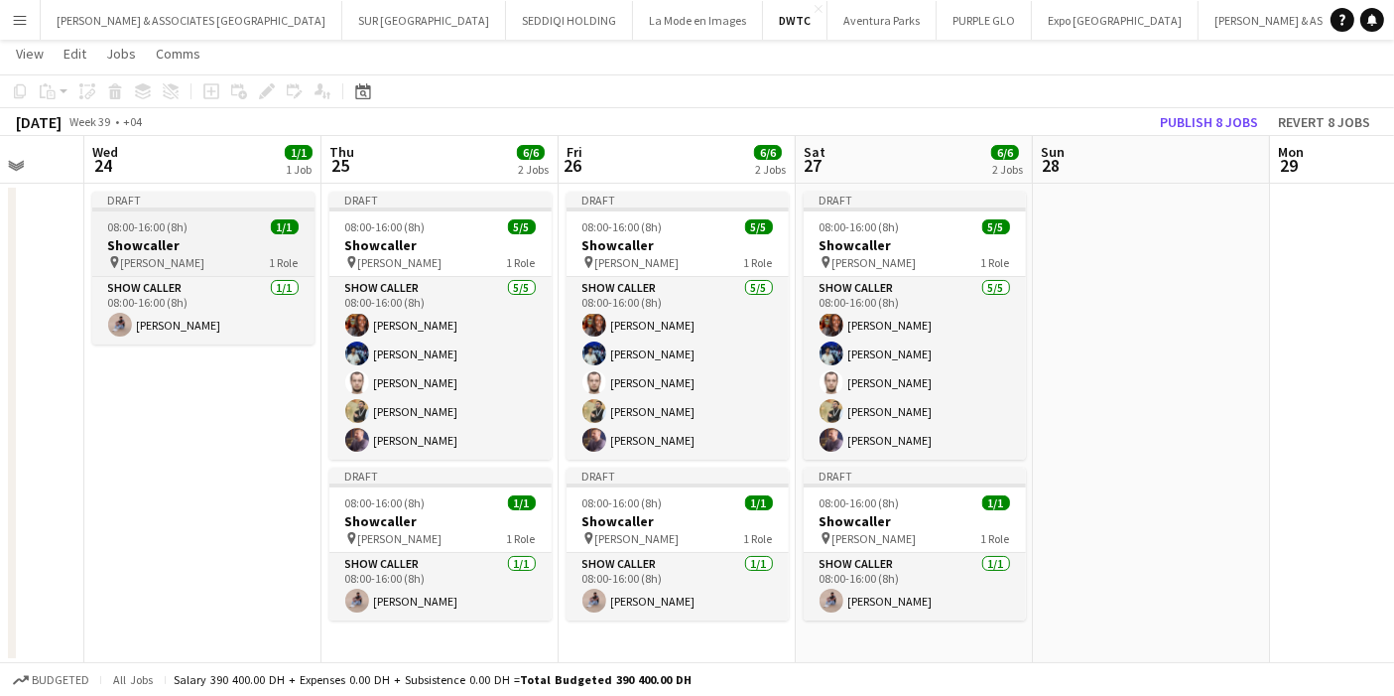
click at [218, 247] on h3 "Showcaller" at bounding box center [203, 245] width 222 height 18
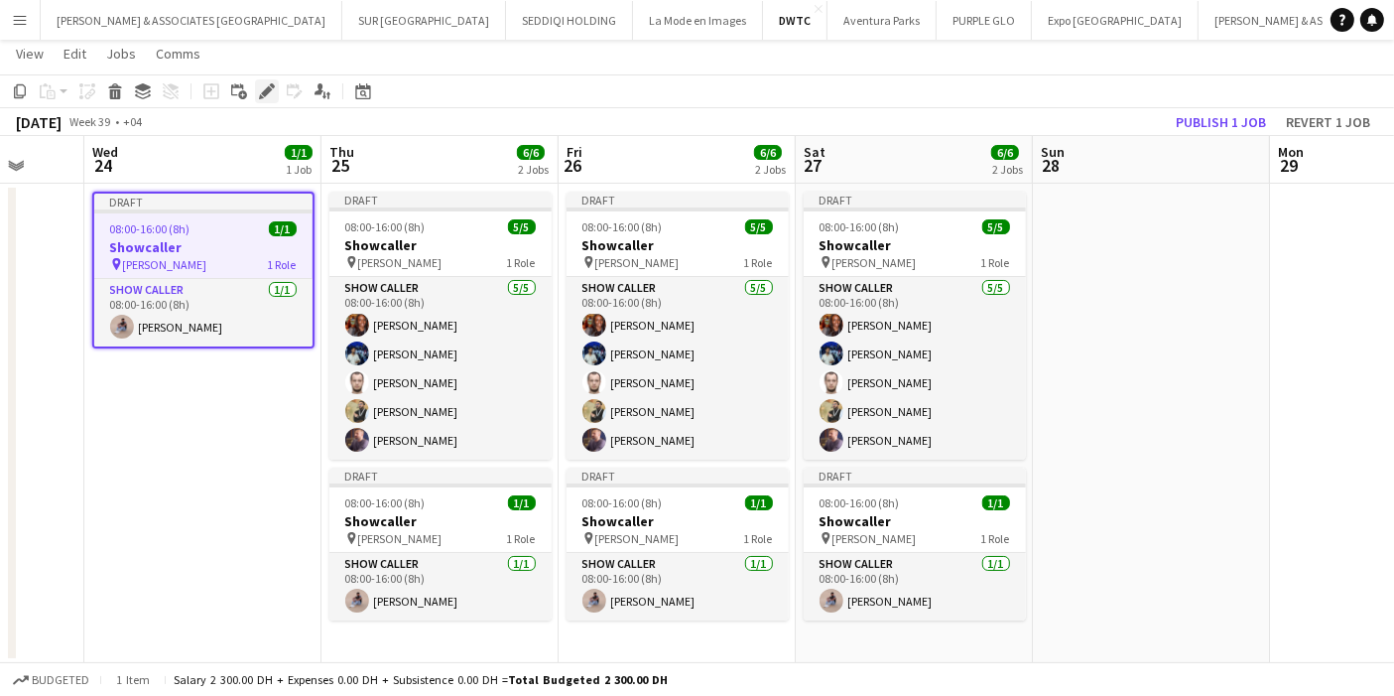
click at [272, 91] on icon "Edit" at bounding box center [267, 91] width 16 height 16
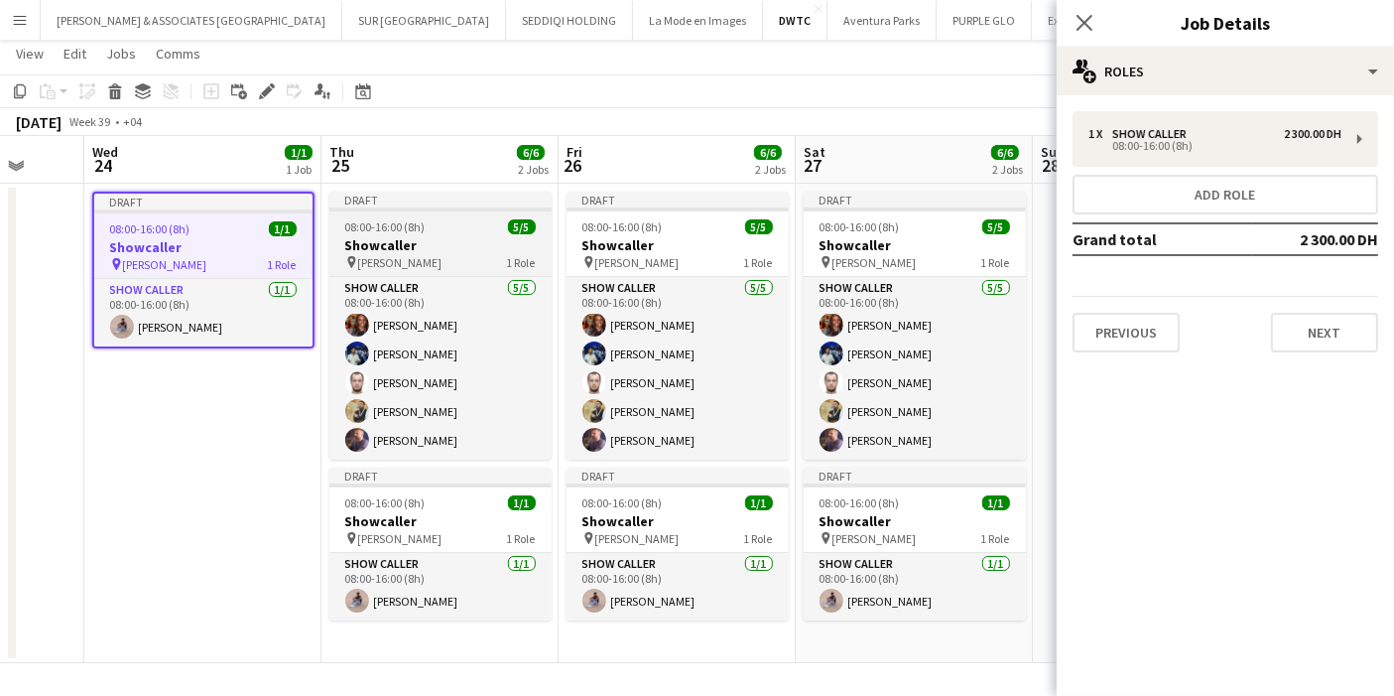
click at [453, 252] on h3 "Showcaller" at bounding box center [441, 245] width 222 height 18
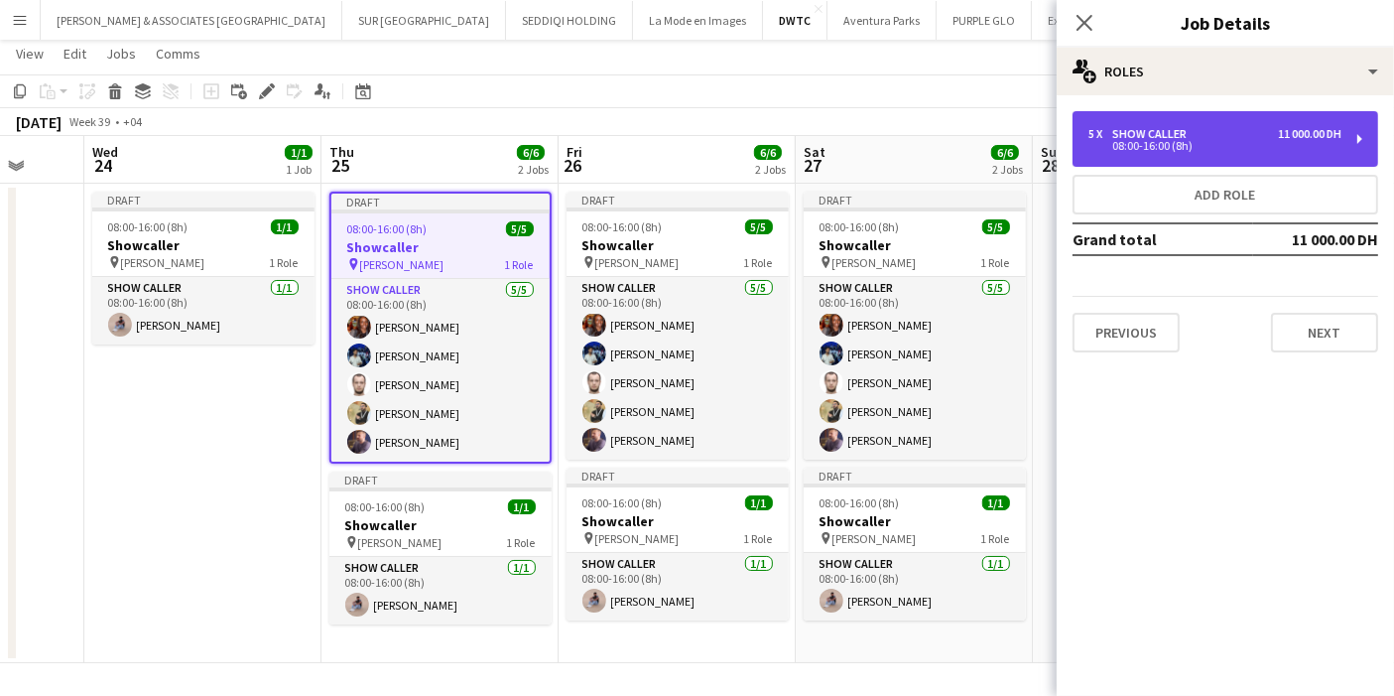
click at [1279, 158] on div "5 x Show Caller 11 000.00 DH 08:00-16:00 (8h)" at bounding box center [1226, 139] width 306 height 56
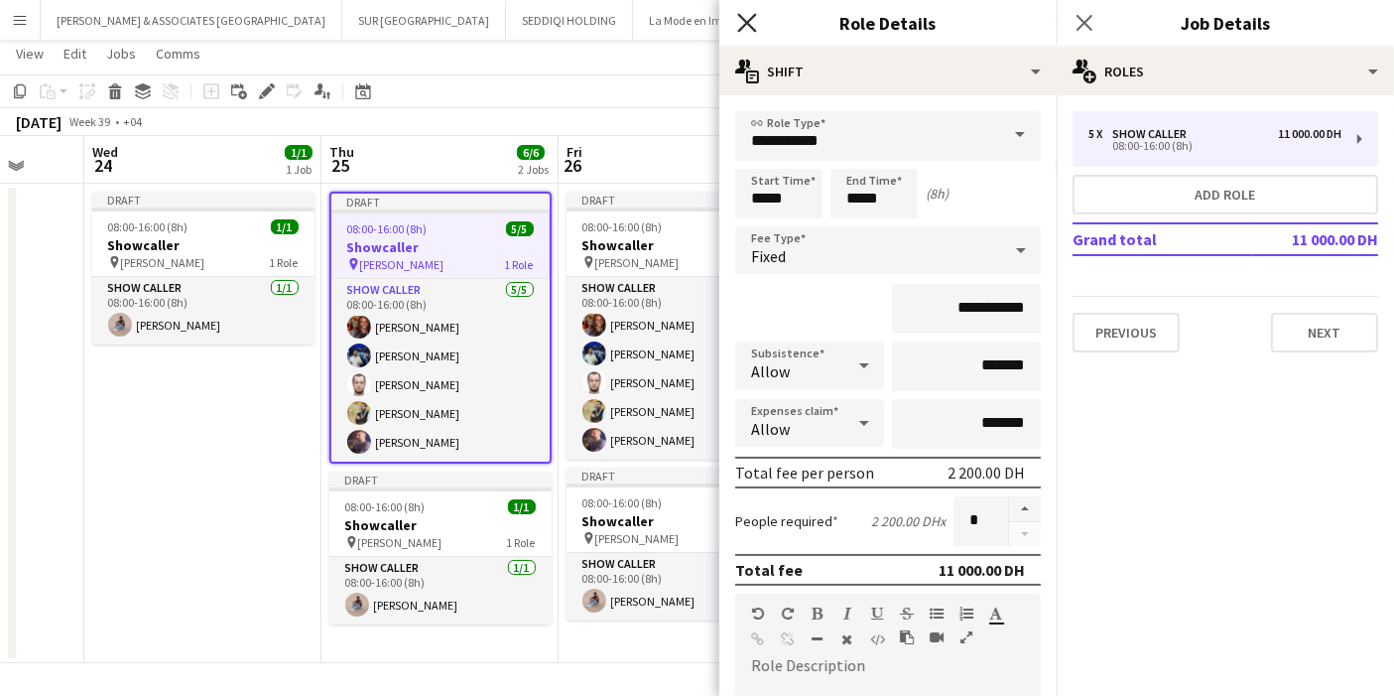
click at [748, 30] on icon "Close pop-in" at bounding box center [746, 22] width 19 height 19
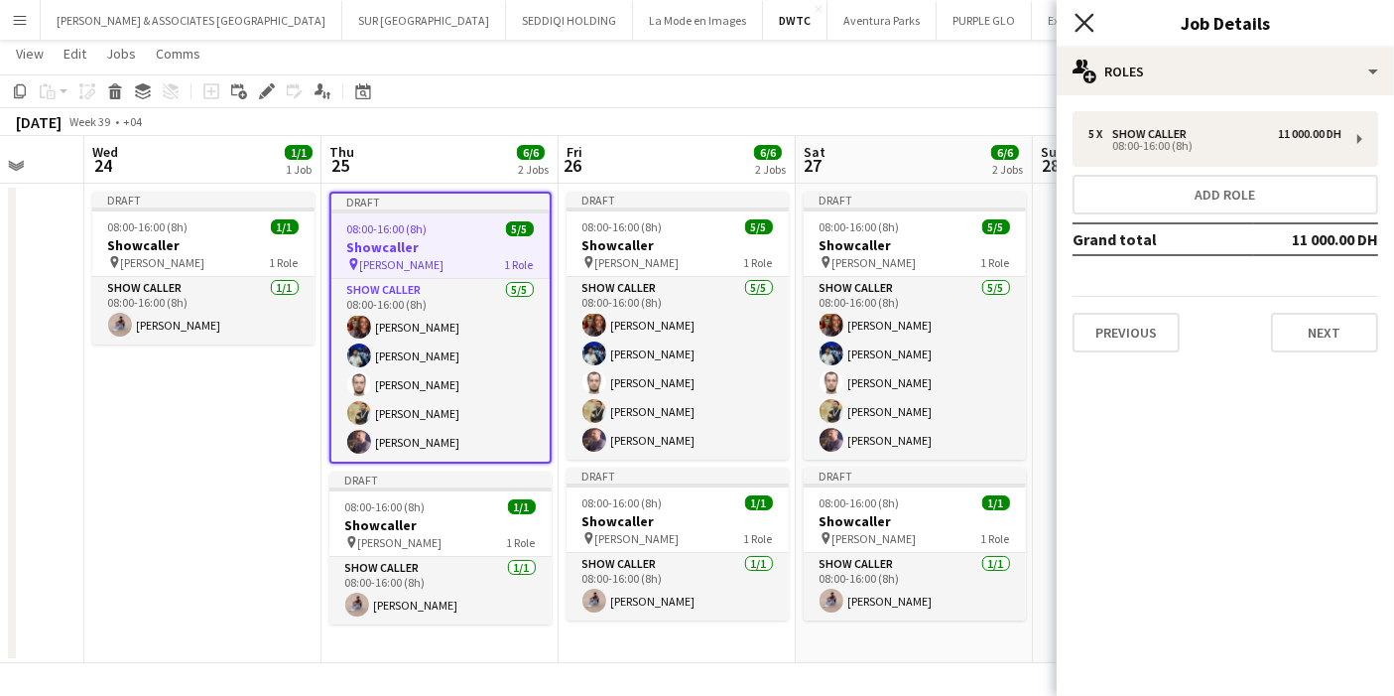
click at [1081, 17] on icon "Close pop-in" at bounding box center [1084, 22] width 19 height 19
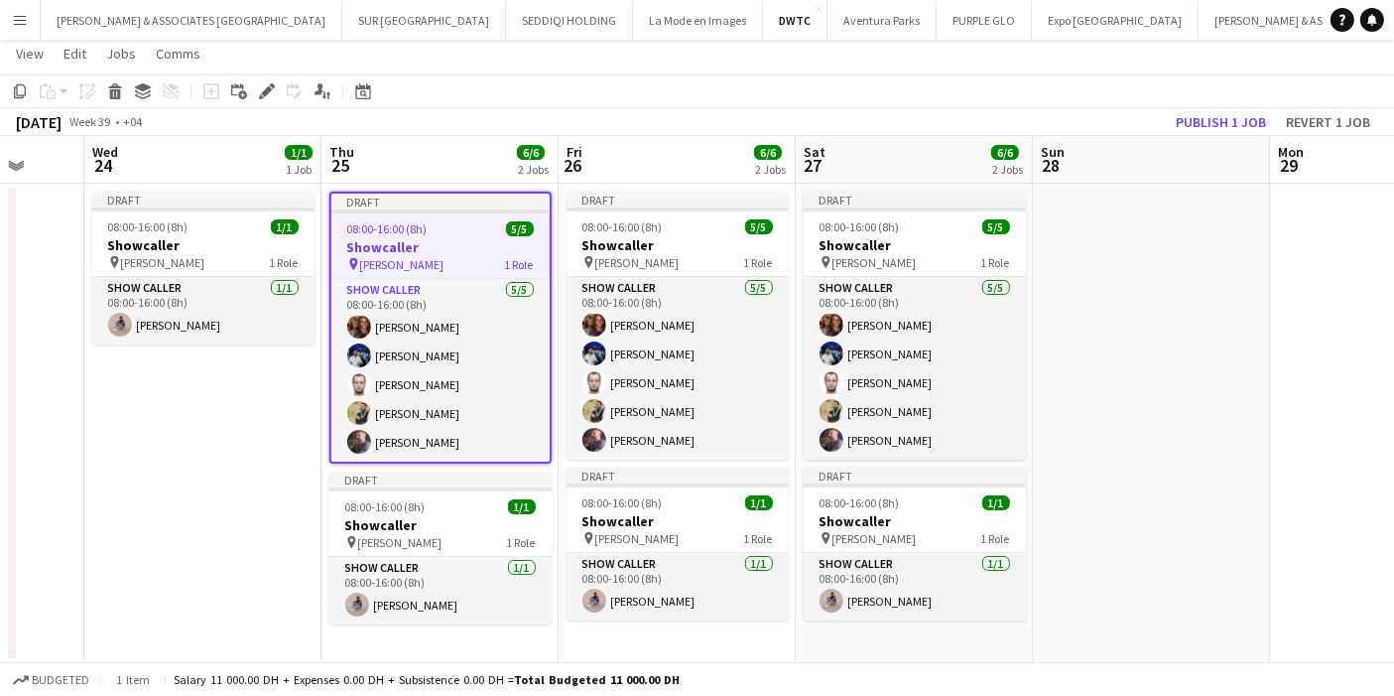
click at [1052, 336] on app-date-cell at bounding box center [1151, 423] width 237 height 479
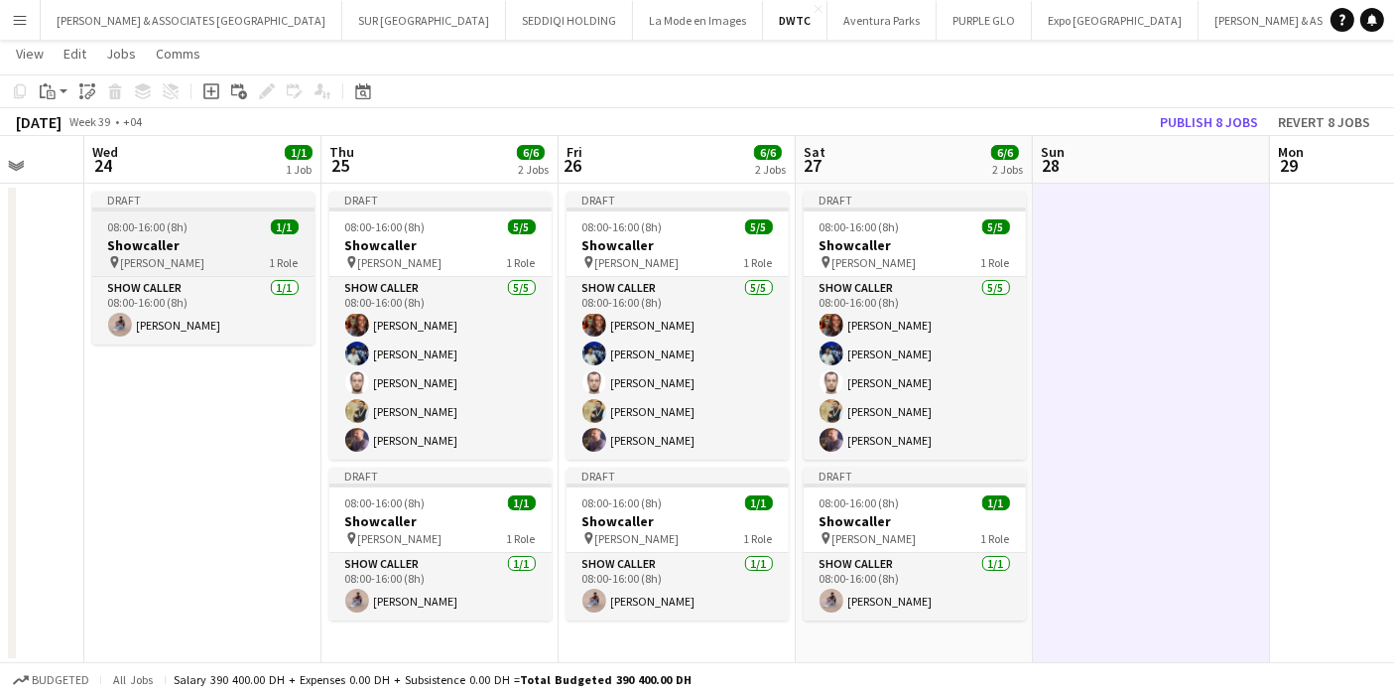
click at [246, 254] on div "pin MEIDAM 1 Role" at bounding box center [203, 262] width 222 height 16
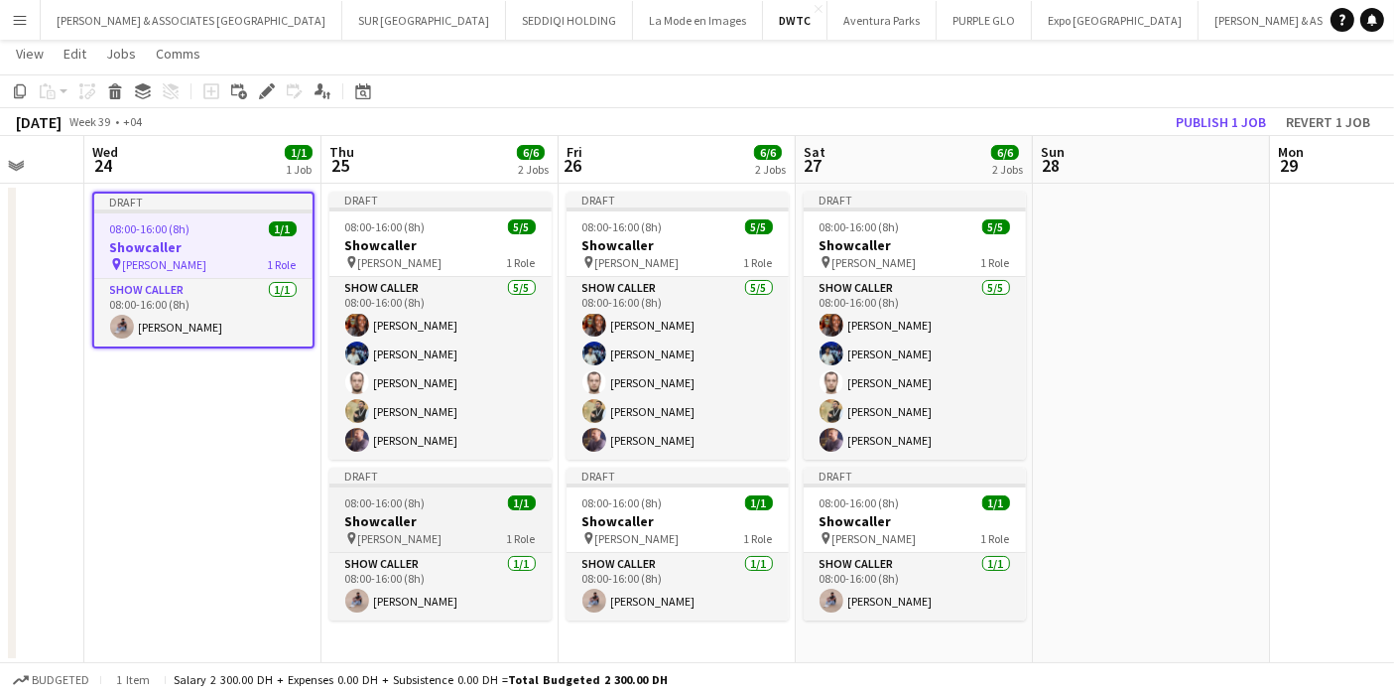
click at [400, 510] on app-job-card "Draft 08:00-16:00 (8h) 1/1 Showcaller pin MEIDAM 1 Role Show Caller 1/1 08:00-1…" at bounding box center [441, 543] width 222 height 153
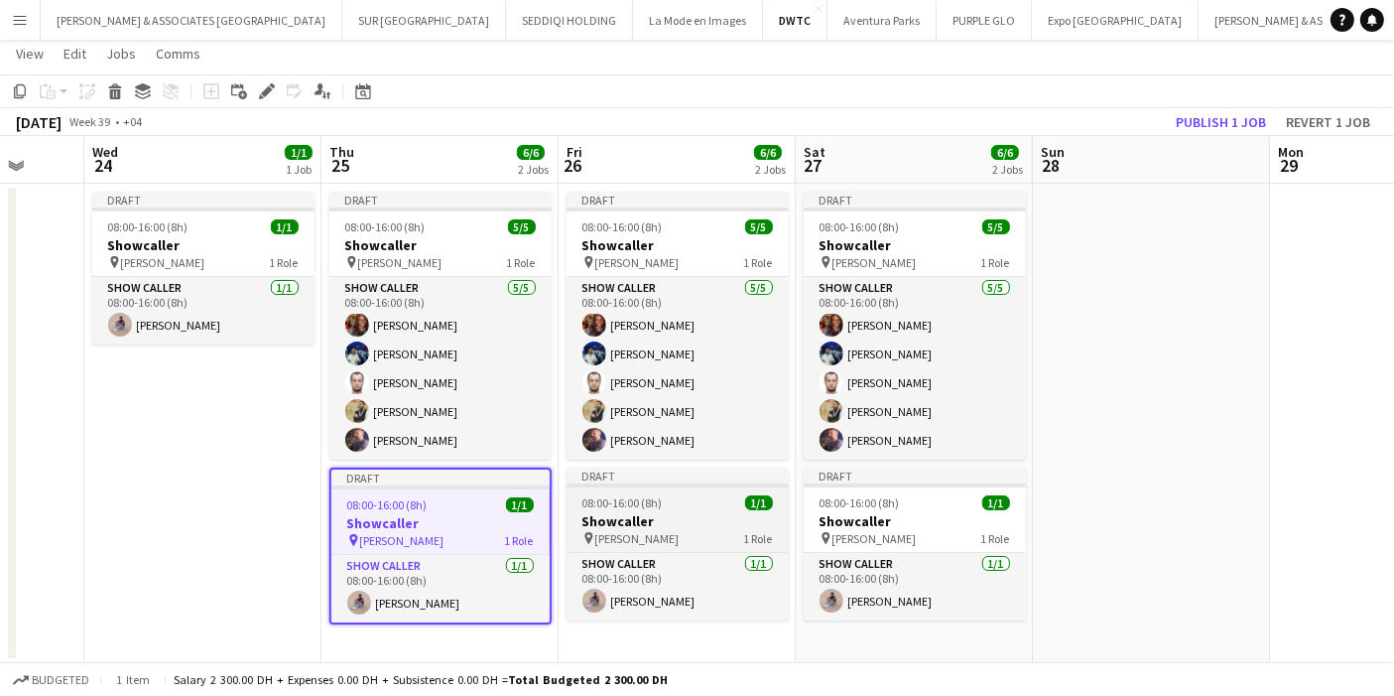
click at [645, 510] on app-job-card "Draft 08:00-16:00 (8h) 1/1 Showcaller pin MEIDAM 1 Role Show Caller 1/1 08:00-1…" at bounding box center [678, 543] width 222 height 153
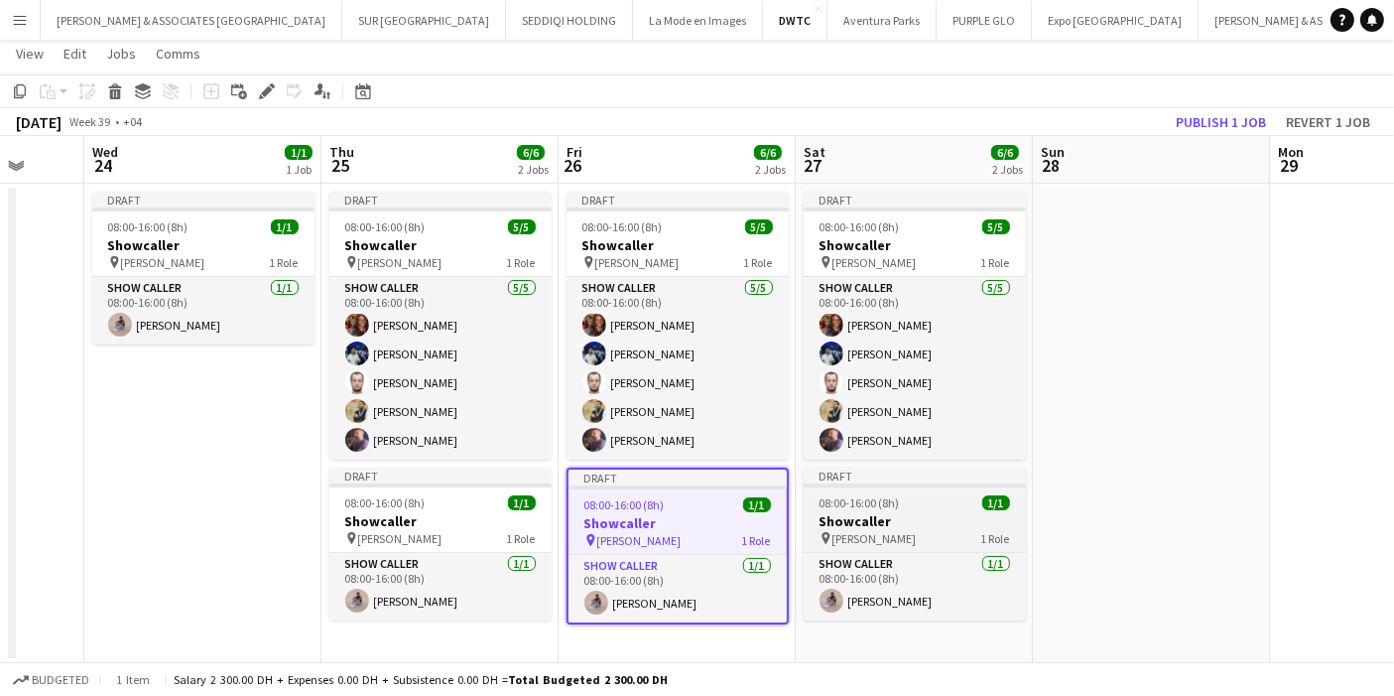
click at [876, 524] on h3 "Showcaller" at bounding box center [915, 521] width 222 height 18
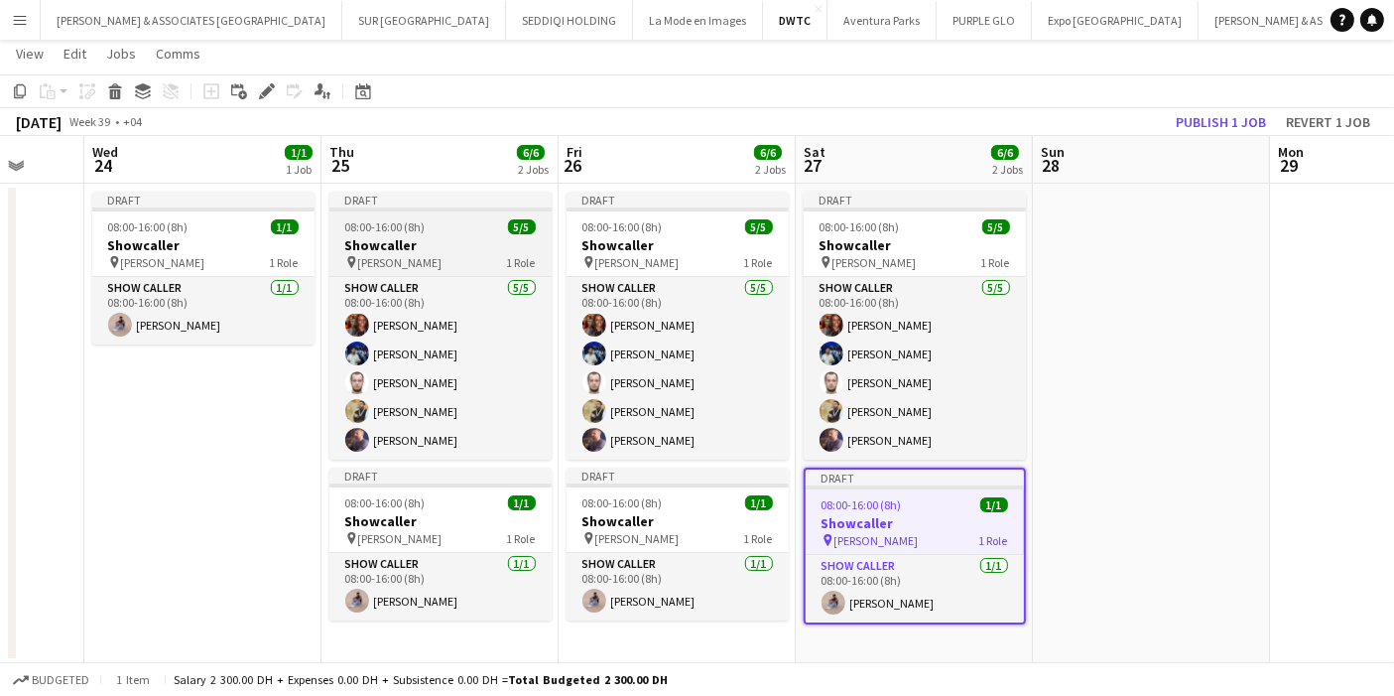
click at [459, 241] on h3 "Showcaller" at bounding box center [441, 245] width 222 height 18
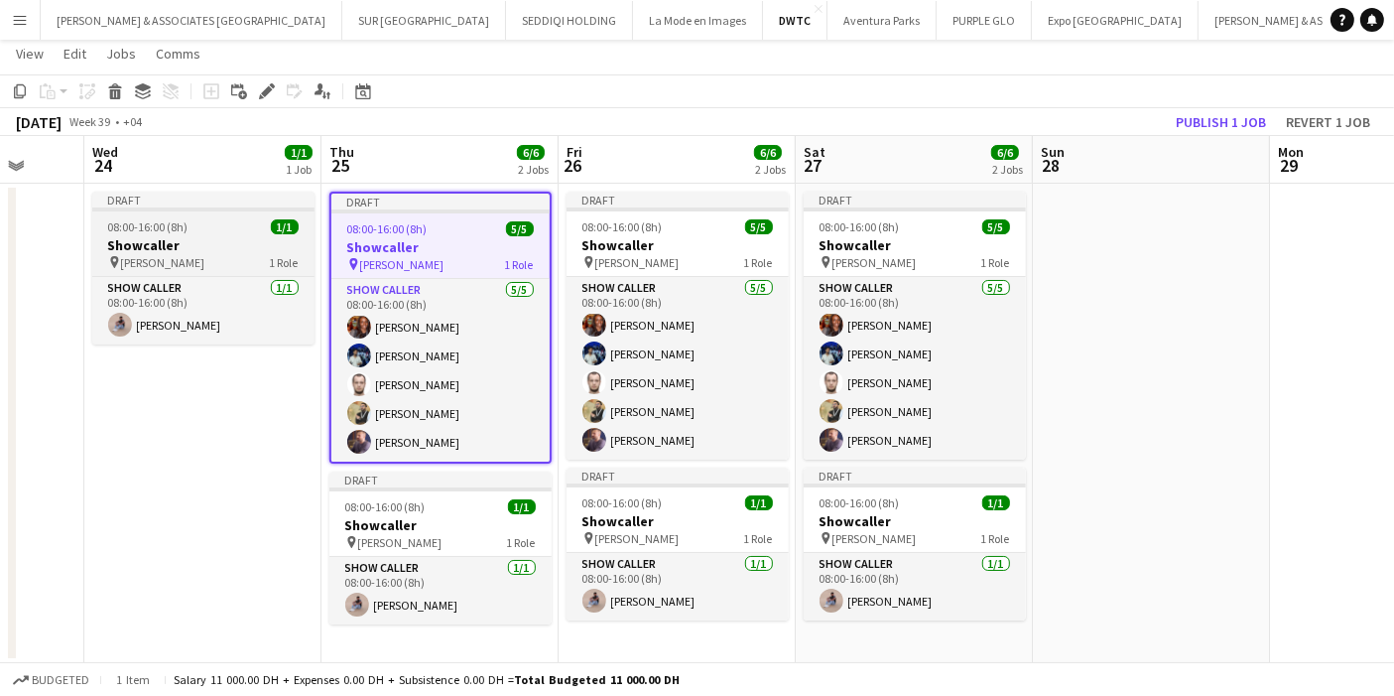
click at [236, 225] on div "08:00-16:00 (8h) 1/1" at bounding box center [203, 226] width 222 height 15
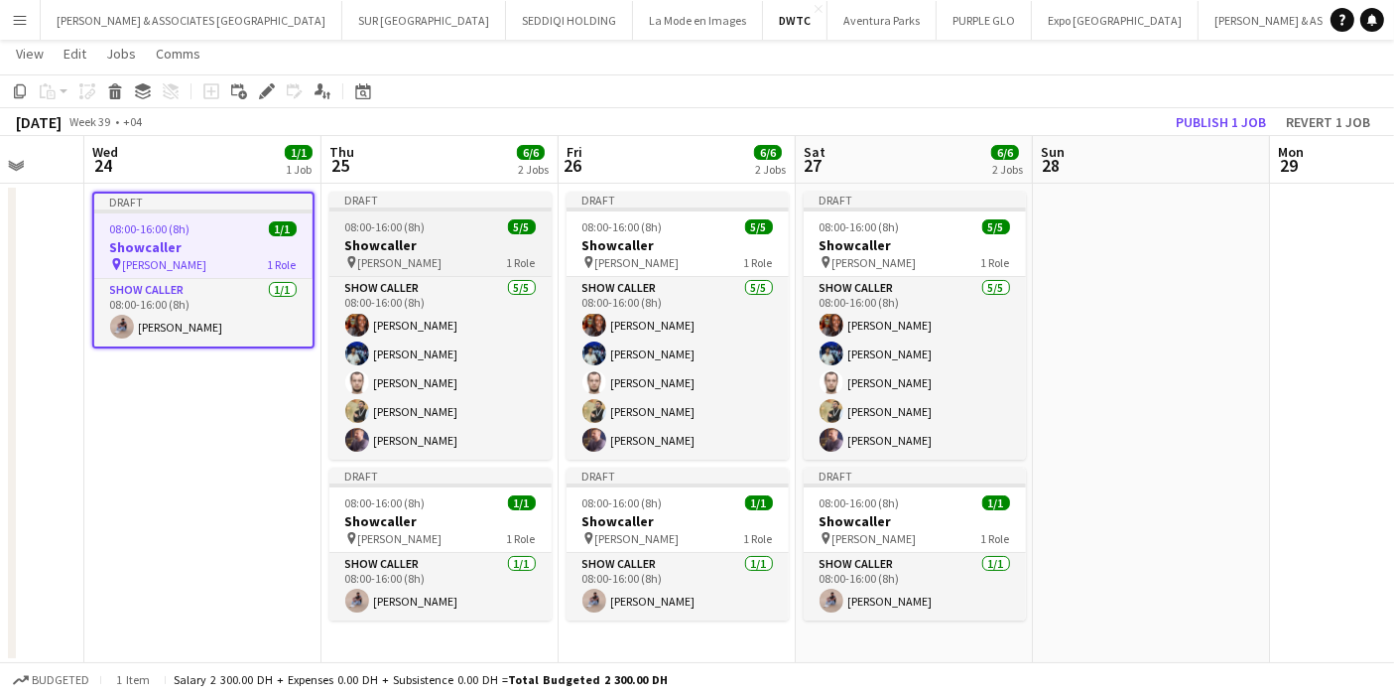
click at [406, 247] on h3 "Showcaller" at bounding box center [441, 245] width 222 height 18
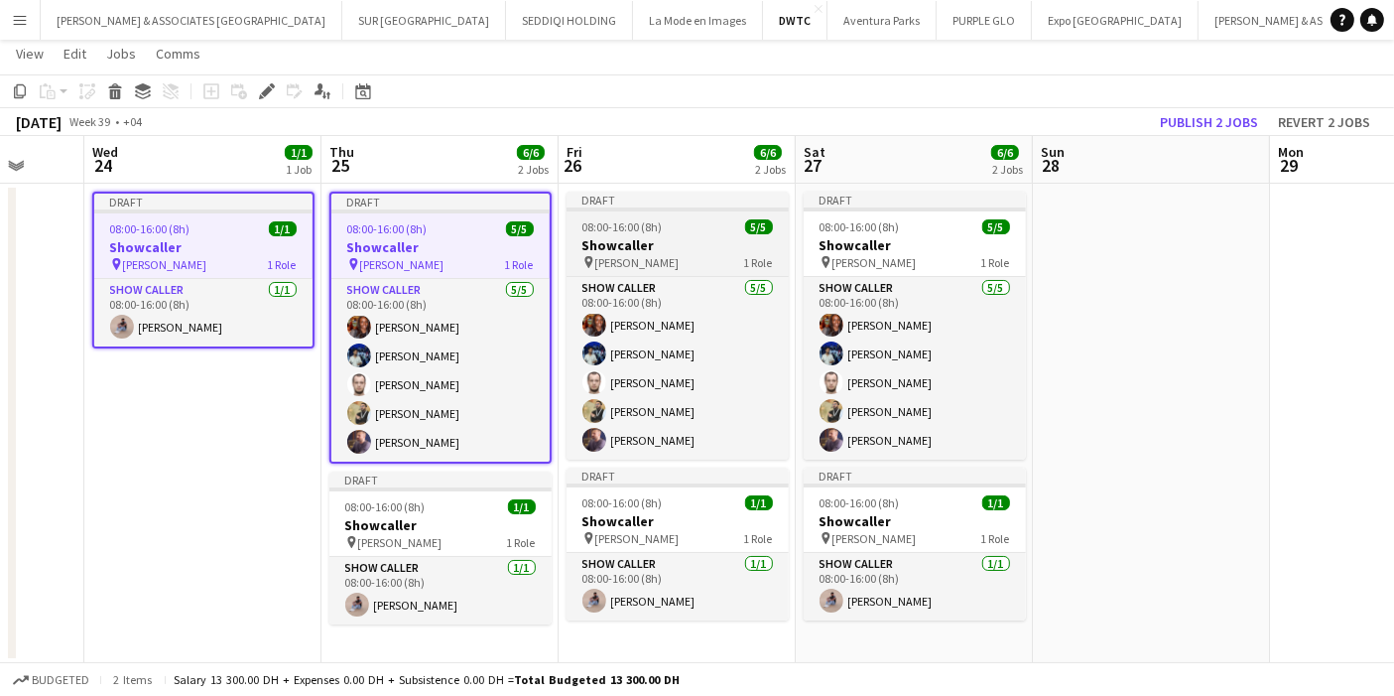
click at [632, 246] on h3 "Showcaller" at bounding box center [678, 245] width 222 height 18
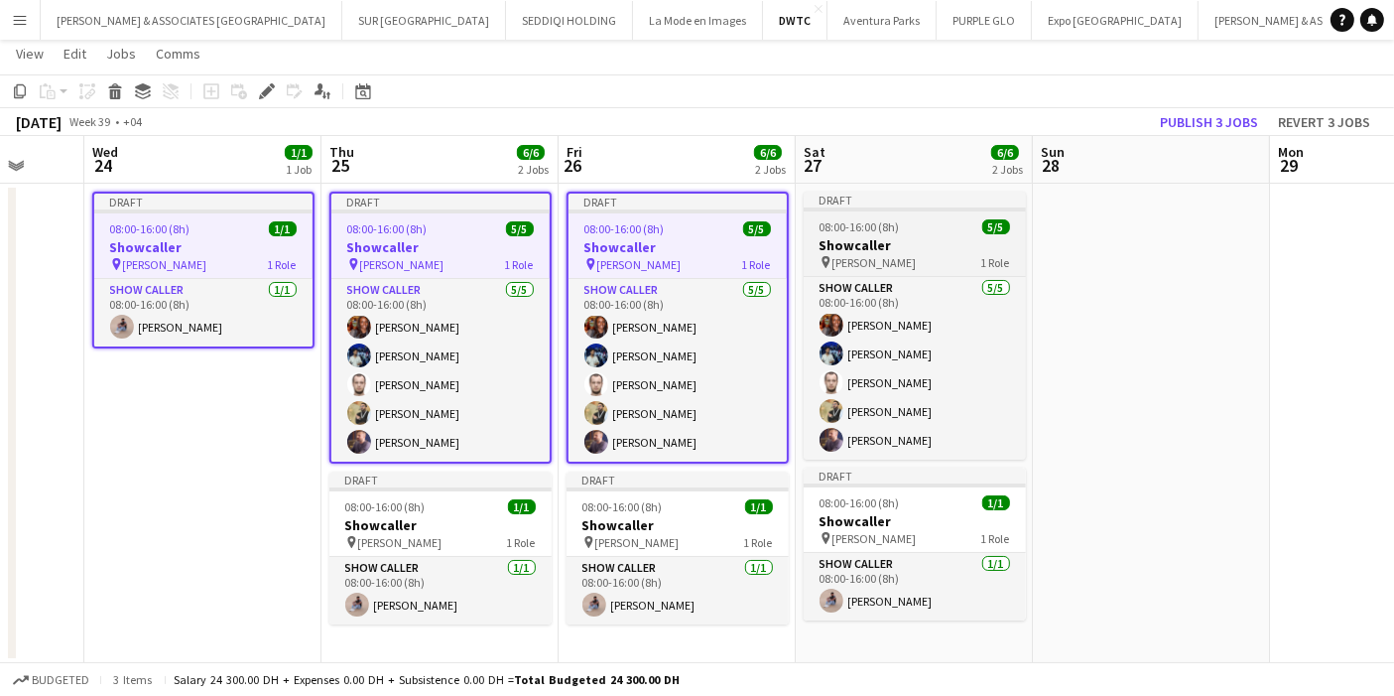
click at [881, 245] on h3 "Showcaller" at bounding box center [915, 245] width 222 height 18
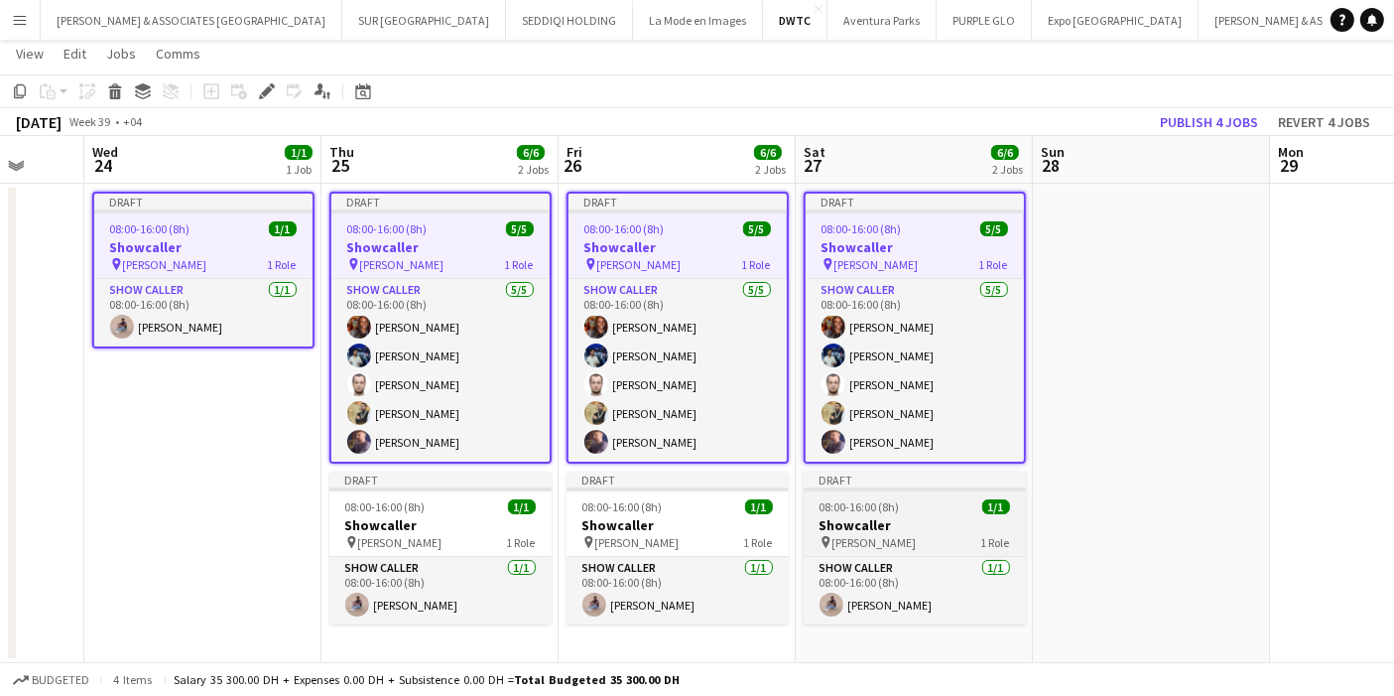
click at [902, 500] on div "08:00-16:00 (8h) 1/1" at bounding box center [915, 506] width 222 height 15
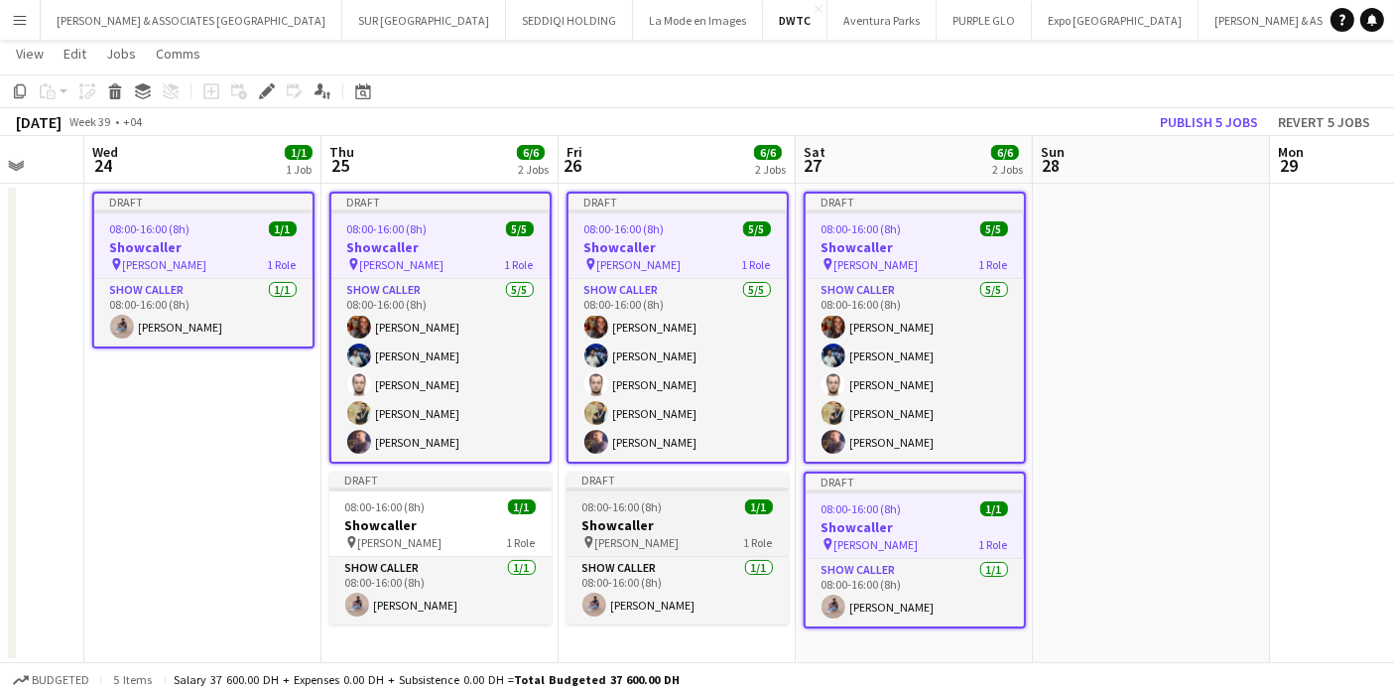
click at [635, 508] on span "08:00-16:00 (8h)" at bounding box center [623, 506] width 80 height 15
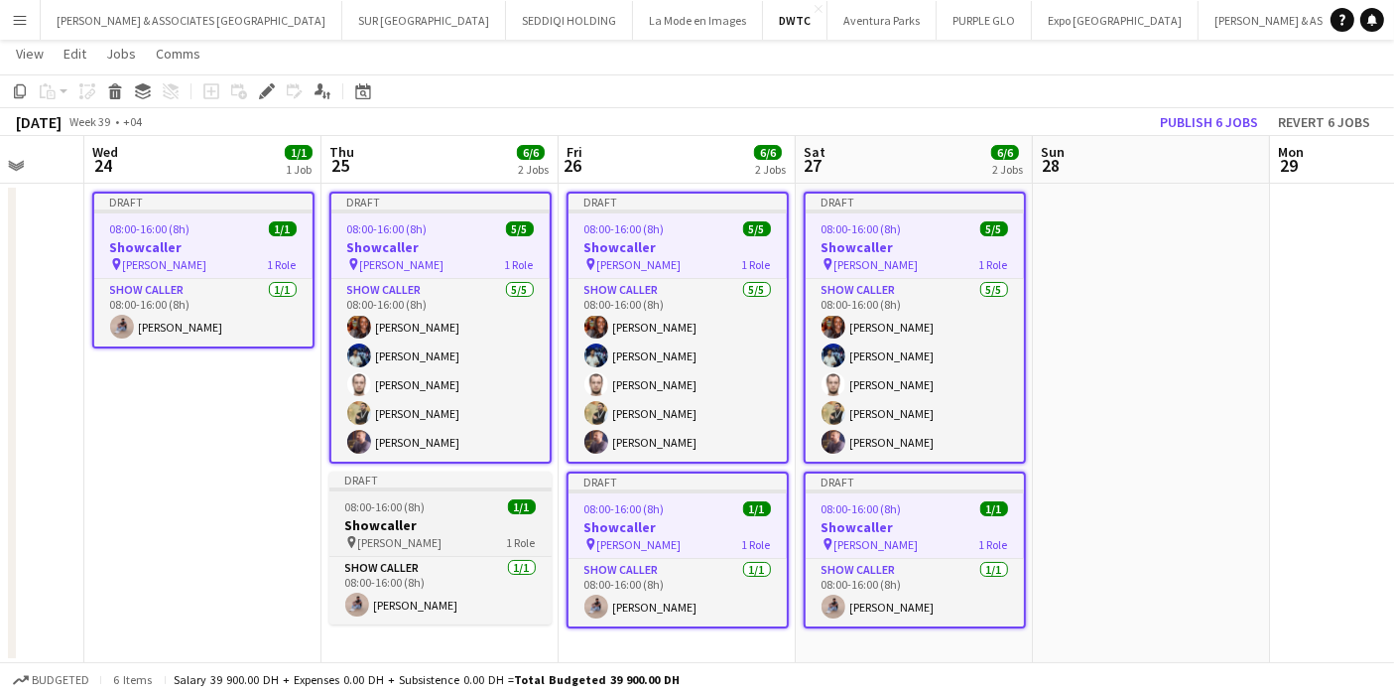
click at [445, 528] on h3 "Showcaller" at bounding box center [441, 525] width 222 height 18
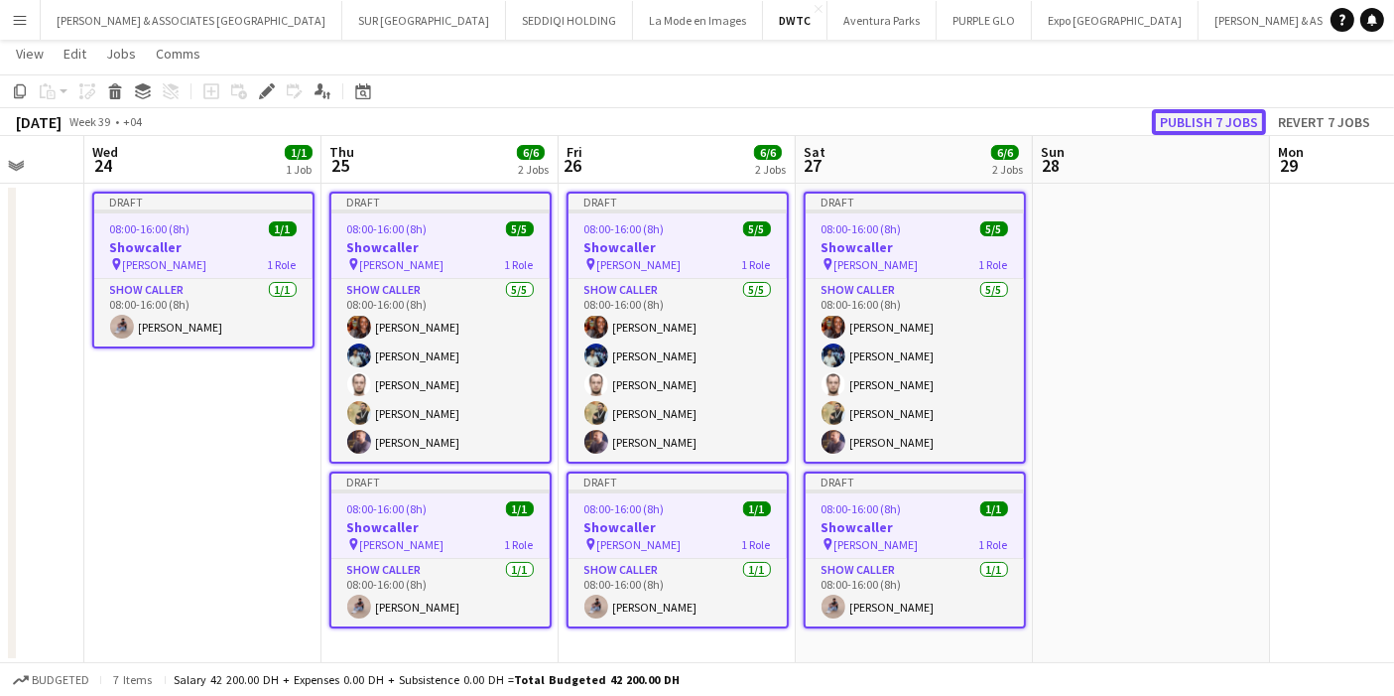
click at [1187, 114] on button "Publish 7 jobs" at bounding box center [1209, 122] width 114 height 26
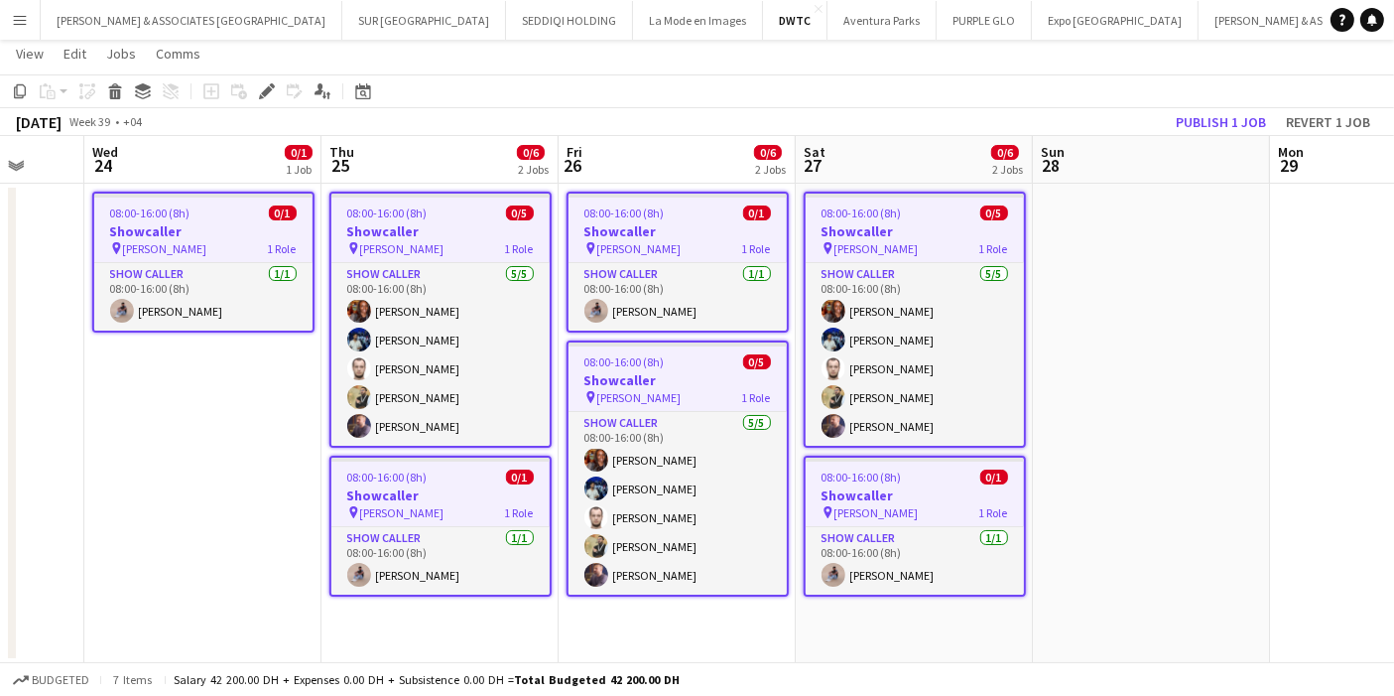
click at [439, 213] on div "08:00-16:00 (8h) 0/5" at bounding box center [440, 212] width 218 height 15
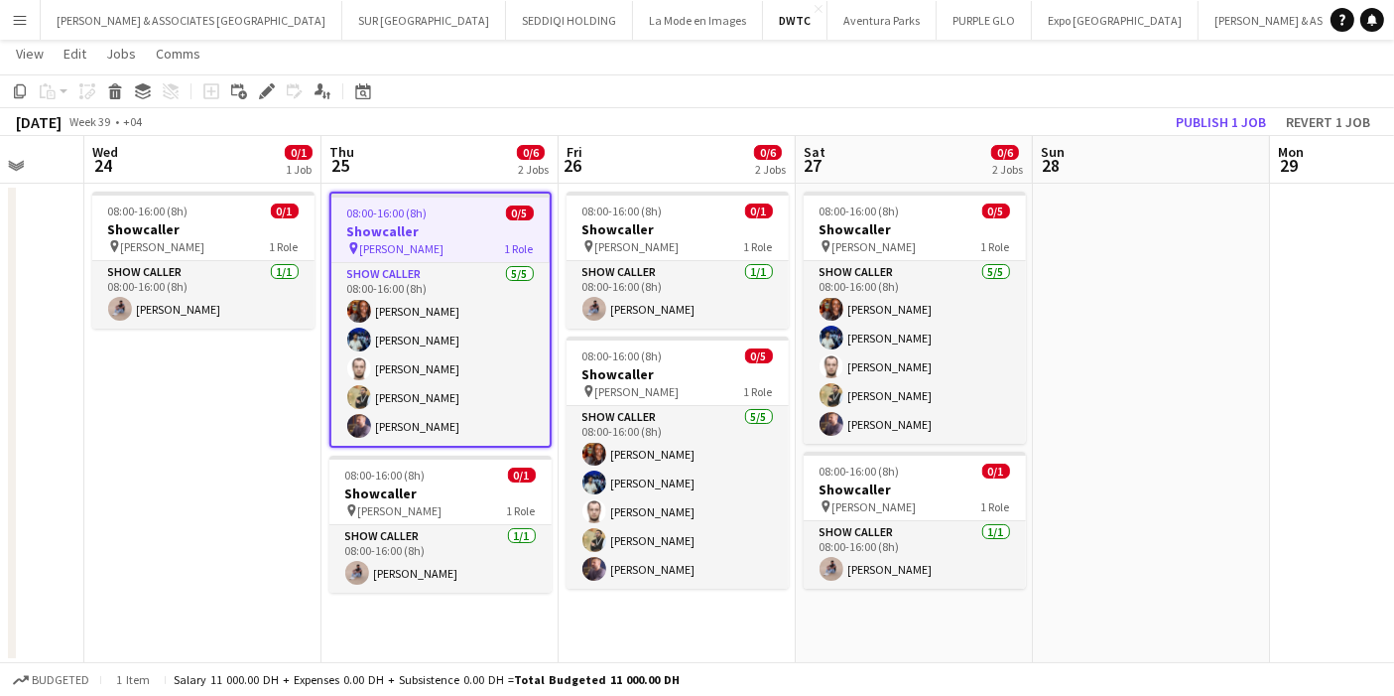
click at [451, 222] on h3 "Showcaller" at bounding box center [440, 231] width 218 height 18
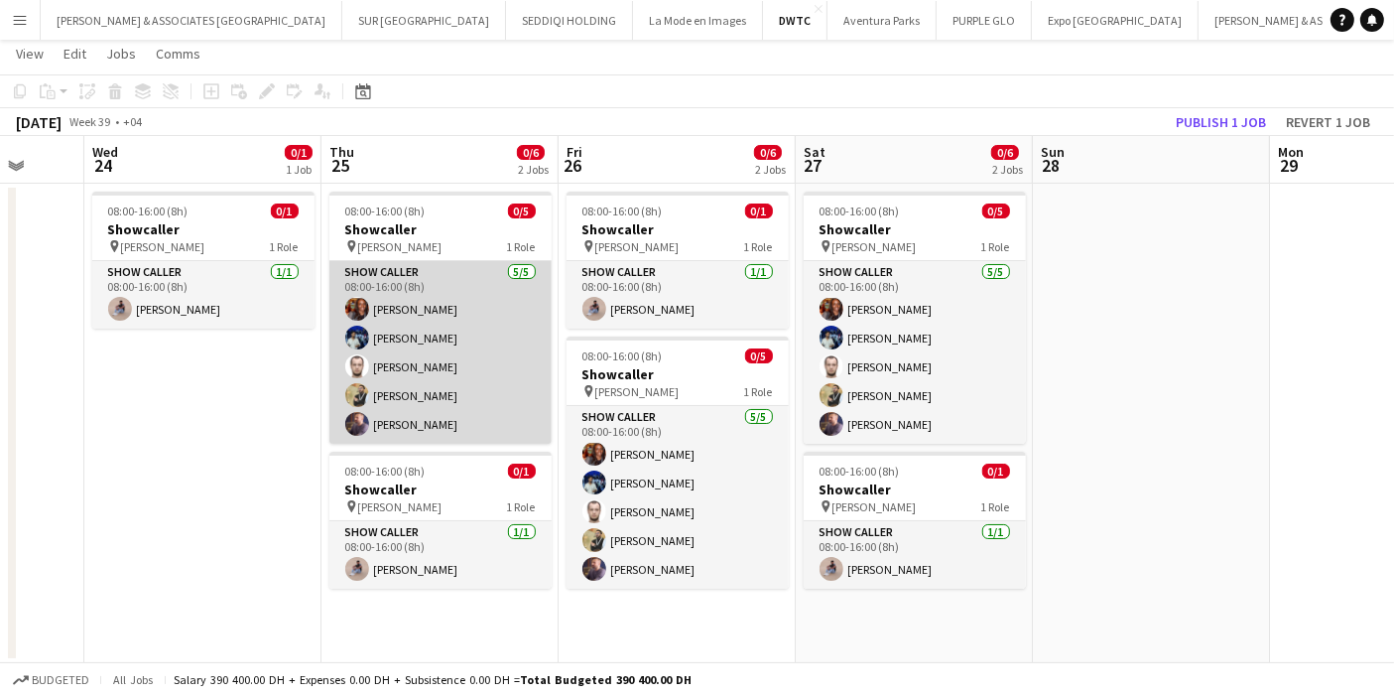
click at [456, 268] on app-card-role "Show Caller 5/5 08:00-16:00 (8h) nour ahmed Gustavo Collesi Ilia Zaitsev Raed D…" at bounding box center [441, 352] width 222 height 183
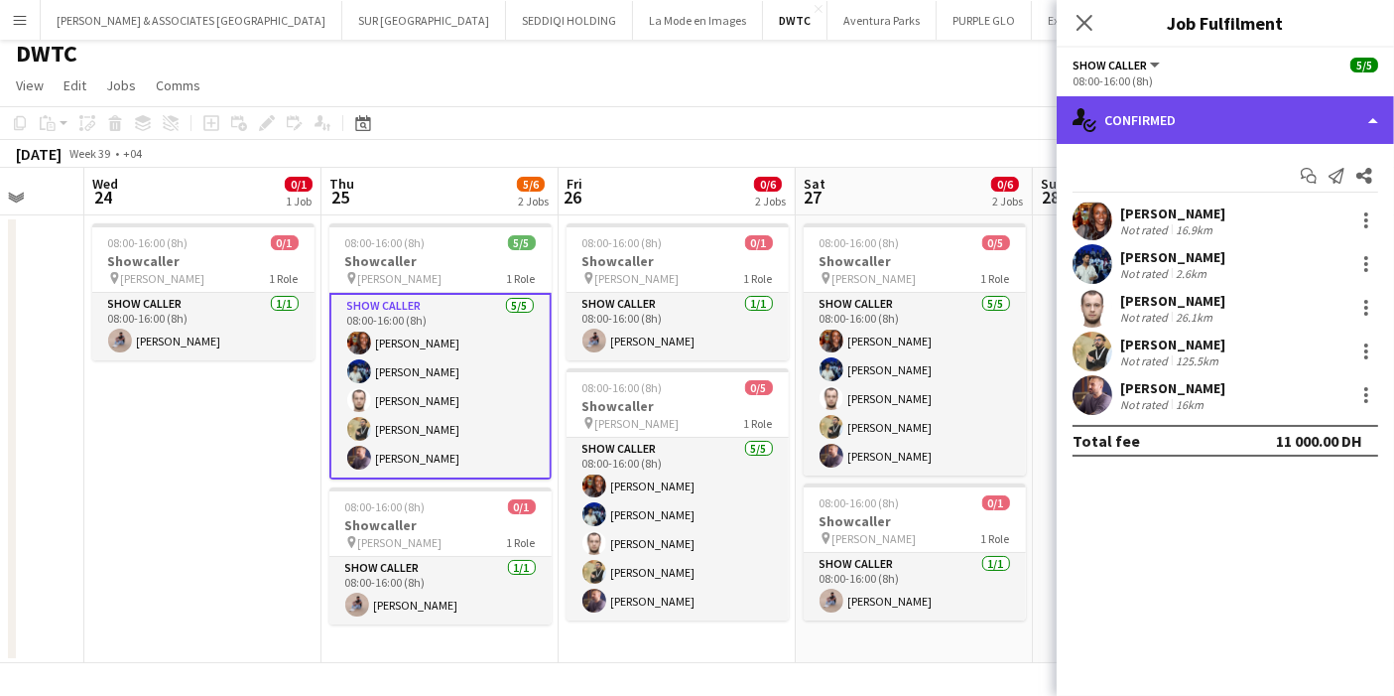
click at [1291, 130] on div "single-neutral-actions-check-2 Confirmed" at bounding box center [1225, 120] width 337 height 48
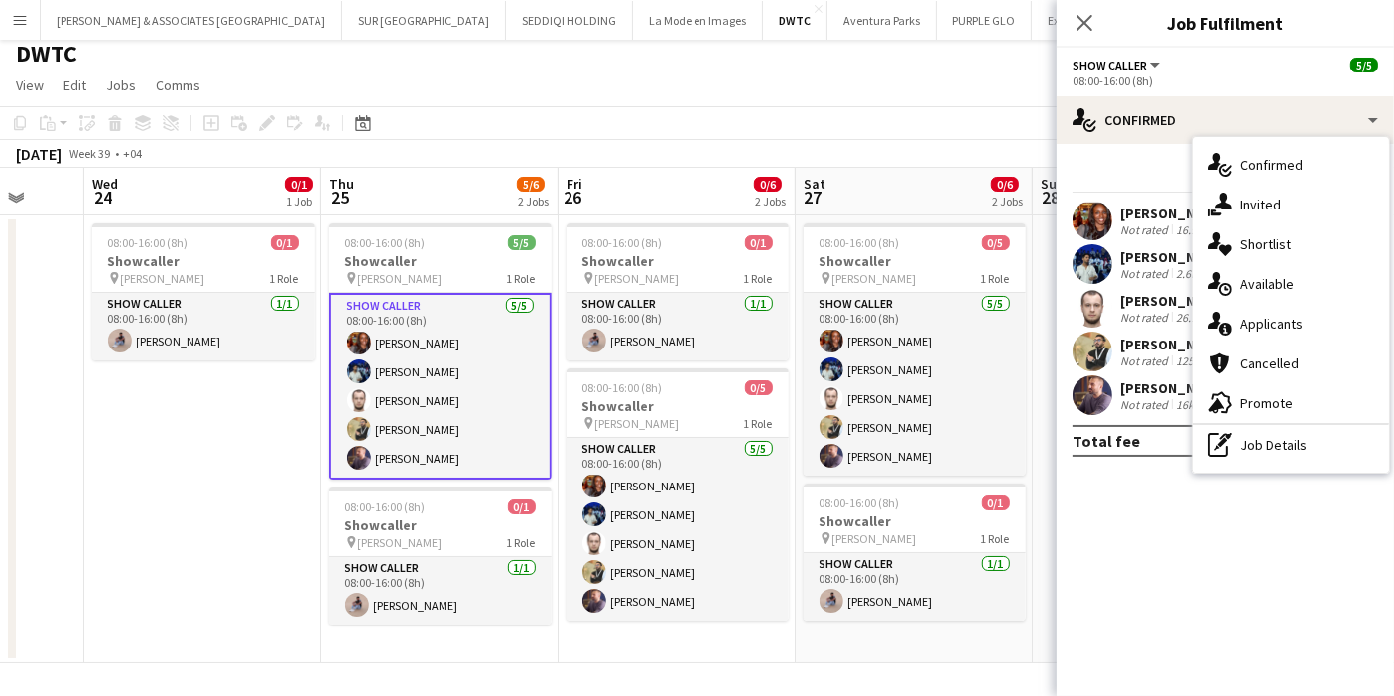
click at [1215, 559] on mat-expansion-panel "check Confirmed Start chat Send notification Share nour ahmed Not rated 16.9km …" at bounding box center [1225, 420] width 337 height 552
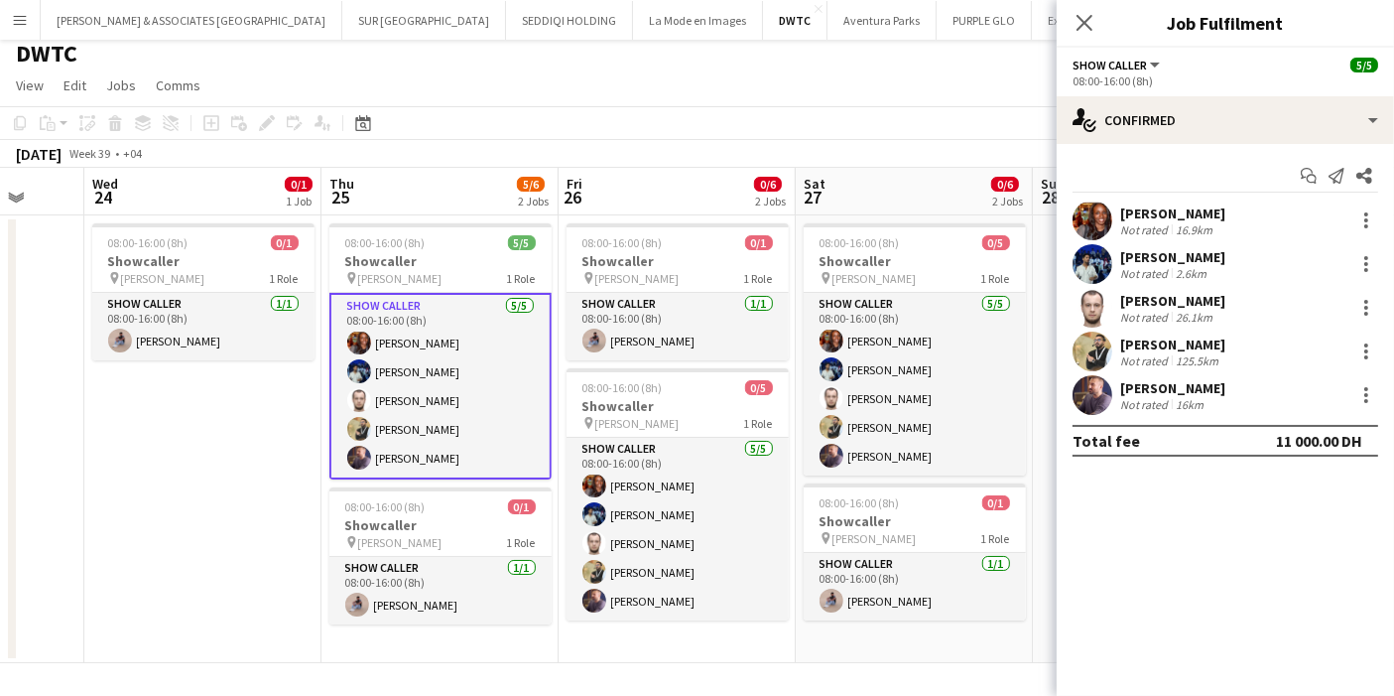
click at [794, 642] on app-date-cell "08:00-16:00 (8h) 0/1 Showcaller pin MEIDAM 1 Role Show Caller 1/1 08:00-16:00 (…" at bounding box center [677, 439] width 237 height 448
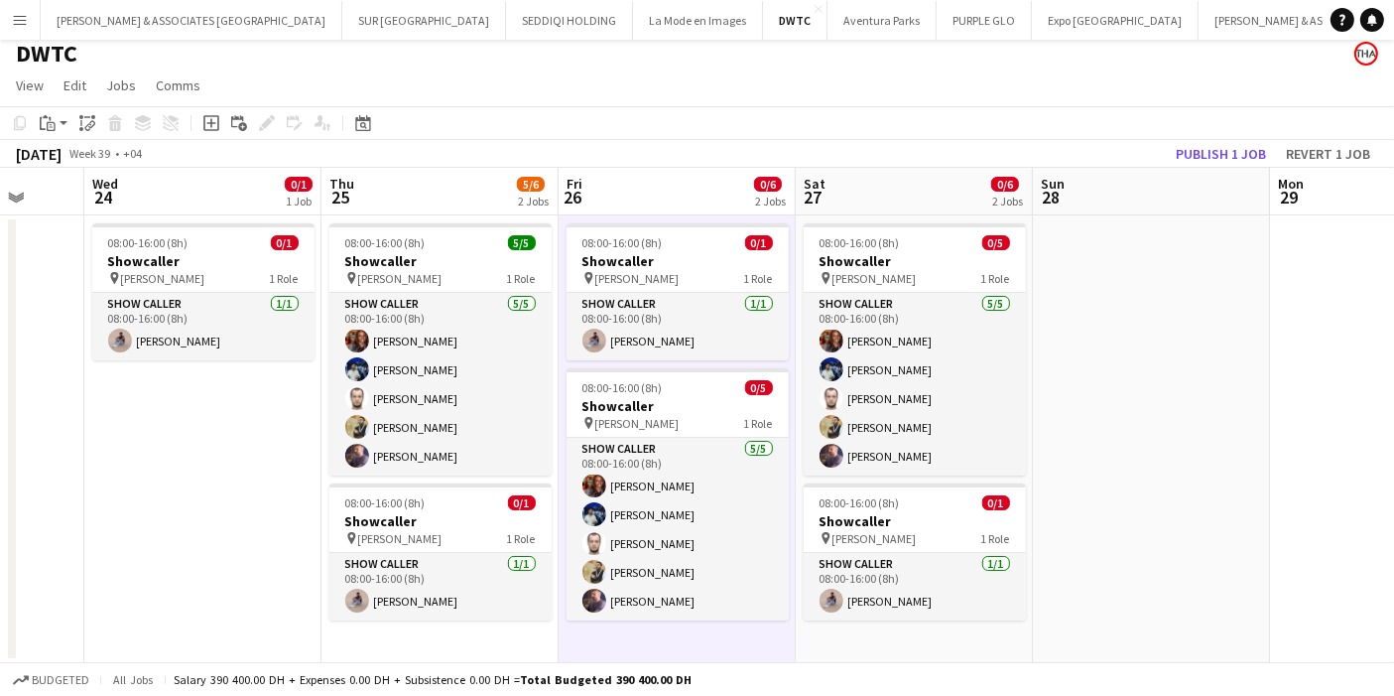
click at [229, 434] on app-date-cell "08:00-16:00 (8h) 0/1 Showcaller pin MEIDAM 1 Role Show Caller 1/1 08:00-16:00 (…" at bounding box center [202, 439] width 237 height 448
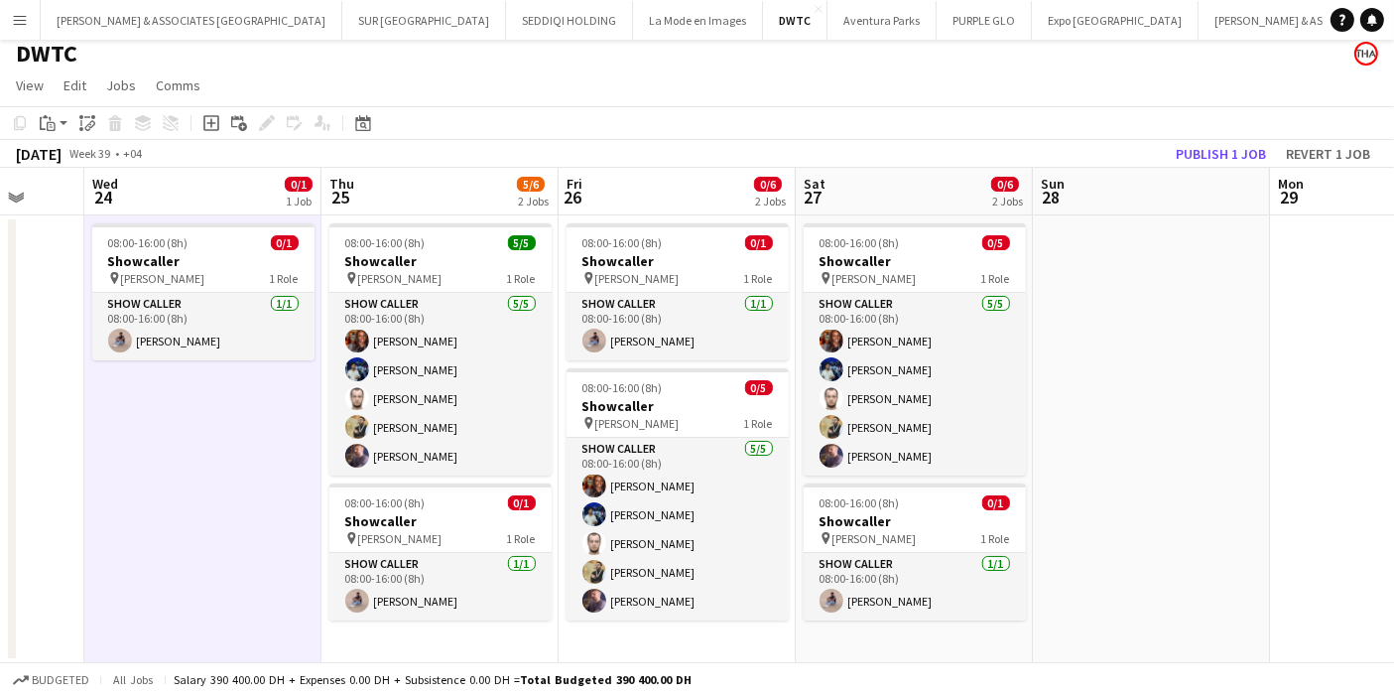
click at [1074, 368] on app-date-cell at bounding box center [1151, 439] width 237 height 448
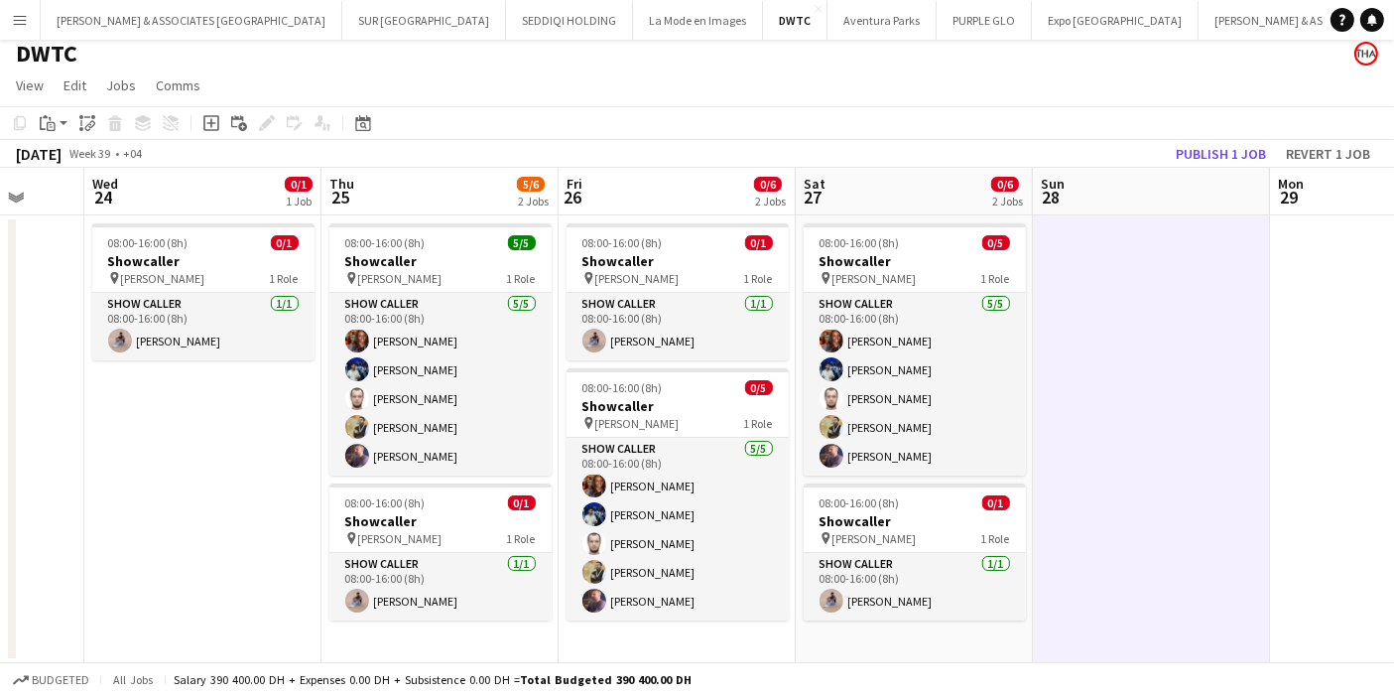
click at [810, 129] on app-toolbar "Copy Paste Paste Ctrl+V Paste with crew Ctrl+Shift+V Paste linked Job Delete Gr…" at bounding box center [697, 123] width 1394 height 34
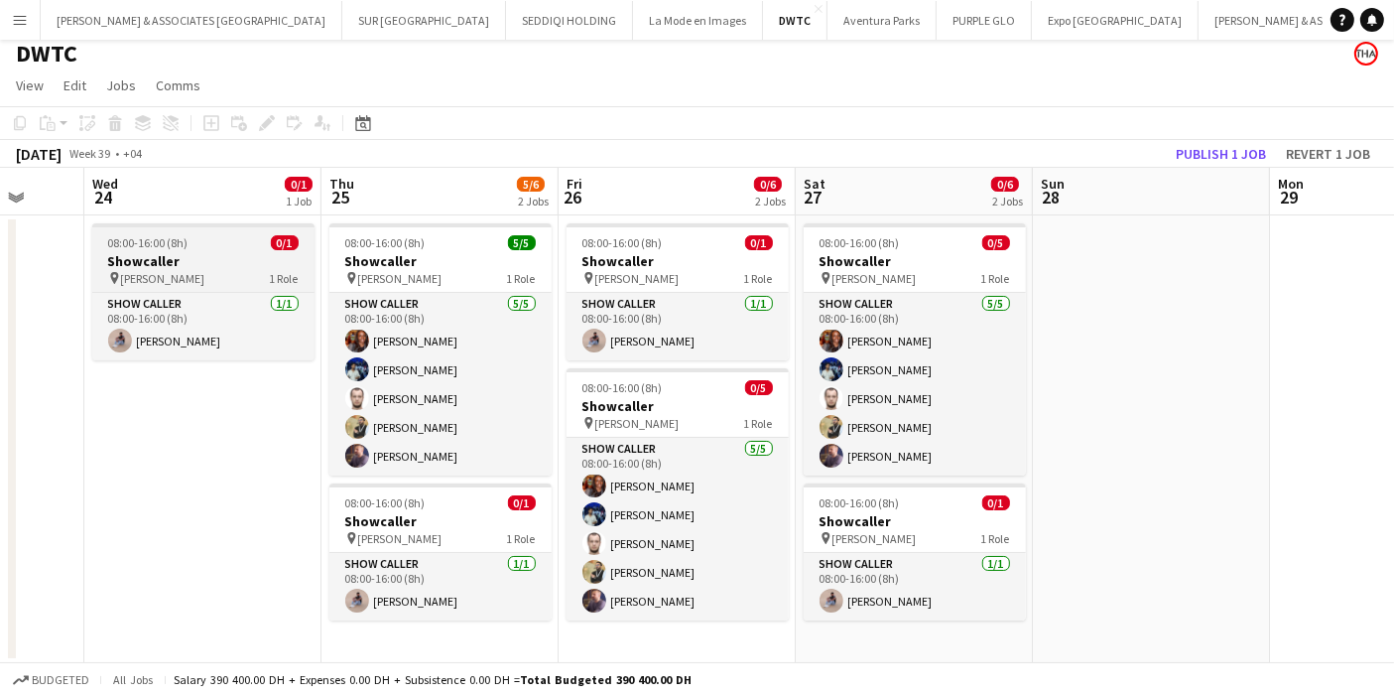
click at [237, 266] on h3 "Showcaller" at bounding box center [203, 261] width 222 height 18
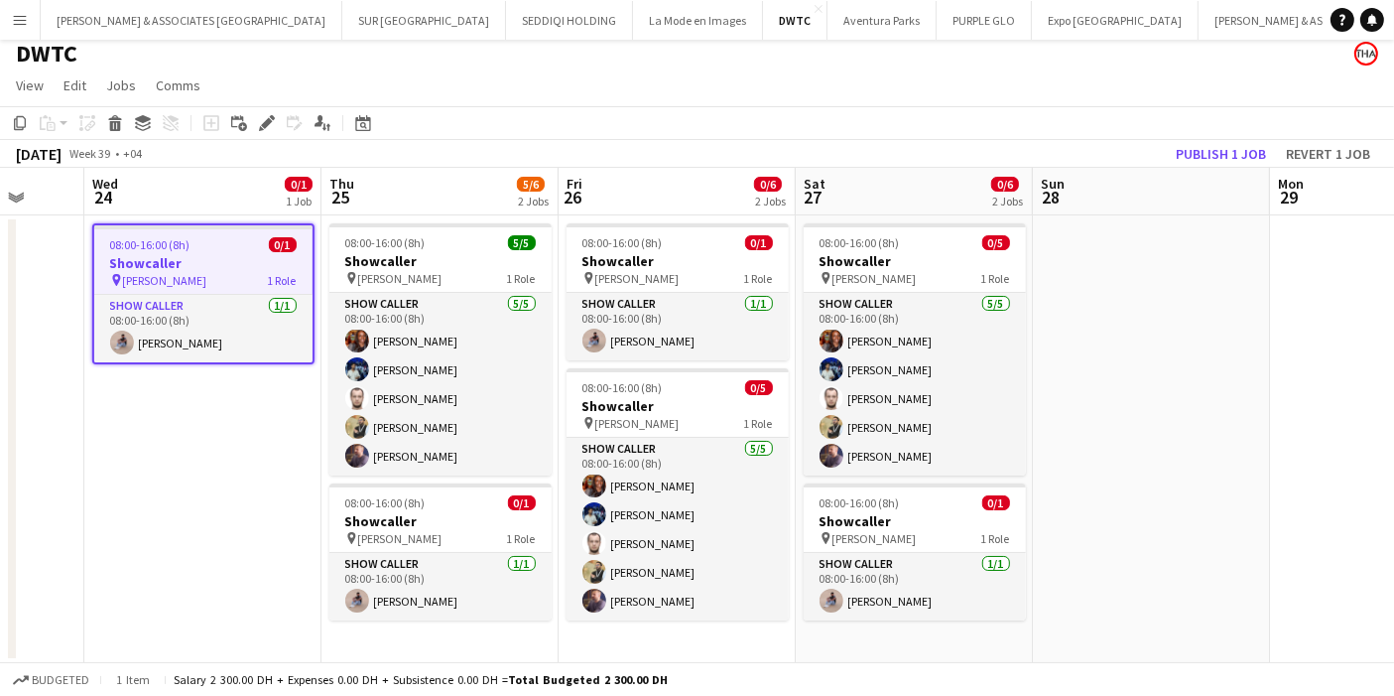
click at [221, 261] on h3 "Showcaller" at bounding box center [203, 263] width 218 height 18
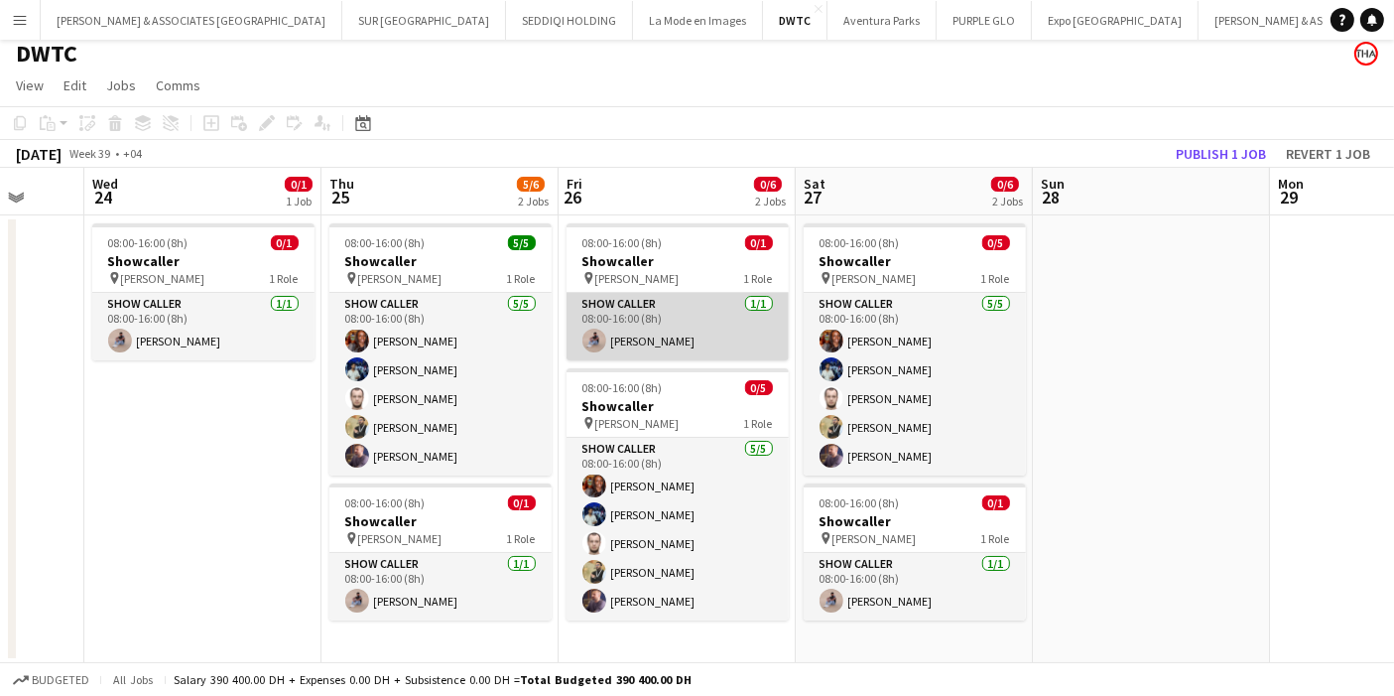
scroll to position [0, 0]
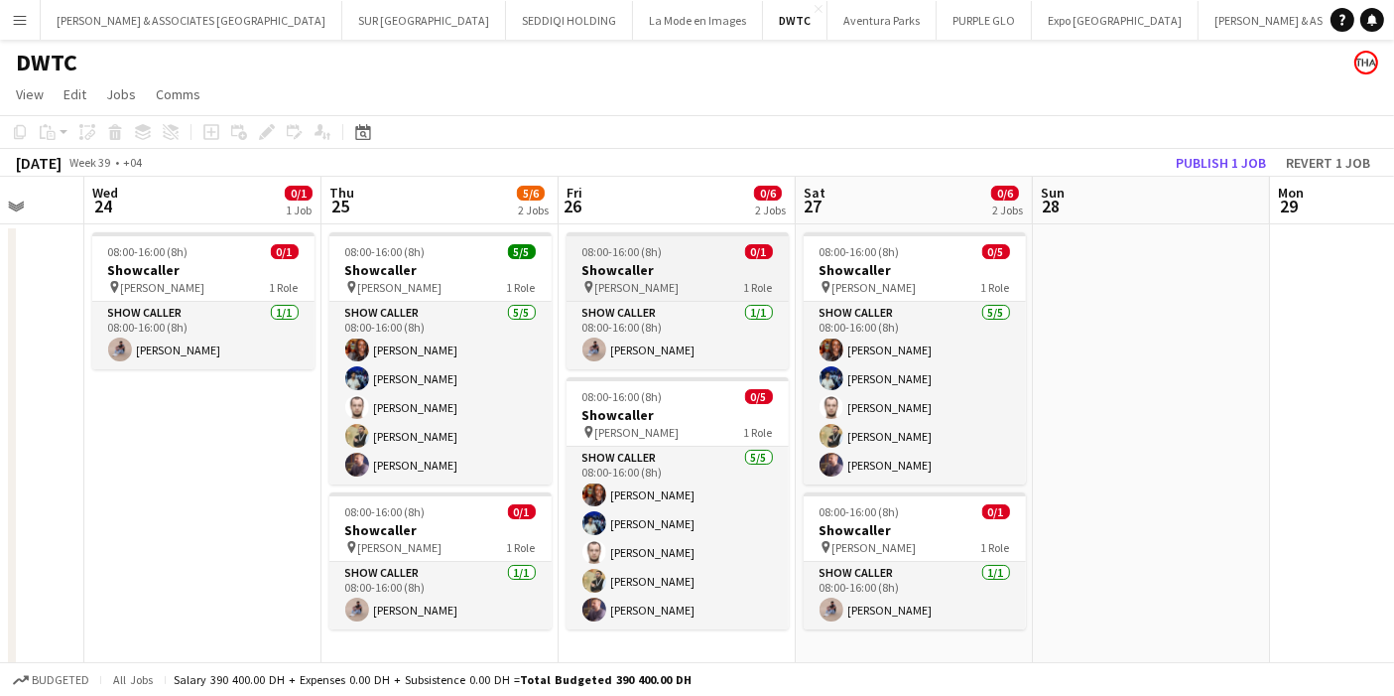
click at [615, 244] on span "08:00-16:00 (8h)" at bounding box center [623, 251] width 80 height 15
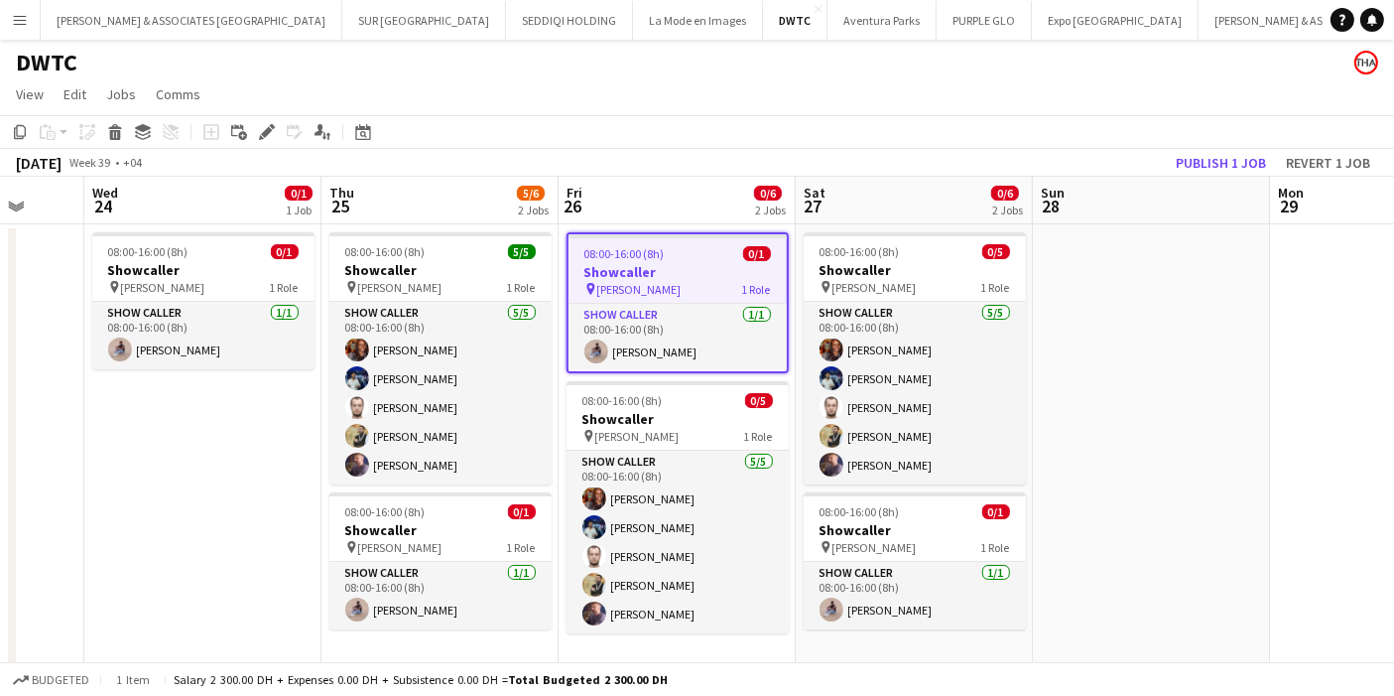
click at [640, 265] on h3 "Showcaller" at bounding box center [678, 272] width 218 height 18
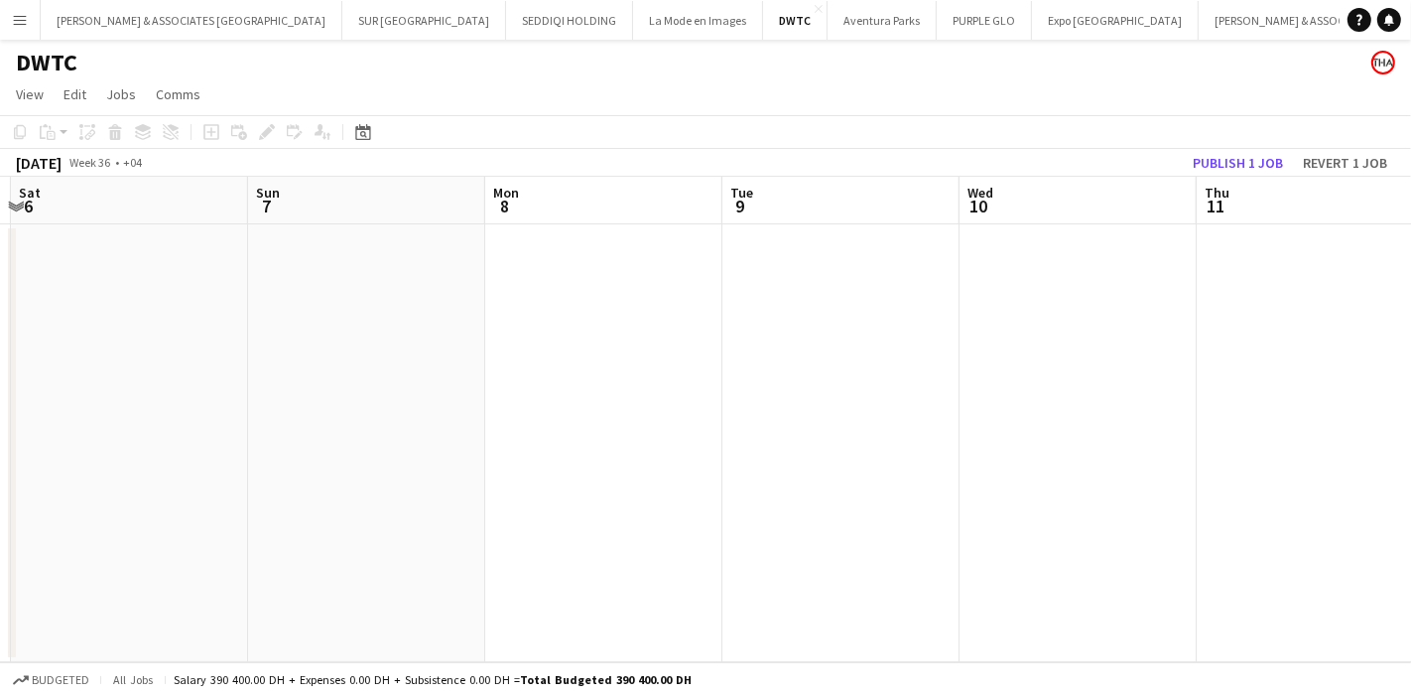
drag, startPoint x: 905, startPoint y: 320, endPoint x: 204, endPoint y: 335, distance: 700.9
click at [204, 335] on app-calendar-viewport "Wed 3 Thu 4 Fri 5 Sat 6 Sun 7 Mon 8 Tue 9 Wed 10 Thu 11 Fri 12 Sat 13" at bounding box center [705, 419] width 1411 height 485
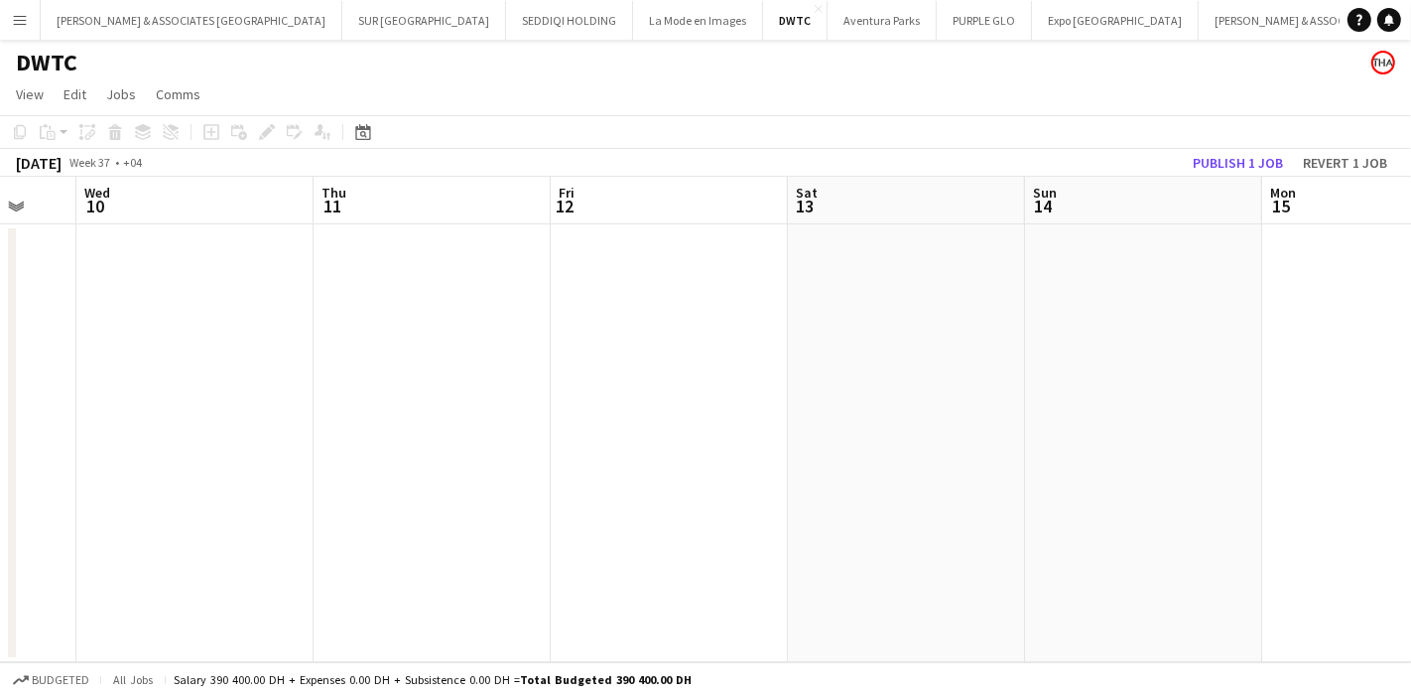
drag, startPoint x: 1077, startPoint y: 333, endPoint x: 299, endPoint y: 338, distance: 778.1
click at [284, 345] on app-calendar-viewport "Sun 7 Mon 8 Tue 9 Wed 10 Thu 11 Fri 12 Sat 13 Sun 14 Mon 15 Tue 16 Wed 17" at bounding box center [705, 419] width 1411 height 485
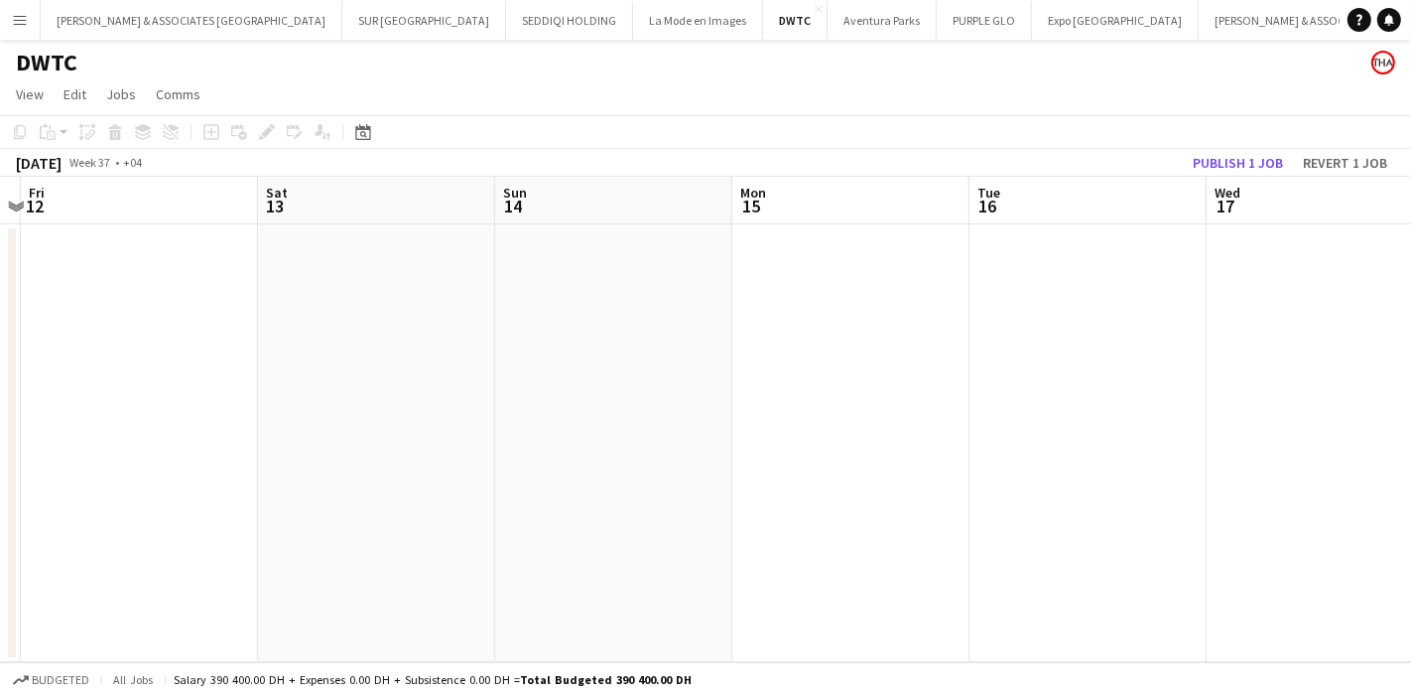
drag, startPoint x: 1267, startPoint y: 322, endPoint x: 263, endPoint y: 357, distance: 1005.0
click at [263, 357] on app-calendar-viewport "Tue 9 Wed 10 Thu 11 Fri 12 Sat 13 Sun 14 Mon 15 Tue 16 Wed 17 Thu 18 Fri 19" at bounding box center [705, 419] width 1411 height 485
drag, startPoint x: 1278, startPoint y: 322, endPoint x: 320, endPoint y: 335, distance: 958.9
click at [272, 352] on app-calendar-viewport "Sun 14 Mon 15 Tue 16 Wed 17 Thu 18 Fri 19 Sat 20 Sun 21 Mon 22 Tue 23 Wed 24" at bounding box center [705, 419] width 1411 height 485
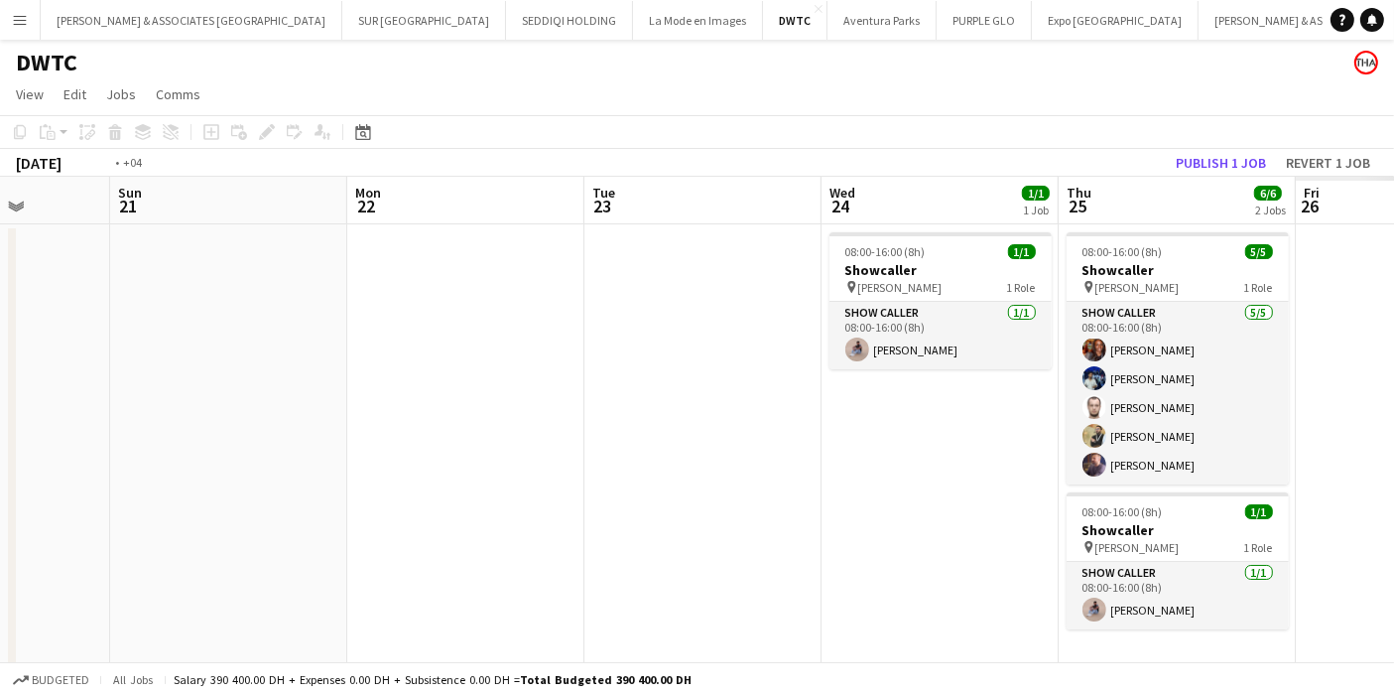
drag, startPoint x: 893, startPoint y: 335, endPoint x: 147, endPoint y: 340, distance: 746.4
click at [147, 343] on app-calendar-viewport "Thu 18 Fri 19 Sat 20 Sun 21 Mon 22 Tue 23 Wed 24 1/1 1 Job Thu 25 6/6 2 Jobs Fr…" at bounding box center [697, 424] width 1394 height 495
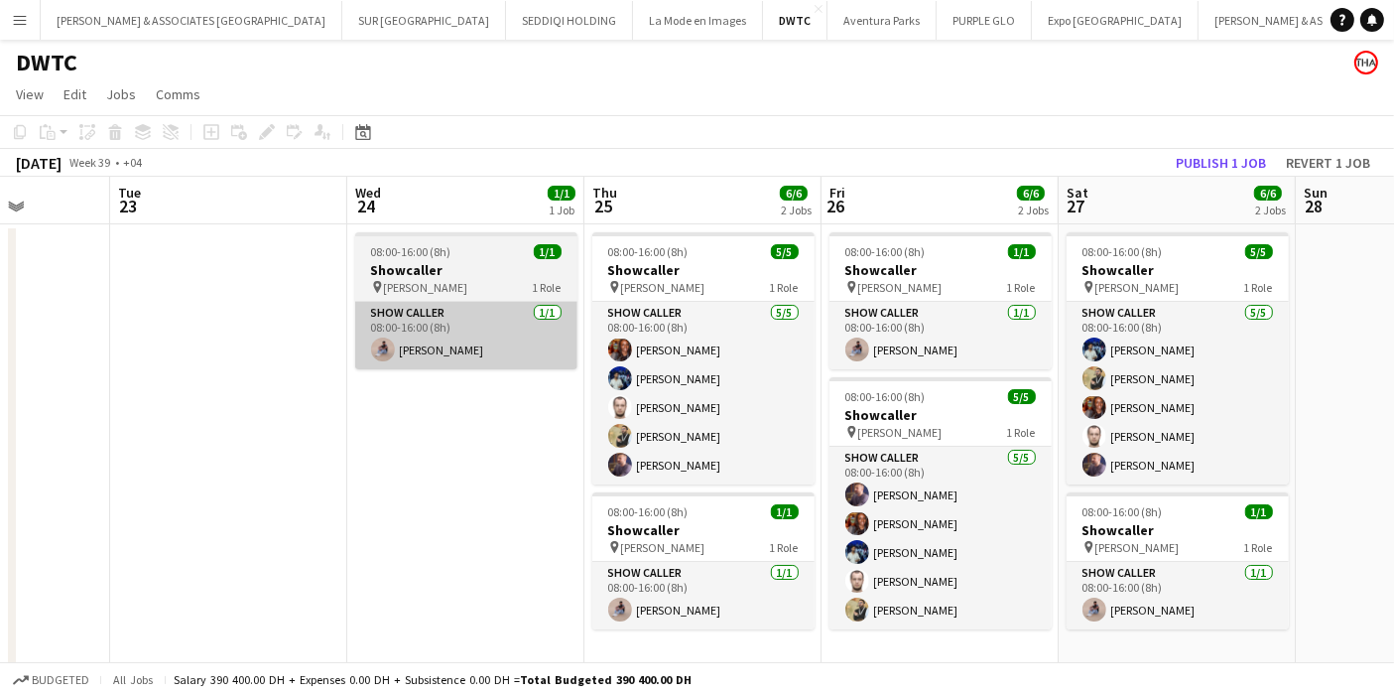
scroll to position [0, 603]
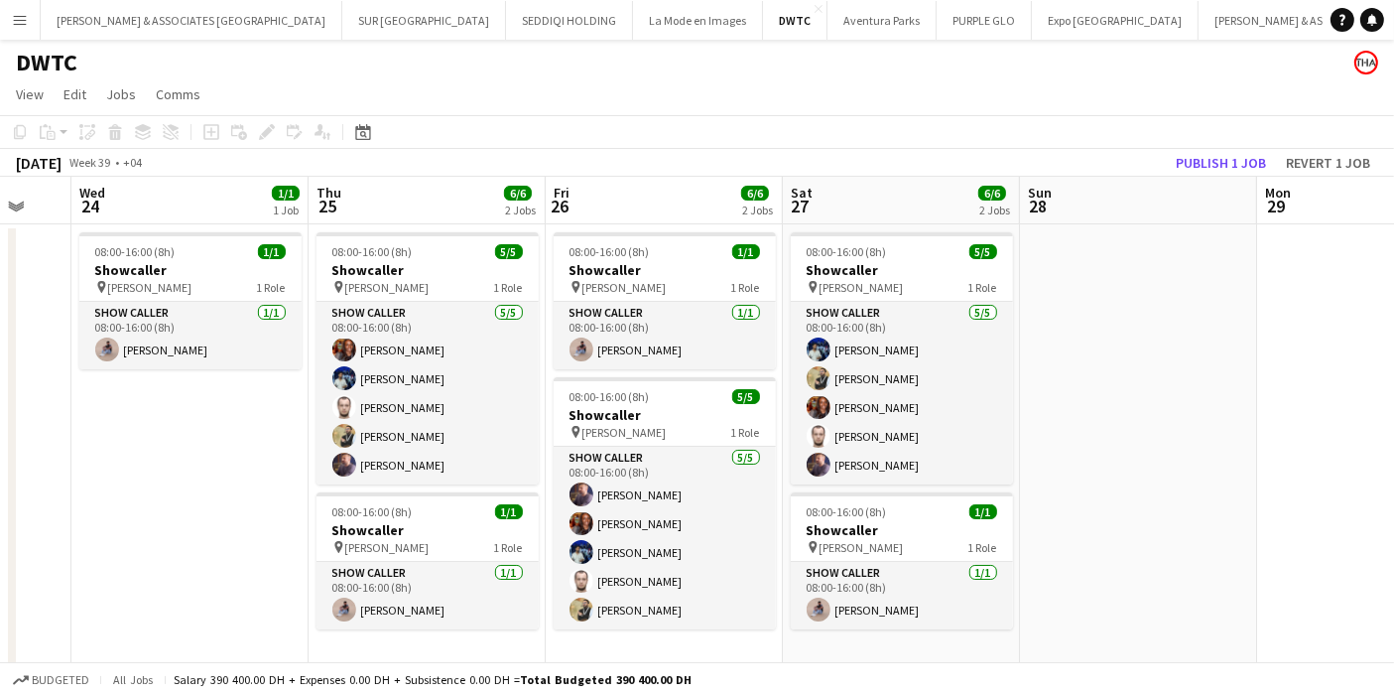
drag, startPoint x: 1332, startPoint y: 355, endPoint x: 1054, endPoint y: 355, distance: 277.9
click at [1054, 355] on app-calendar-viewport "Sun 21 Mon 22 Tue 23 Wed 24 1/1 1 Job Thu 25 6/6 2 Jobs Fri 26 6/6 2 Jobs Sat 2…" at bounding box center [697, 424] width 1394 height 495
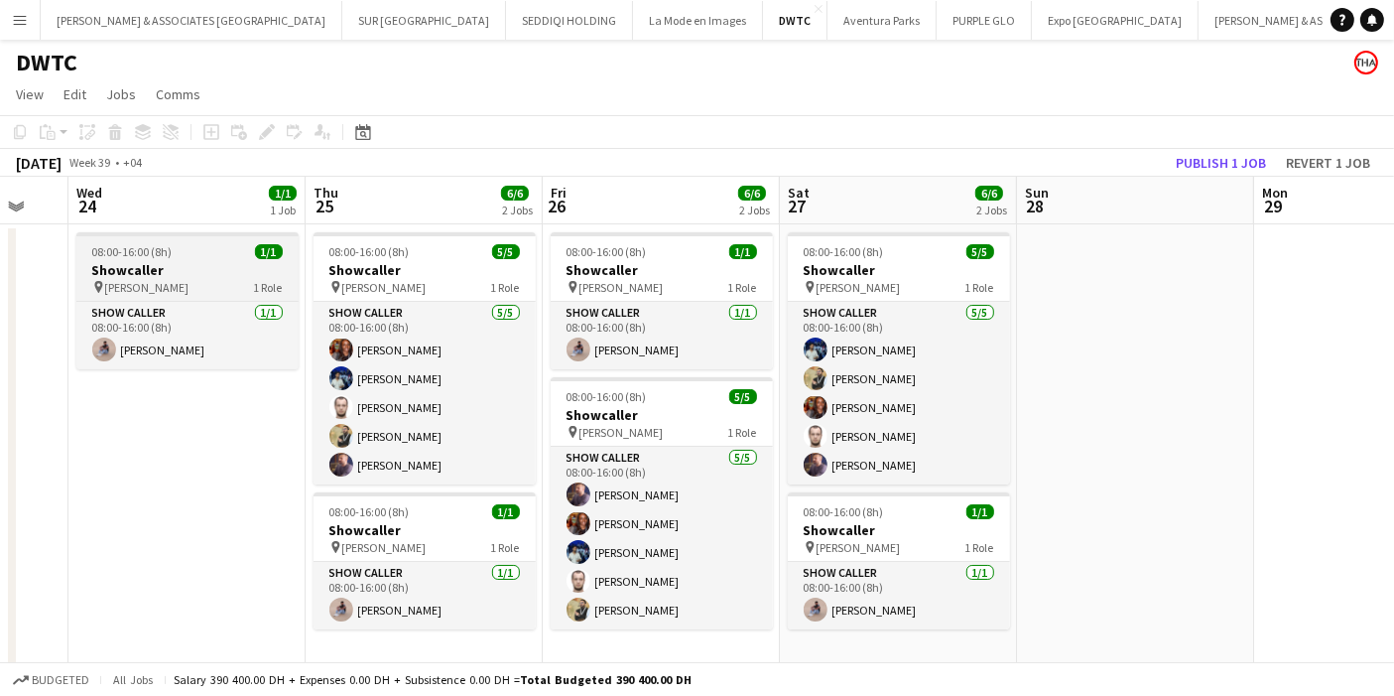
click at [154, 263] on h3 "Showcaller" at bounding box center [187, 270] width 222 height 18
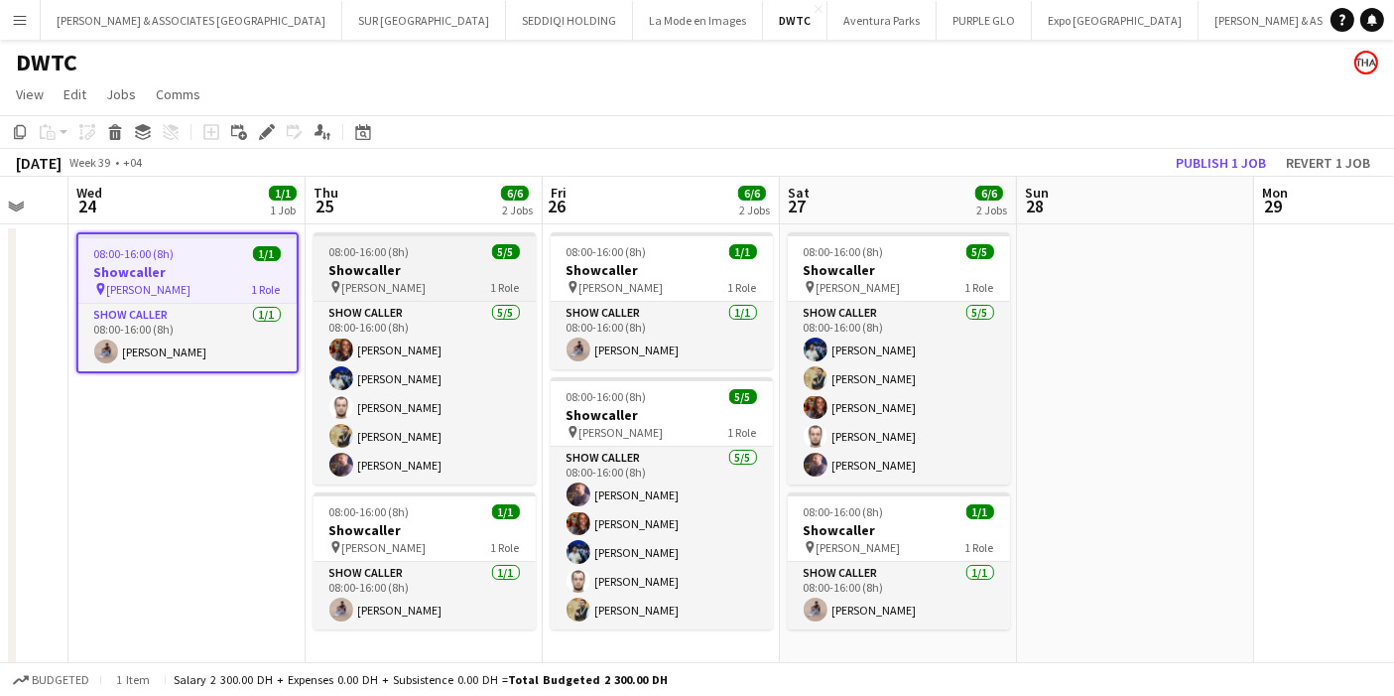
click at [366, 254] on span "08:00-16:00 (8h)" at bounding box center [370, 251] width 80 height 15
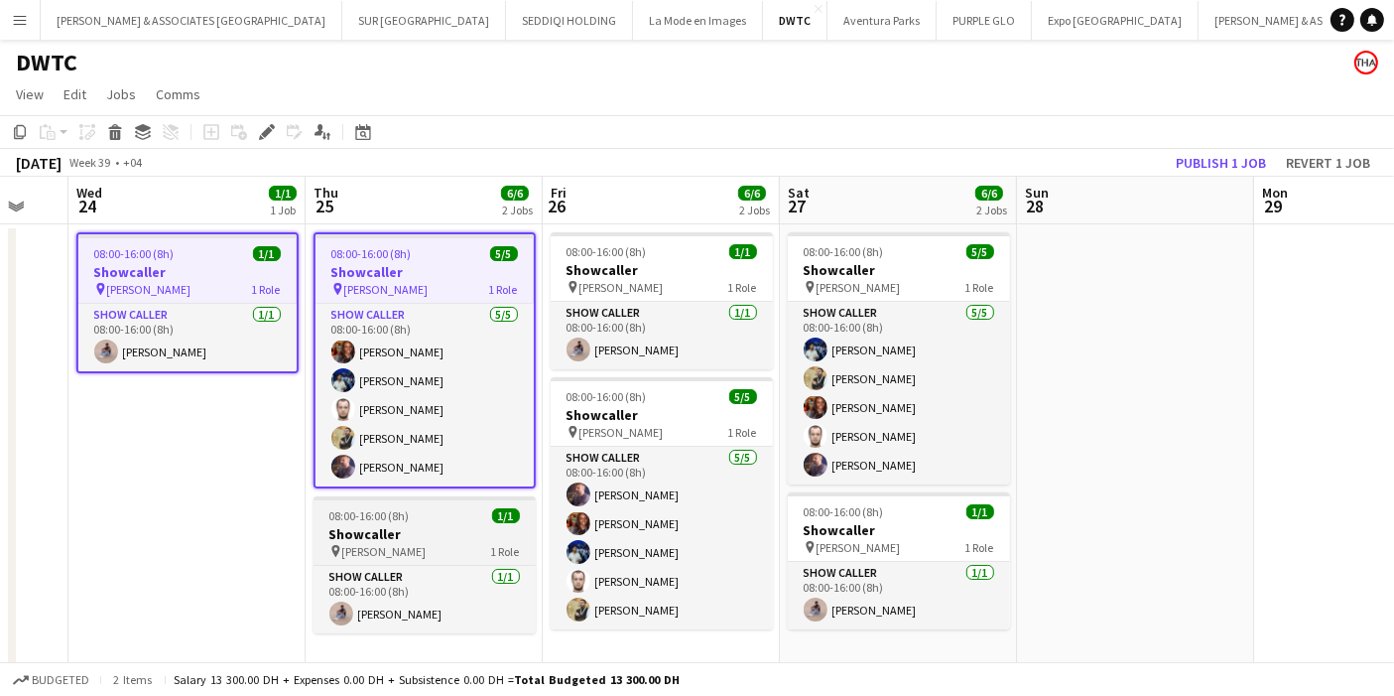
click at [442, 540] on h3 "Showcaller" at bounding box center [425, 534] width 222 height 18
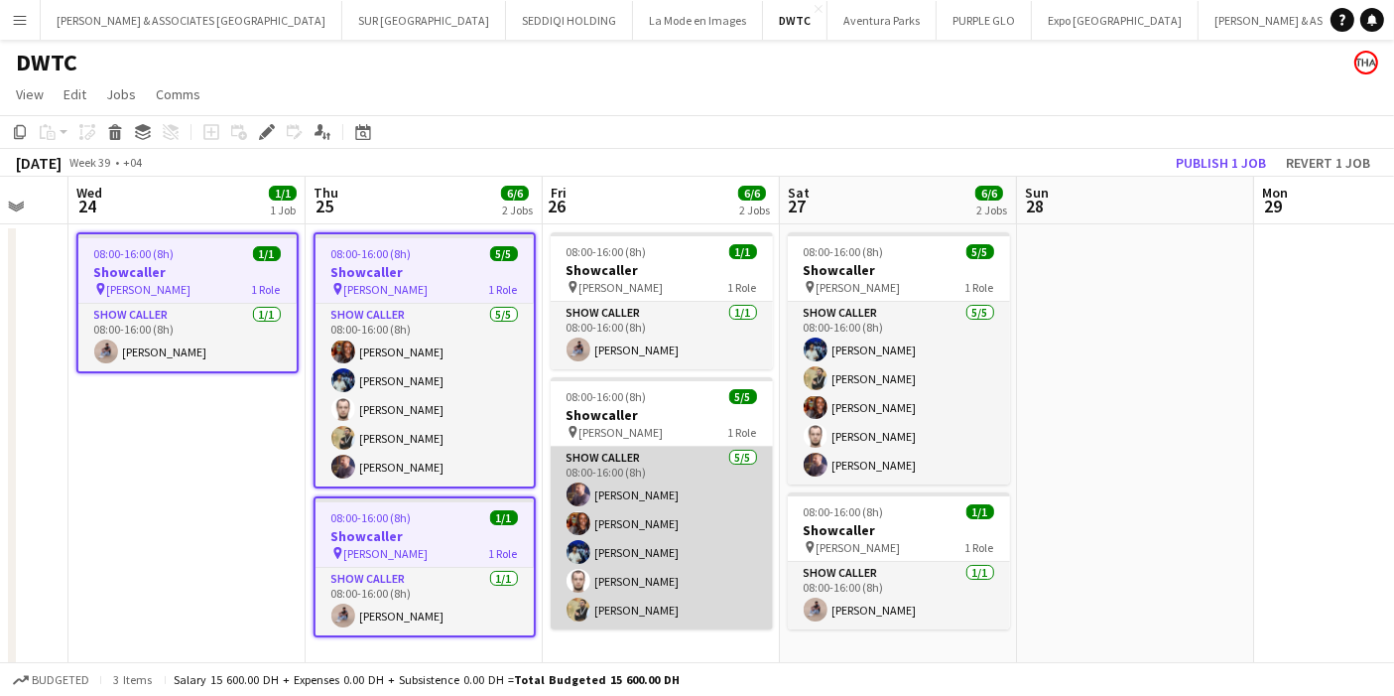
click at [658, 481] on app-card-role "Show Caller 5/5 08:00-16:00 (8h) Faran Pervaiz nour ahmed Gustavo Collesi Ilia …" at bounding box center [662, 538] width 222 height 183
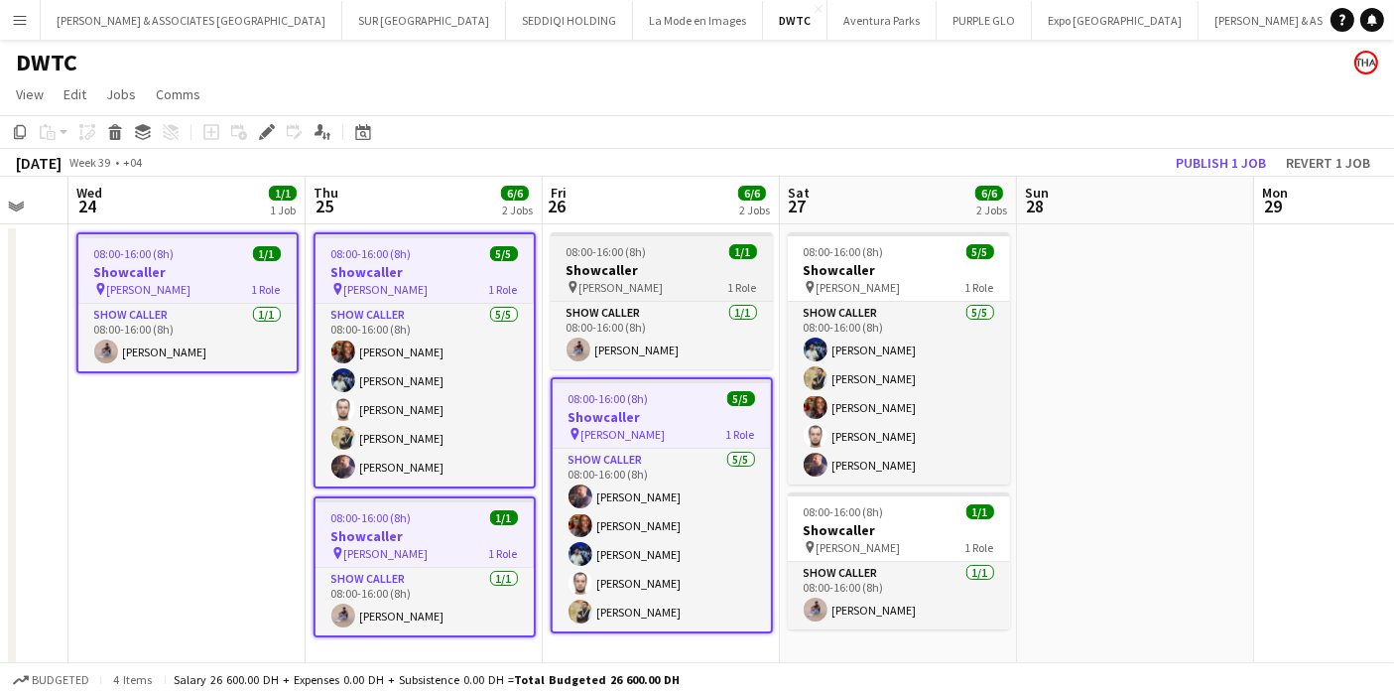
click at [633, 290] on div "pin MEIDAM 1 Role" at bounding box center [662, 287] width 222 height 16
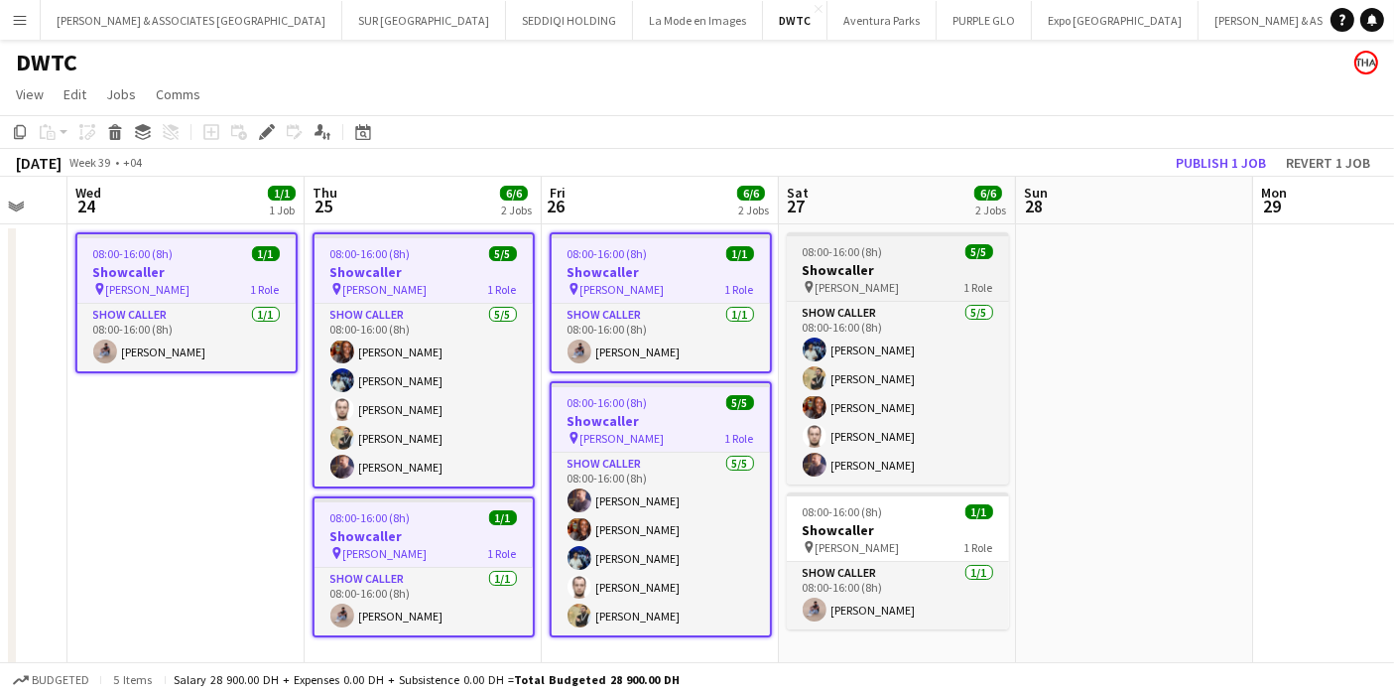
click at [836, 270] on h3 "Showcaller" at bounding box center [898, 270] width 222 height 18
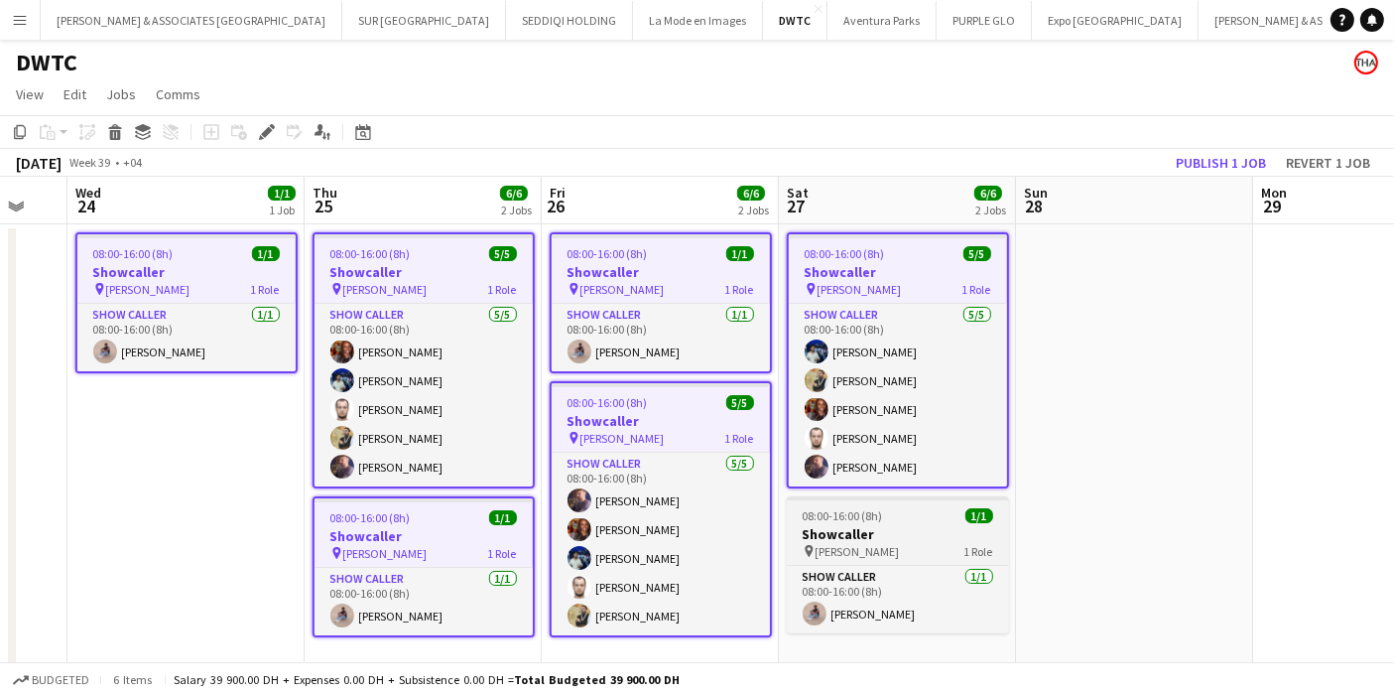
click at [881, 538] on h3 "Showcaller" at bounding box center [898, 534] width 222 height 18
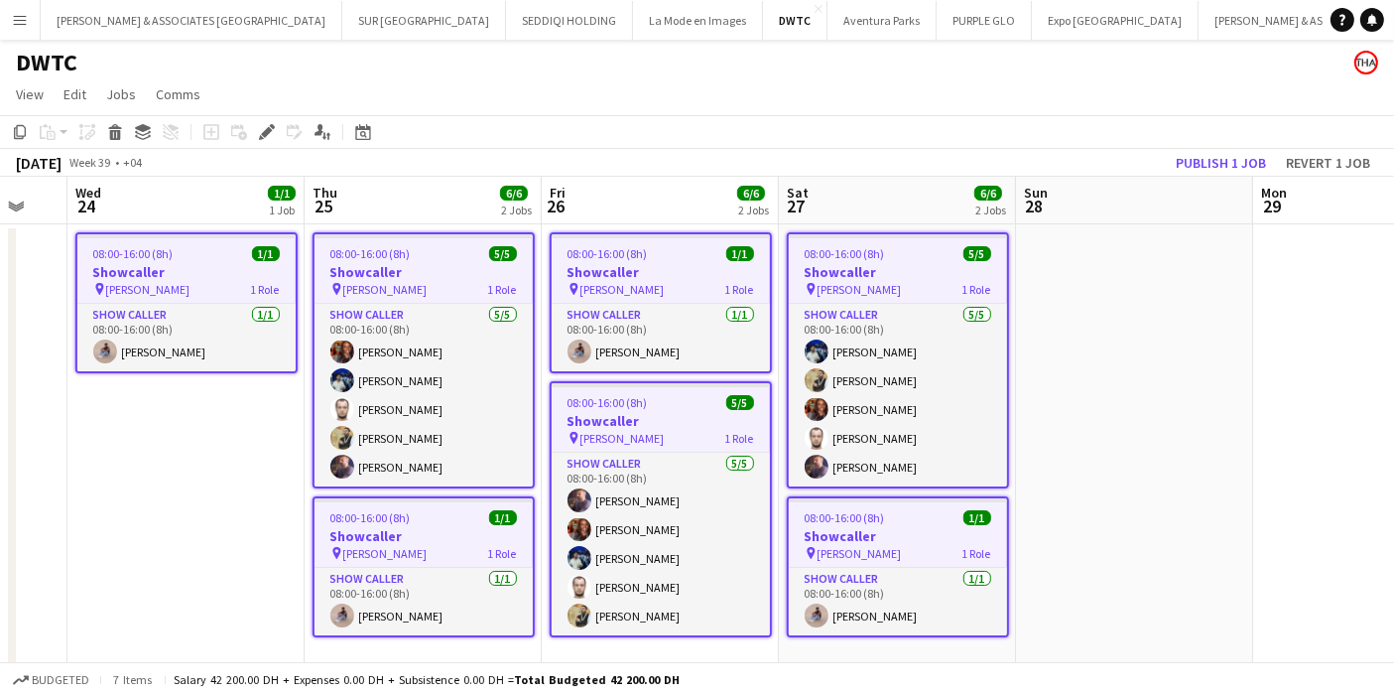
click at [727, 151] on div "September 2025 Week 39 • +04 Publish 1 job Revert 1 job" at bounding box center [697, 163] width 1394 height 28
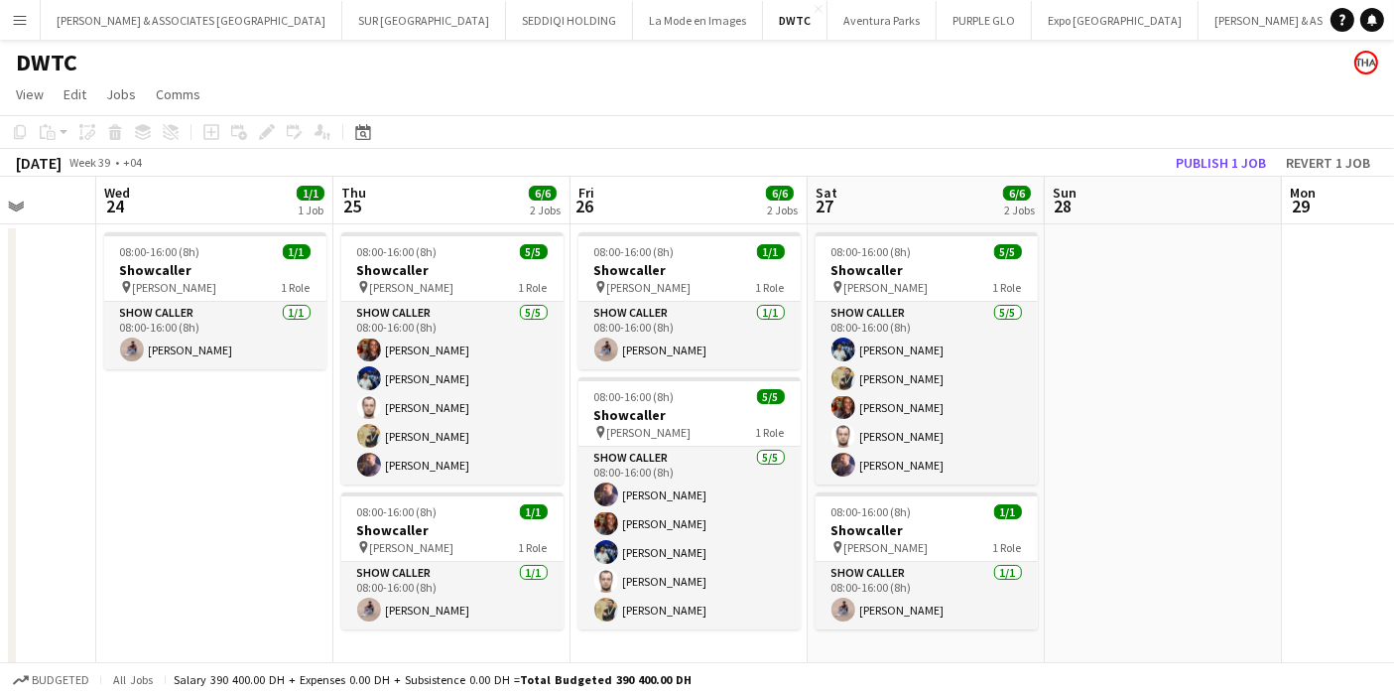
scroll to position [0, 600]
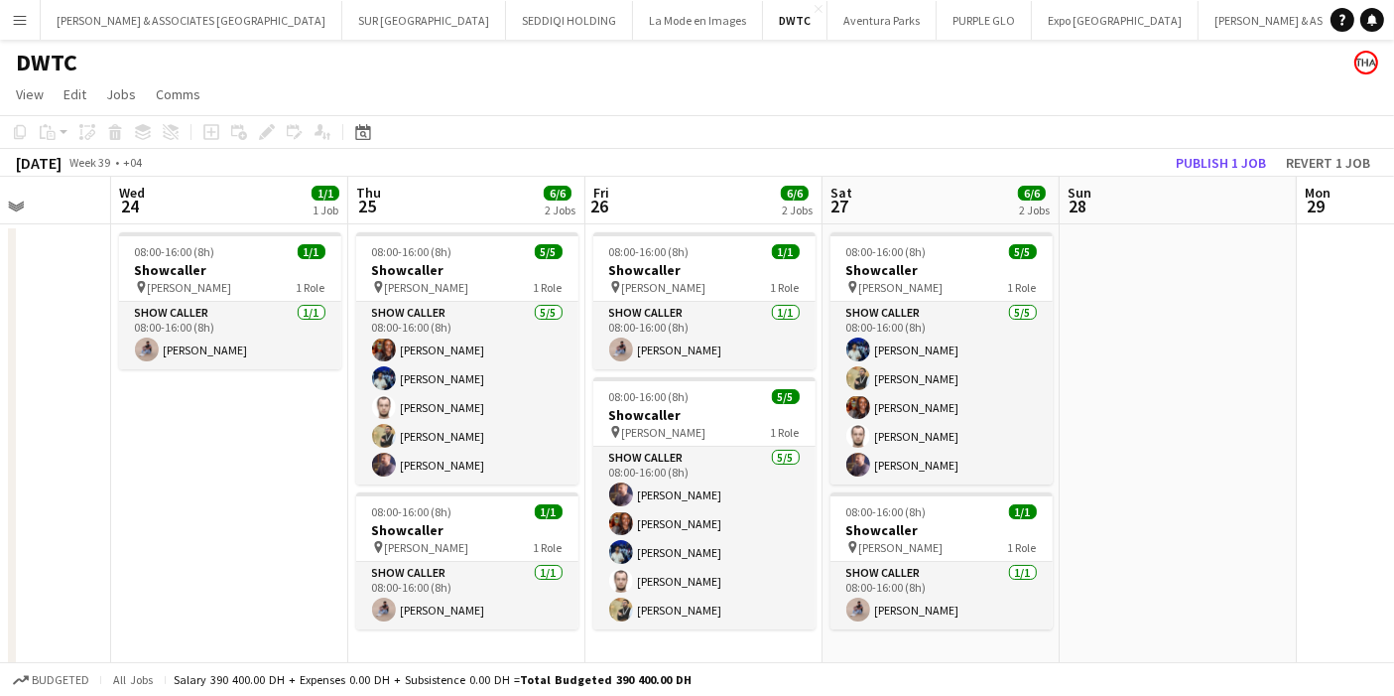
drag, startPoint x: 1093, startPoint y: 330, endPoint x: 1136, endPoint y: 354, distance: 50.2
click at [1136, 354] on app-calendar-viewport "Sun 21 Mon 22 Tue 23 Wed 24 1/1 1 Job Thu 25 6/6 2 Jobs Fri 26 6/6 2 Jobs Sat 2…" at bounding box center [697, 424] width 1394 height 495
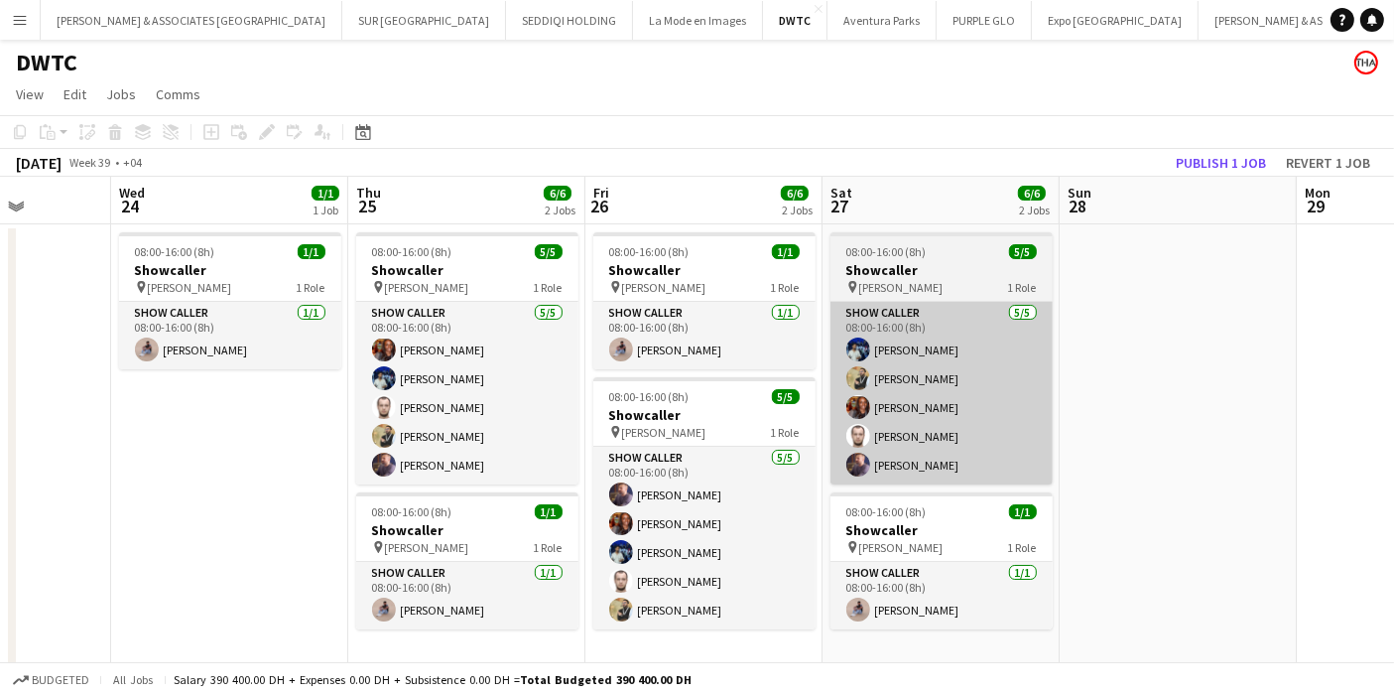
scroll to position [9, 0]
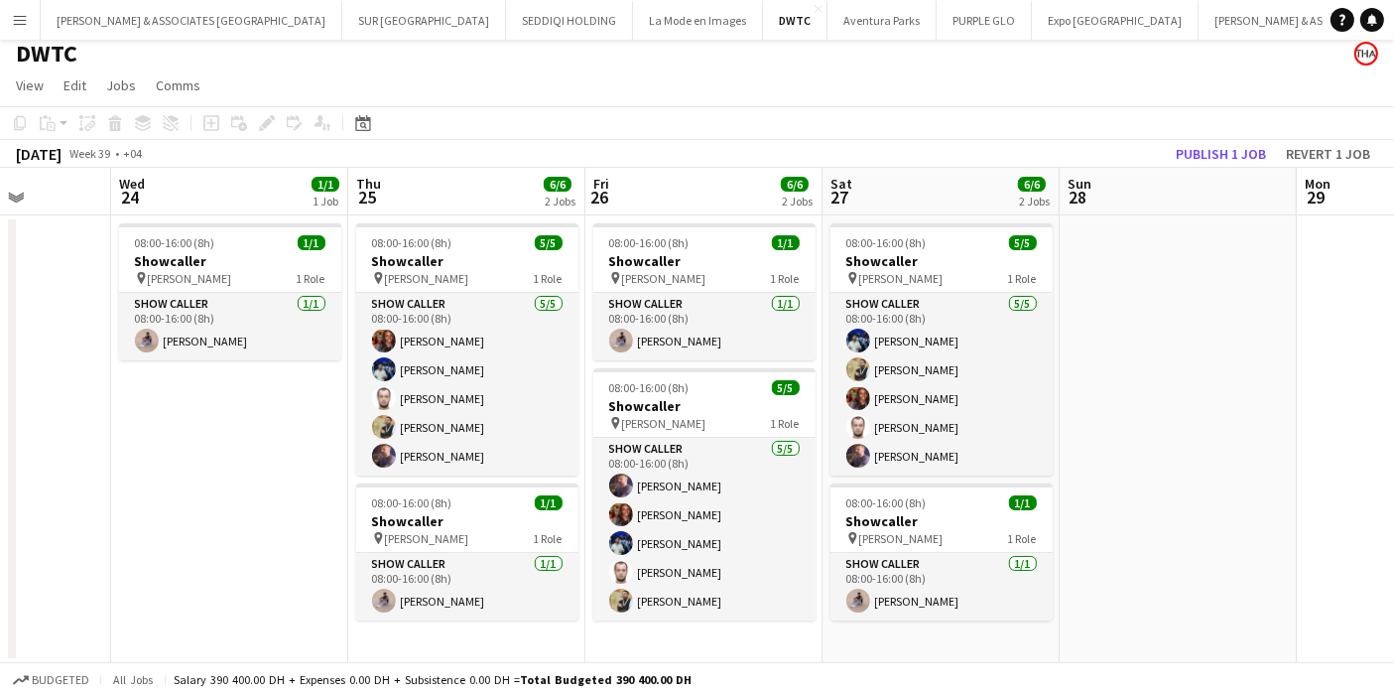
click at [29, 21] on button "Menu" at bounding box center [20, 20] width 40 height 40
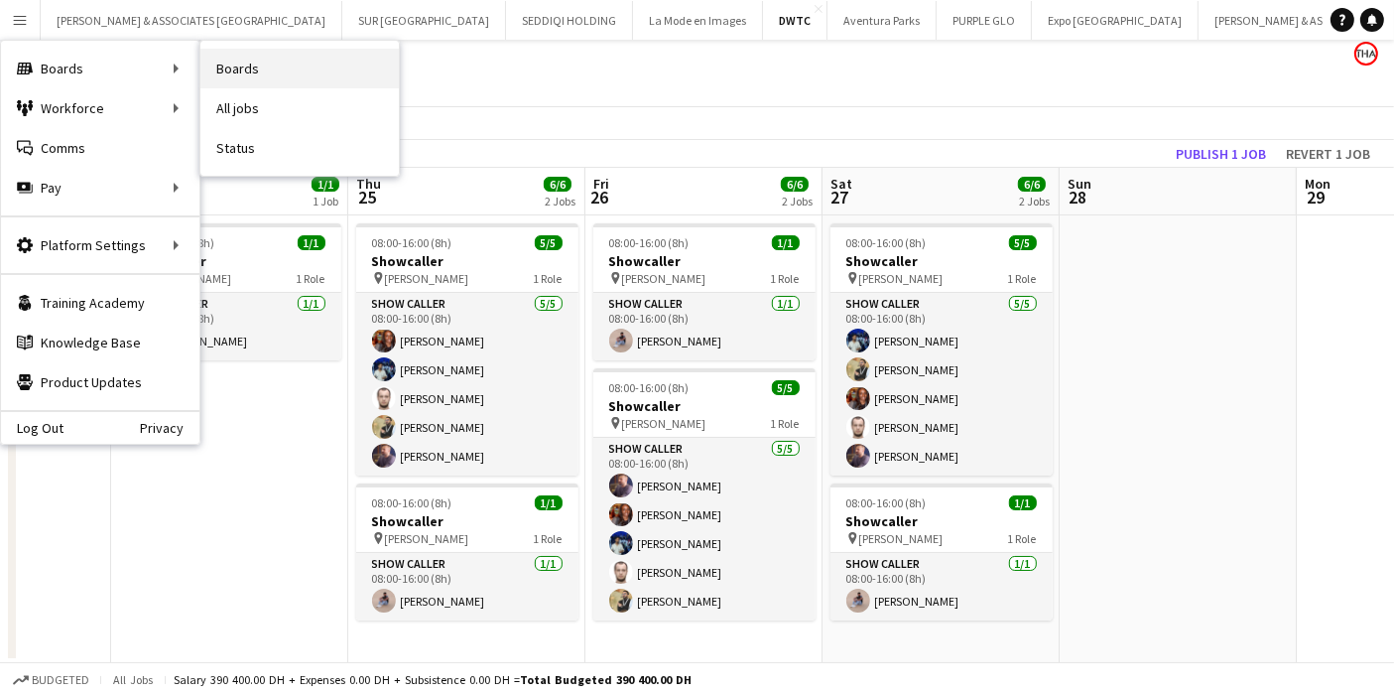
click at [248, 65] on link "Boards" at bounding box center [299, 69] width 198 height 40
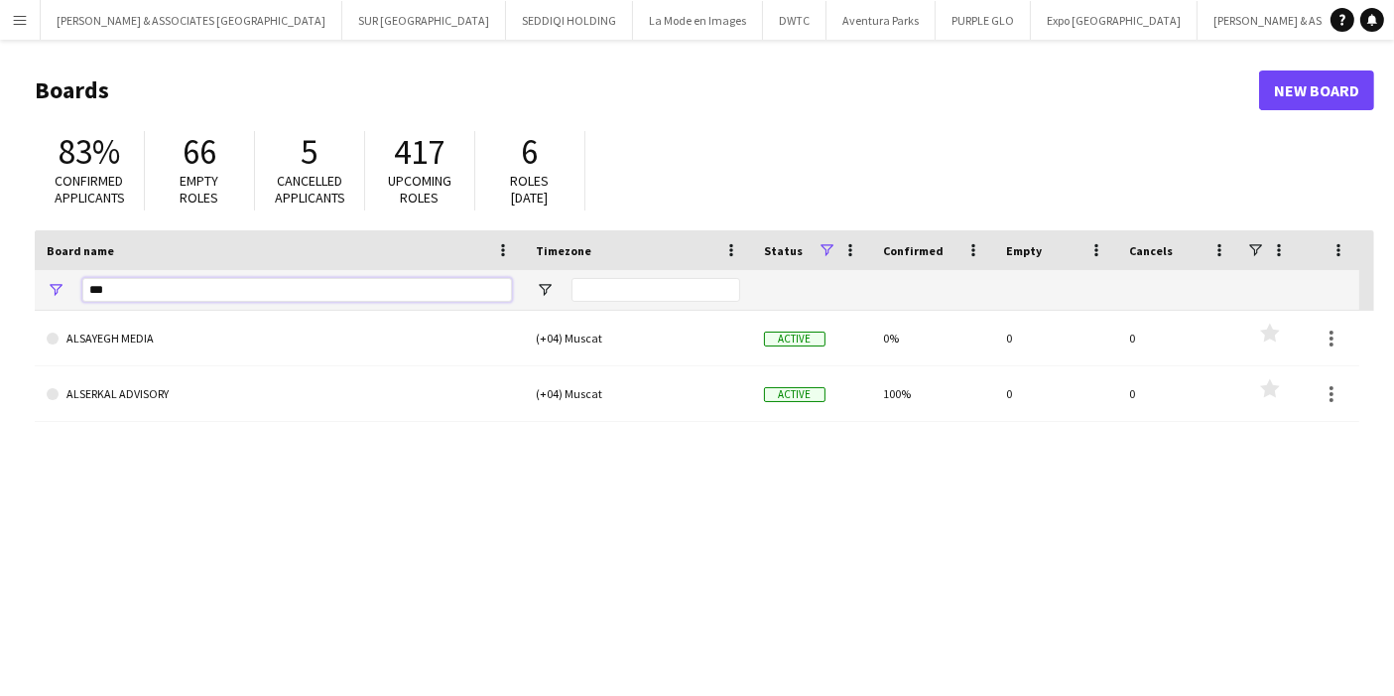
click at [280, 289] on input "***" at bounding box center [297, 290] width 430 height 24
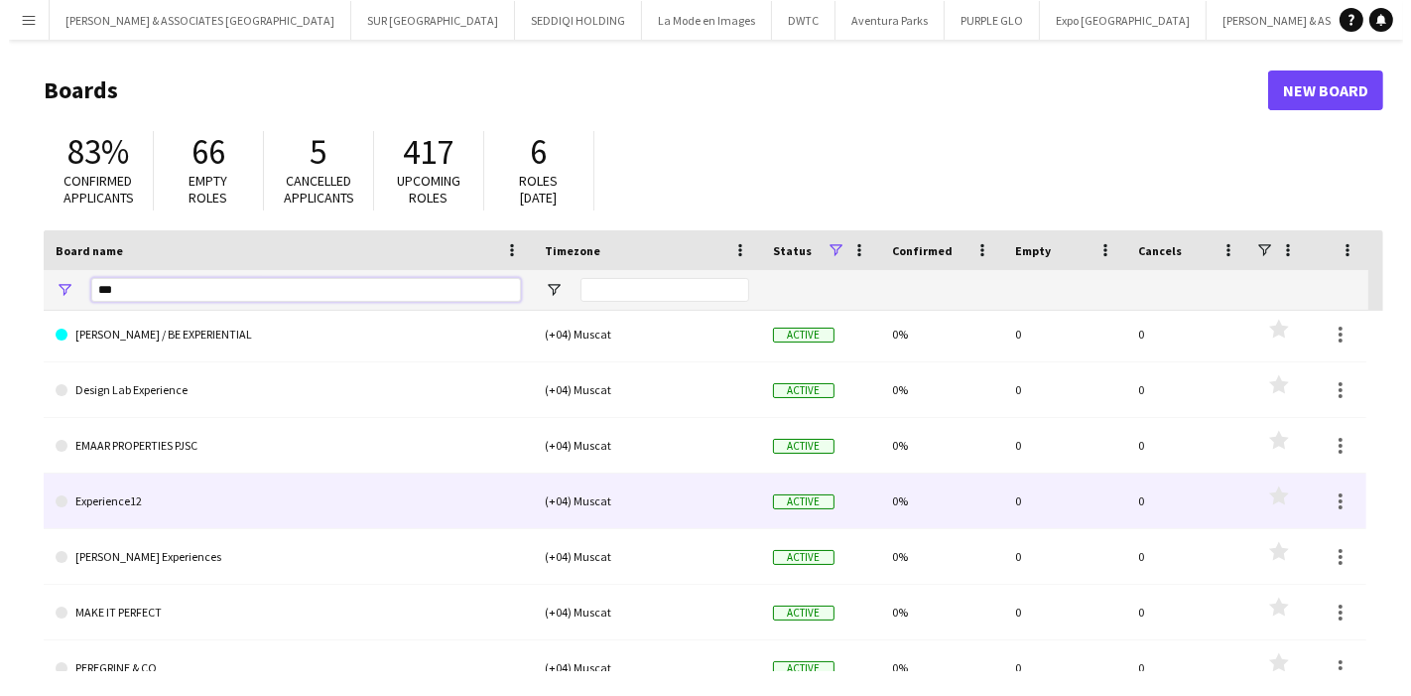
scroll to position [83, 0]
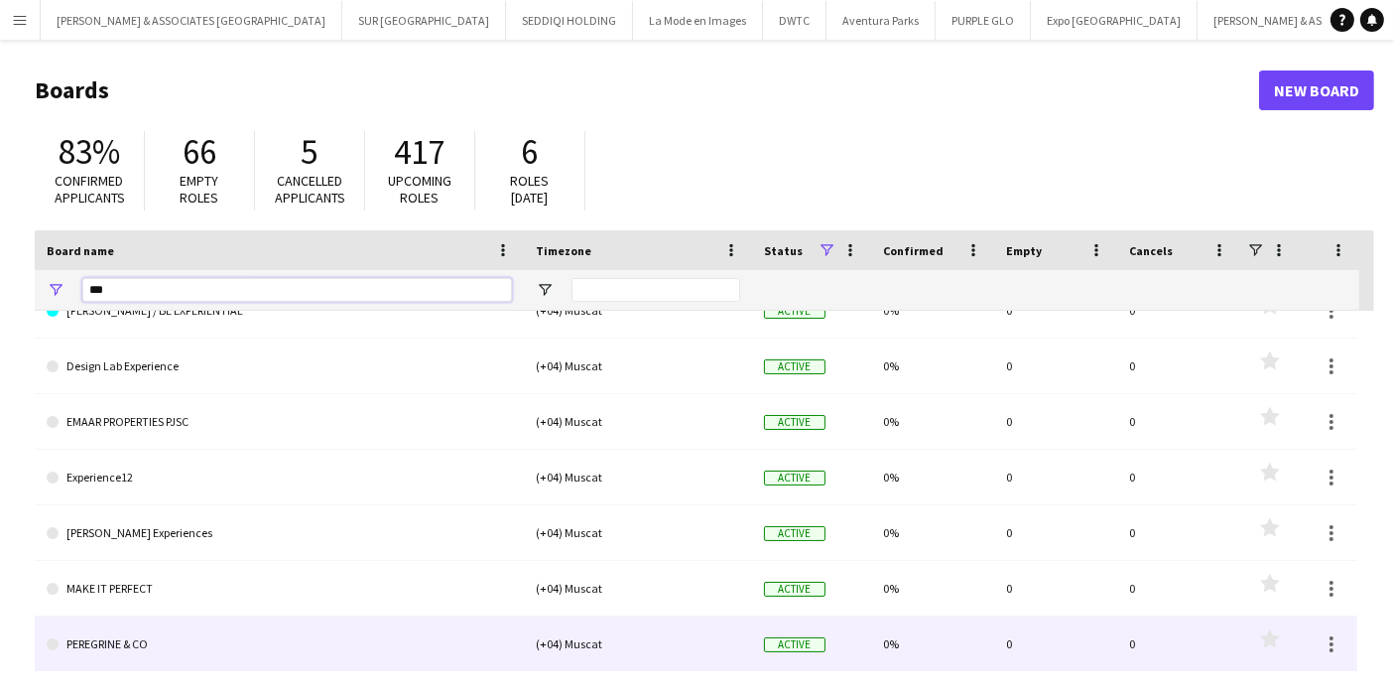
type input "***"
click at [208, 649] on link "PEREGRINE & CO" at bounding box center [279, 644] width 465 height 56
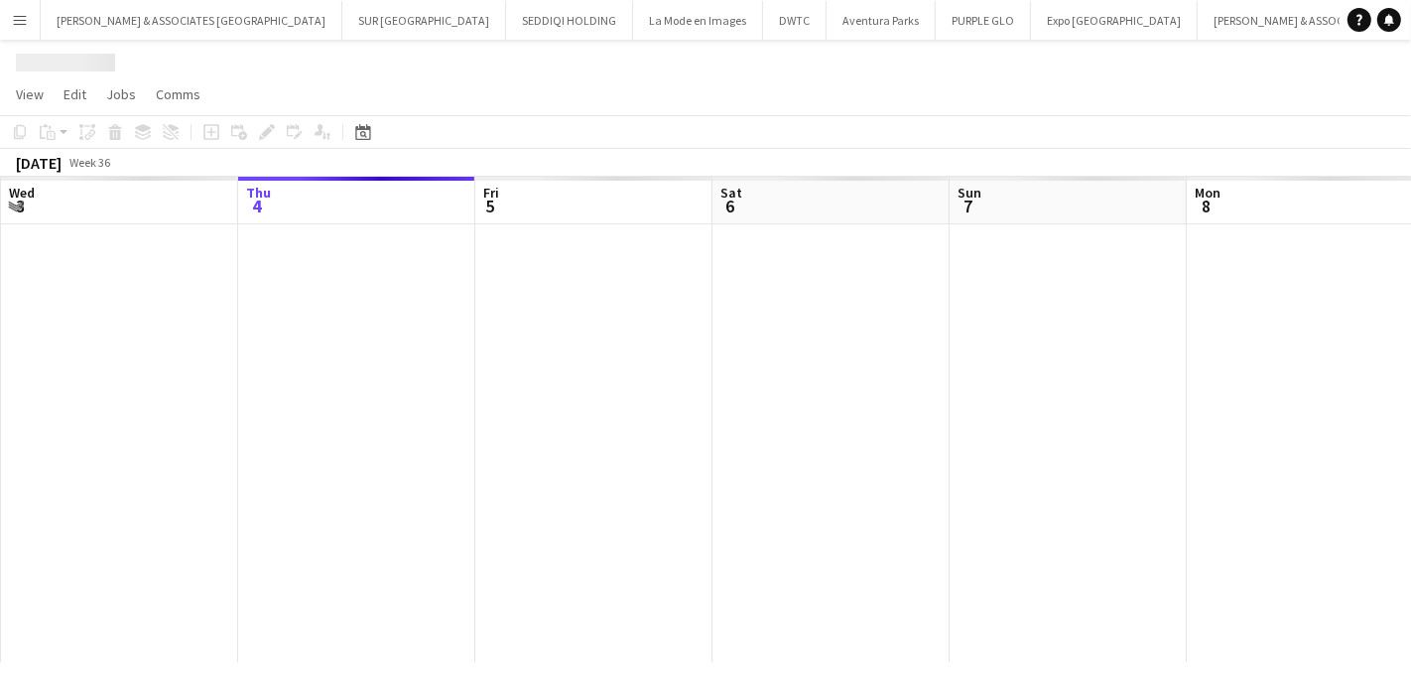
scroll to position [0, 377]
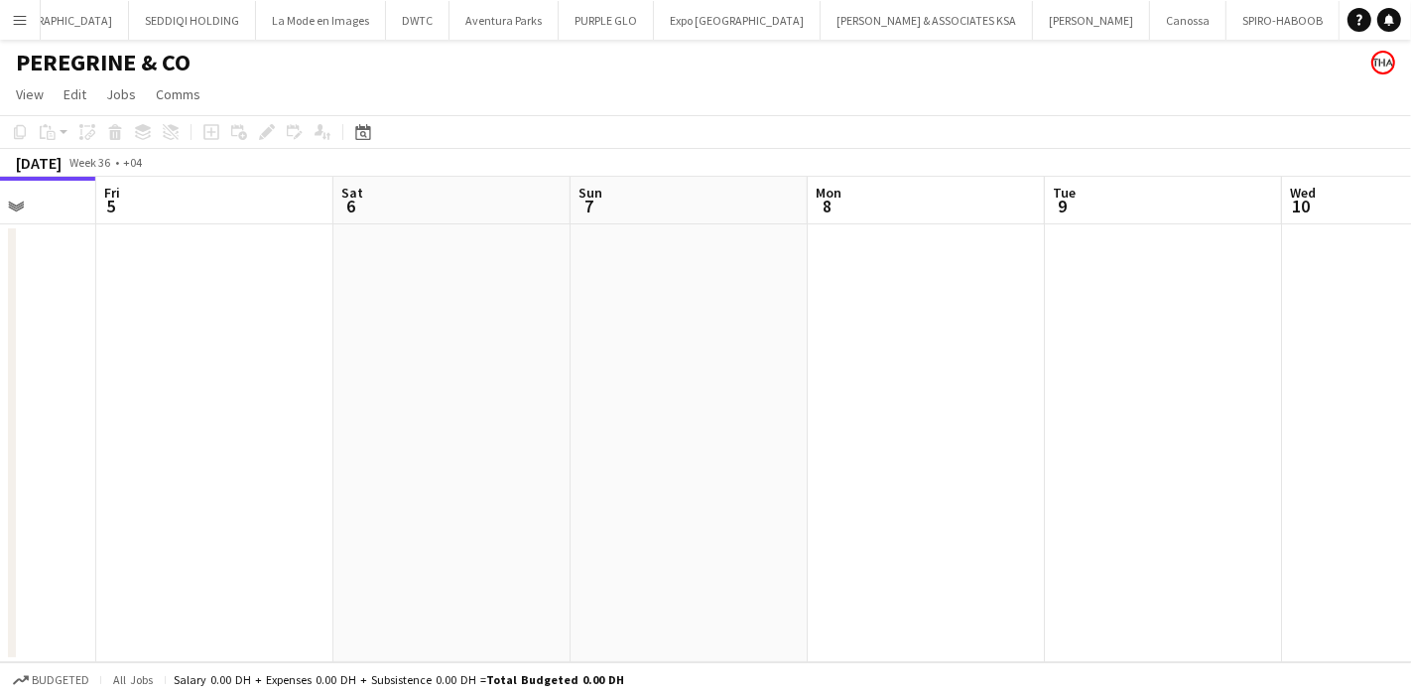
drag, startPoint x: 904, startPoint y: 418, endPoint x: 775, endPoint y: 384, distance: 133.4
click at [775, 384] on app-calendar-viewport "Tue 2 Wed 3 Thu 4 Fri 5 Sat 6 Sun 7 Mon 8 Tue 9 Wed 10 Thu 11 Fri 12" at bounding box center [705, 419] width 1411 height 485
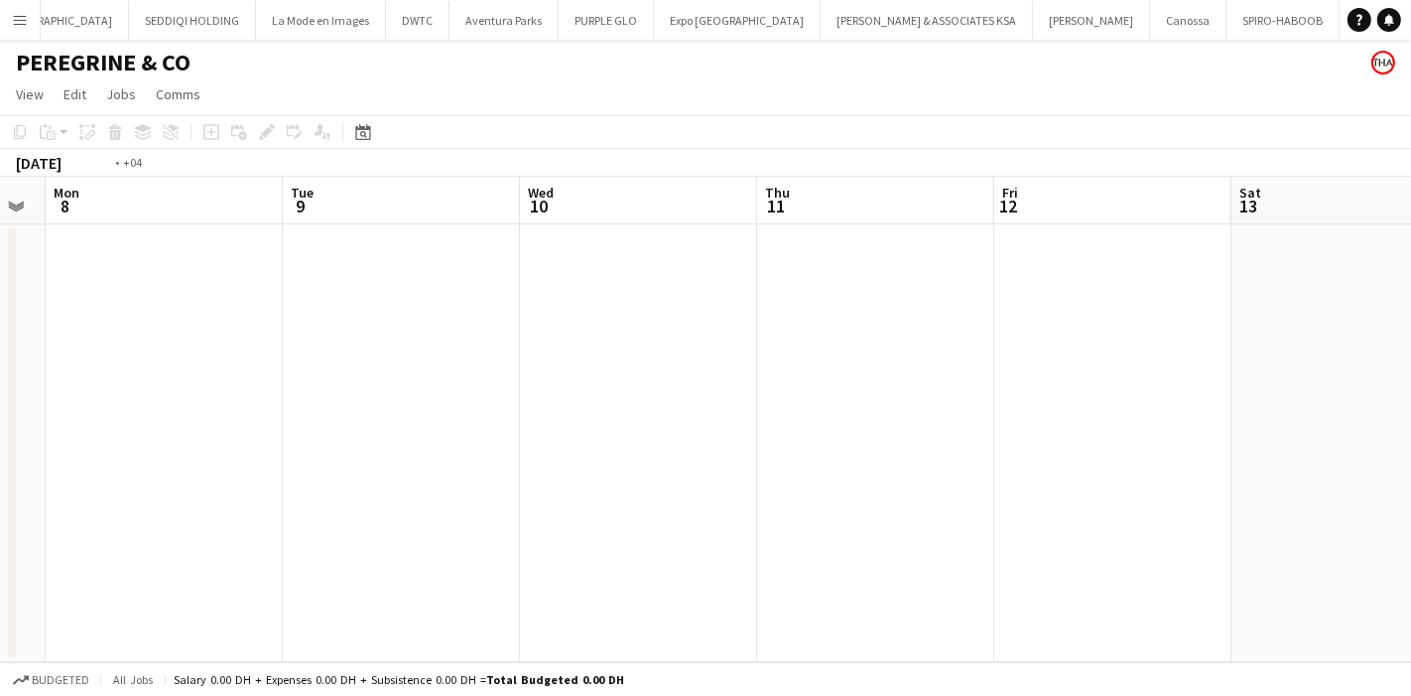
drag, startPoint x: 1307, startPoint y: 295, endPoint x: 247, endPoint y: 319, distance: 1060.3
click at [247, 319] on app-calendar-viewport "Fri 5 Sat 6 Sun 7 Mon 8 Tue 9 Wed 10 Thu 11 Fri 12 Sat 13 Sun 14 Mon 15" at bounding box center [705, 419] width 1411 height 485
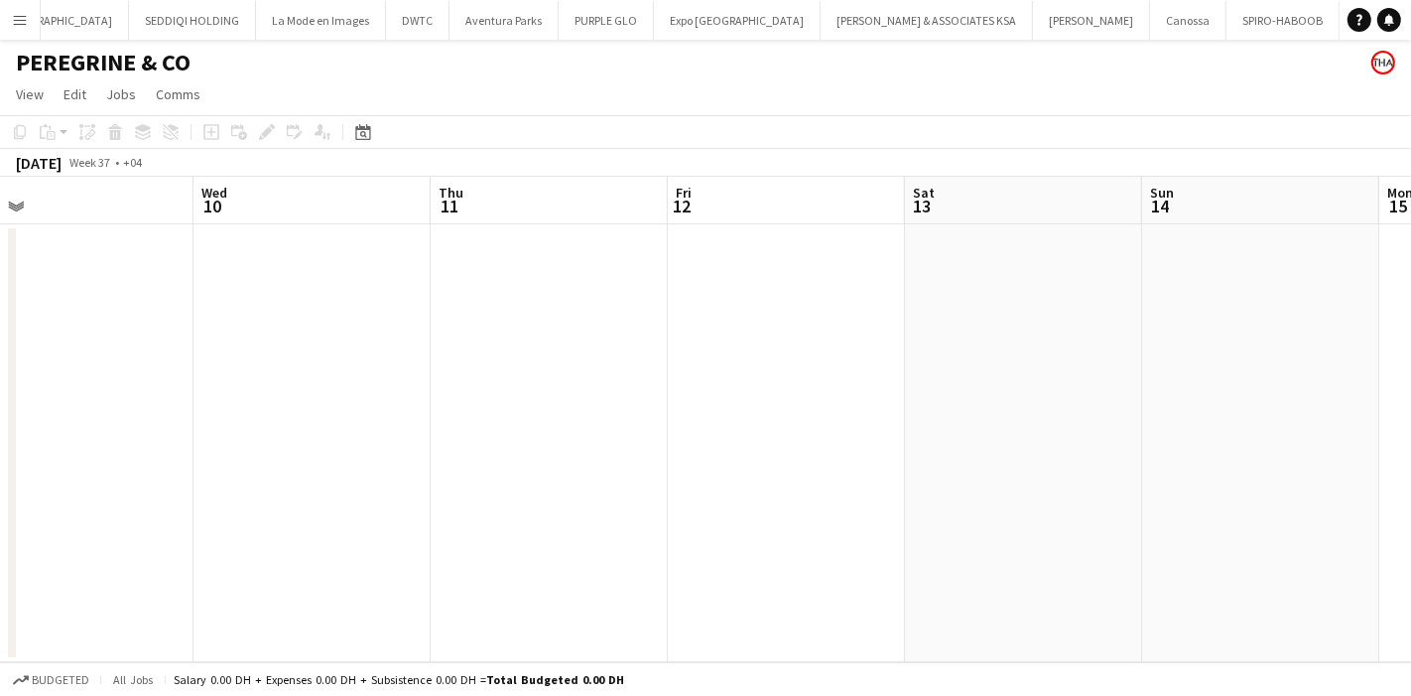
drag, startPoint x: 706, startPoint y: 303, endPoint x: 365, endPoint y: 307, distance: 340.4
click at [365, 307] on app-calendar-viewport "Sat 6 Sun 7 Mon 8 Tue 9 Wed 10 Thu 11 Fri 12 Sat 13 Sun 14 Mon 15 Tue 16" at bounding box center [705, 419] width 1411 height 485
drag, startPoint x: 1281, startPoint y: 285, endPoint x: 384, endPoint y: 328, distance: 898.2
click at [384, 328] on app-calendar-viewport "Thu 11 Fri 12 Sat 13 Sun 14 Mon 15 Tue 16 Wed 17 Thu 18 Fri 19 Sat 20 Sun 21" at bounding box center [705, 419] width 1411 height 485
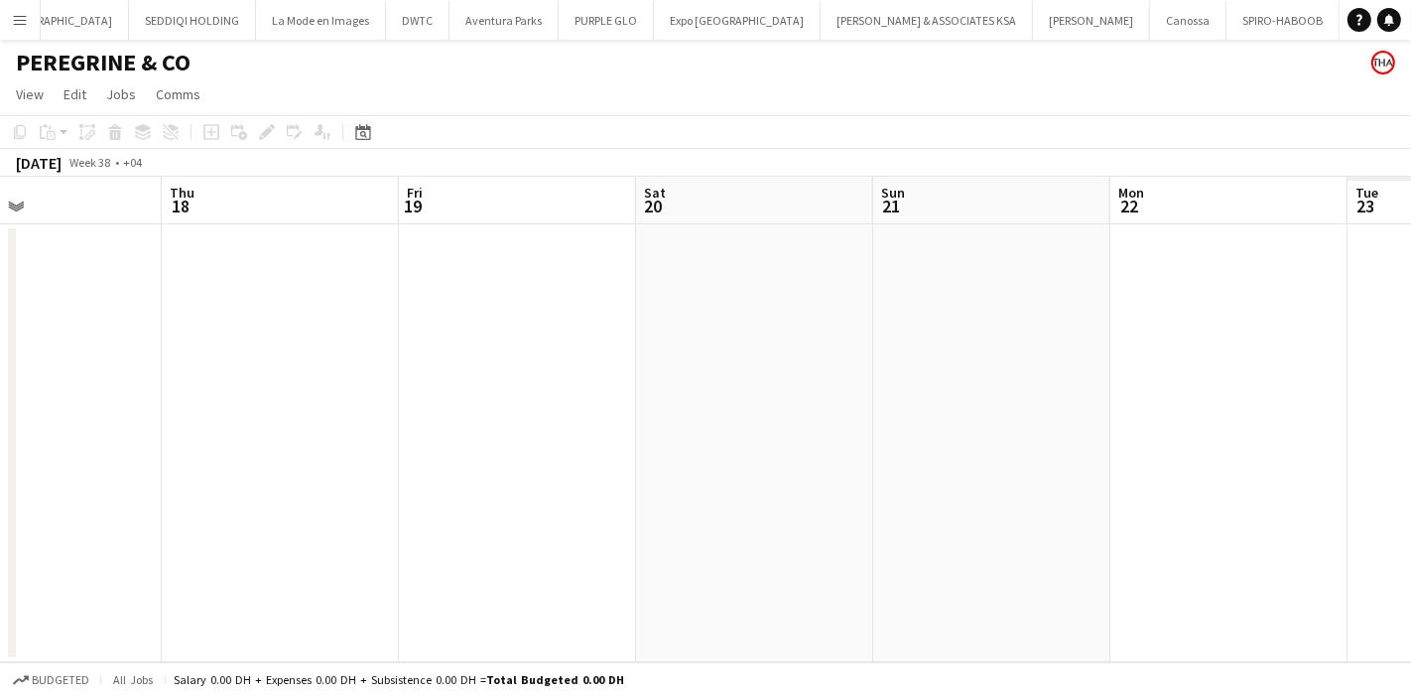
drag, startPoint x: 855, startPoint y: 310, endPoint x: 782, endPoint y: 312, distance: 72.5
click at [802, 310] on app-calendar-viewport "Sun 14 Mon 15 Tue 16 Wed 17 Thu 18 Fri 19 Sat 20 Sun 21 Mon 22 Tue 23 Wed 24" at bounding box center [705, 419] width 1411 height 485
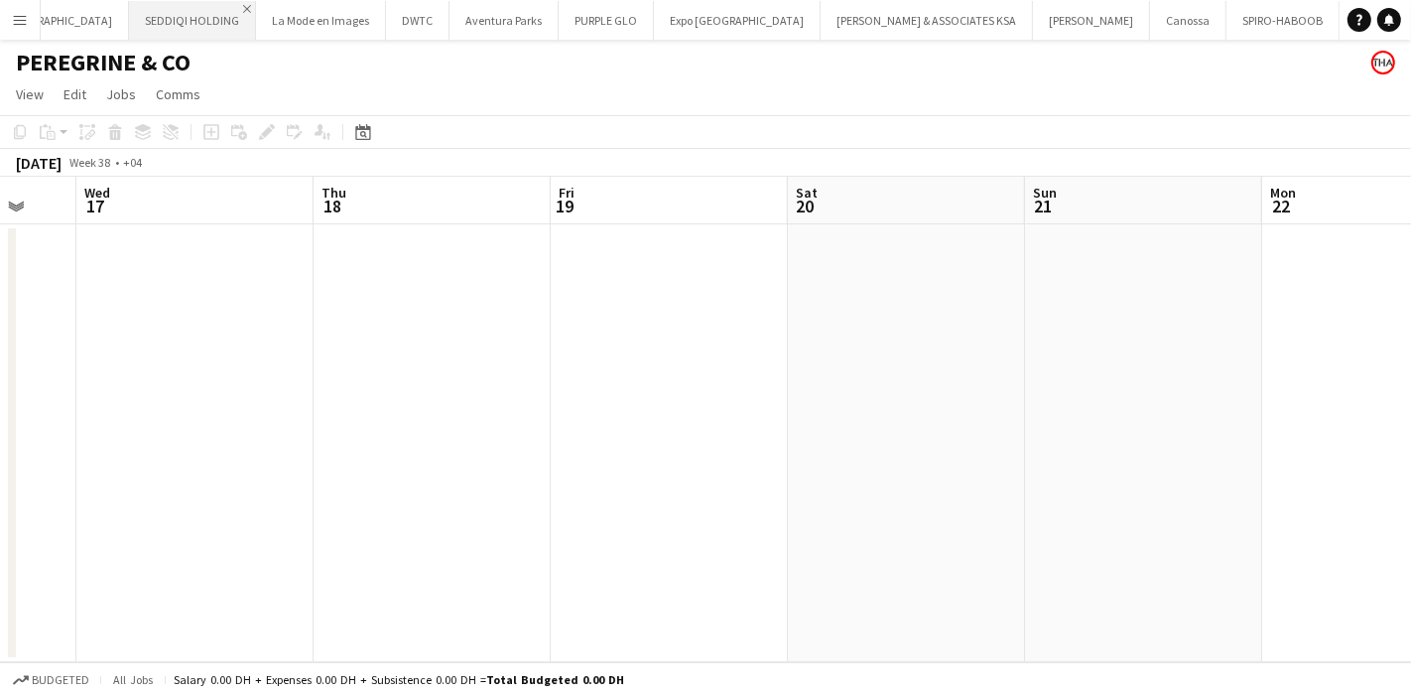
click at [243, 8] on app-icon "Close" at bounding box center [247, 9] width 8 height 8
click at [238, 8] on app-icon "Close" at bounding box center [242, 9] width 8 height 8
click at [0, 0] on app-icon "Close" at bounding box center [0, 0] width 0 height 0
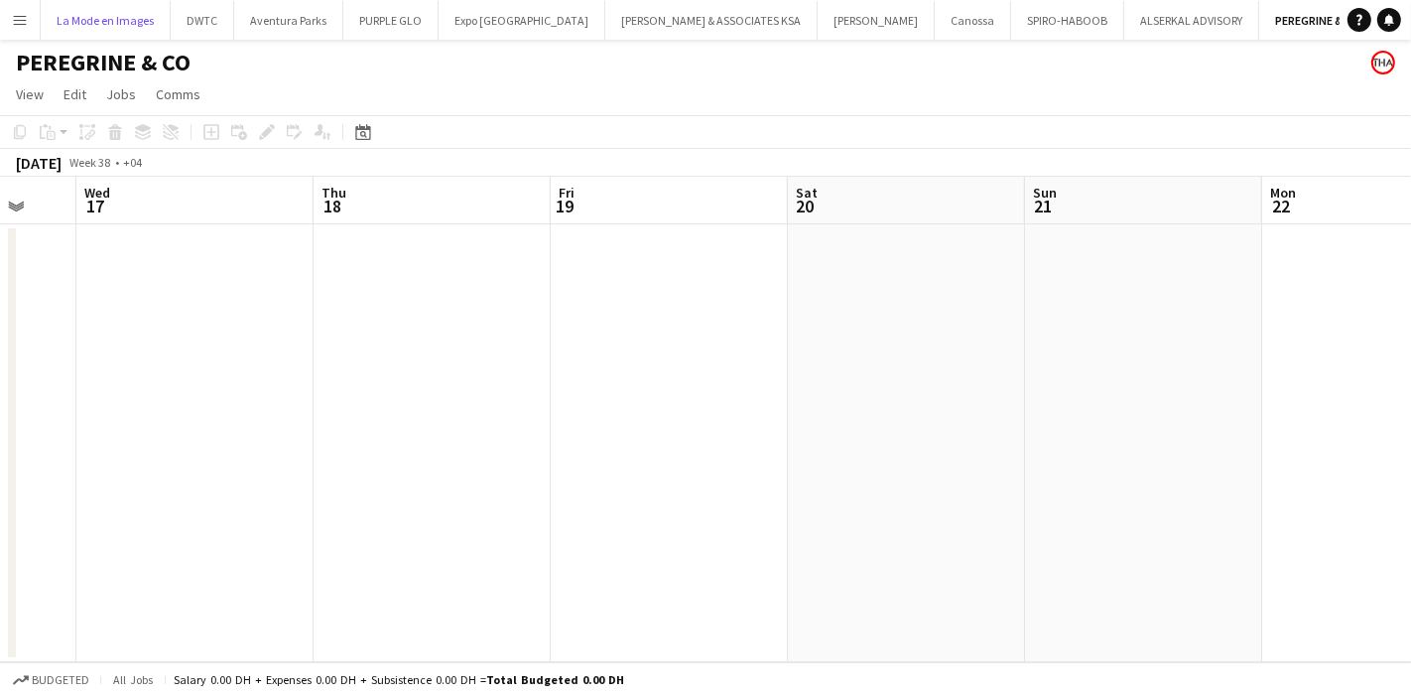
click at [70, 8] on button "La Mode en Images Close" at bounding box center [106, 20] width 130 height 39
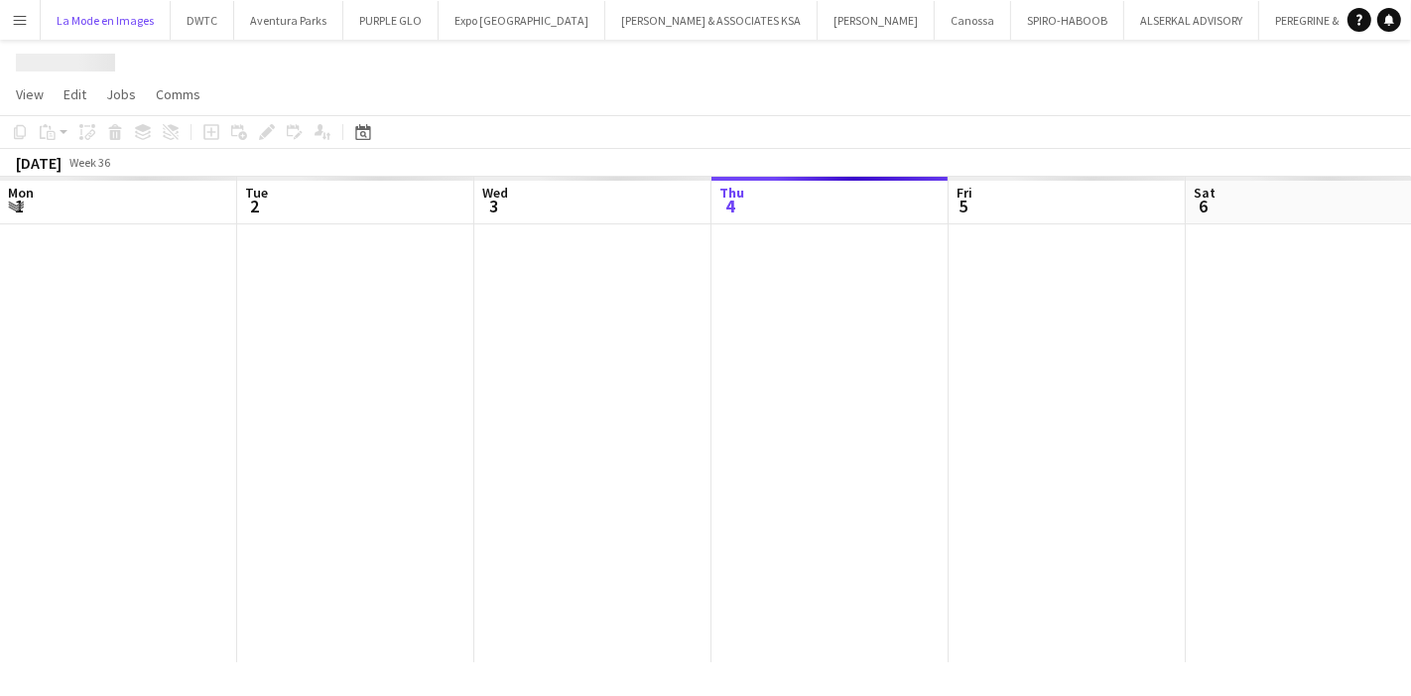
scroll to position [0, 473]
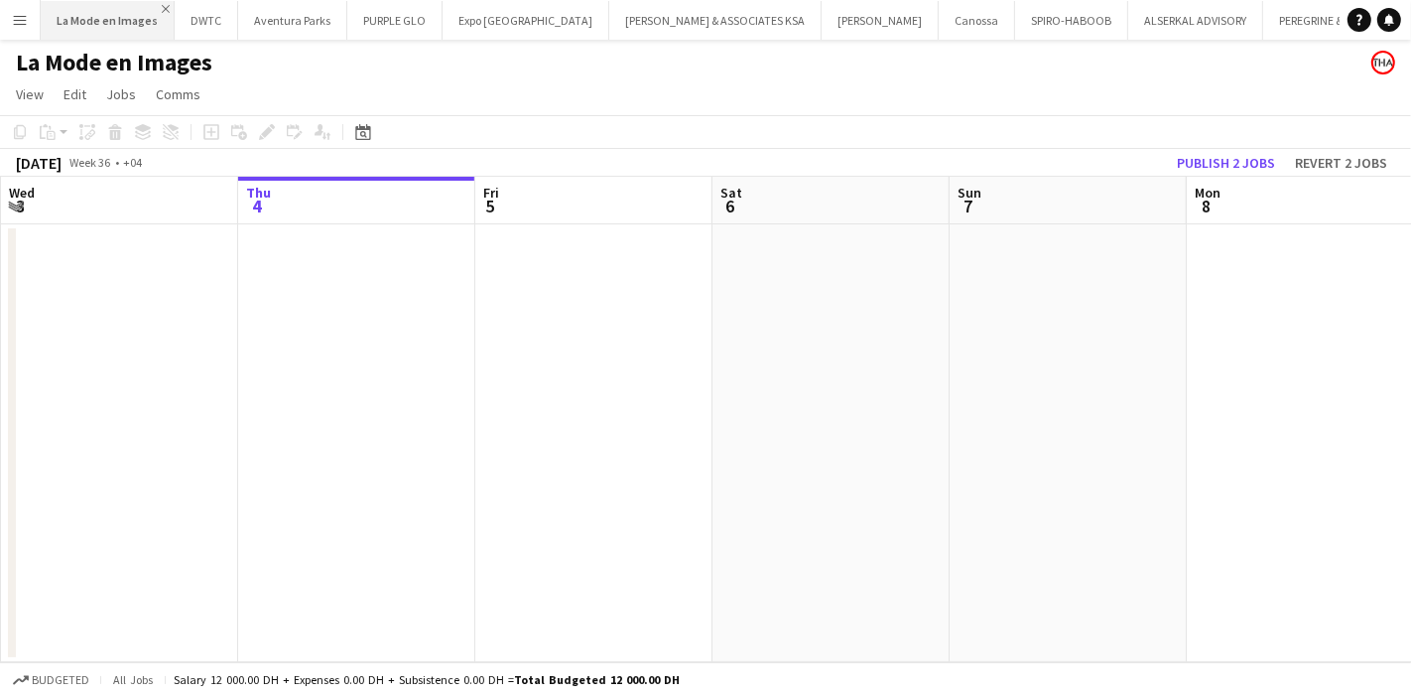
click at [162, 10] on app-icon "Close" at bounding box center [166, 9] width 8 height 8
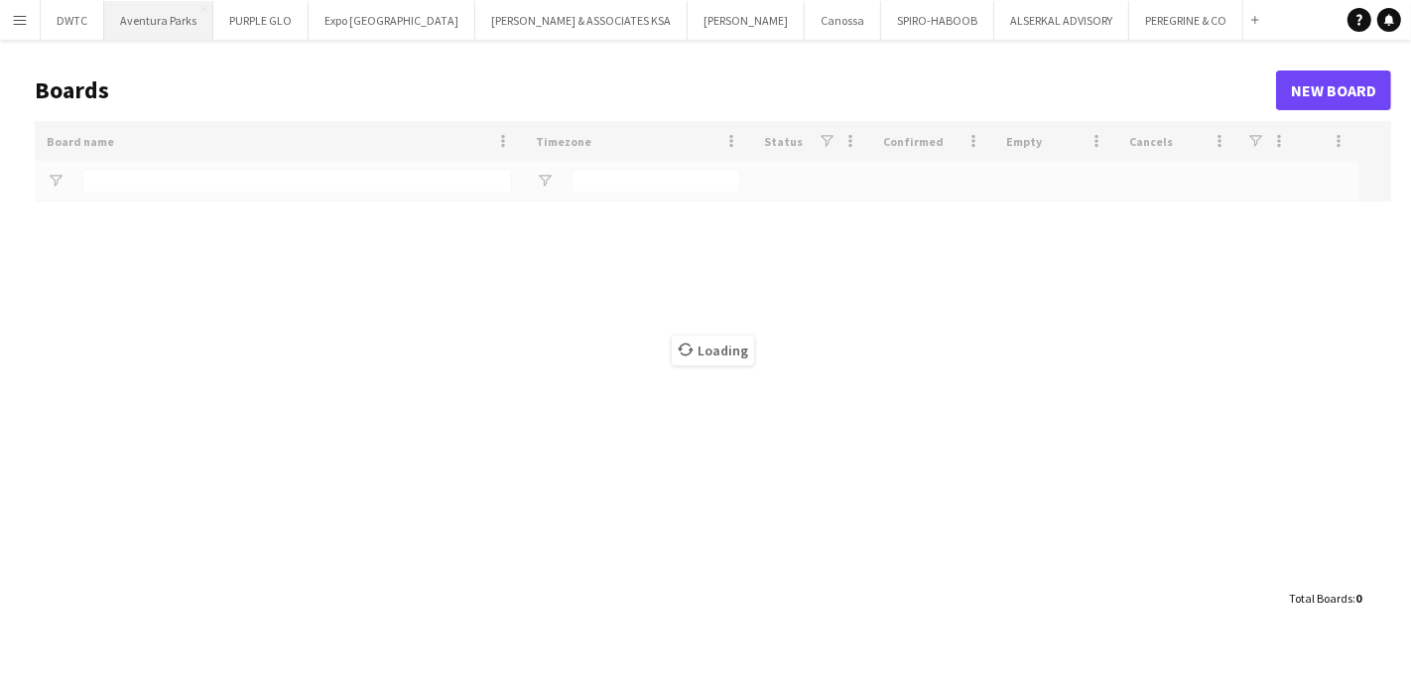
click at [196, 7] on button "Aventura Parks Close" at bounding box center [158, 20] width 109 height 39
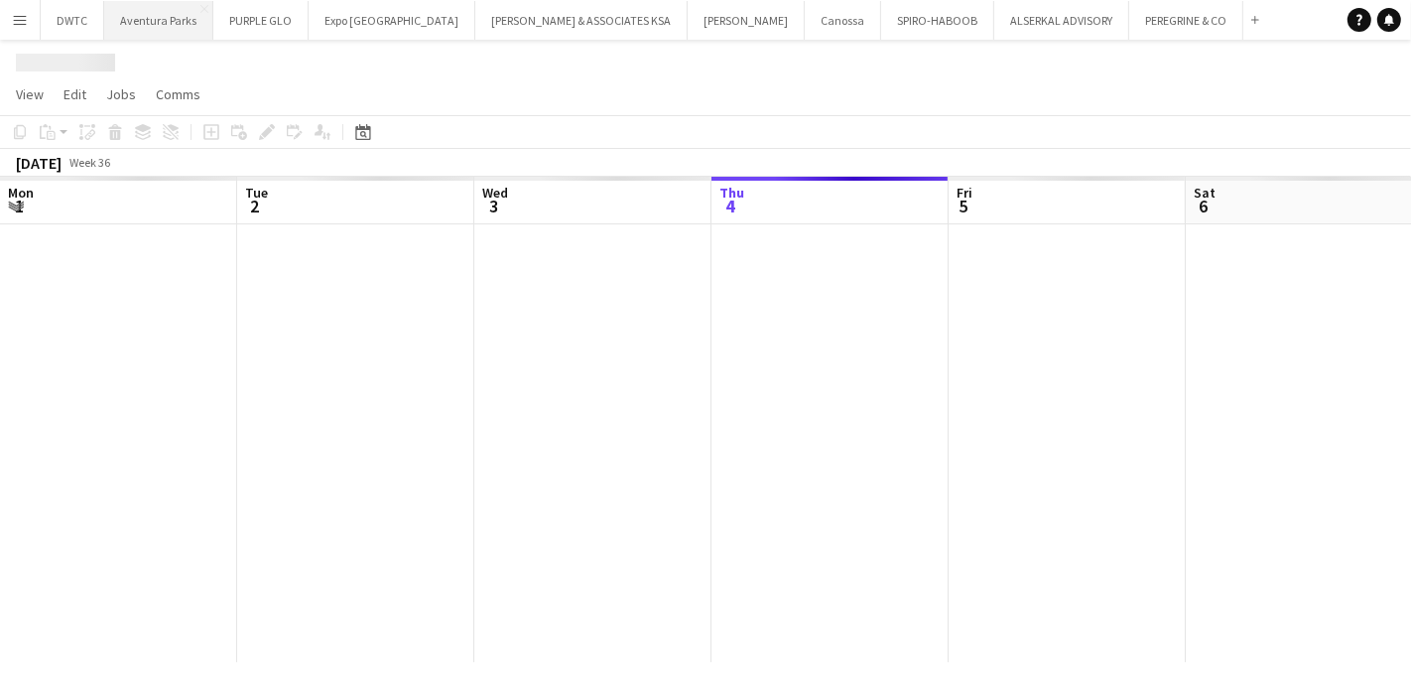
scroll to position [0, 473]
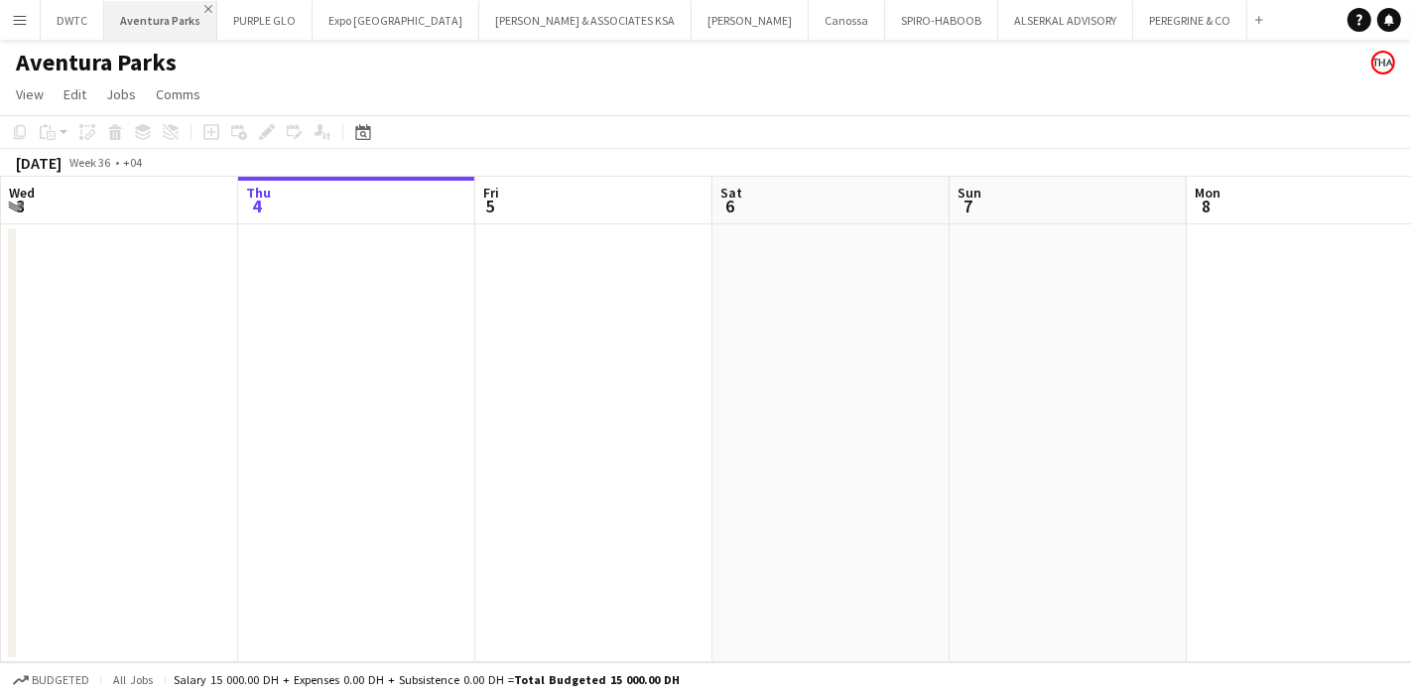
click at [204, 6] on app-icon "Close" at bounding box center [208, 9] width 8 height 8
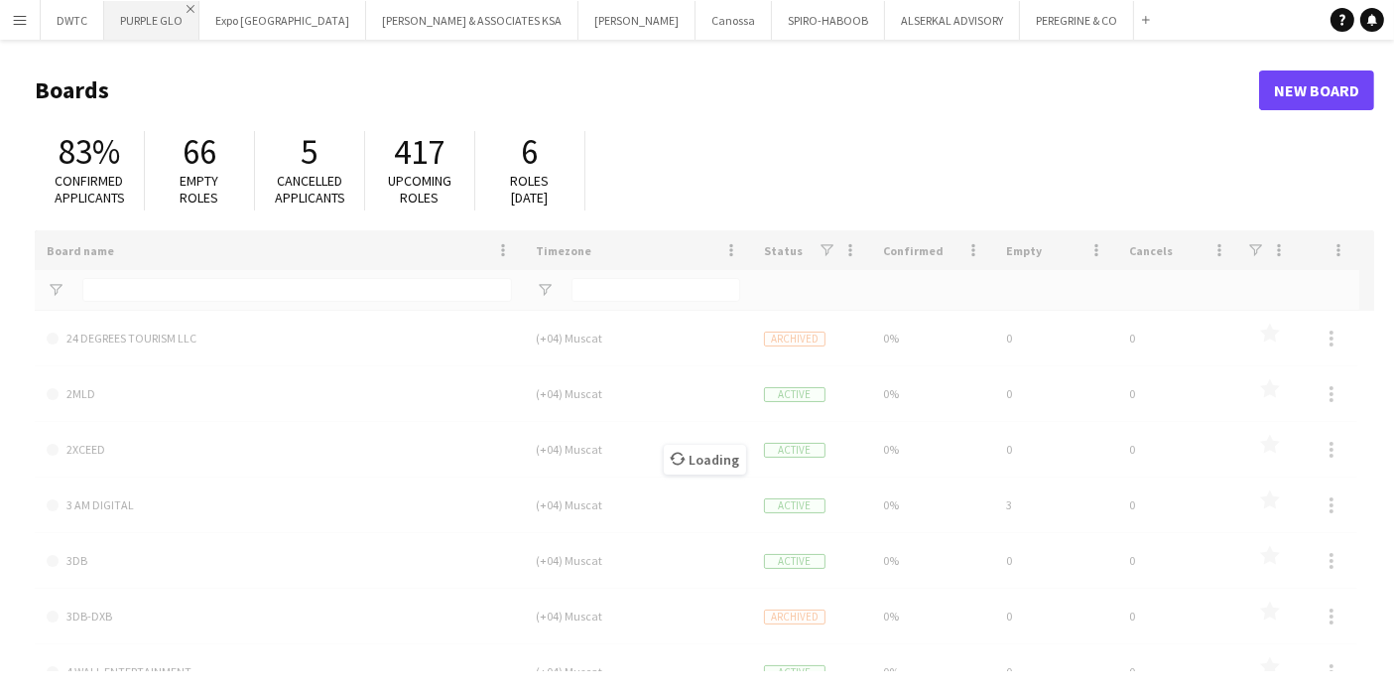
click at [190, 8] on app-icon "Close" at bounding box center [191, 9] width 8 height 8
type input "***"
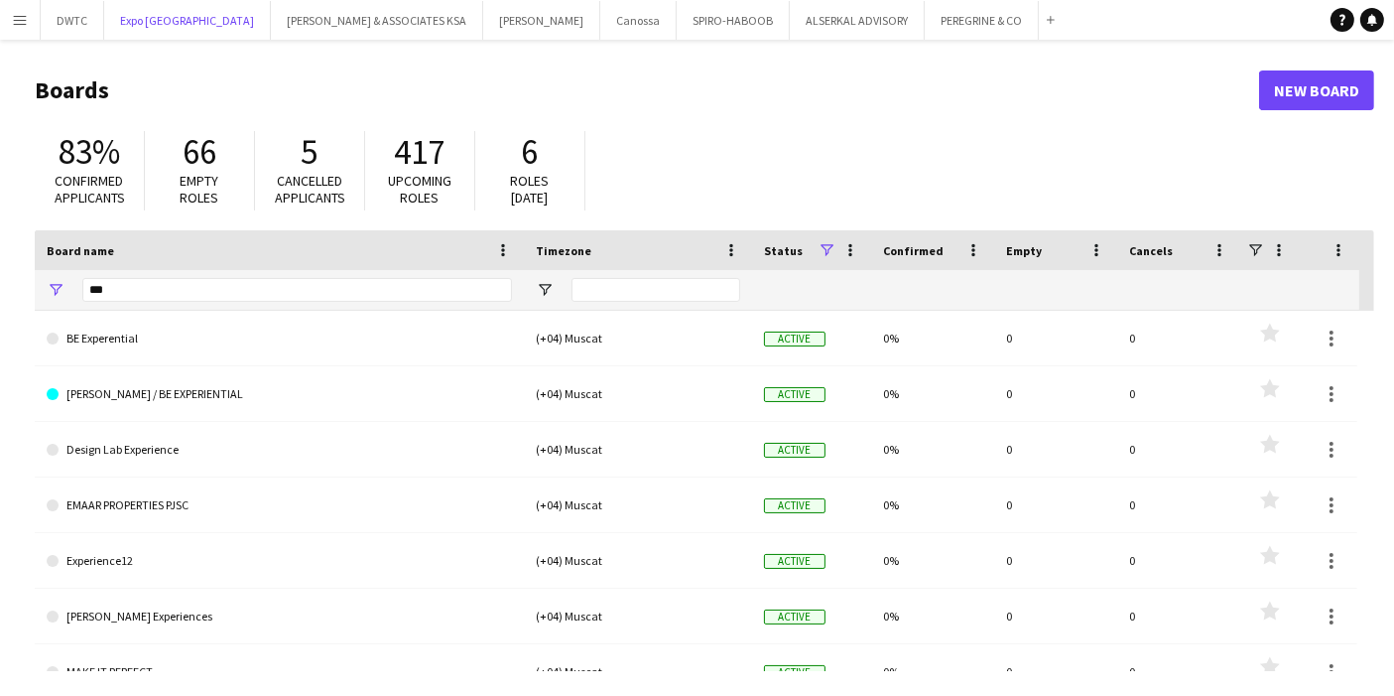
click at [190, 8] on button "Expo Osaka Close" at bounding box center [187, 20] width 167 height 39
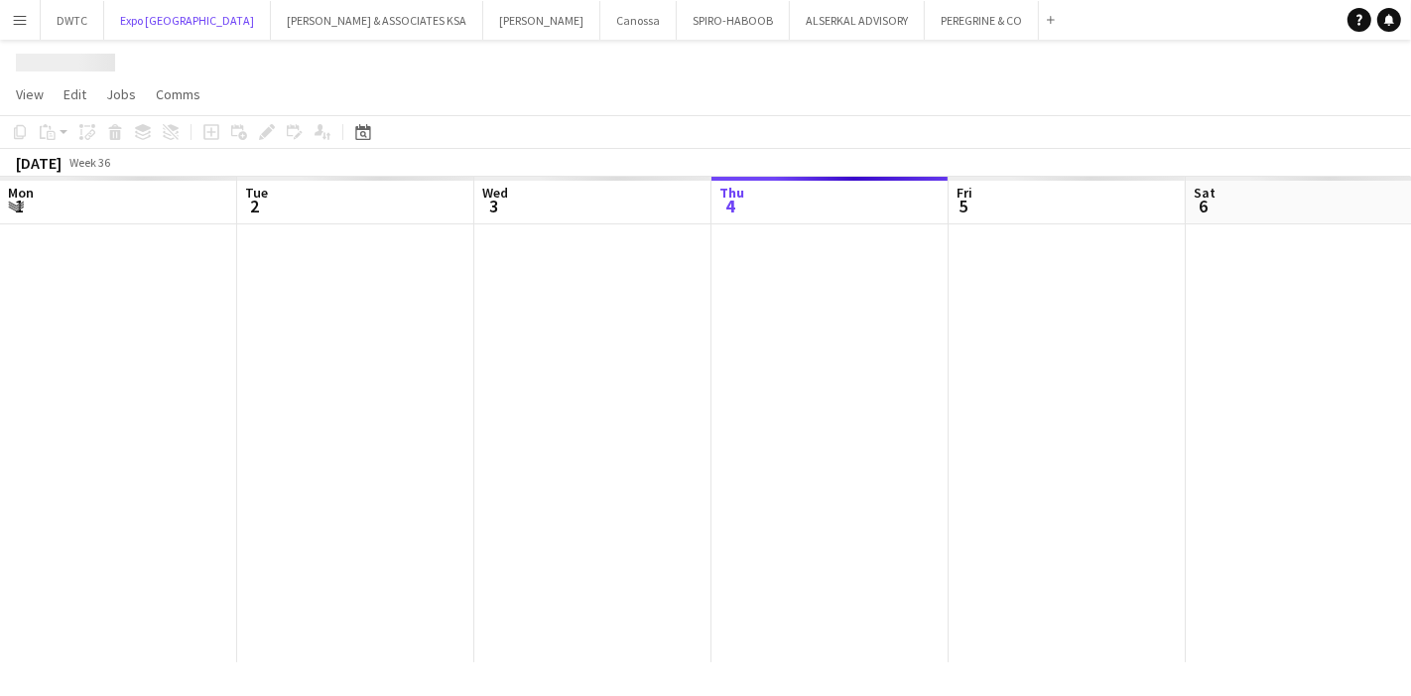
scroll to position [0, 473]
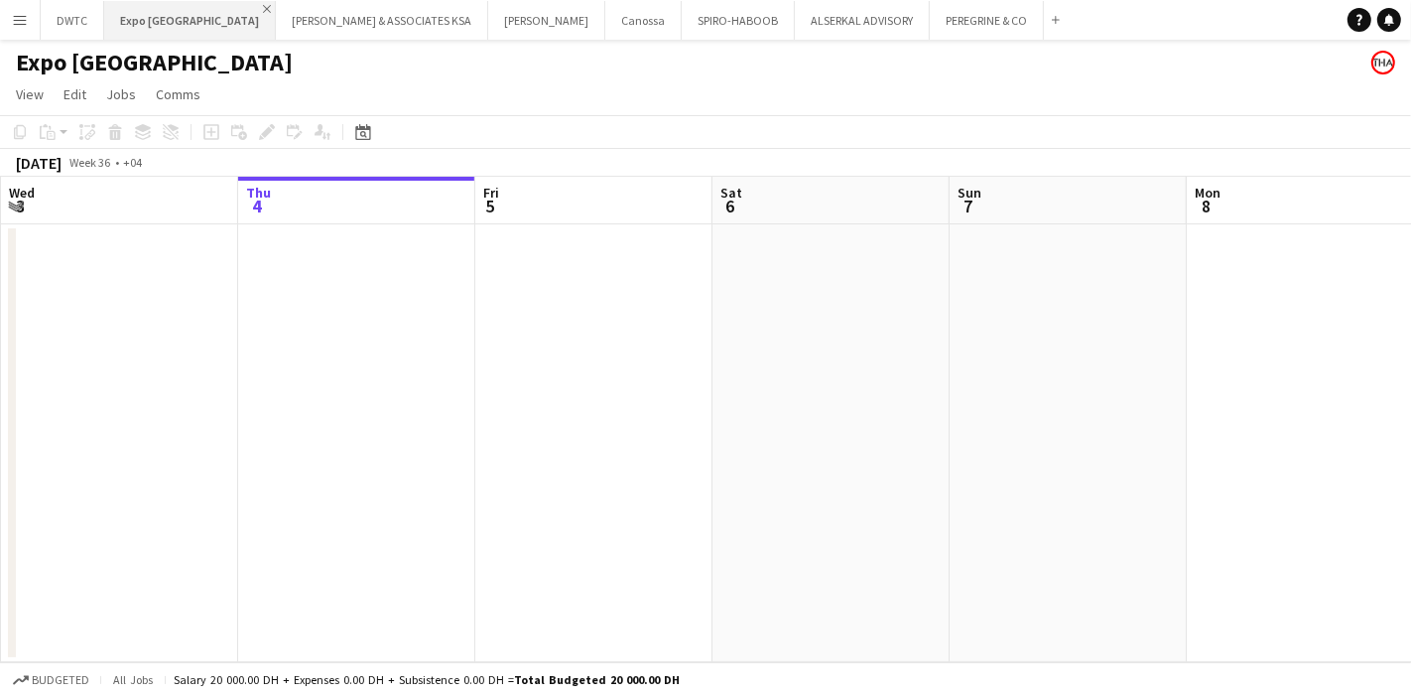
click at [263, 7] on app-icon "Close" at bounding box center [267, 9] width 8 height 8
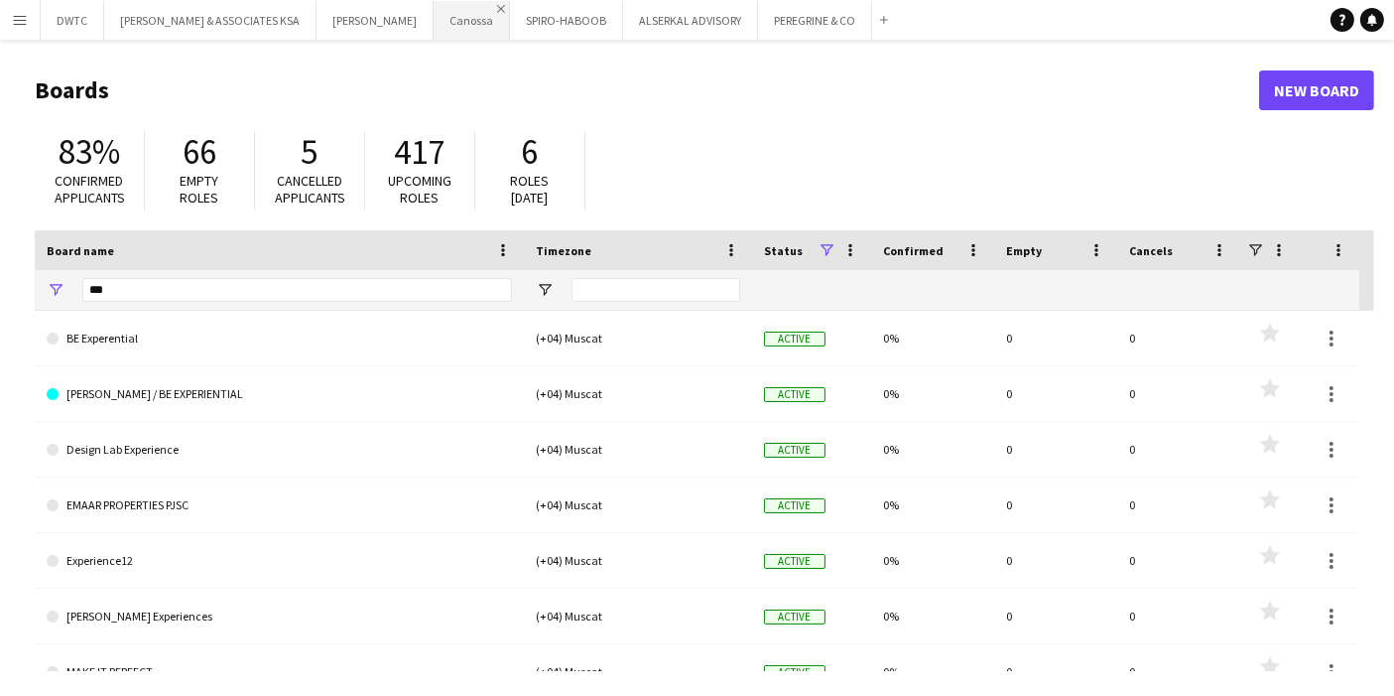
click at [497, 7] on app-icon "Close" at bounding box center [501, 9] width 8 height 8
click at [534, 11] on app-icon "Close" at bounding box center [538, 9] width 8 height 8
click at [556, 10] on app-icon "Close" at bounding box center [560, 9] width 8 height 8
click at [348, 282] on input "***" at bounding box center [297, 290] width 430 height 24
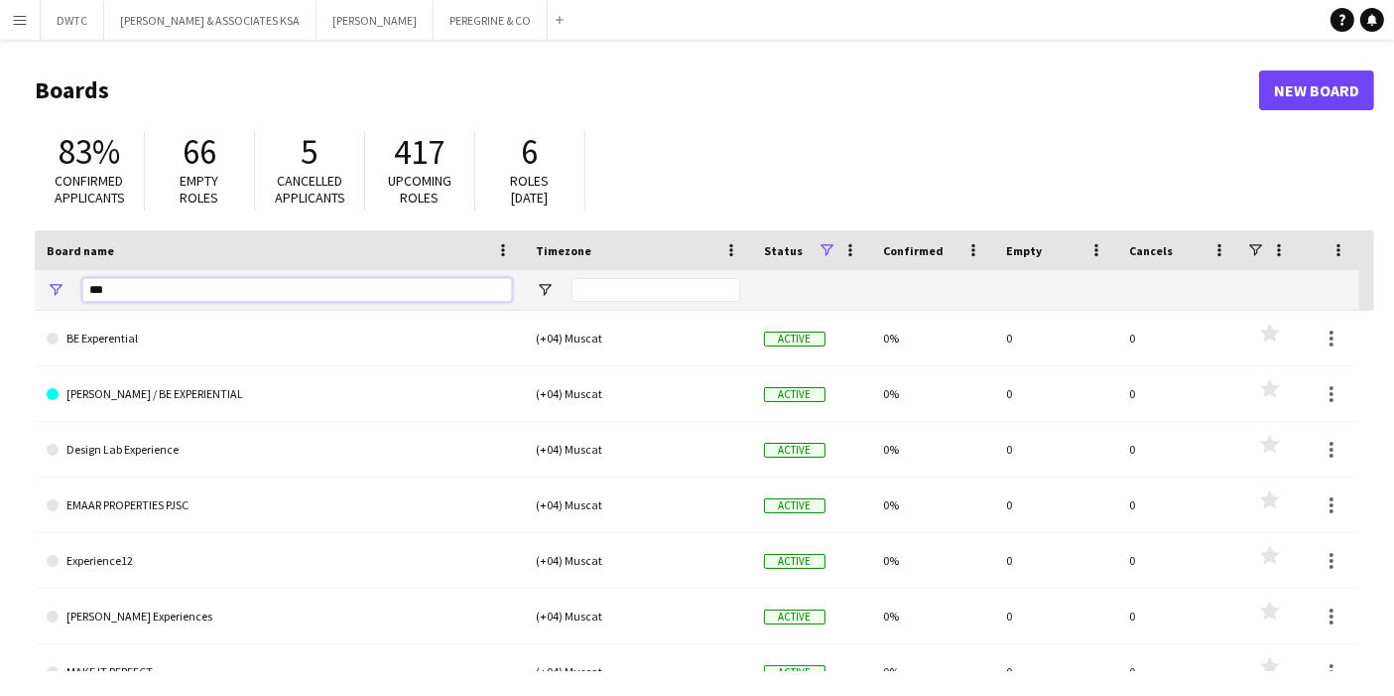
click at [348, 282] on input "***" at bounding box center [297, 290] width 430 height 24
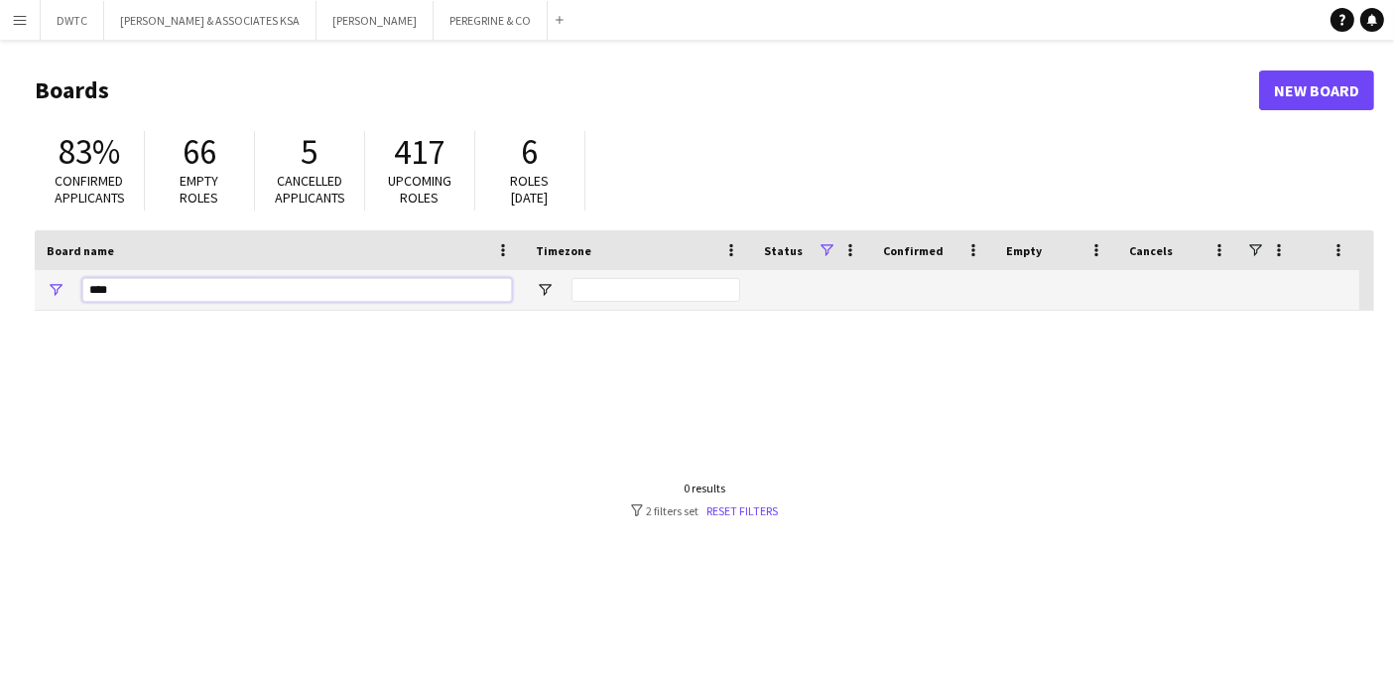
type input "****"
click at [384, 281] on input "****" at bounding box center [297, 290] width 430 height 24
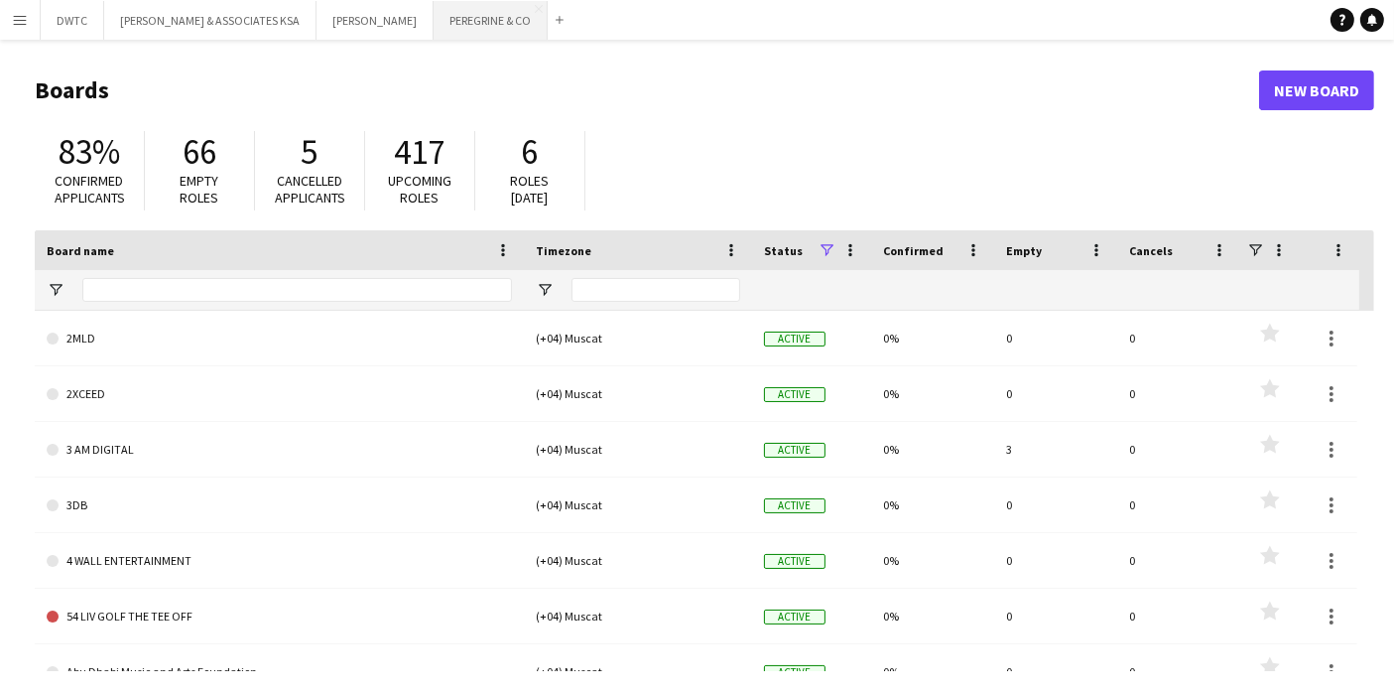
click at [472, 32] on button "PEREGRINE & CO Close" at bounding box center [491, 20] width 114 height 39
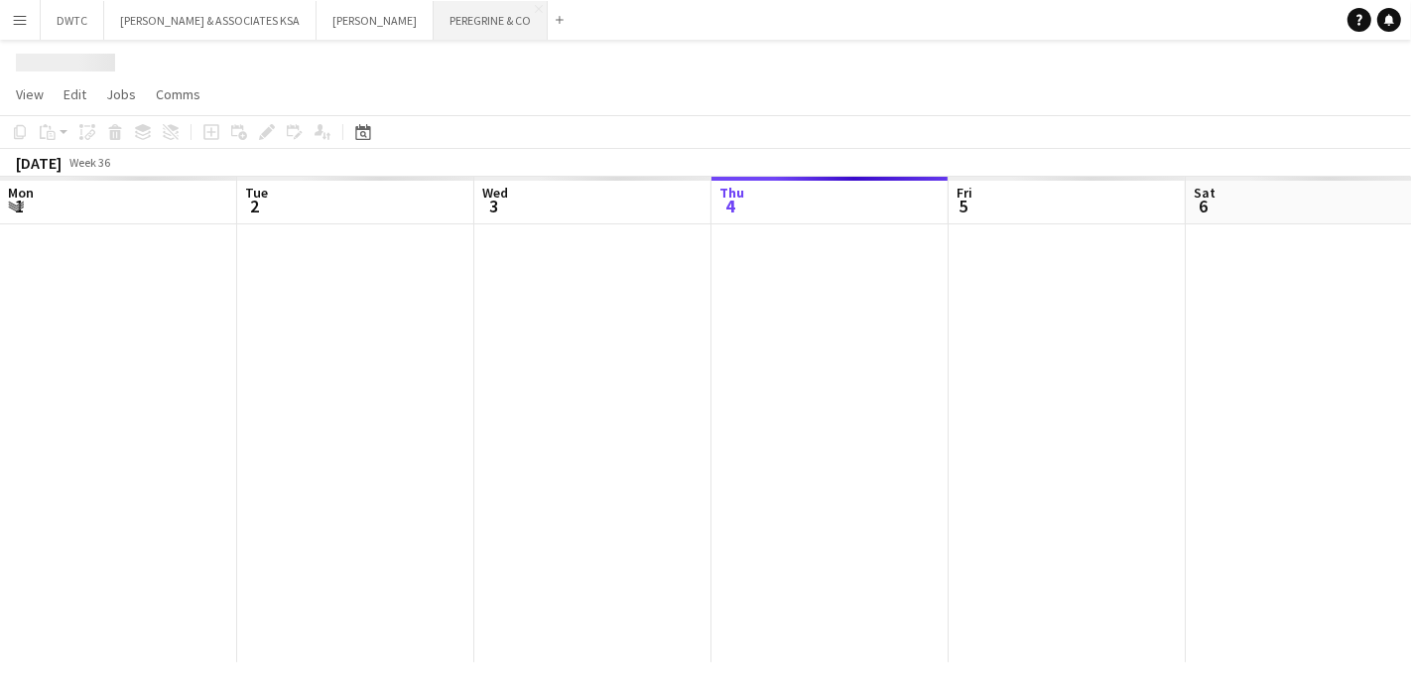
scroll to position [0, 473]
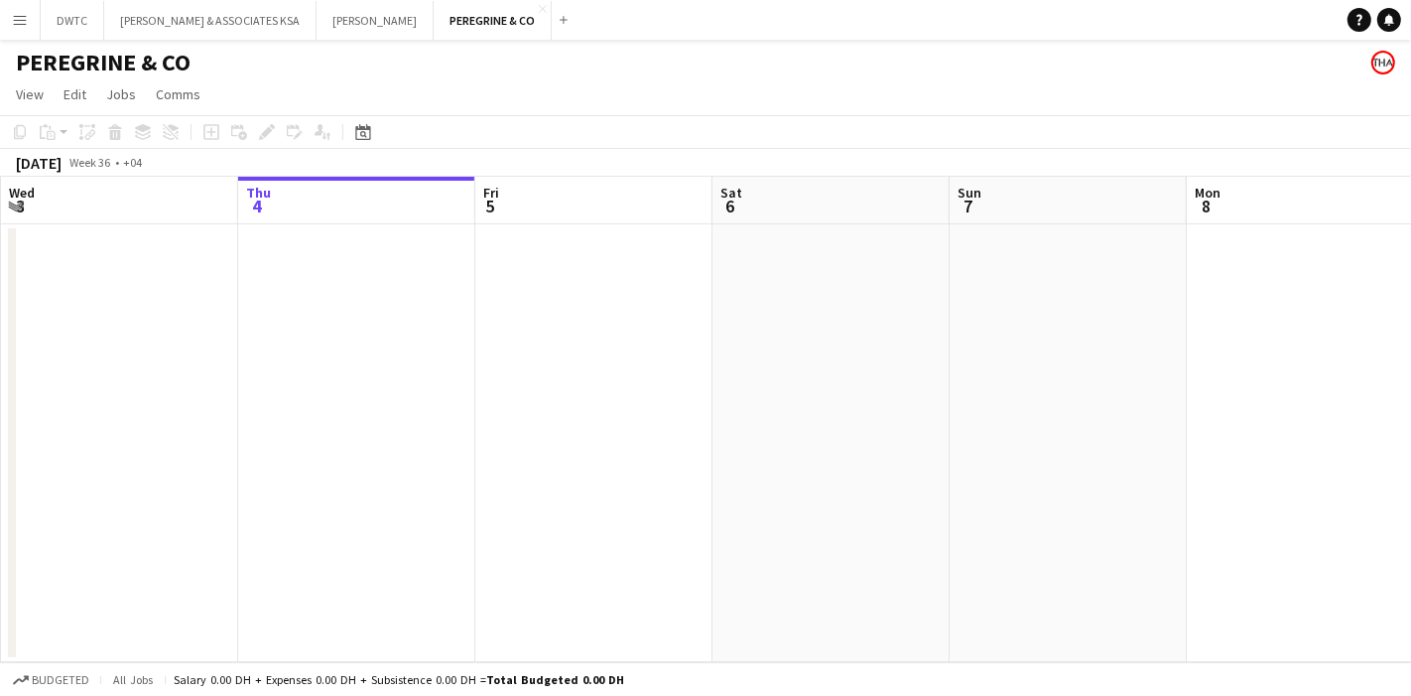
click at [416, 320] on app-date-cell at bounding box center [356, 443] width 237 height 438
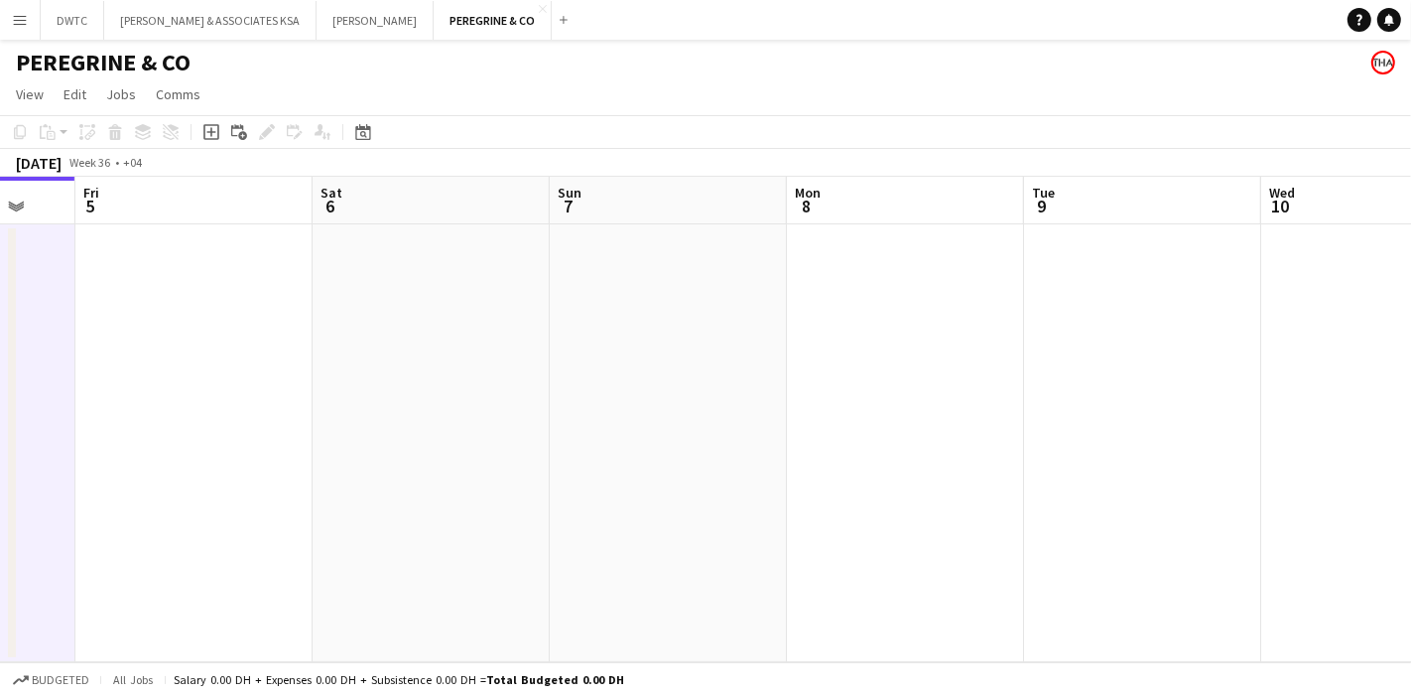
drag, startPoint x: 718, startPoint y: 385, endPoint x: 164, endPoint y: 373, distance: 553.9
click at [164, 375] on app-calendar-viewport "Tue 2 Wed 3 Thu 4 Fri 5 Sat 6 Sun 7 Mon 8 Tue 9 Wed 10 Thu 11 Fri 12" at bounding box center [705, 419] width 1411 height 485
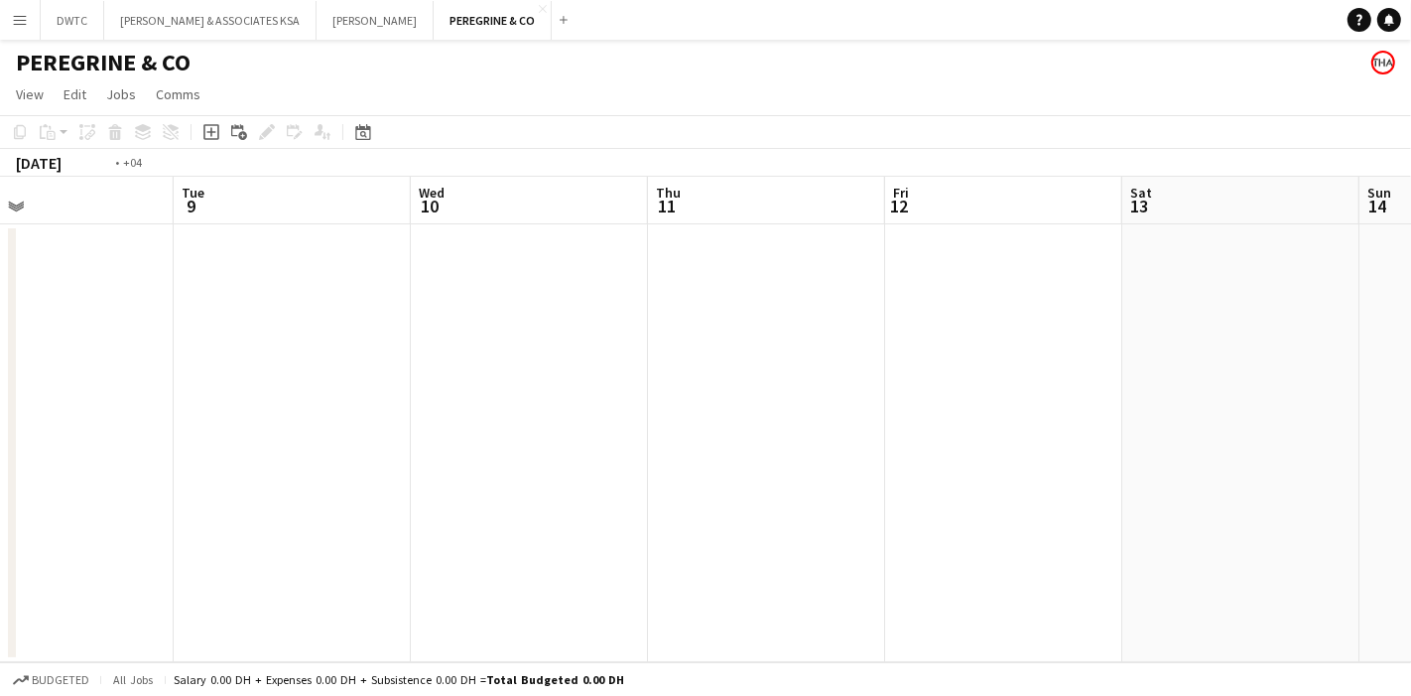
drag, startPoint x: 1073, startPoint y: 337, endPoint x: 222, endPoint y: 359, distance: 850.8
click at [222, 359] on app-calendar-viewport "Fri 5 Sat 6 Sun 7 Mon 8 Tue 9 Wed 10 Thu 11 Fri 12 Sat 13 Sun 14 Mon 15" at bounding box center [705, 419] width 1411 height 485
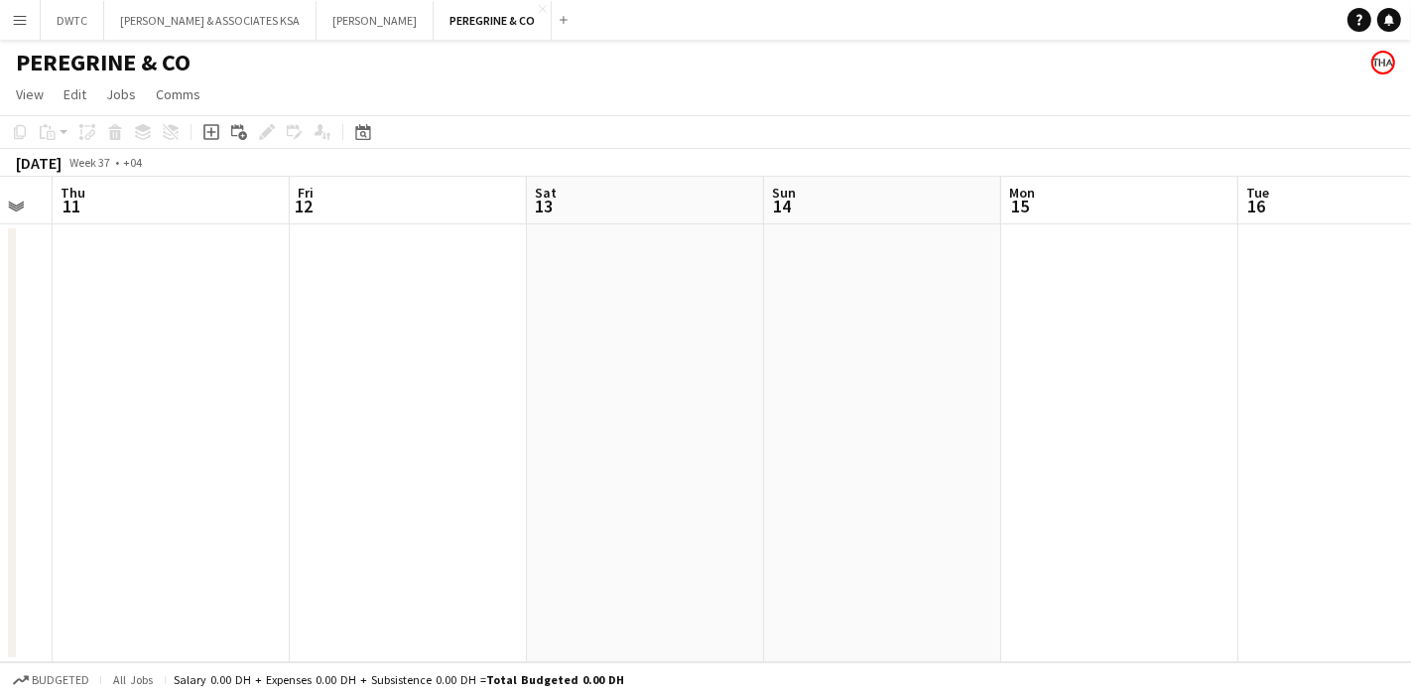
drag, startPoint x: 1014, startPoint y: 347, endPoint x: 222, endPoint y: 378, distance: 792.6
click at [222, 378] on app-calendar-viewport "Mon 8 Tue 9 Wed 10 Thu 11 Fri 12 Sat 13 Sun 14 Mon 15 Tue 16 Wed 17 Thu 18" at bounding box center [705, 419] width 1411 height 485
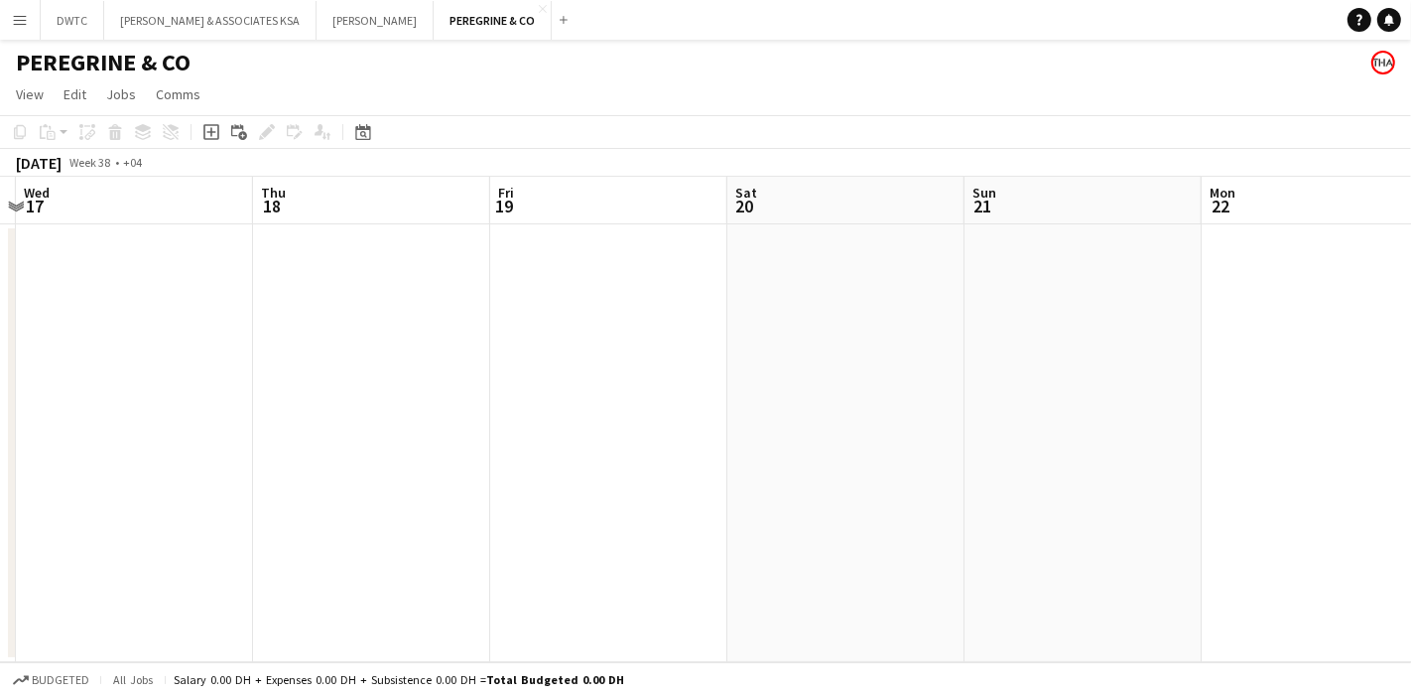
scroll to position [0, 764]
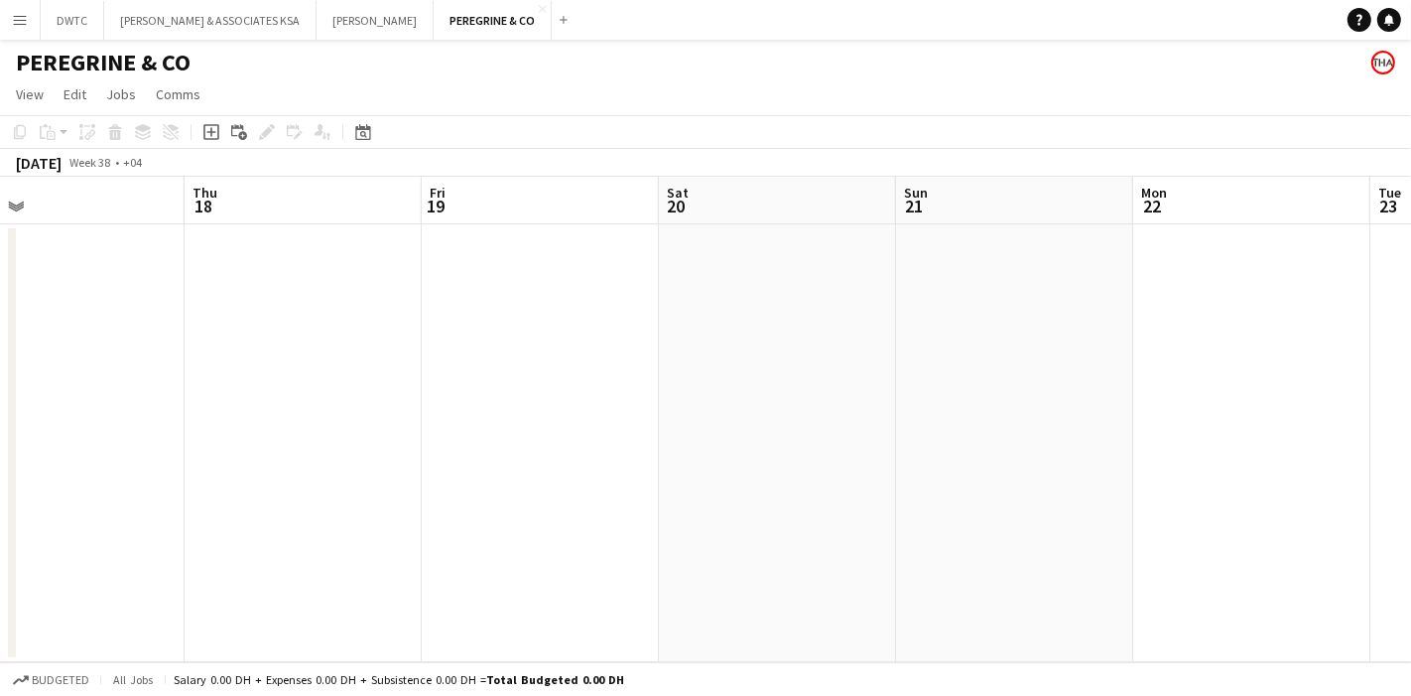
drag, startPoint x: 1102, startPoint y: 361, endPoint x: 330, endPoint y: 364, distance: 772.2
click at [330, 364] on app-calendar-viewport "Sun 14 Mon 15 Tue 16 Wed 17 Thu 18 Fri 19 Sat 20 Sun 21 Mon 22 Tue 23 Wed 24" at bounding box center [705, 419] width 1411 height 485
